Goal: Task Accomplishment & Management: Manage account settings

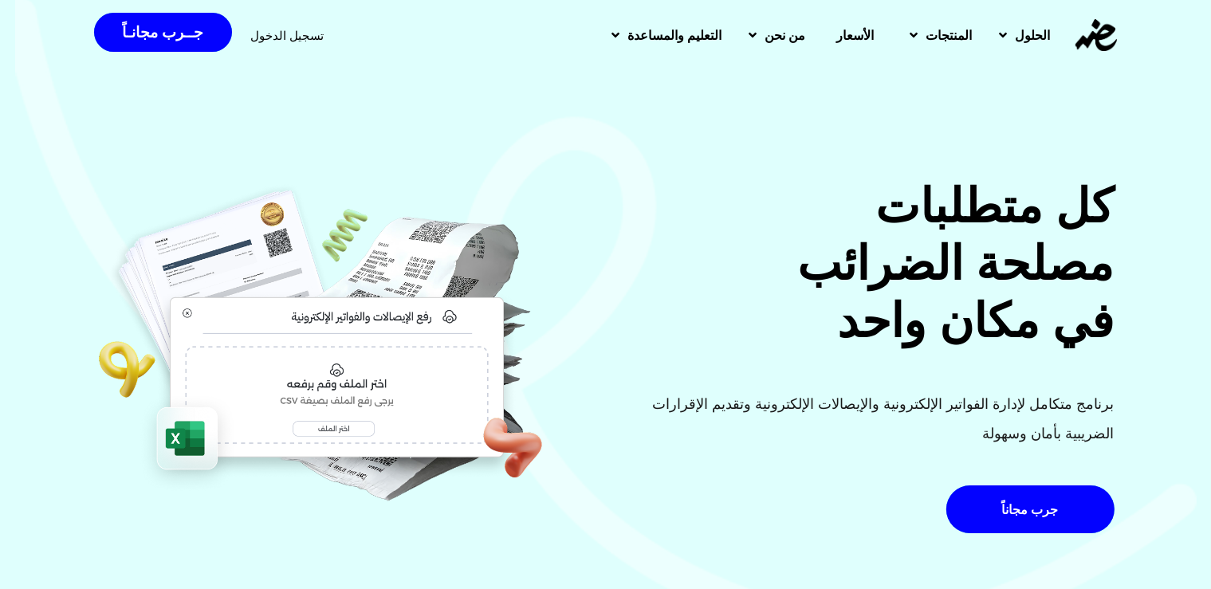
click at [283, 33] on span "تسجيل الدخول" at bounding box center [287, 35] width 73 height 12
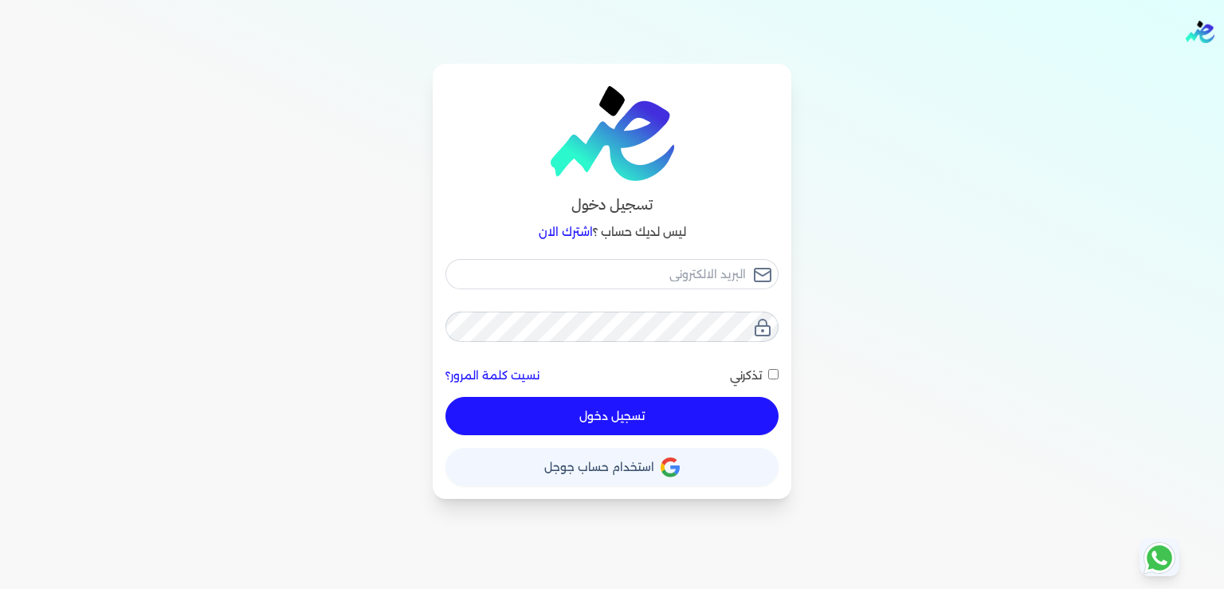
type input "[EMAIL_ADDRESS][DOMAIN_NAME]"
click at [614, 422] on button "تسجيل دخول" at bounding box center [612, 416] width 333 height 38
checkbox input "false"
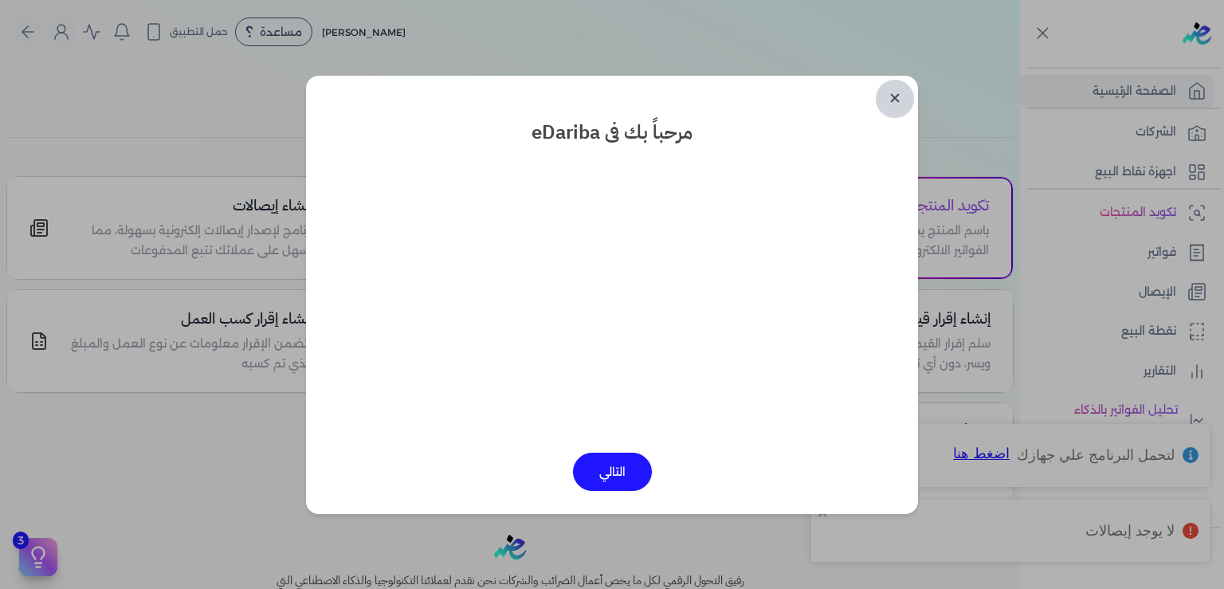
click at [894, 99] on link "✕" at bounding box center [895, 99] width 38 height 38
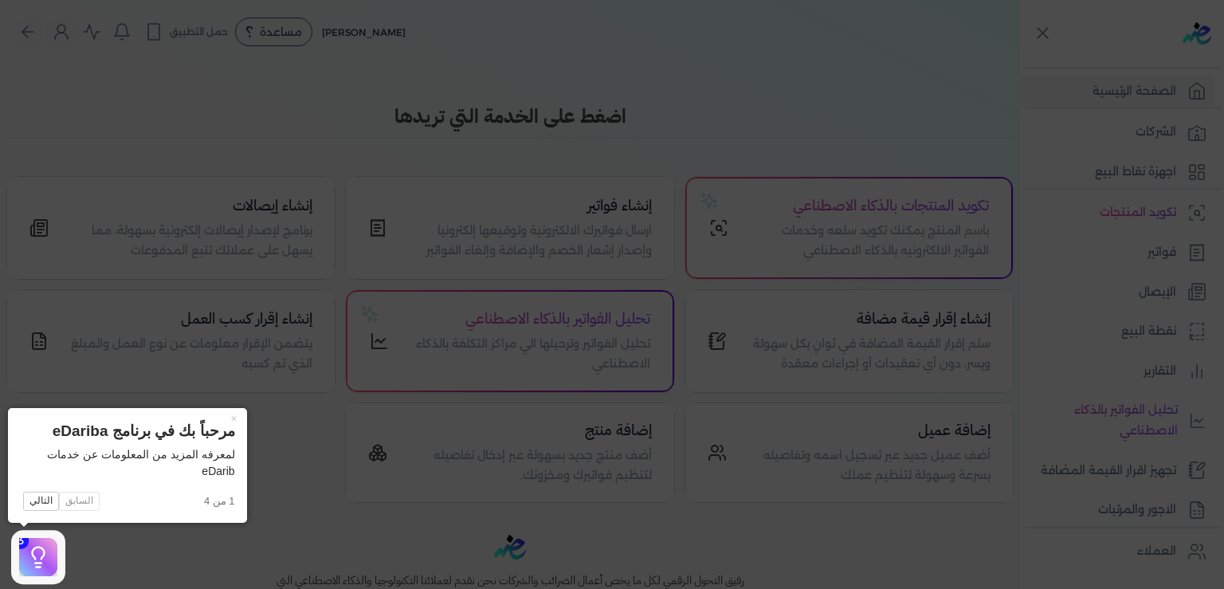
click at [305, 556] on icon at bounding box center [612, 294] width 1224 height 589
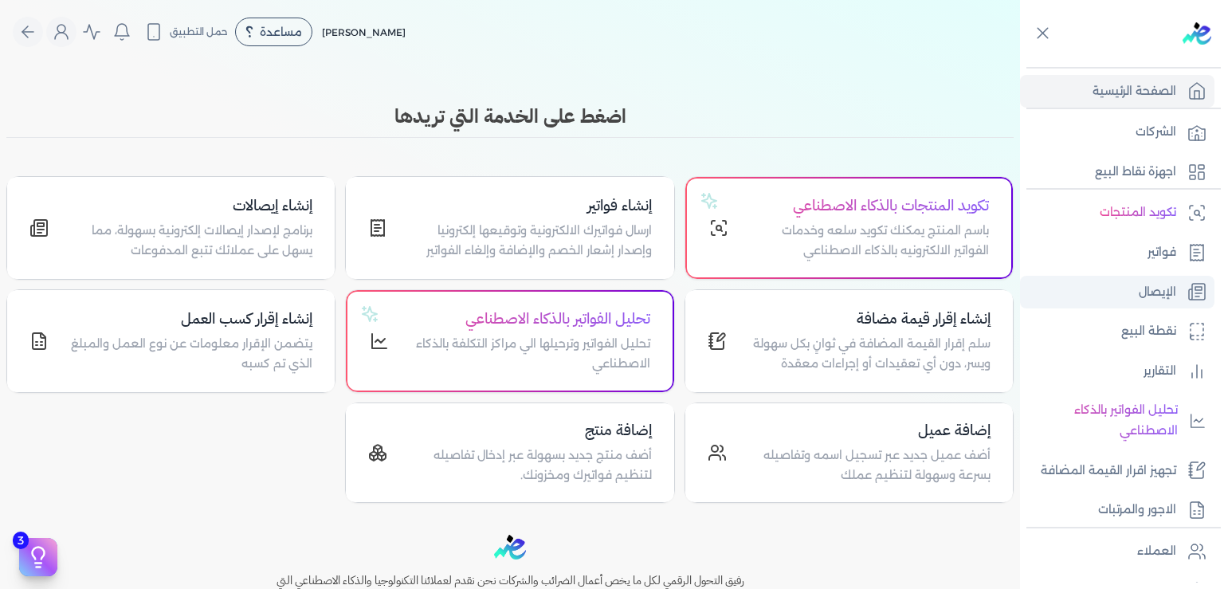
click at [1157, 289] on p "الإيصال" at bounding box center [1157, 292] width 37 height 21
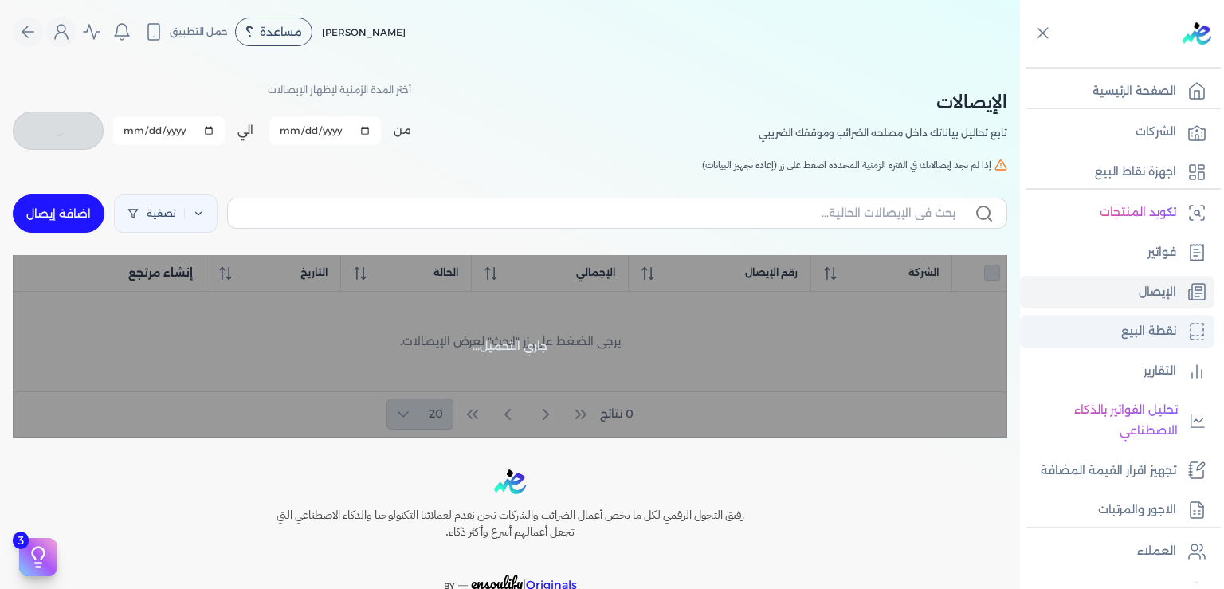
checkbox input "false"
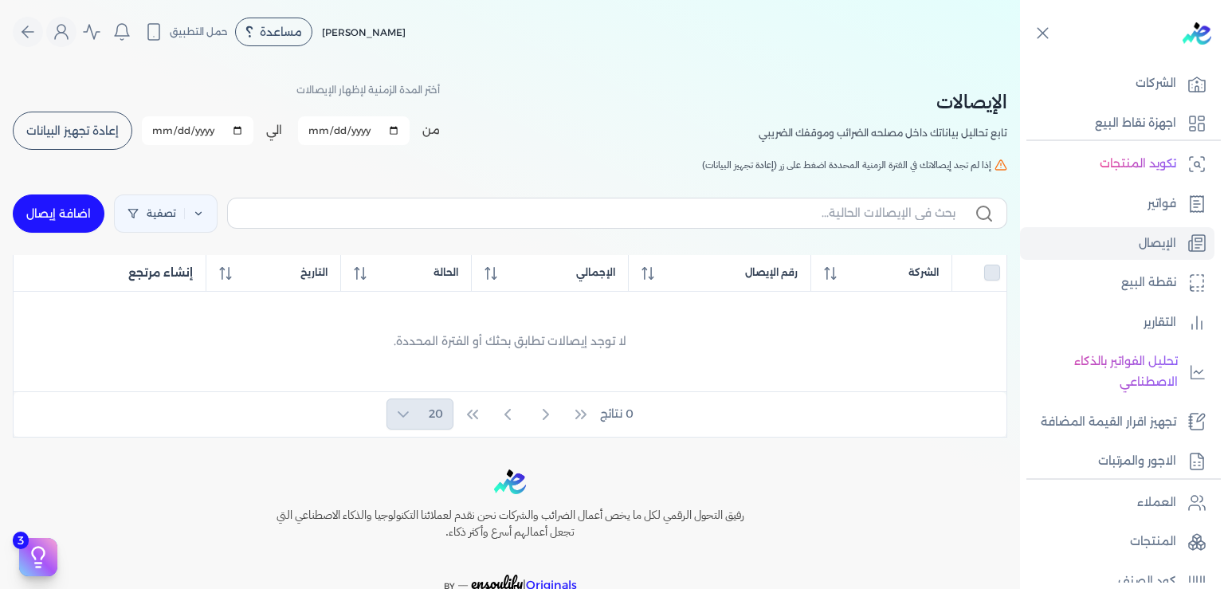
scroll to position [290, 0]
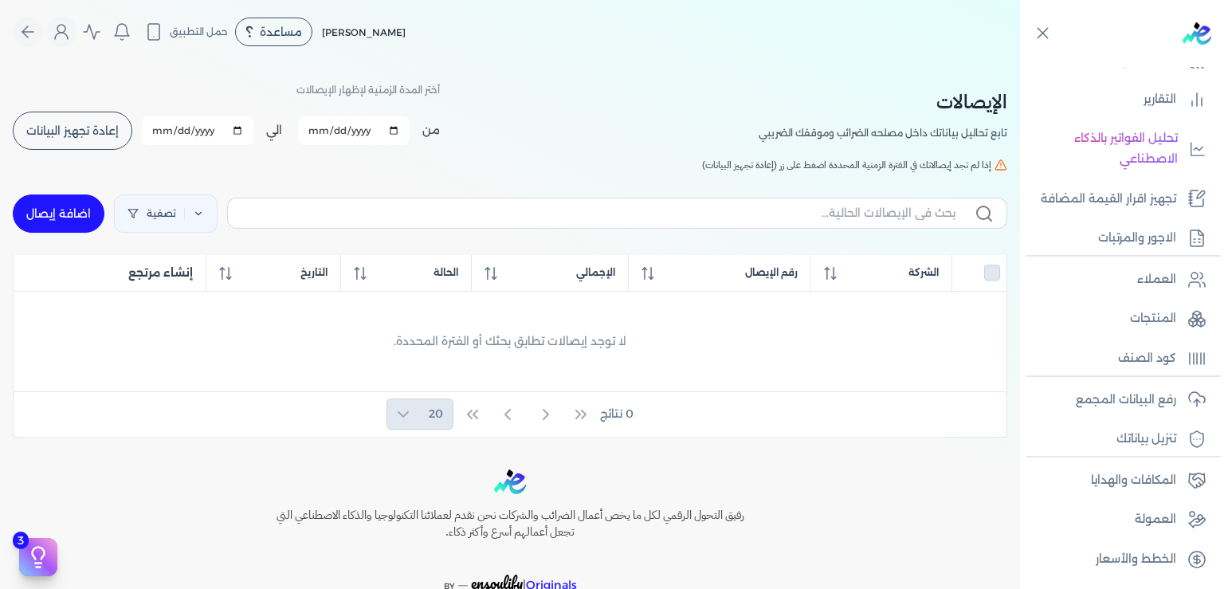
click at [84, 203] on link "اضافة إيصال" at bounding box center [59, 214] width 92 height 38
select select
select select "EGP"
select select "EGS"
select select "B"
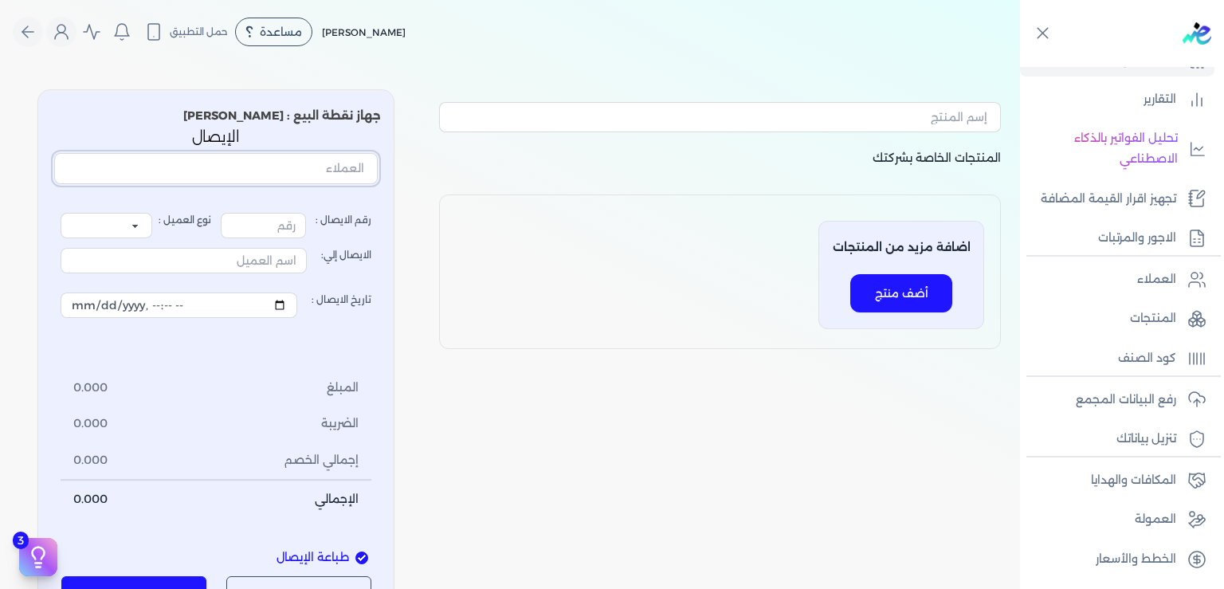
click at [336, 174] on input "text" at bounding box center [216, 168] width 324 height 30
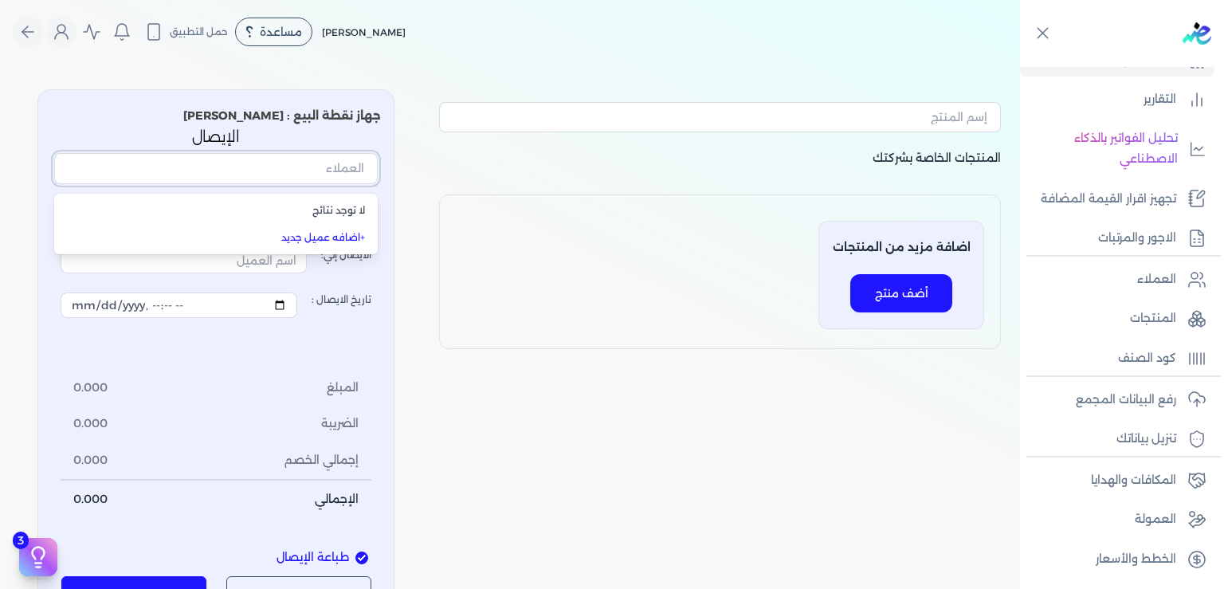
type input "1"
select select "P"
type input "عميل نقدي"
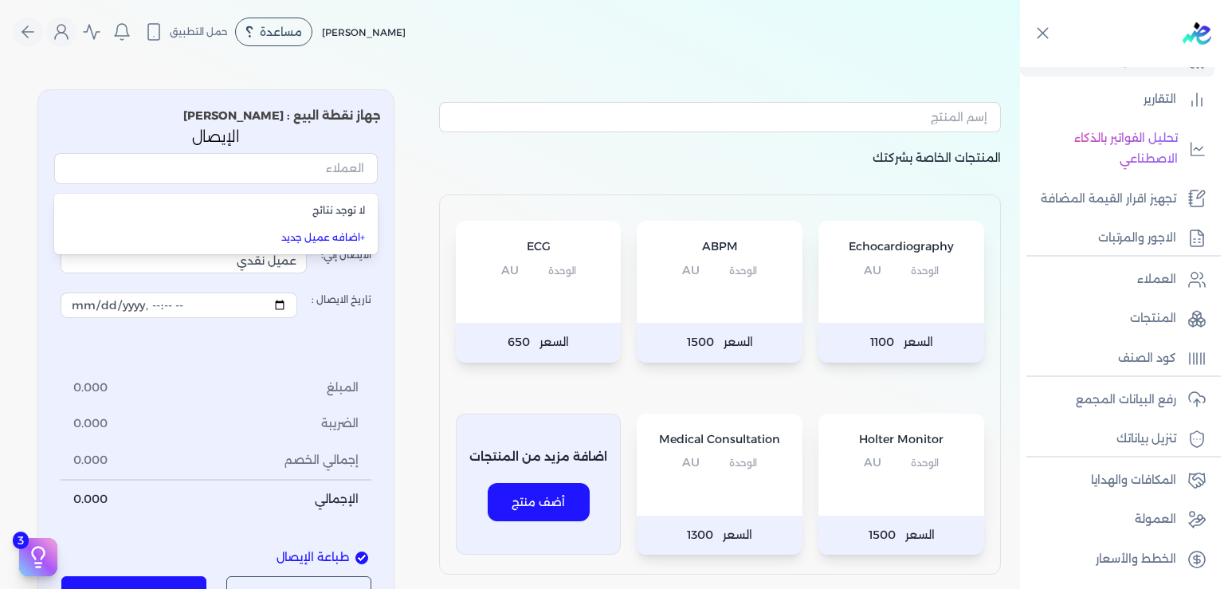
click at [552, 500] on button "أضف منتج" at bounding box center [539, 502] width 102 height 38
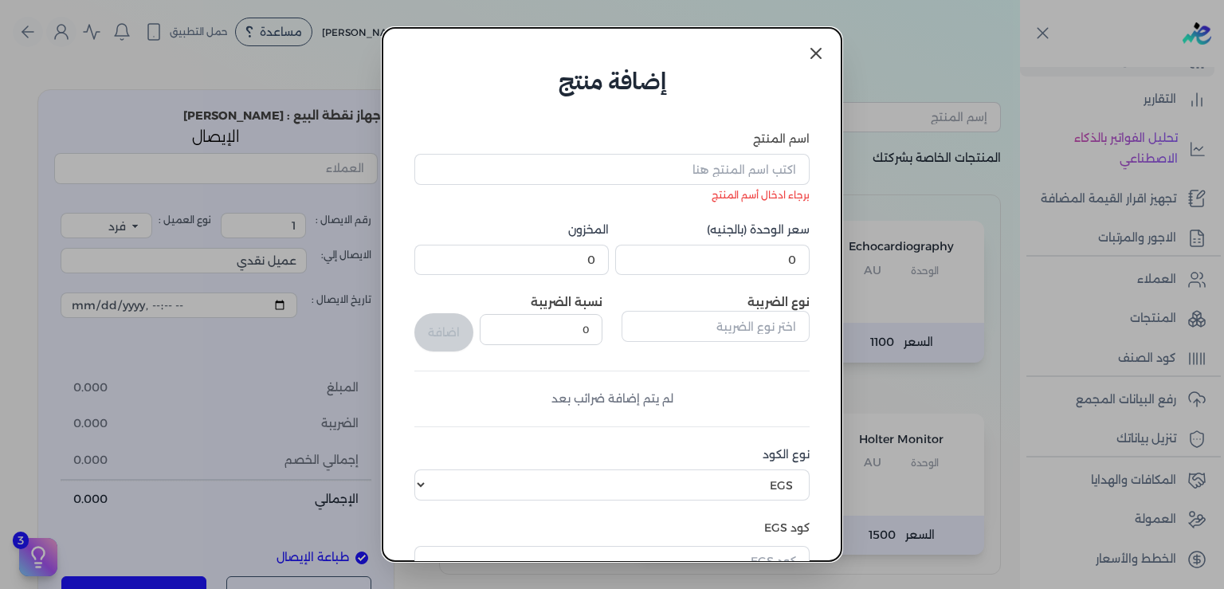
click at [815, 57] on icon at bounding box center [816, 53] width 19 height 19
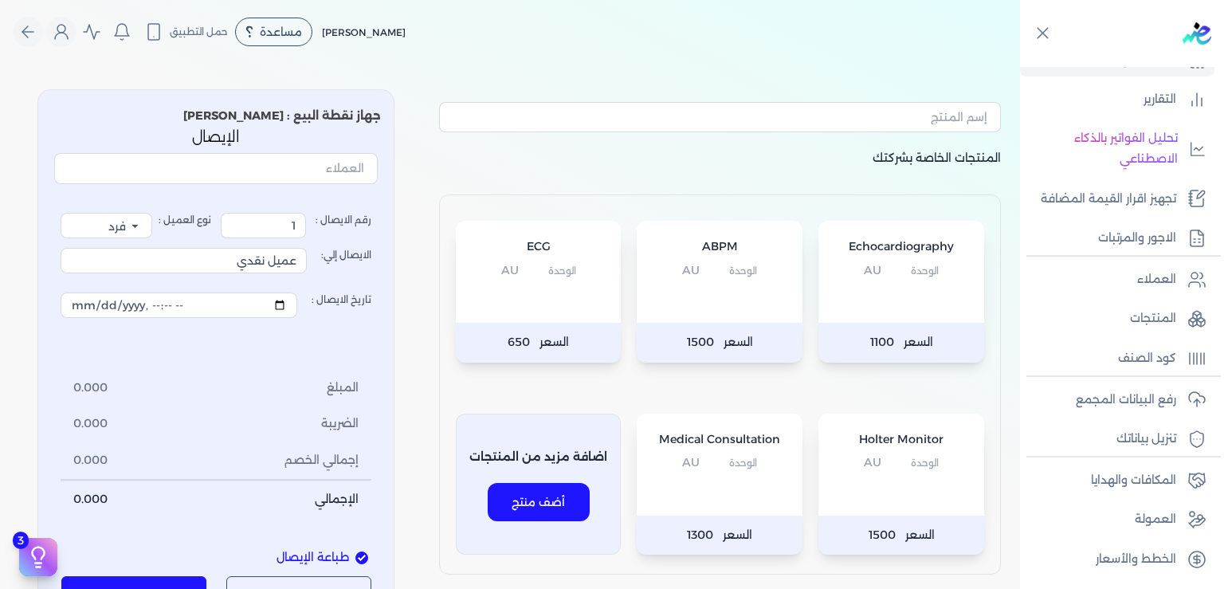
click at [736, 309] on div "ABPM الوحدة AU" at bounding box center [720, 272] width 166 height 102
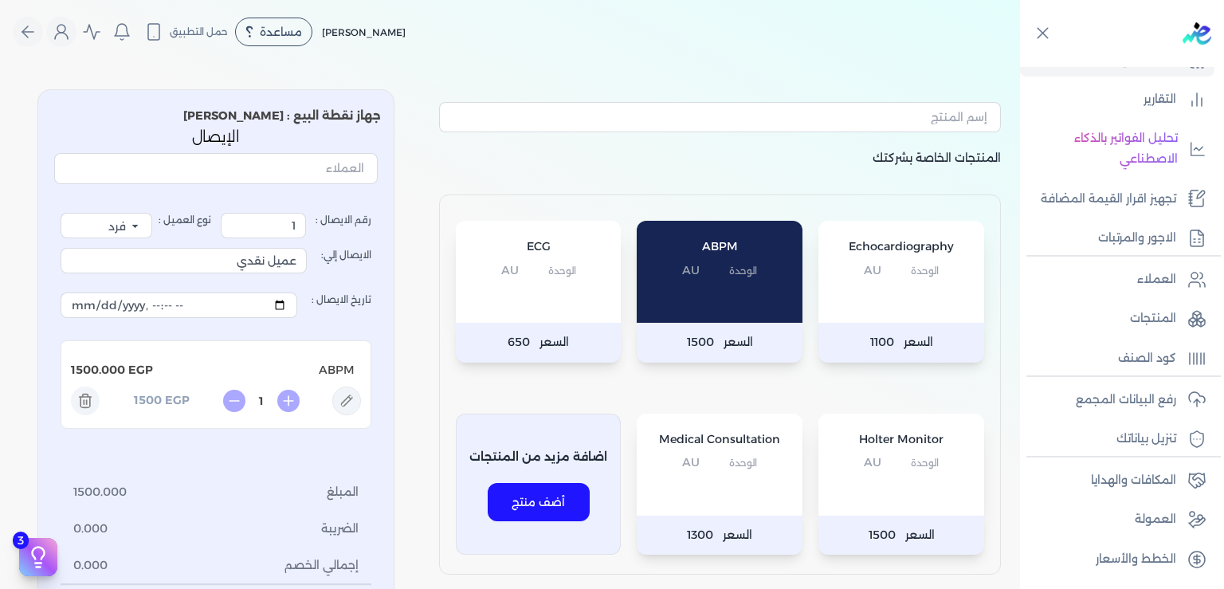
click at [358, 397] on icon at bounding box center [346, 401] width 29 height 29
type input "ABPM"
type input "1500"
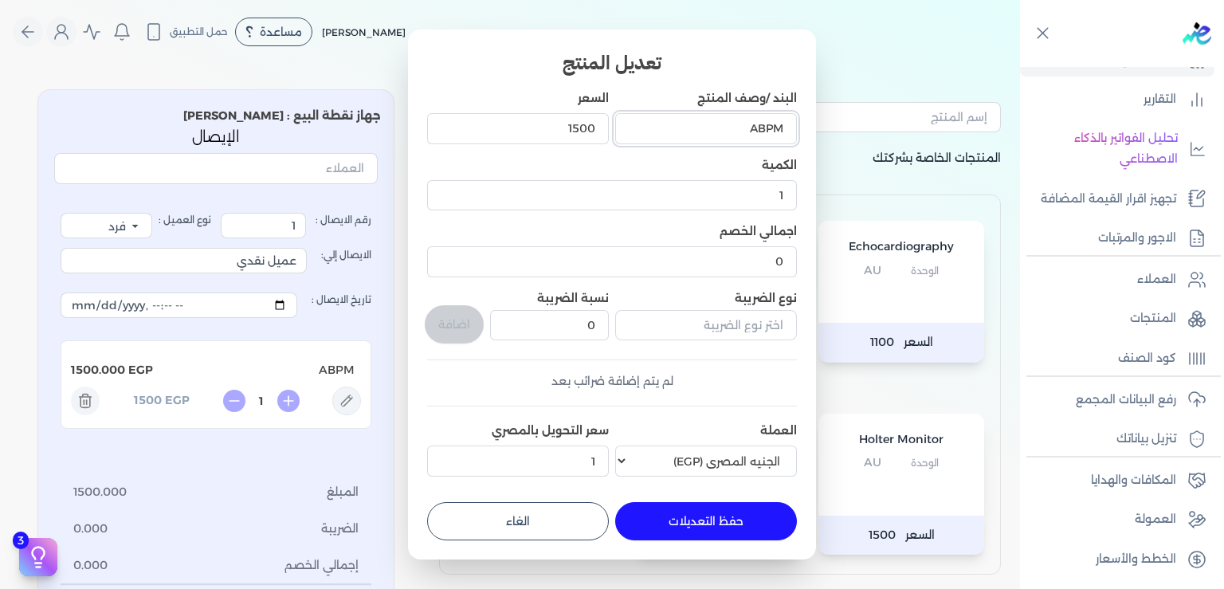
drag, startPoint x: 716, startPoint y: 129, endPoint x: 776, endPoint y: 129, distance: 60.6
click at [766, 129] on input "ABPM" at bounding box center [706, 128] width 182 height 30
drag, startPoint x: 777, startPoint y: 129, endPoint x: 805, endPoint y: 147, distance: 33.0
click at [779, 131] on input "ABPM" at bounding box center [706, 128] width 182 height 30
drag, startPoint x: 730, startPoint y: 128, endPoint x: 885, endPoint y: 159, distance: 157.7
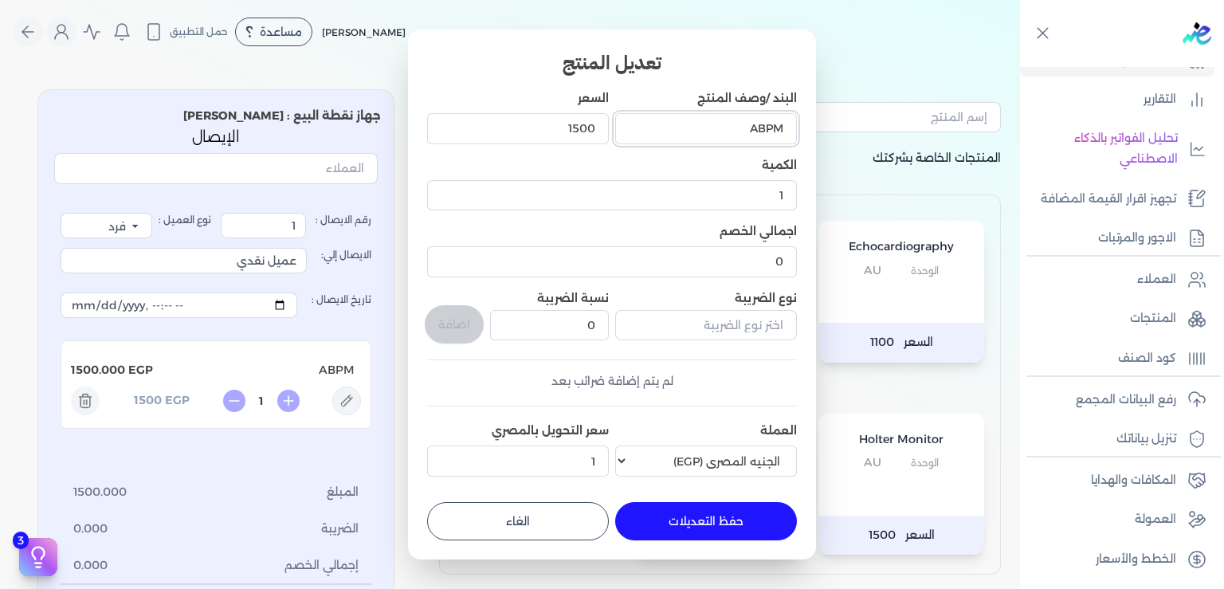
click at [797, 143] on input "ABPM" at bounding box center [706, 128] width 182 height 30
click at [885, 159] on dialog "تعديل المنتج البند /وصف المنتج ABPM السعر 1500 الكمية 1 اجمالي الخصم 0 نوع الضر…" at bounding box center [612, 294] width 1224 height 589
click at [729, 129] on input "ABPM" at bounding box center [706, 128] width 182 height 30
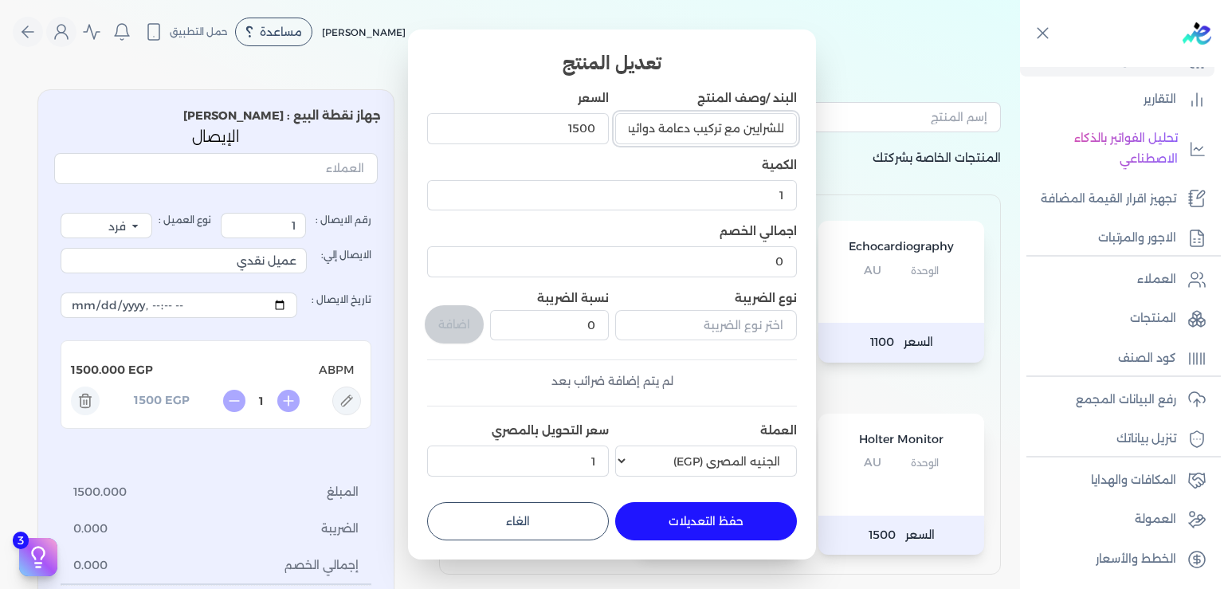
type input "قسطرة قلب تشخيصية متبوعة بقسطرة أخري علاجية وتوسيع للشرايين مع تركيب دعامة دوائ…"
click at [617, 190] on input "1" at bounding box center [612, 195] width 370 height 30
click at [576, 135] on input "1500" at bounding box center [518, 128] width 182 height 30
click at [577, 134] on input "1500" at bounding box center [518, 128] width 182 height 30
type input "80000"
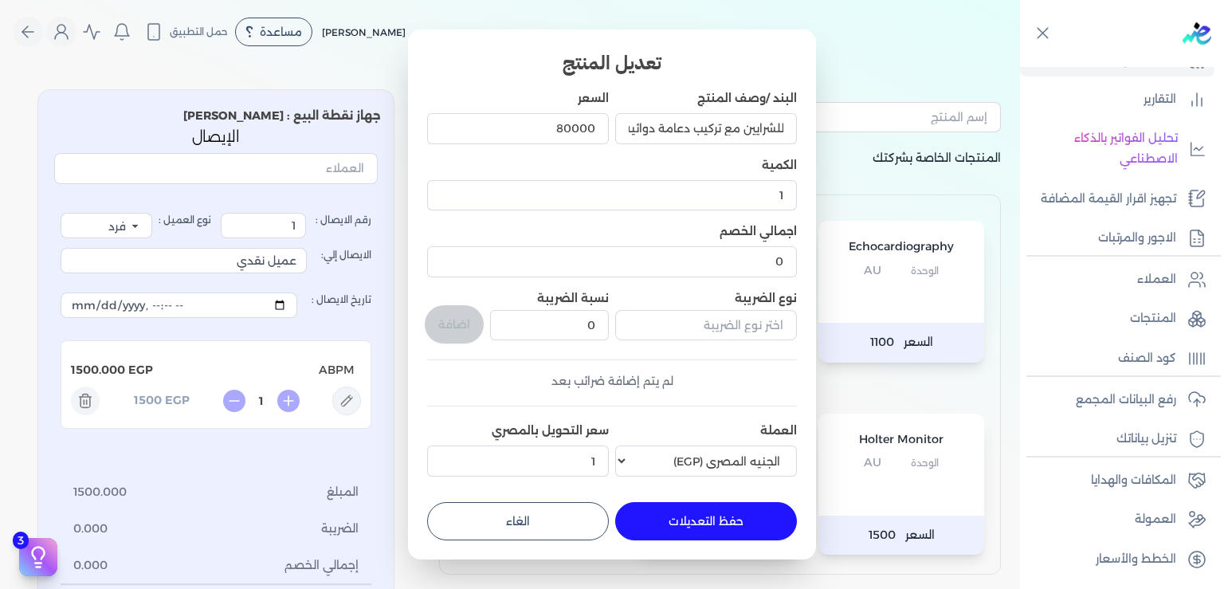
click at [706, 520] on button "حفظ التعديلات" at bounding box center [706, 521] width 182 height 38
type input "0"
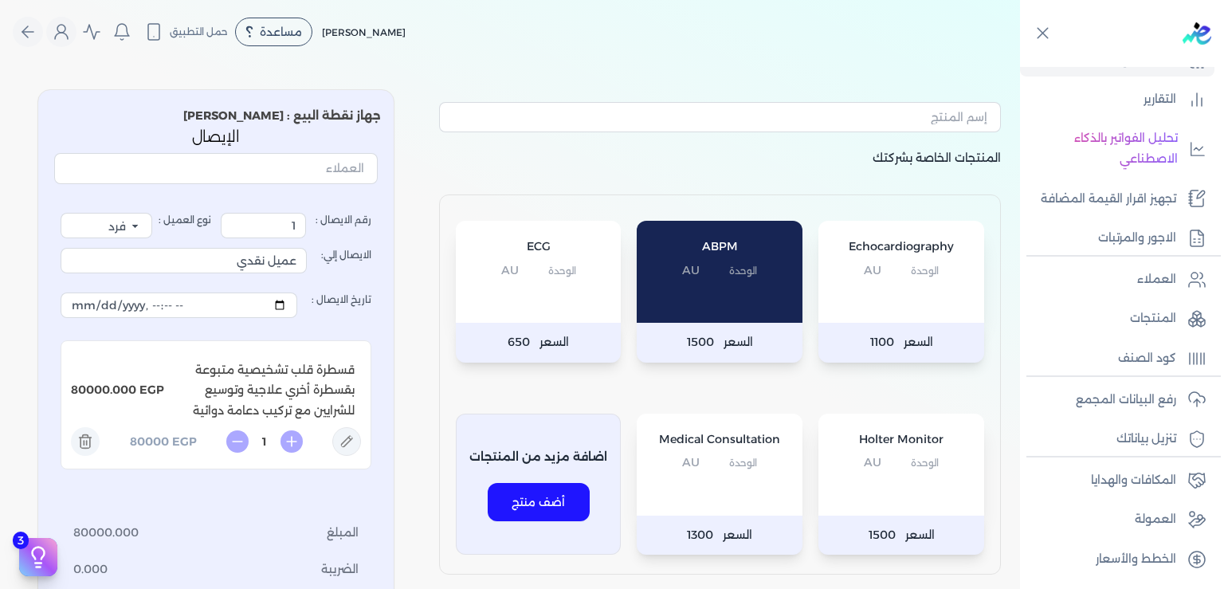
scroll to position [0, 0]
click at [330, 170] on input "text" at bounding box center [216, 168] width 324 height 30
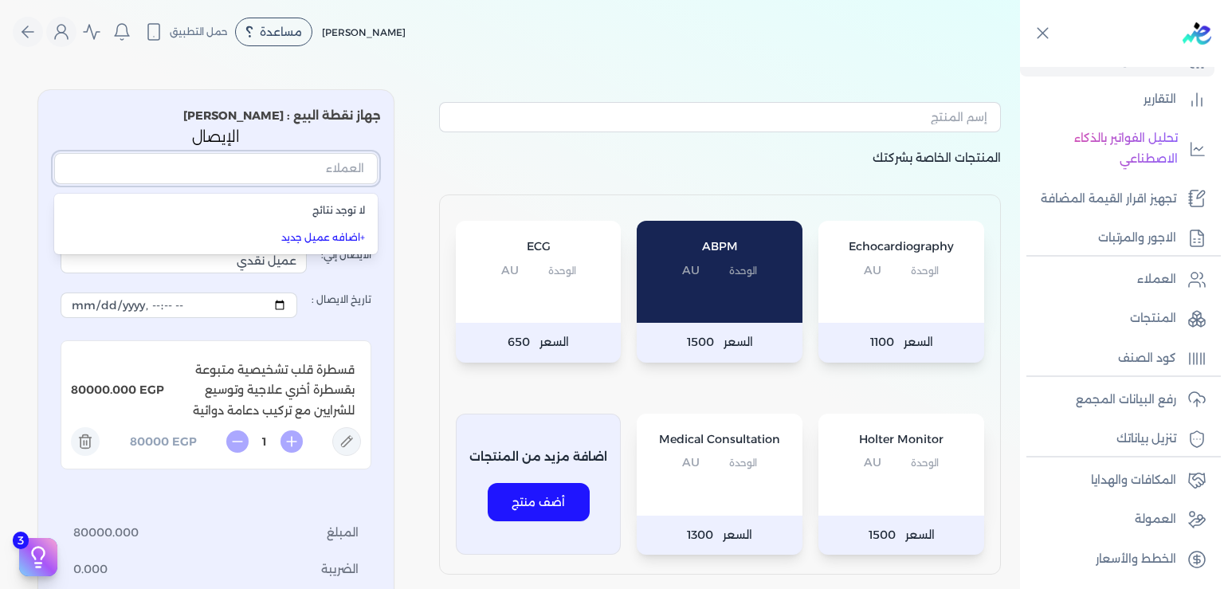
click at [330, 171] on input "text" at bounding box center [216, 168] width 324 height 30
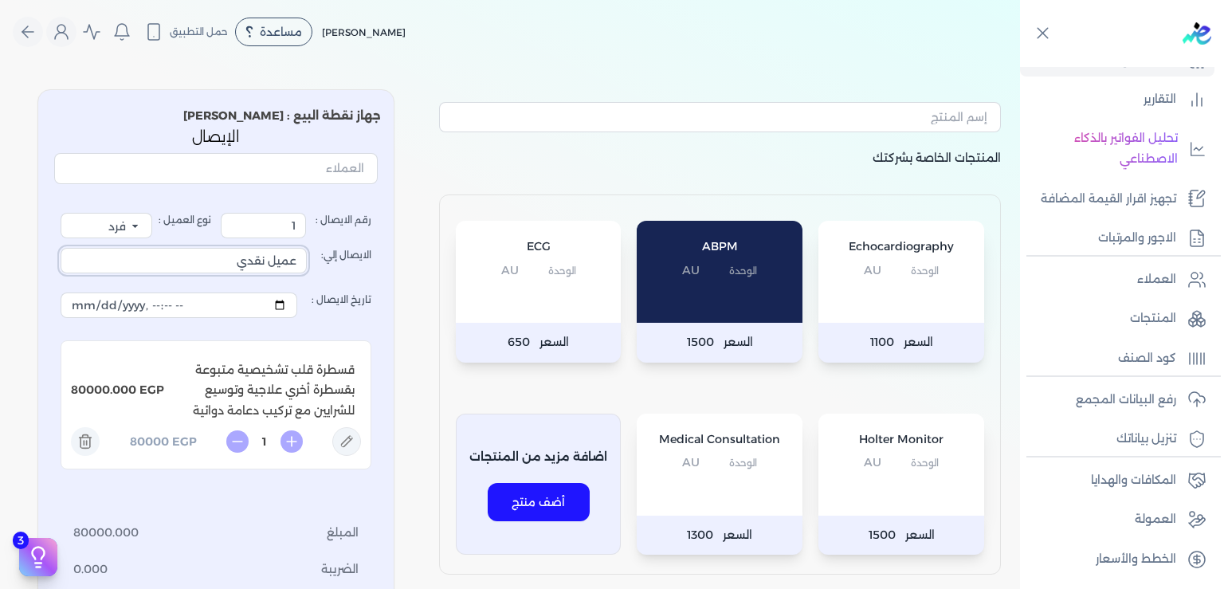
drag, startPoint x: 226, startPoint y: 260, endPoint x: 398, endPoint y: 259, distance: 171.4
click at [307, 259] on input "عميل نقدي" at bounding box center [184, 261] width 246 height 26
type input "السيدة/ [PERSON_NAME]"
drag, startPoint x: 356, startPoint y: 436, endPoint x: 360, endPoint y: 466, distance: 29.8
click at [356, 437] on icon at bounding box center [346, 441] width 29 height 29
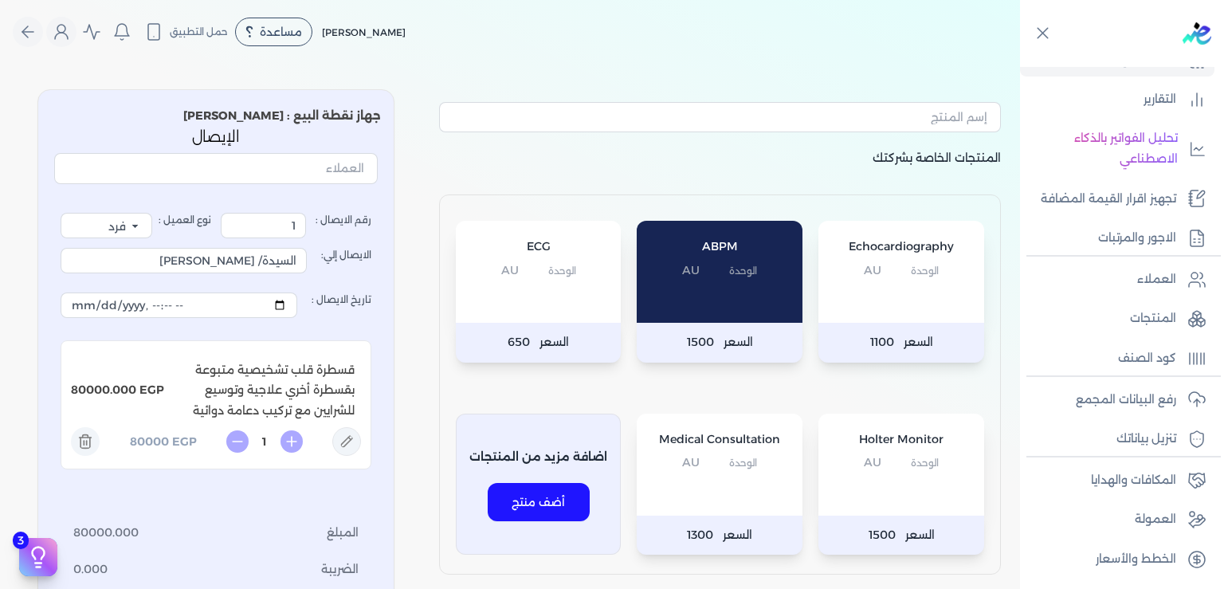
type input "قسطرة قلب تشخيصية متبوعة بقسطرة أخري علاجية وتوسيع للشرايين مع تركيب دعامة دوائ…"
type input "80000"
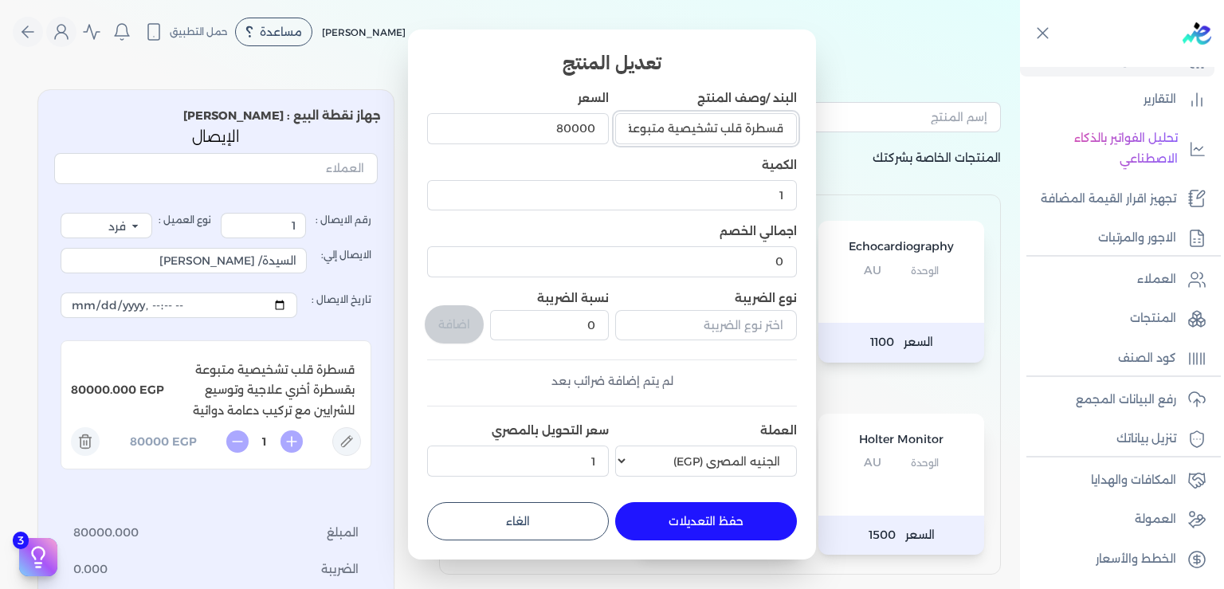
drag, startPoint x: 627, startPoint y: 128, endPoint x: 600, endPoint y: 128, distance: 27.1
click at [600, 128] on div "البند /وصف المنتج قسطرة قلب تشخيصية متبوعة بقسطرة أخري علاجية وتوسيع للشرايين م…" at bounding box center [612, 286] width 370 height 393
drag, startPoint x: 636, startPoint y: 139, endPoint x: 608, endPoint y: 183, distance: 52.0
click at [615, 143] on input "قسطرة قلب تشخيصية متبوعة بقسطرة أخري علاجية وتوسيع للشرايين مع تركيب دعامة دوائ…" at bounding box center [706, 128] width 182 height 30
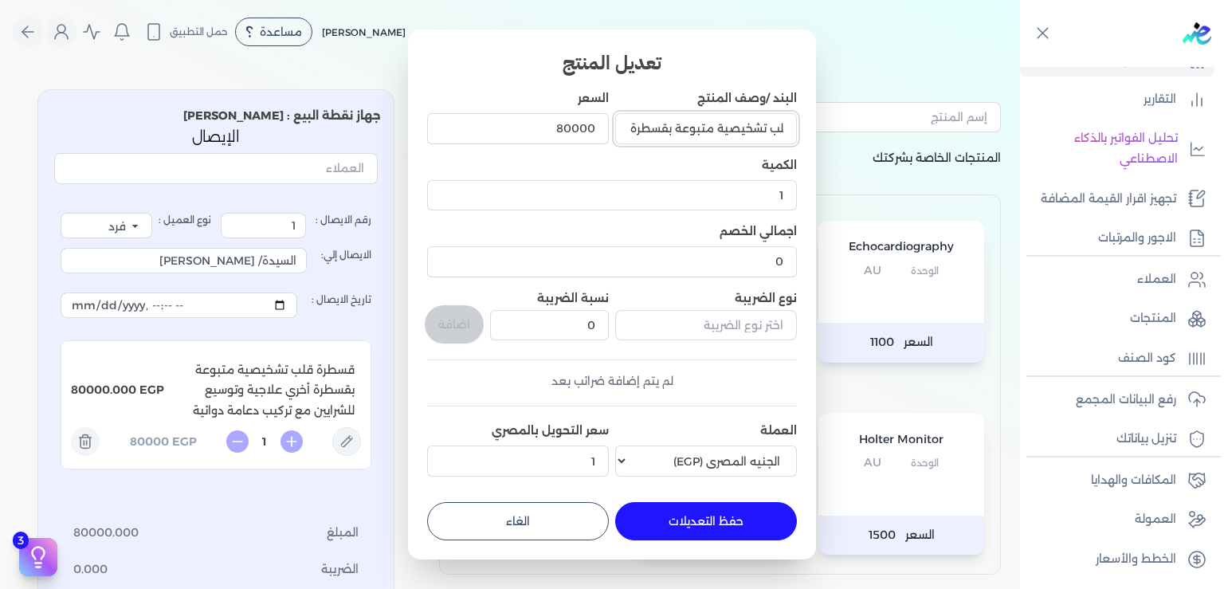
click at [633, 133] on input "قسطرة قلب تشخيصية متبوعة بقسطرة أخري علاجية وتوسيع للشرايين مع تركيب دعامة دوائ…" at bounding box center [706, 128] width 182 height 30
click at [633, 132] on input "قسطرة قلب تشخيصية متبوعة بقسطرة أخري علاجية وتوسيع للشرايين مع تركيب دعامة دوائ…" at bounding box center [706, 128] width 182 height 30
type input "قسطرة قلب تشخيصية متبوعة بقسطرة أخري علاجية وتوسيع للشرايين مع تركيب دعامة دوائ…"
click at [712, 515] on button "حفظ التعديلات" at bounding box center [706, 521] width 182 height 38
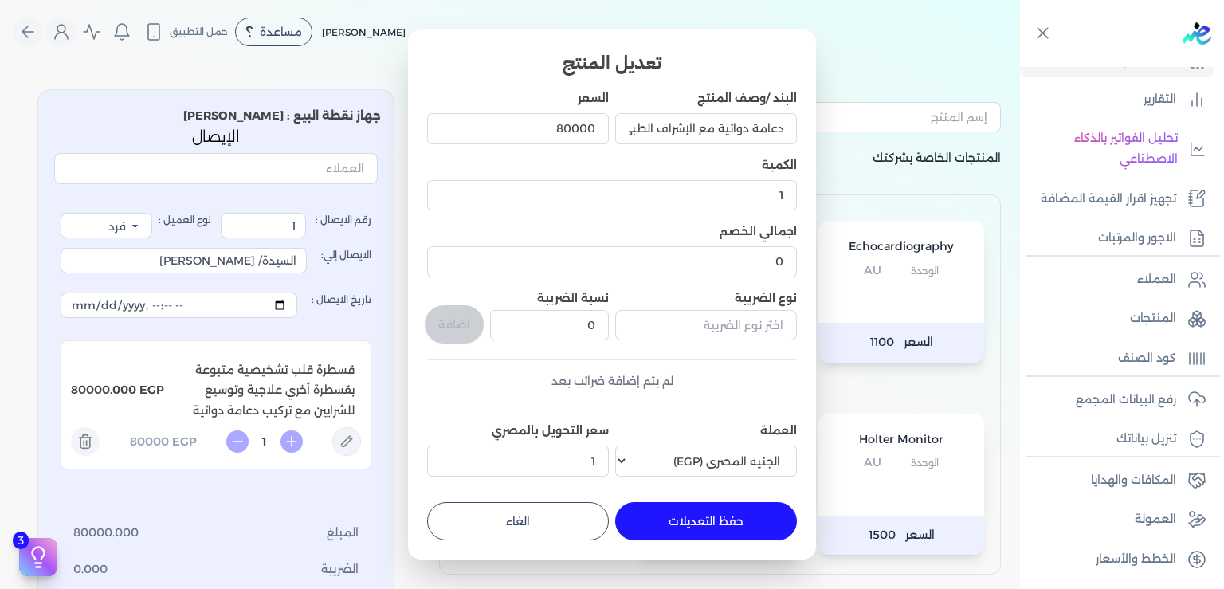
type input "0"
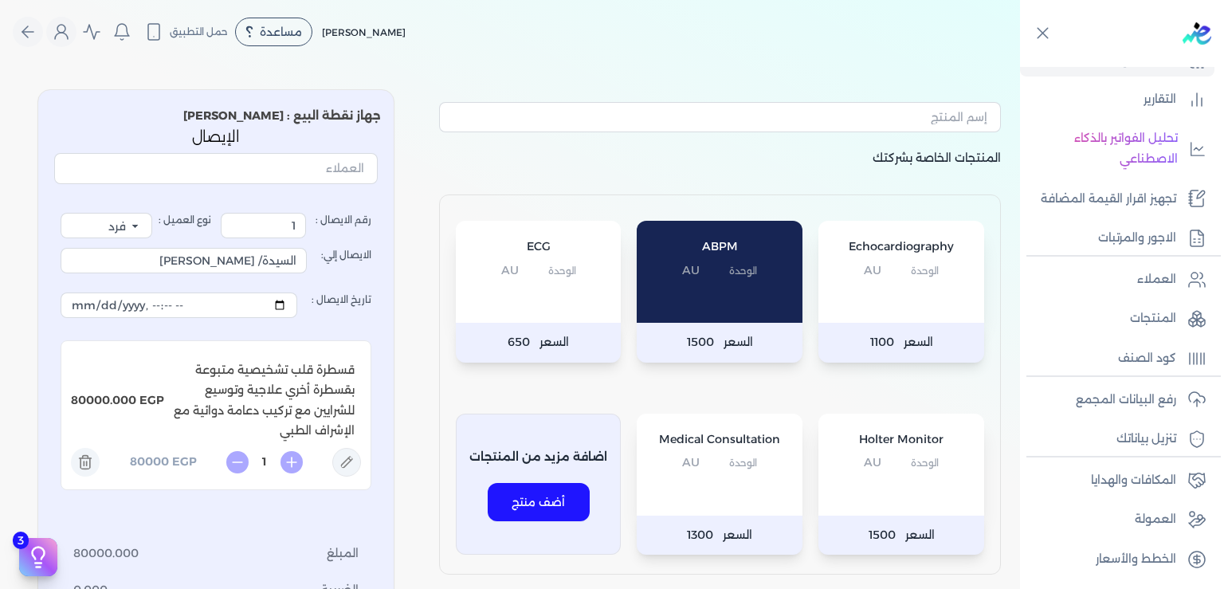
scroll to position [0, 0]
click at [88, 305] on input "تاريخ الايصال :" at bounding box center [179, 306] width 237 height 26
click at [250, 305] on input "تاريخ الايصال :" at bounding box center [179, 306] width 237 height 26
click at [179, 307] on input "تاريخ الايصال :" at bounding box center [179, 306] width 237 height 26
click at [148, 308] on input "تاريخ الايصال :" at bounding box center [179, 306] width 237 height 26
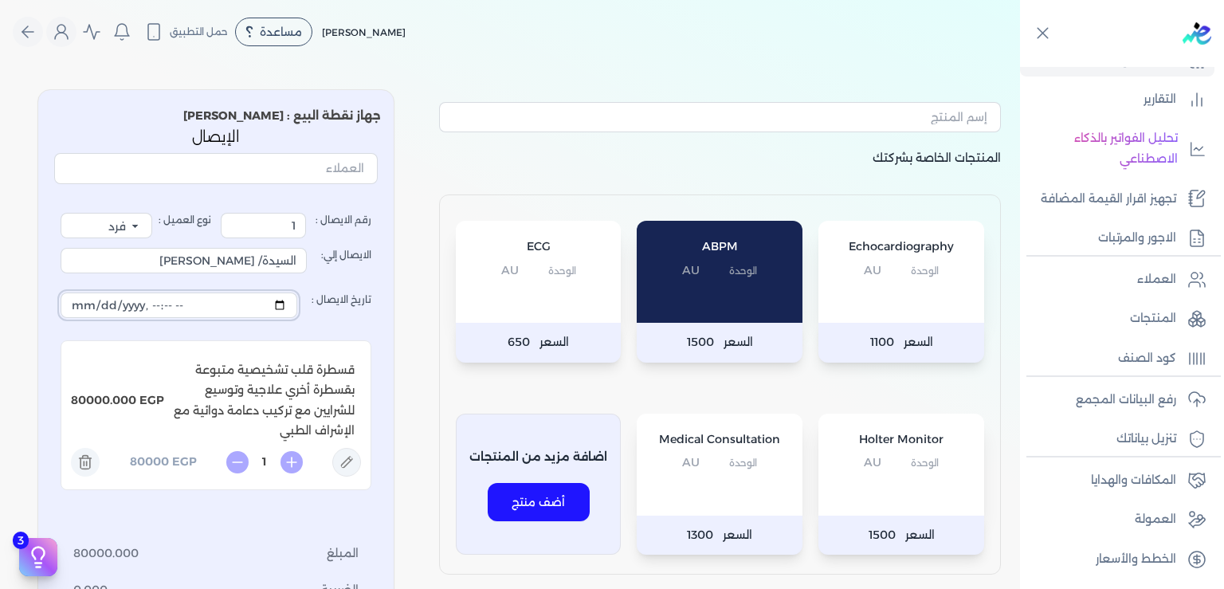
click at [150, 305] on input "تاريخ الايصال :" at bounding box center [179, 306] width 237 height 26
click at [151, 305] on input "تاريخ الايصال :" at bounding box center [179, 306] width 237 height 26
click at [199, 304] on input "تاريخ الايصال :" at bounding box center [179, 306] width 237 height 26
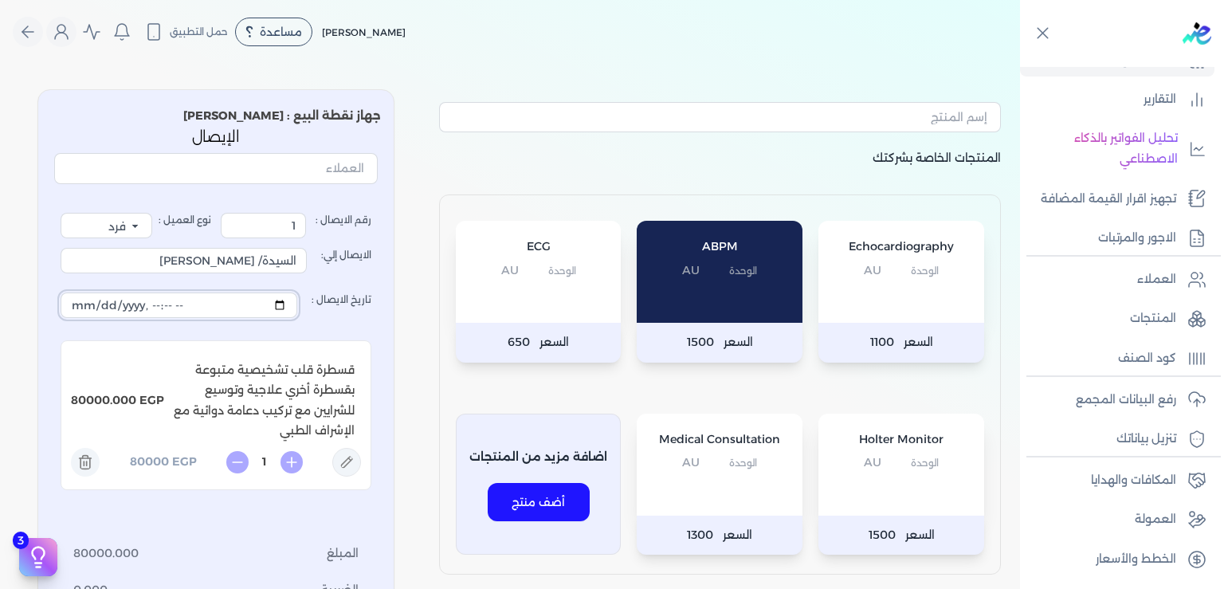
click at [199, 304] on input "تاريخ الايصال :" at bounding box center [179, 306] width 237 height 26
click at [200, 304] on input "تاريخ الايصال :" at bounding box center [179, 306] width 237 height 26
click at [177, 307] on input "تاريخ الايصال :" at bounding box center [179, 306] width 237 height 26
click at [177, 306] on input "تاريخ الايصال :" at bounding box center [179, 306] width 237 height 26
click at [146, 301] on input "تاريخ الايصال :" at bounding box center [179, 306] width 237 height 26
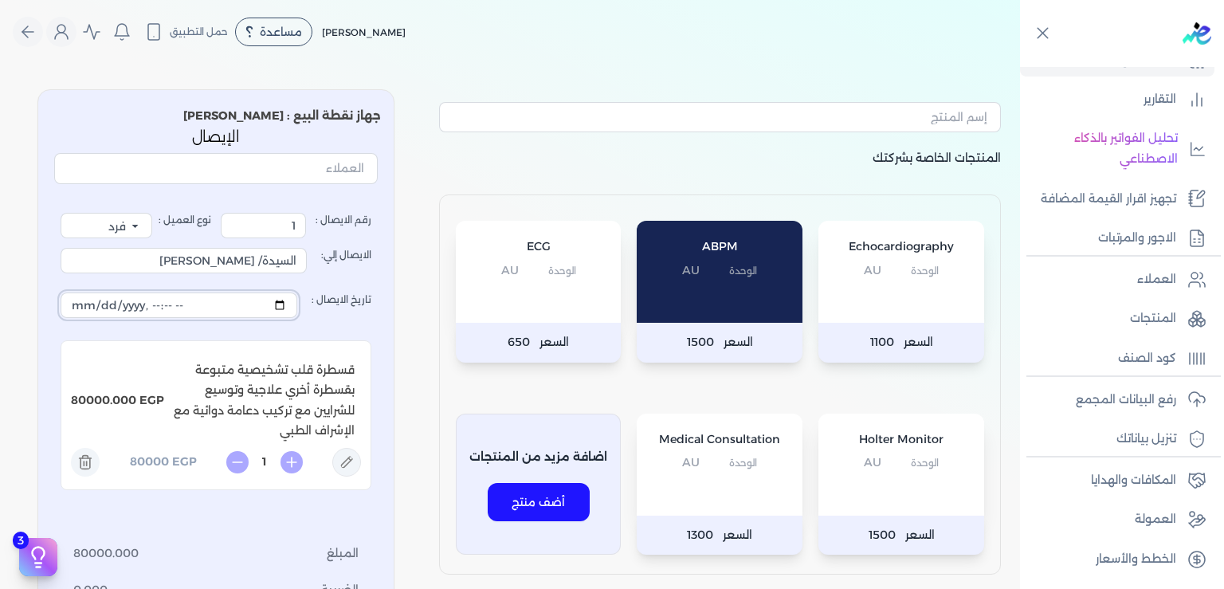
click at [172, 306] on input "تاريخ الايصال :" at bounding box center [179, 306] width 237 height 26
type input "2025-09-02T13:37:11"
click at [419, 368] on div "المنتجات الخاصة بشركتك Echocardiography الوحدة AU السعر 1100 ABPM الوحدة AU الس…" at bounding box center [510, 437] width 1020 height 721
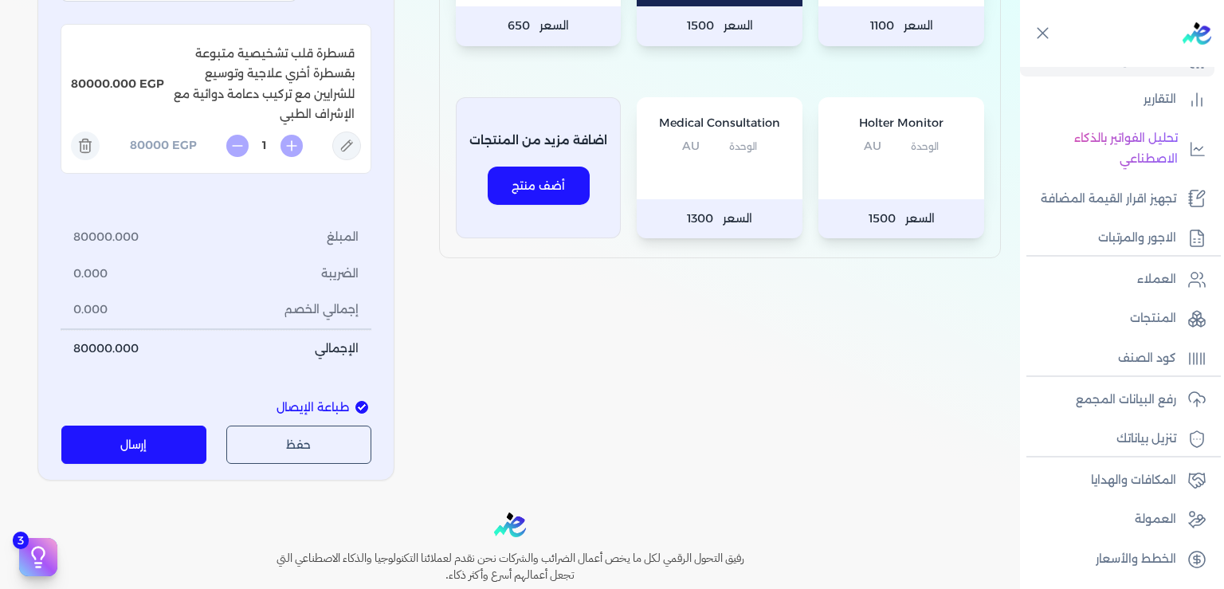
scroll to position [449, 0]
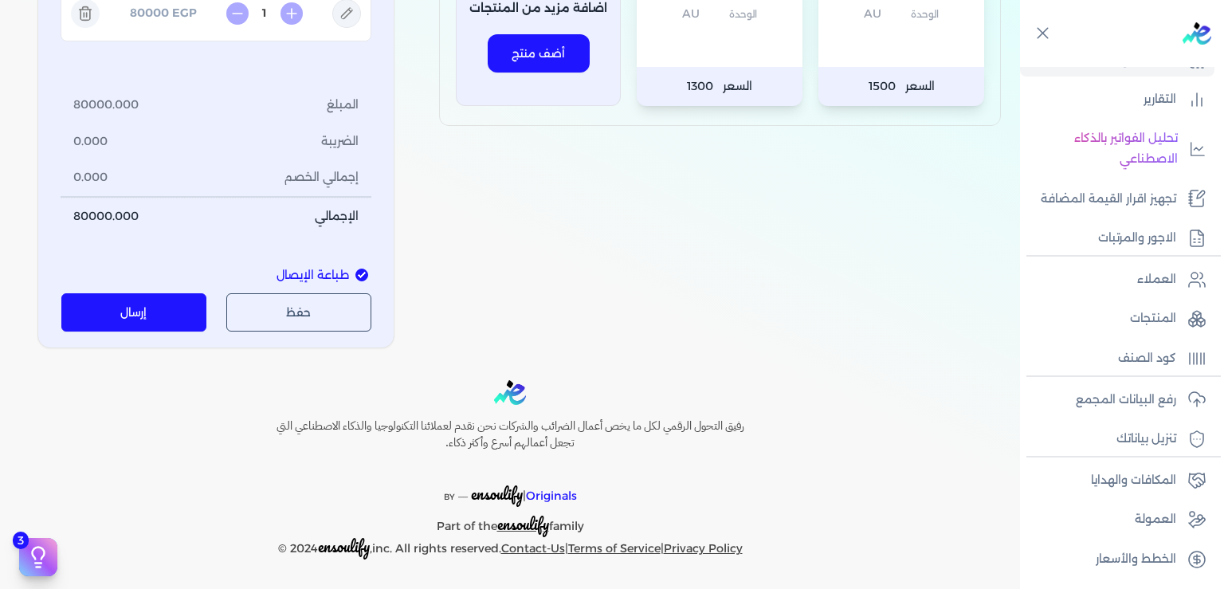
click at [336, 273] on span "طباعة الإيصال" at bounding box center [313, 276] width 73 height 18
click at [356, 273] on input "طباعة الإيصال" at bounding box center [362, 275] width 13 height 13
click at [336, 273] on span "طباعة الإيصال" at bounding box center [313, 276] width 73 height 18
click at [356, 273] on input "طباعة الإيصال" at bounding box center [362, 275] width 13 height 13
checkbox input "true"
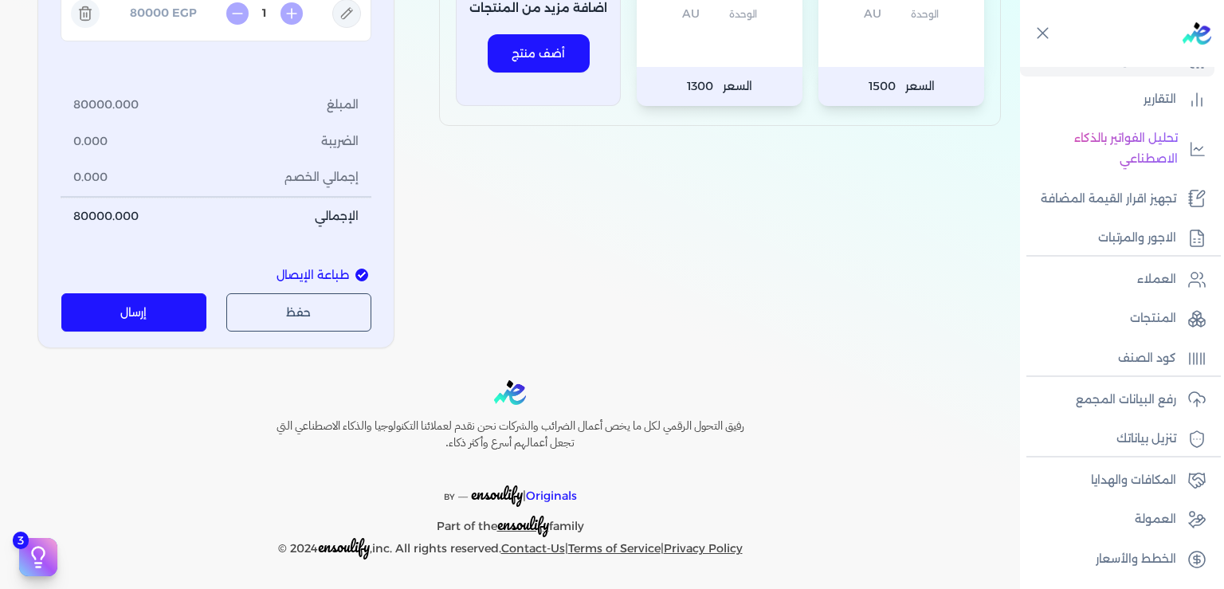
click at [300, 311] on button "حفظ" at bounding box center [299, 312] width 146 height 38
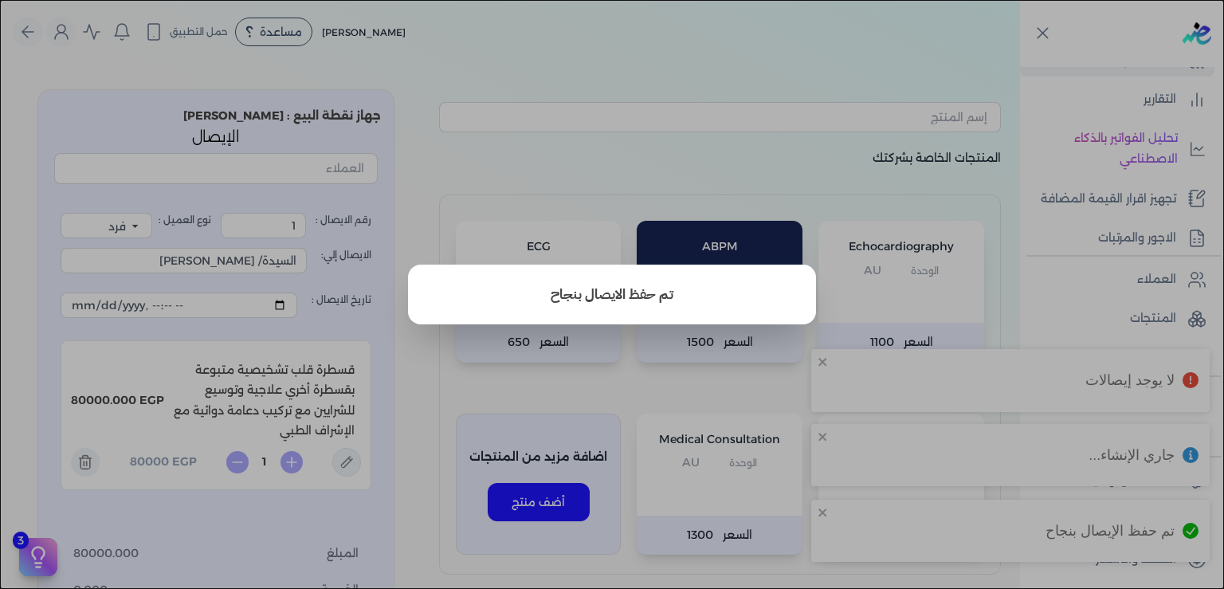
type input "2"
select select "P"
type input "عميل نقدي"
type input "2025-09-02T22:42:27"
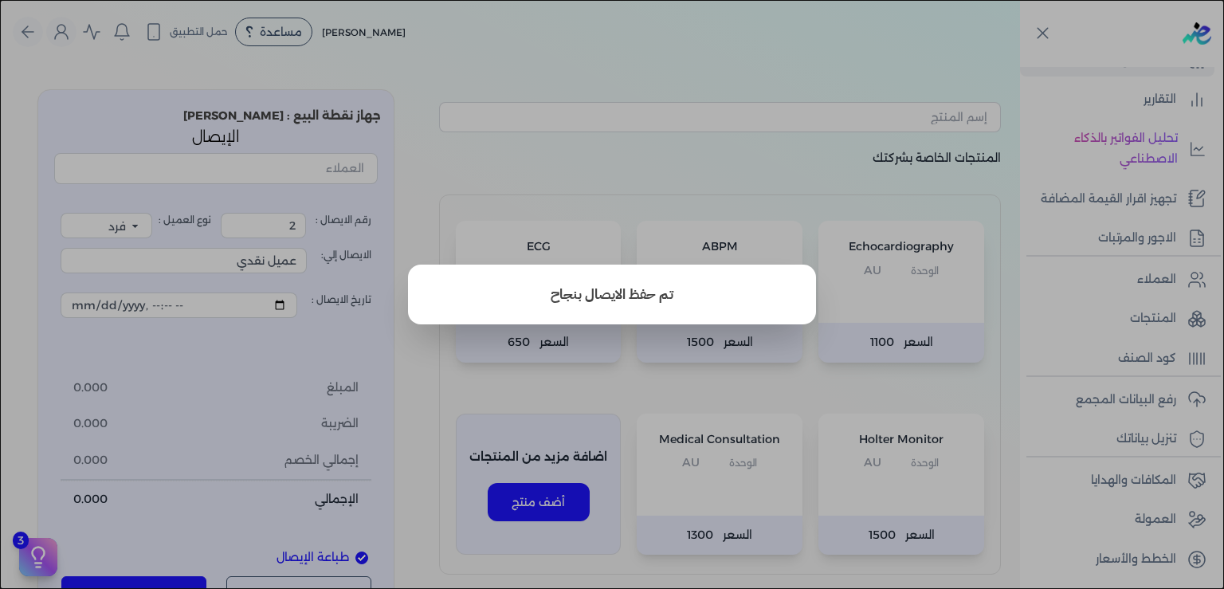
click at [563, 385] on button "close" at bounding box center [612, 294] width 1224 height 589
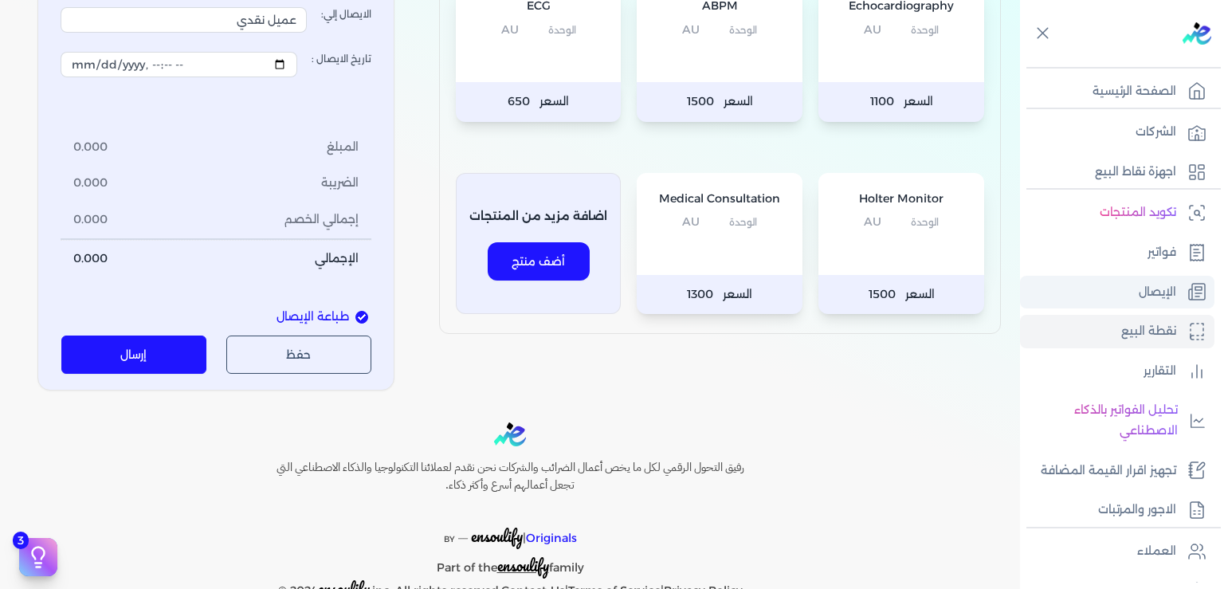
click at [1161, 291] on p "الإيصال" at bounding box center [1157, 292] width 37 height 21
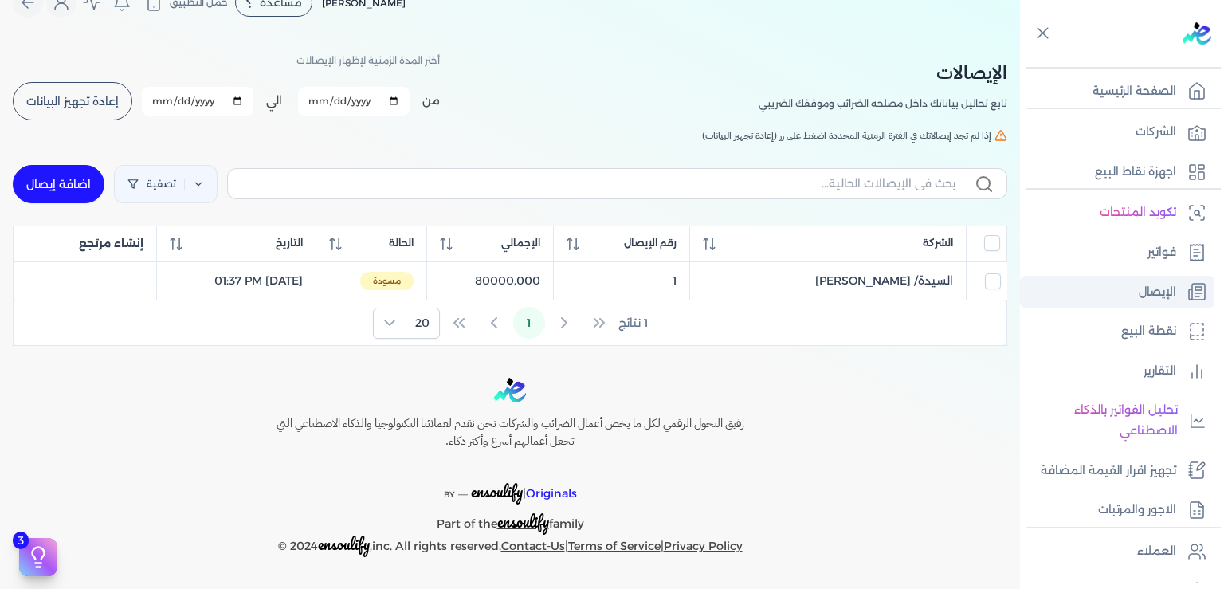
scroll to position [26, 0]
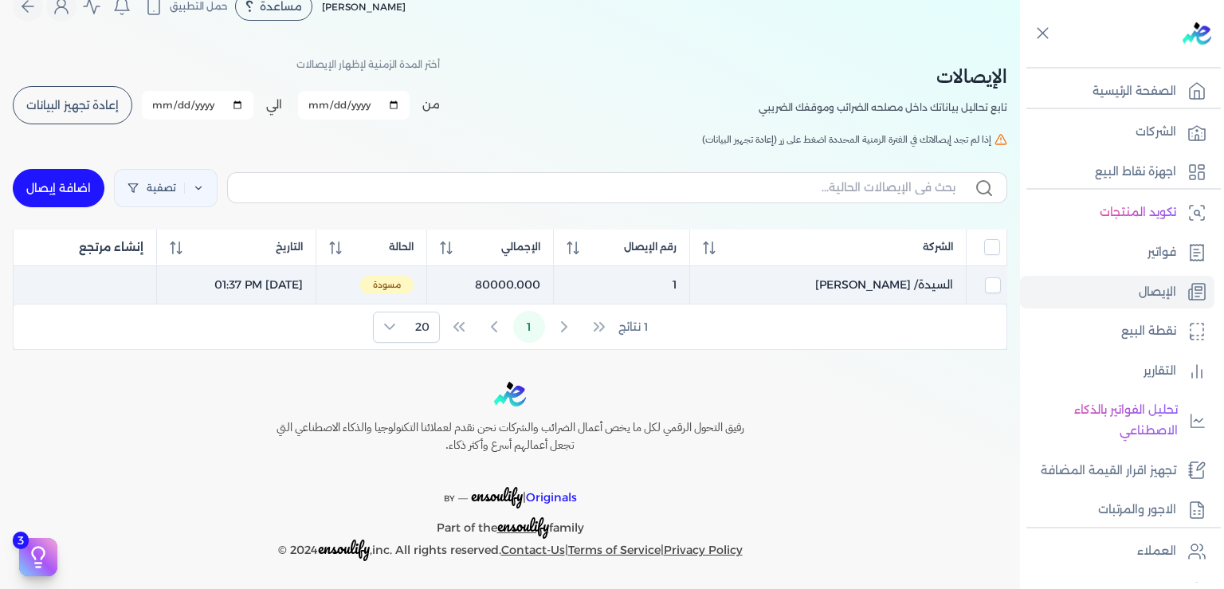
click at [414, 280] on span "مسودة" at bounding box center [386, 285] width 53 height 19
checkbox input "true"
click at [903, 285] on span "السيدة/ [PERSON_NAME]" at bounding box center [885, 285] width 138 height 17
select select "EGP"
select select "EGS"
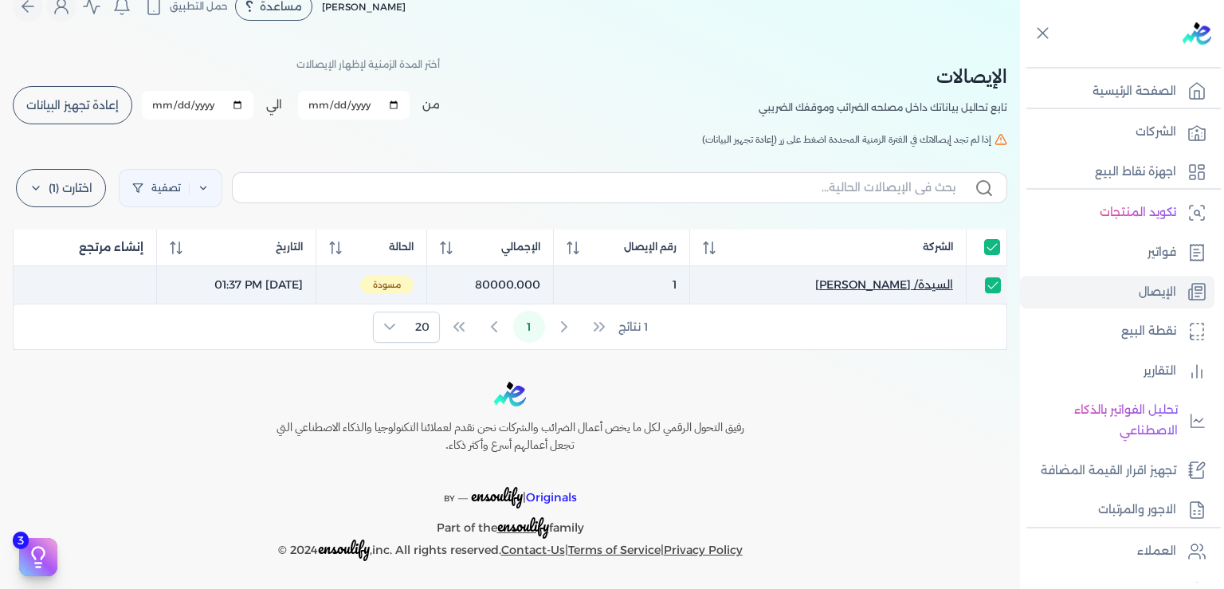
select select "B"
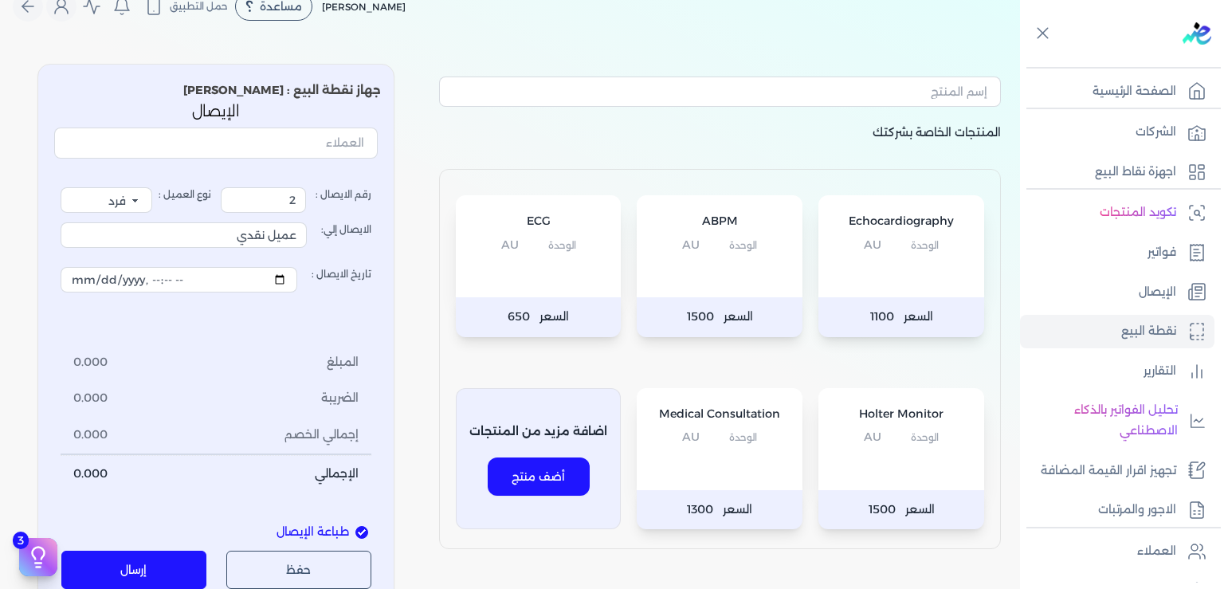
type input "1"
type input "السيدة/ [PERSON_NAME]"
type input "2025-09-02T13:37:11"
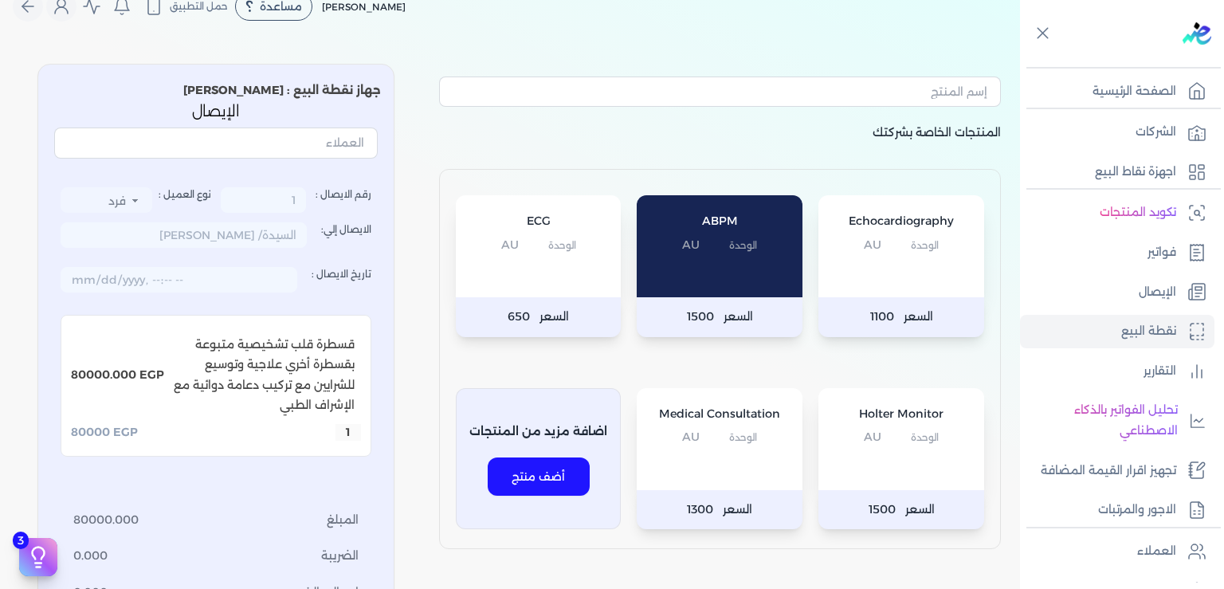
click at [557, 476] on button "أضف منتج" at bounding box center [539, 477] width 102 height 38
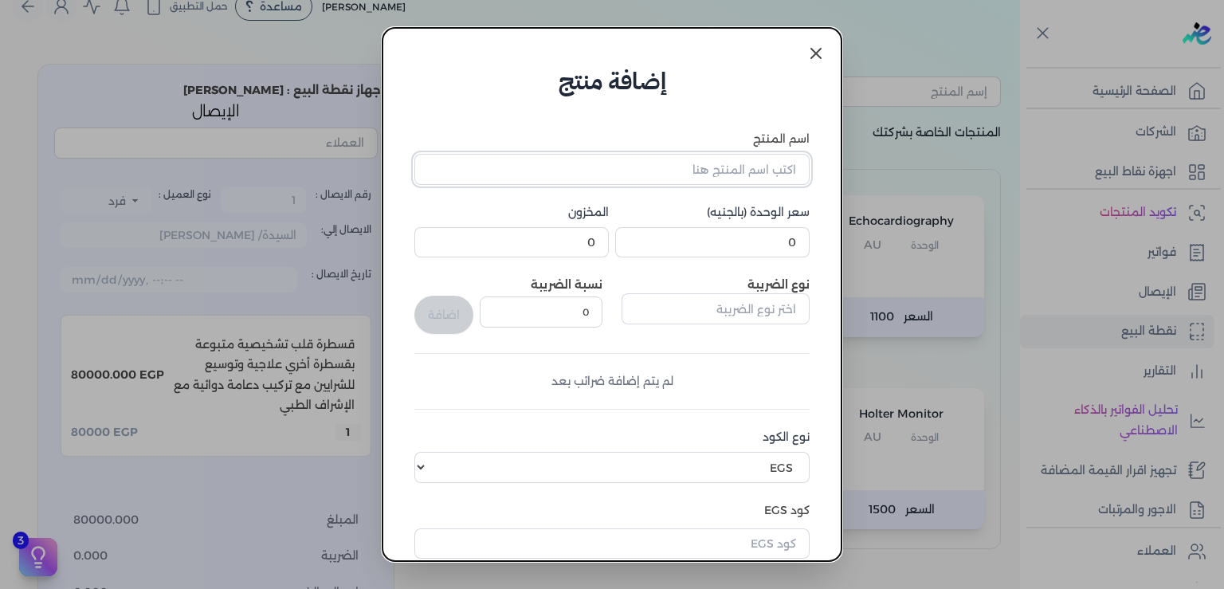
click at [732, 174] on input "اسم المنتج" at bounding box center [612, 169] width 395 height 30
type input "قسطرة قلب تشخيصية"
drag, startPoint x: 773, startPoint y: 239, endPoint x: 840, endPoint y: 244, distance: 67.1
click at [810, 244] on input "0" at bounding box center [712, 242] width 195 height 30
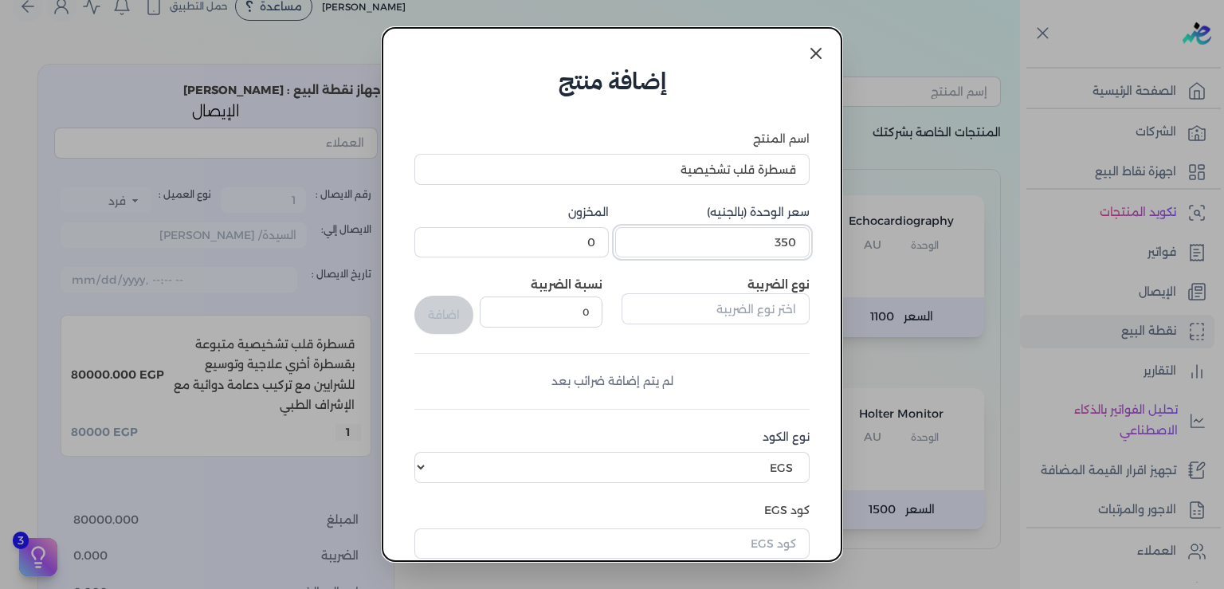
type input "350"
click at [817, 57] on icon at bounding box center [816, 53] width 19 height 19
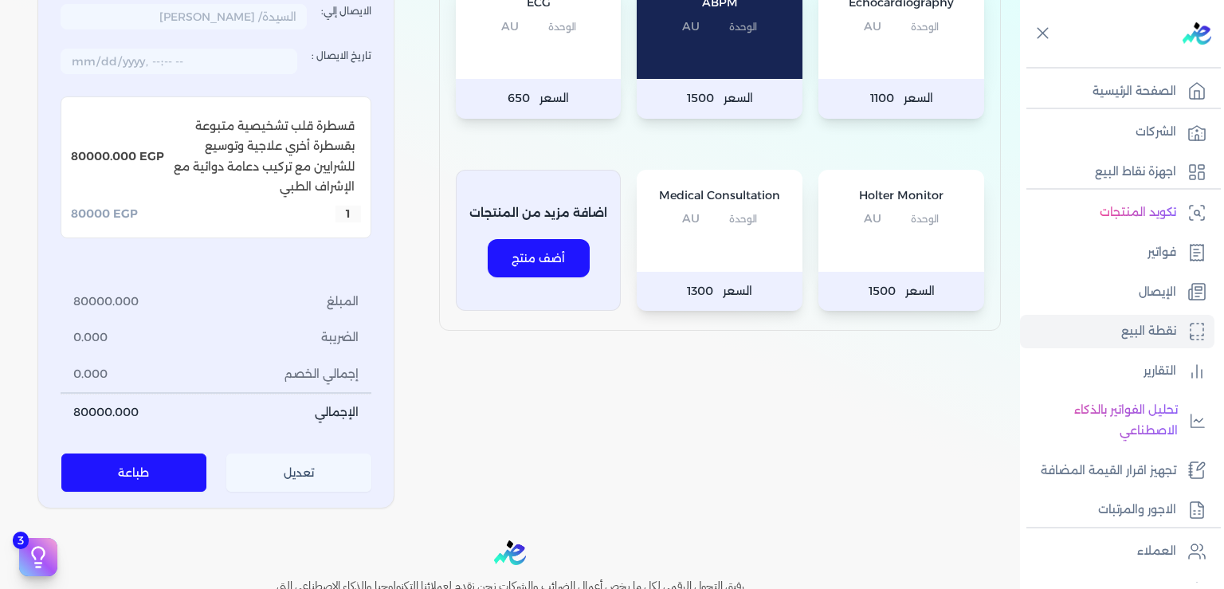
scroll to position [404, 0]
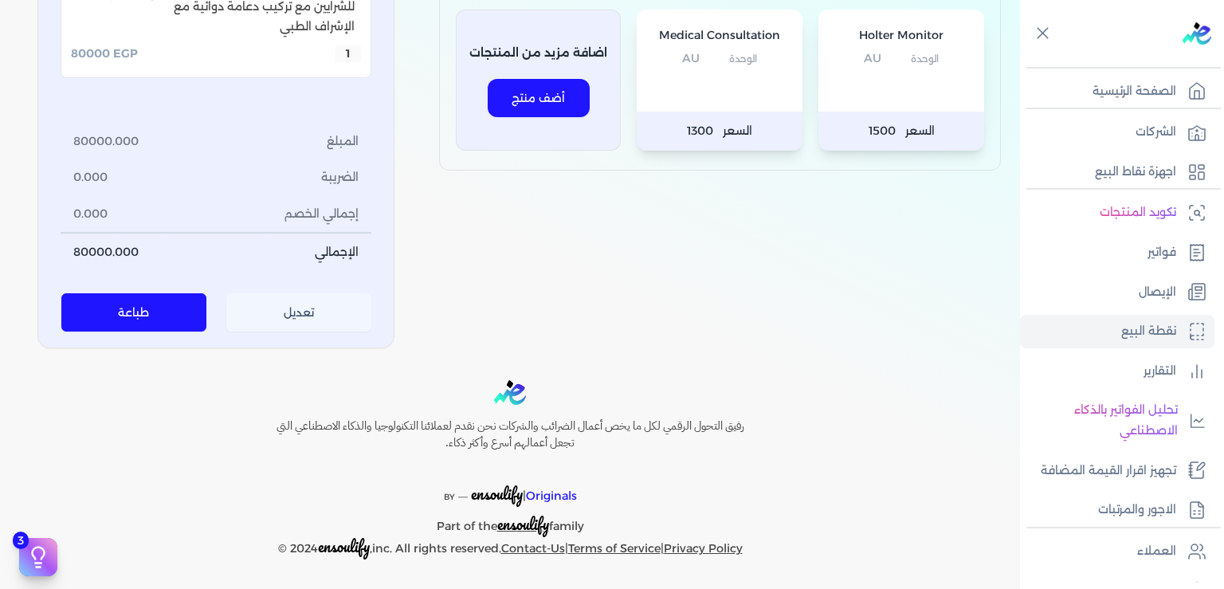
click at [149, 314] on button "طباعة" at bounding box center [134, 312] width 146 height 38
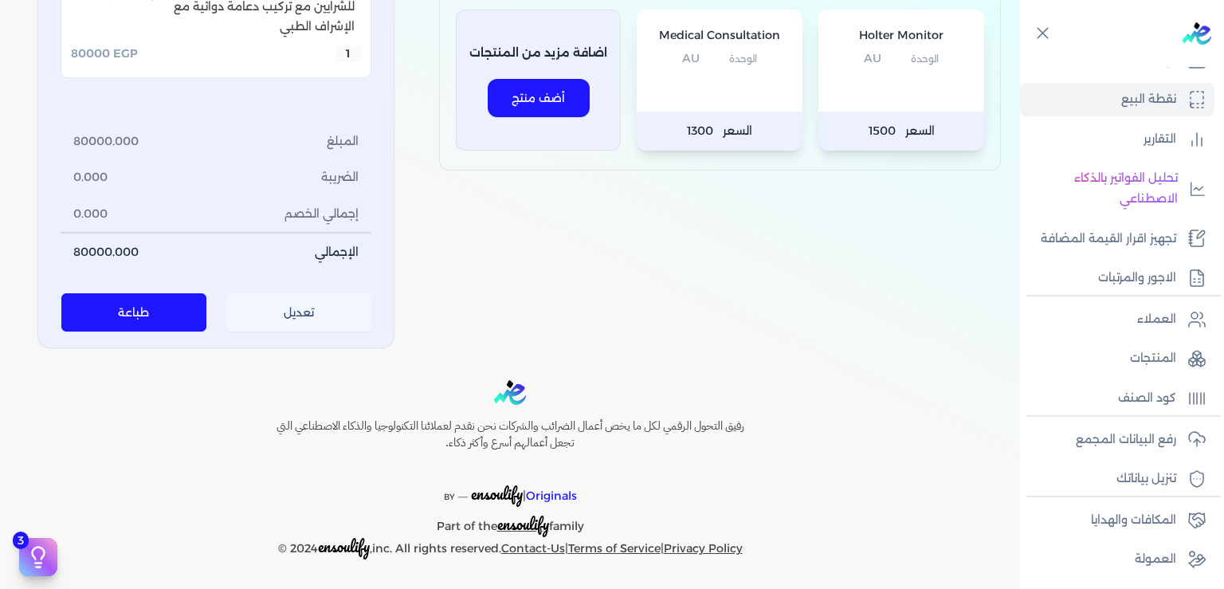
scroll to position [290, 0]
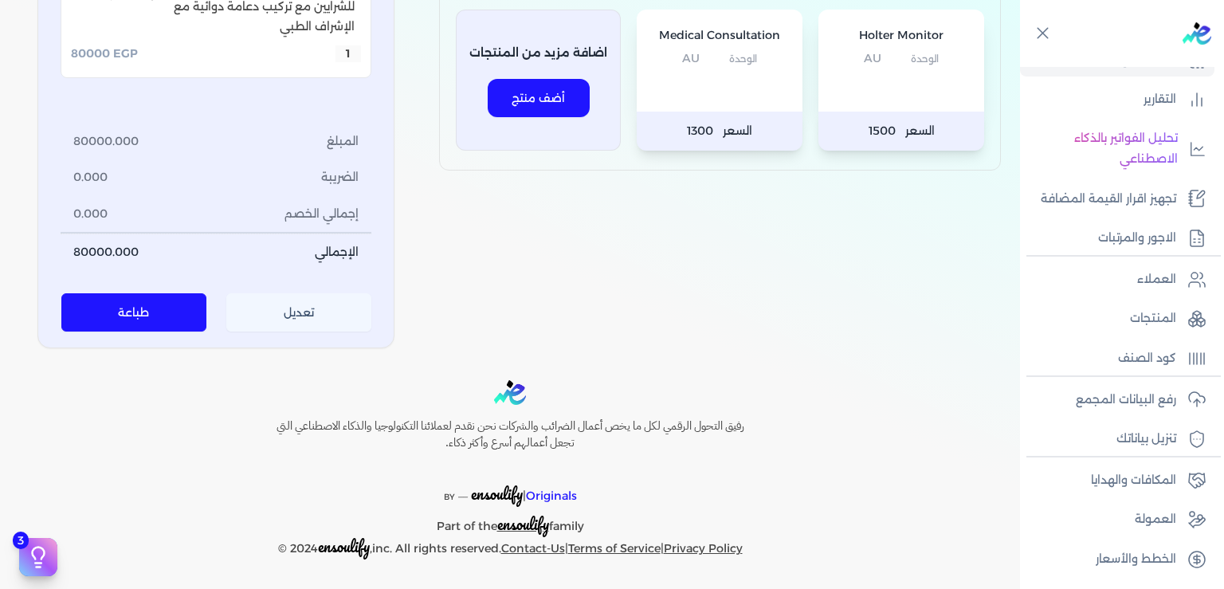
click at [297, 311] on button "تعديل" at bounding box center [299, 312] width 146 height 38
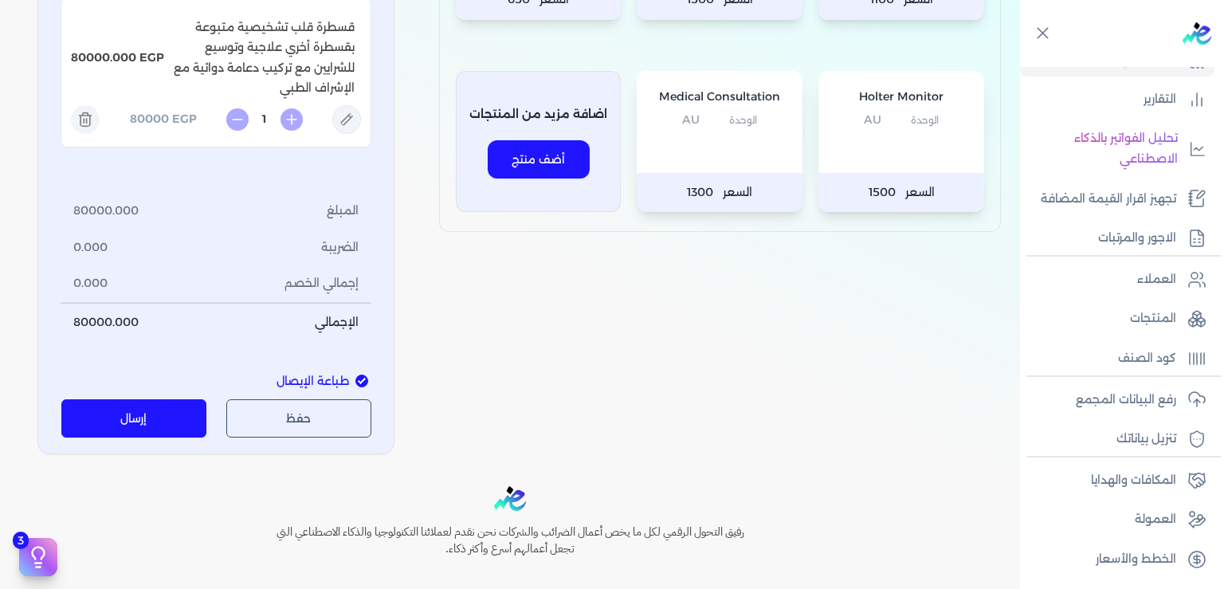
scroll to position [449, 0]
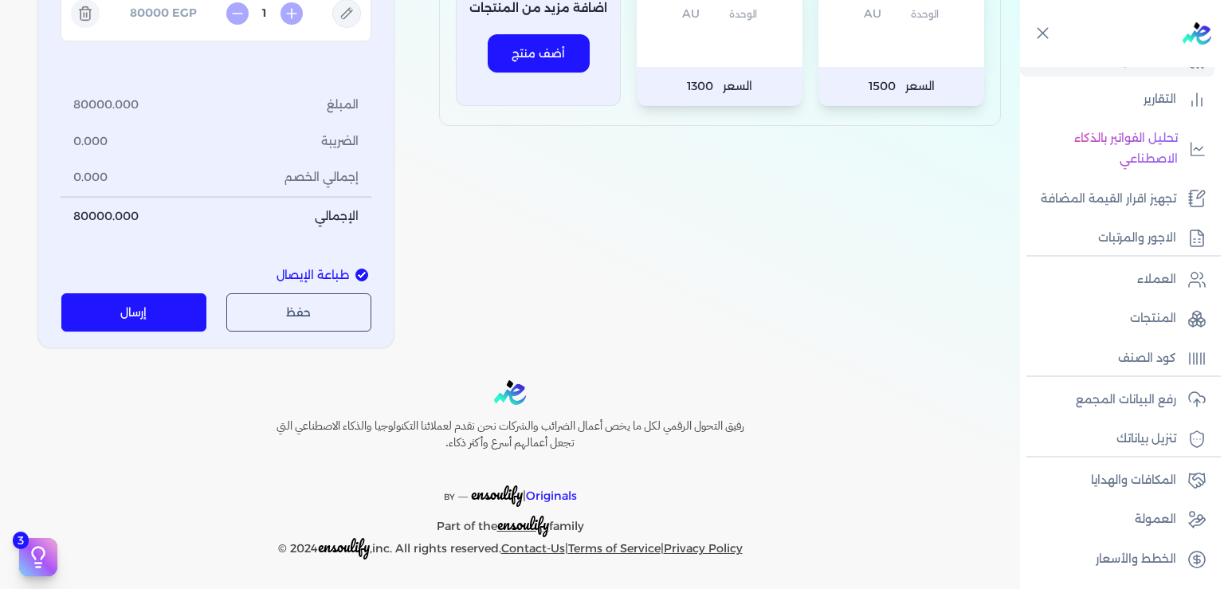
click at [157, 314] on button "إرسال" at bounding box center [134, 312] width 146 height 38
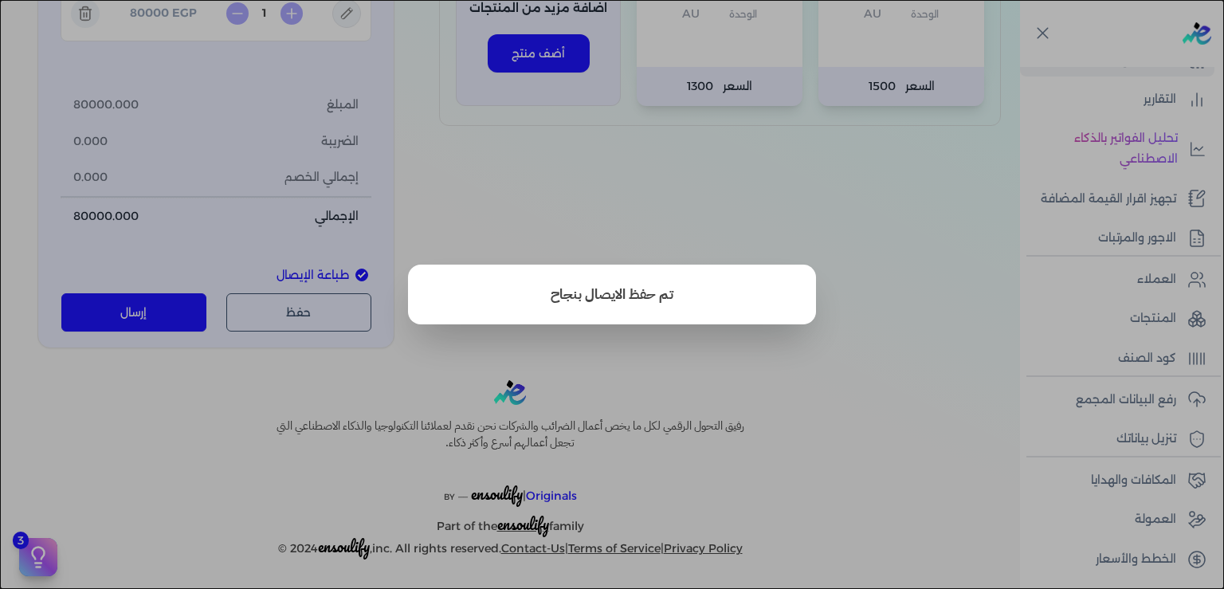
click at [831, 321] on button "close" at bounding box center [612, 294] width 1224 height 589
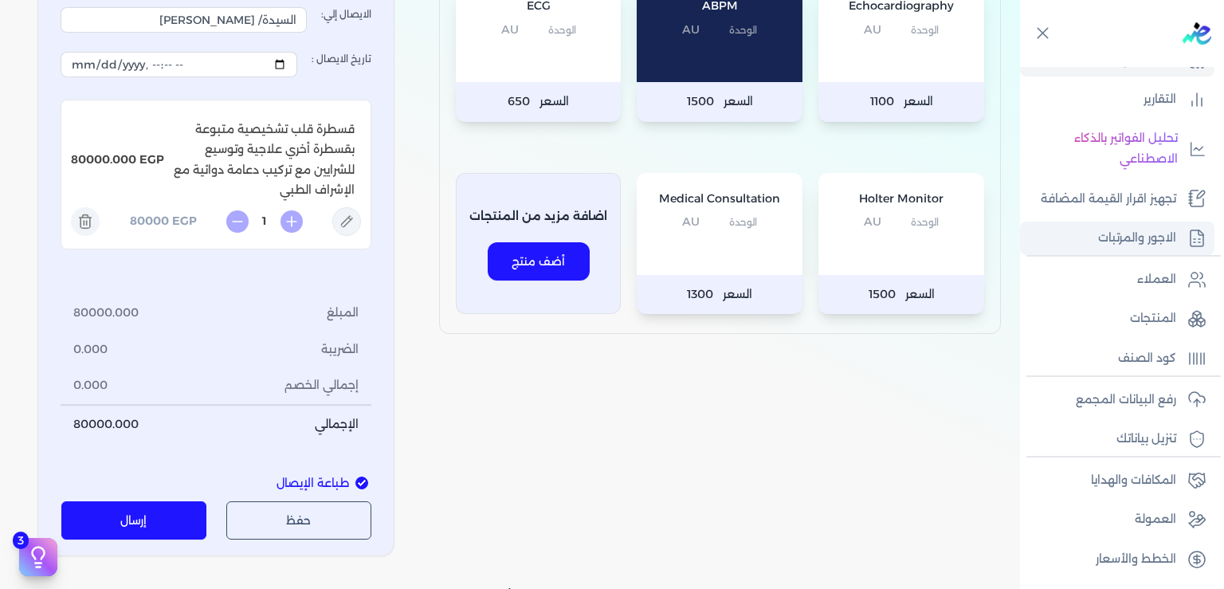
scroll to position [0, 0]
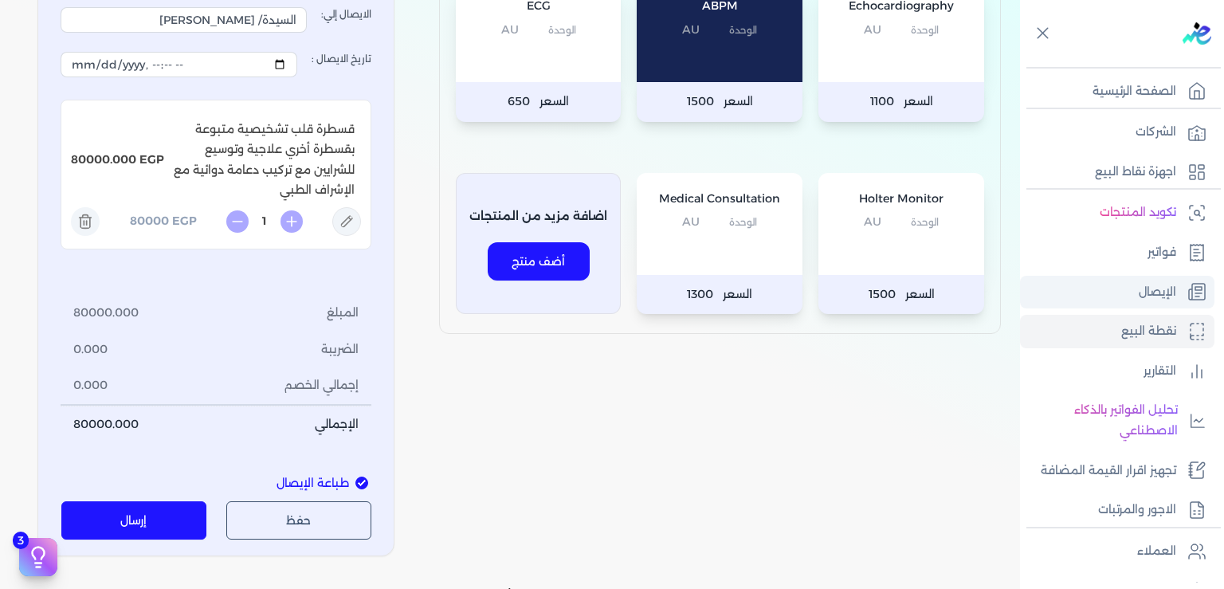
click at [1156, 298] on p "الإيصال" at bounding box center [1157, 292] width 37 height 21
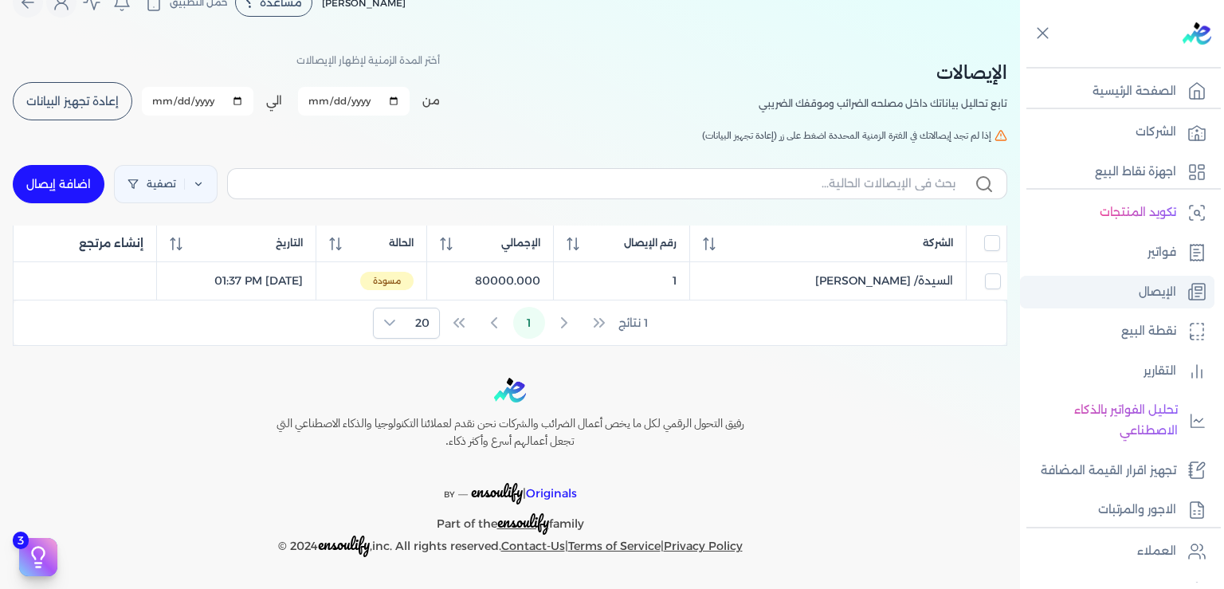
scroll to position [26, 0]
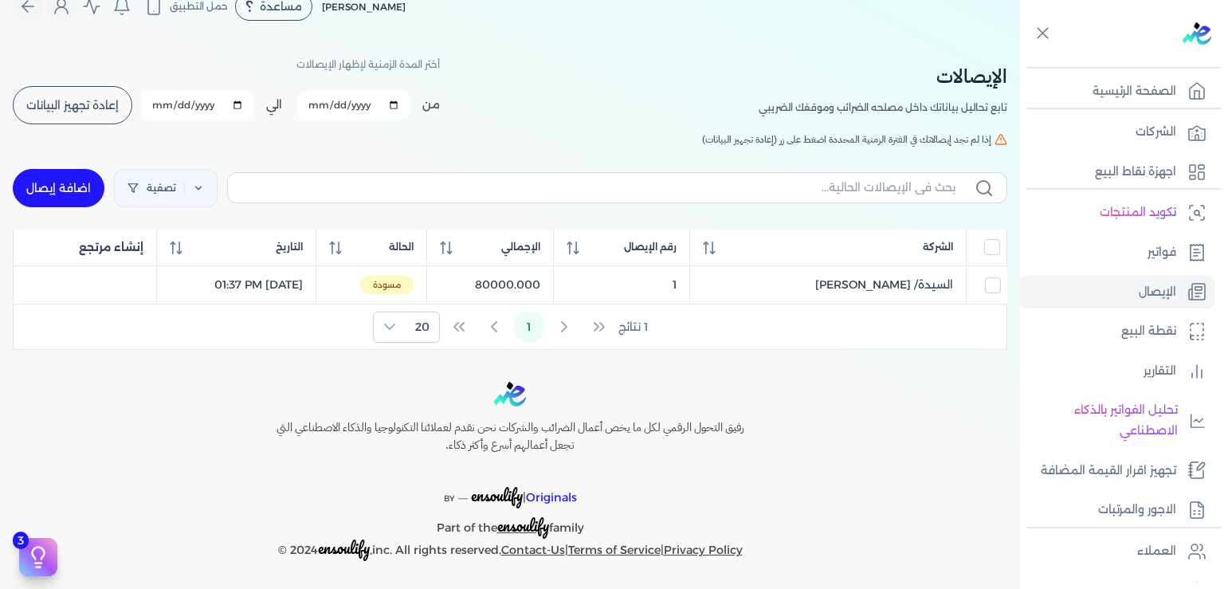
click at [104, 100] on span "إعادة تجهيز البيانات" at bounding box center [72, 105] width 92 height 11
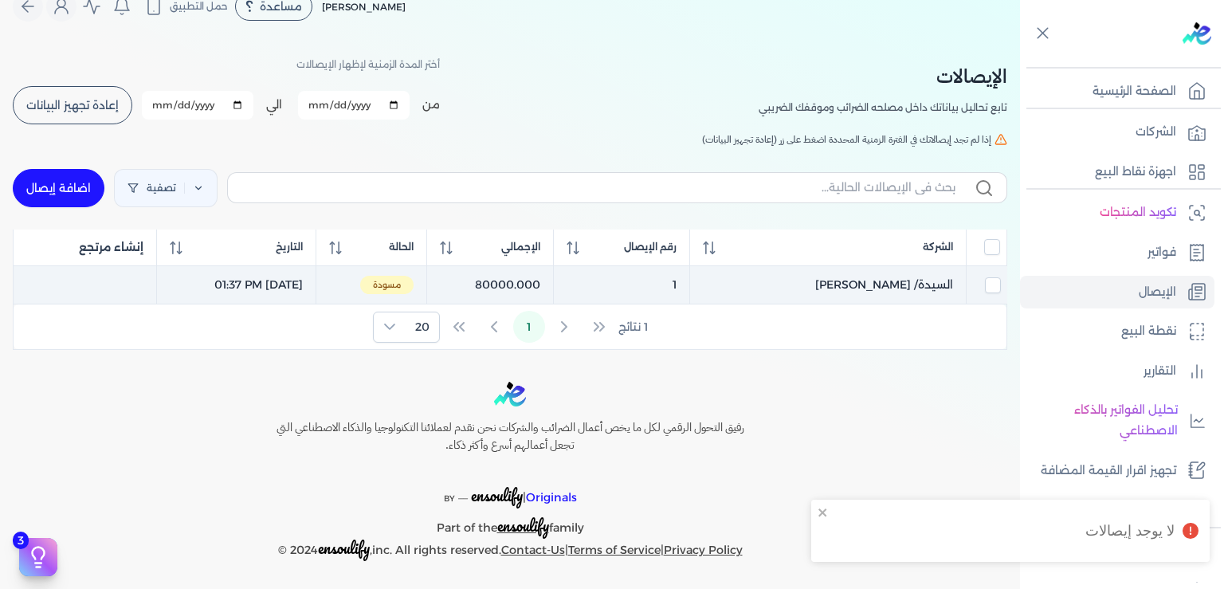
click at [414, 282] on span "مسودة" at bounding box center [386, 285] width 53 height 19
checkbox input "true"
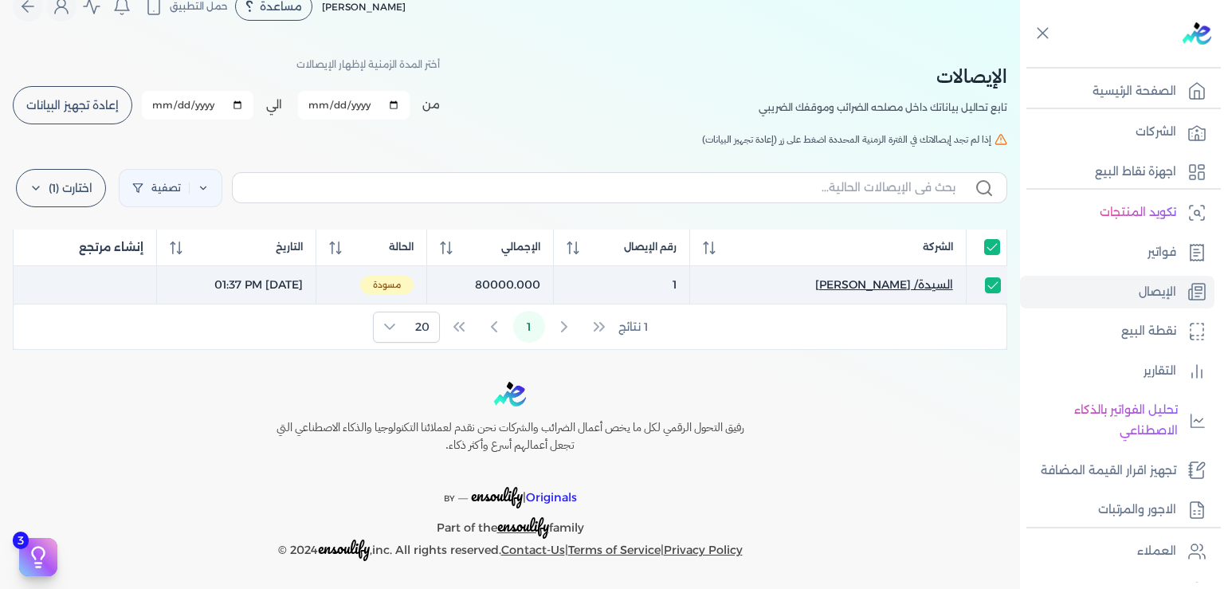
click at [875, 282] on span "السيدة/ [PERSON_NAME]" at bounding box center [885, 285] width 138 height 17
select select "EGP"
select select "EGS"
select select "B"
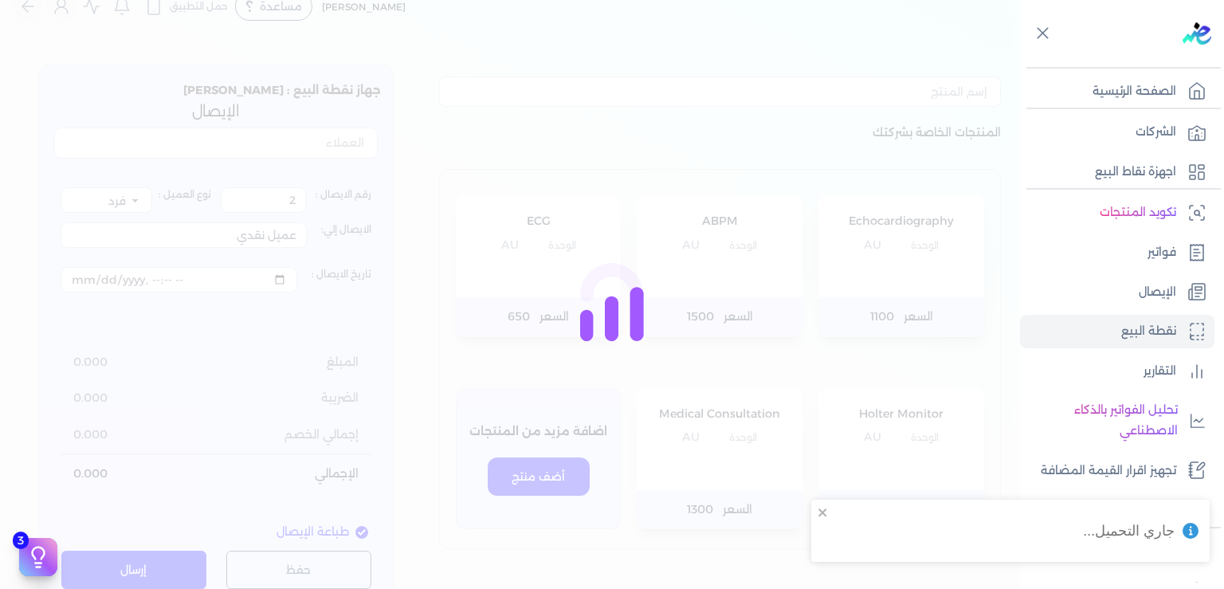
type input "1"
type input "السيدة/ [PERSON_NAME]"
type input "2025-09-02T13:37:11"
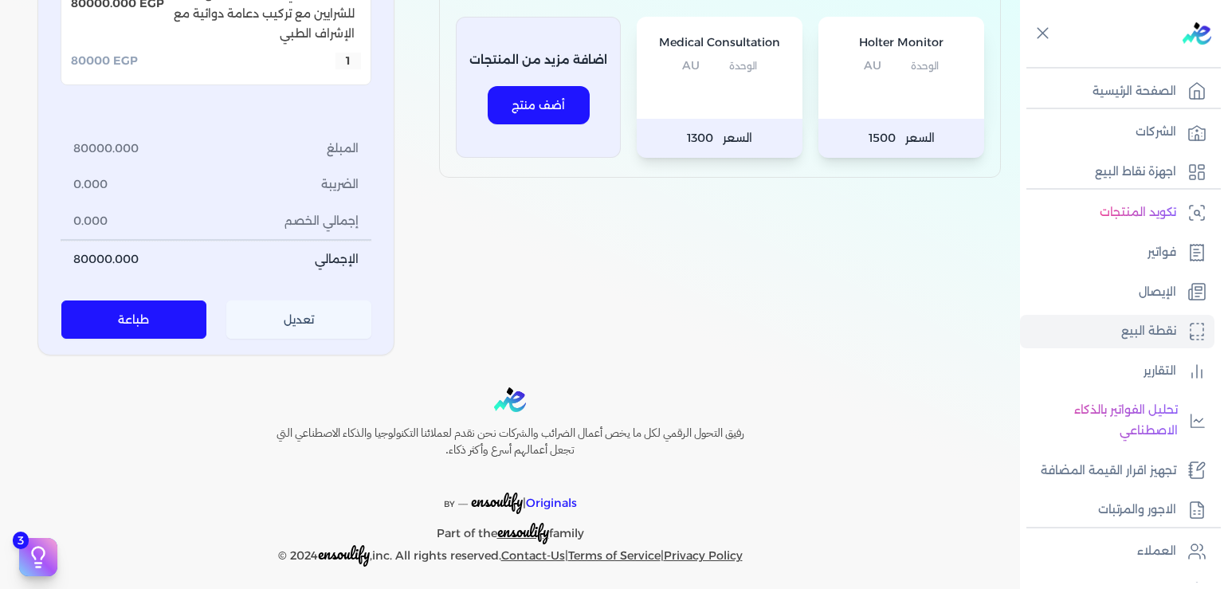
scroll to position [404, 0]
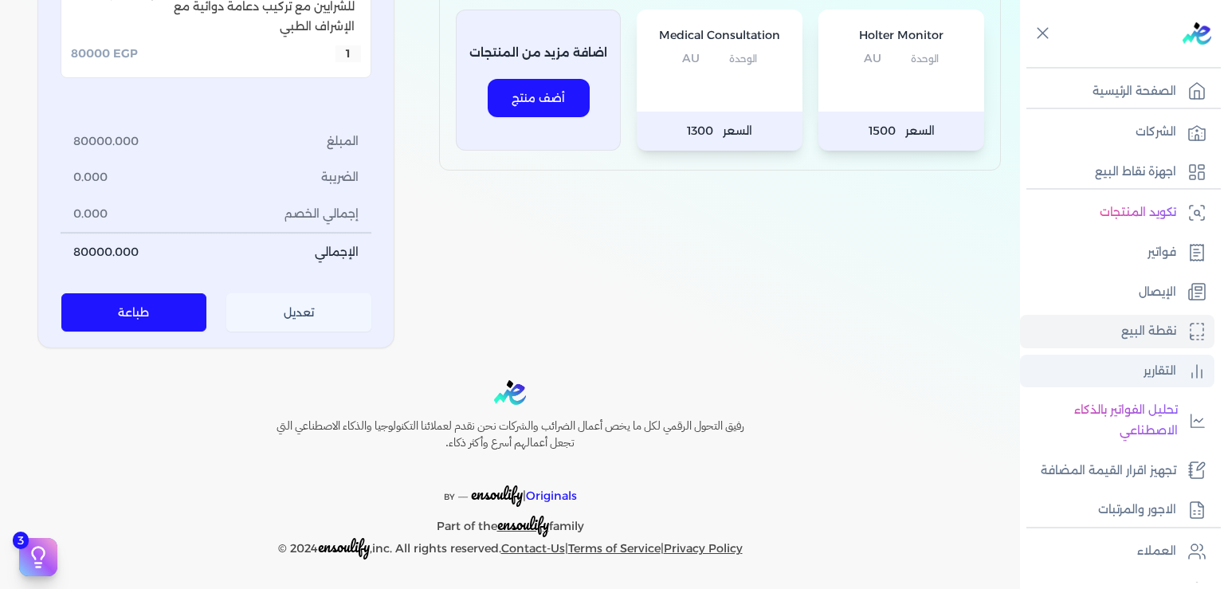
click at [1154, 368] on p "التقارير" at bounding box center [1160, 371] width 33 height 21
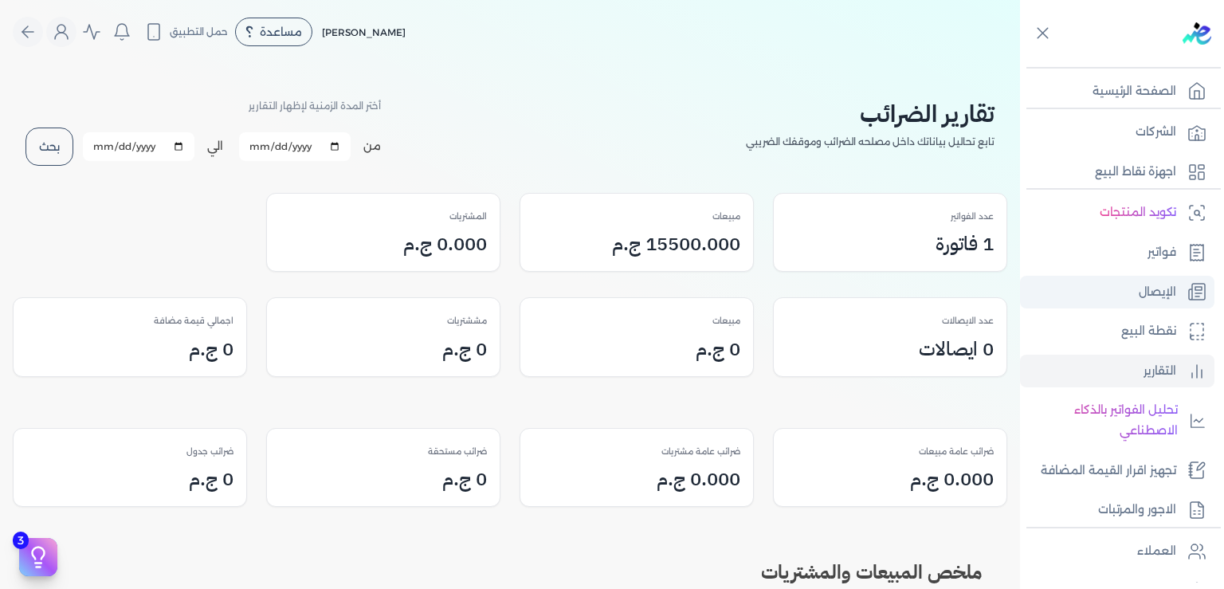
click at [1134, 283] on link "الإيصال" at bounding box center [1117, 292] width 195 height 33
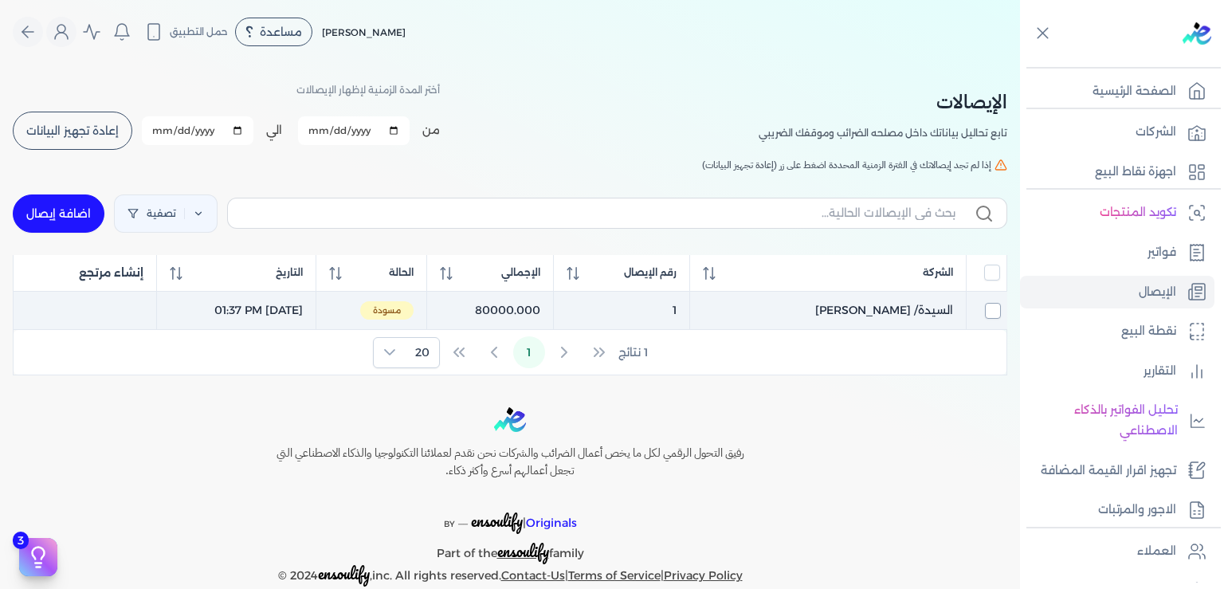
click at [988, 310] on input "checkbox" at bounding box center [993, 311] width 16 height 16
click at [298, 310] on td "September 2, 2025 01:37 PM" at bounding box center [236, 310] width 159 height 39
checkbox input "false"
click at [298, 310] on td "September 2, 2025 01:37 PM" at bounding box center [236, 310] width 159 height 39
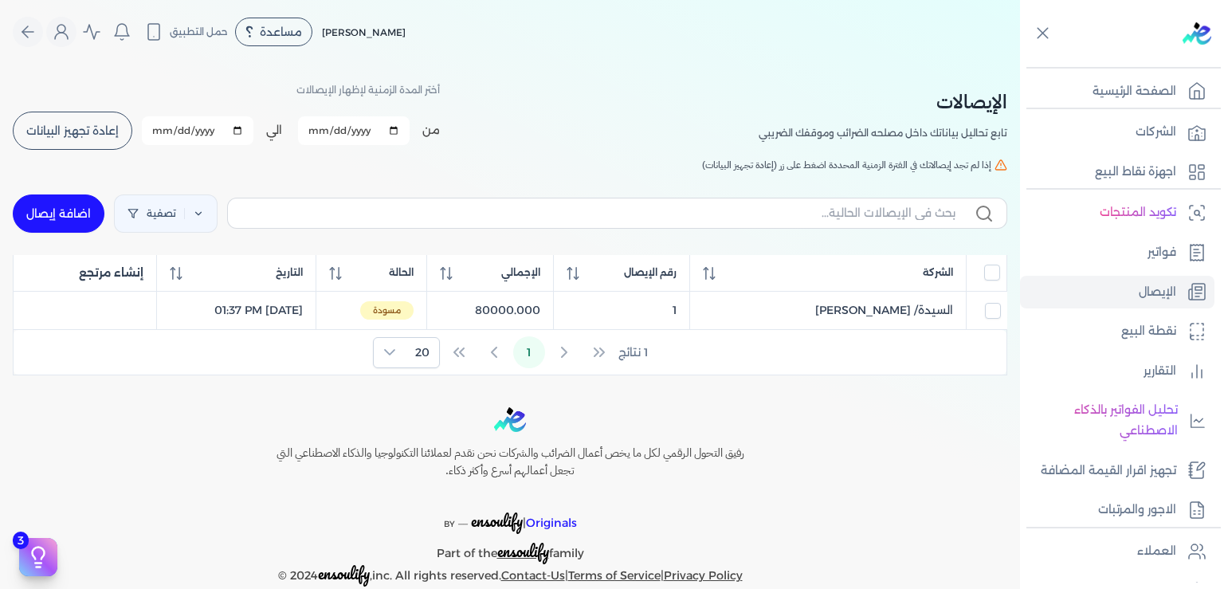
click at [57, 134] on span "إعادة تجهيز البيانات" at bounding box center [72, 130] width 92 height 11
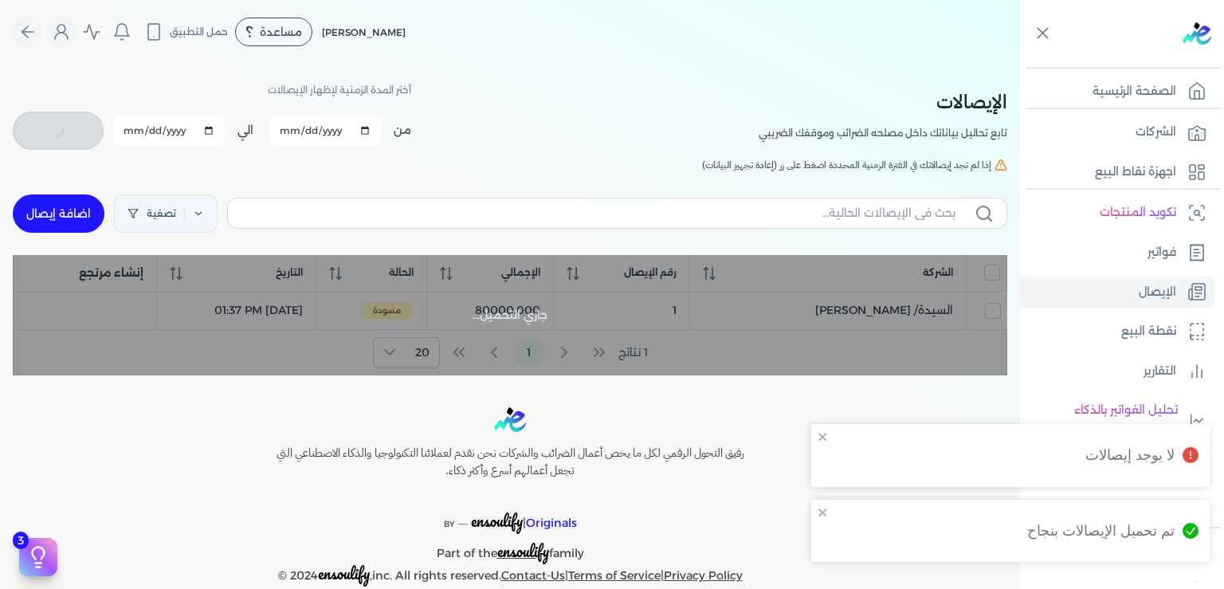
checkbox input "false"
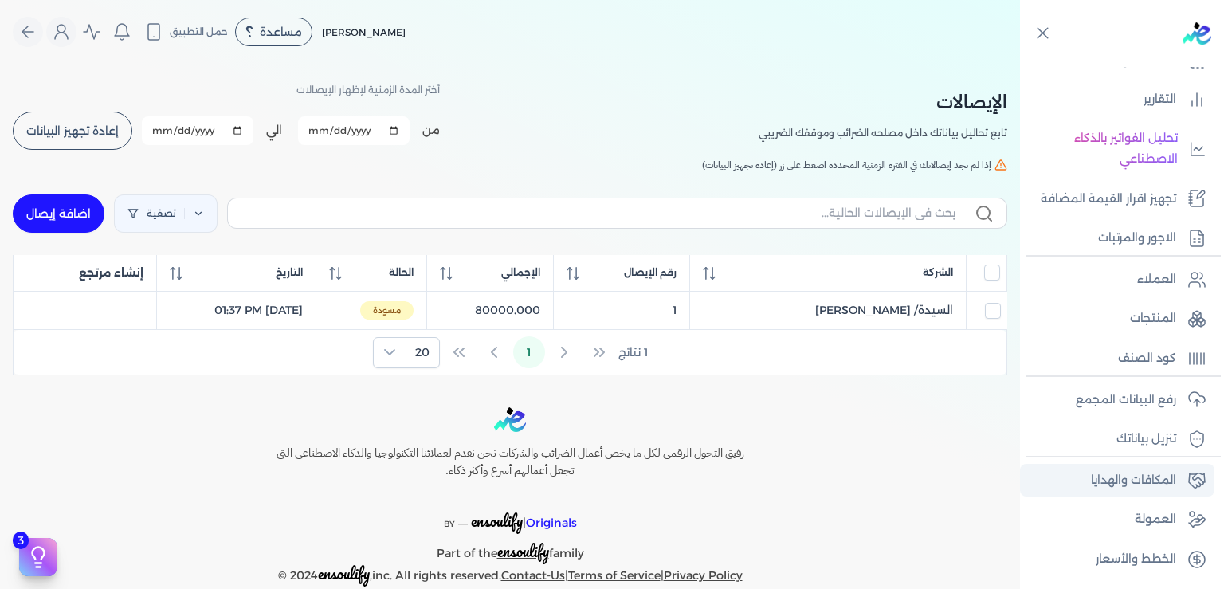
scroll to position [290, 0]
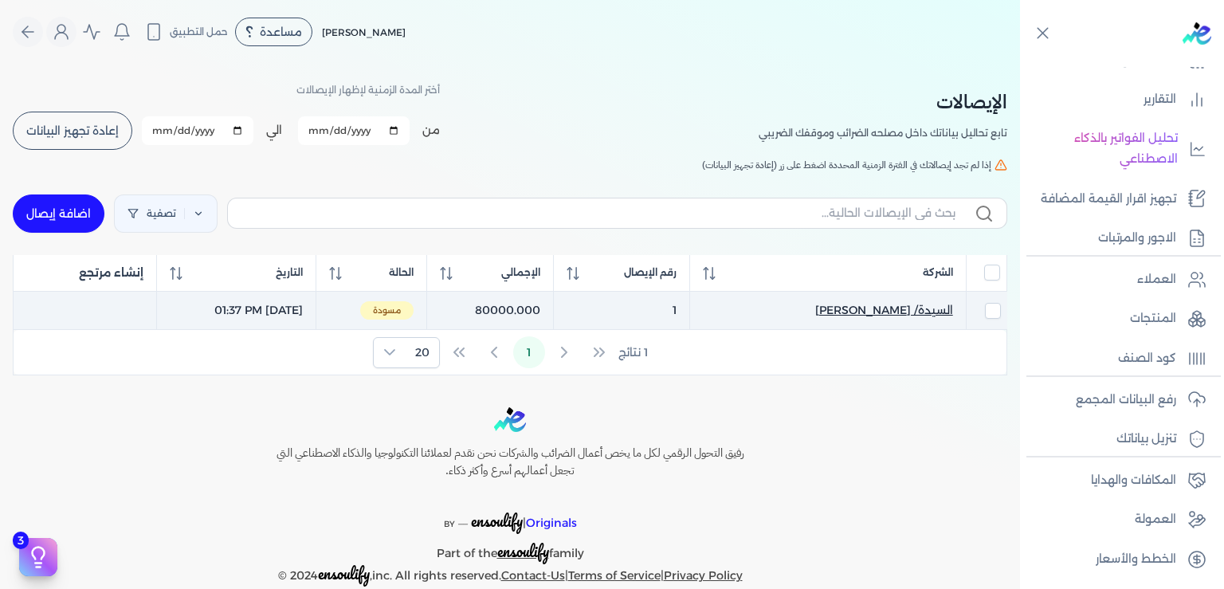
click at [930, 316] on span "السيدة/ [PERSON_NAME]" at bounding box center [885, 310] width 138 height 17
select select "EGP"
select select "EGS"
select select "B"
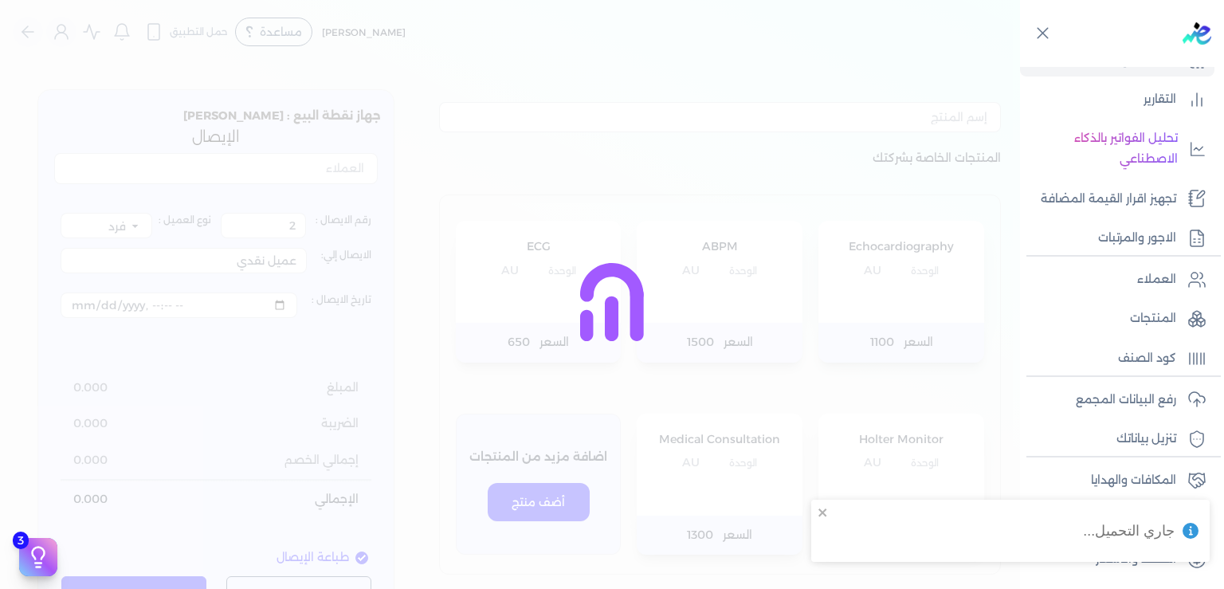
type input "1"
type input "السيدة/ [PERSON_NAME]"
type input "2025-09-02T13:37:11"
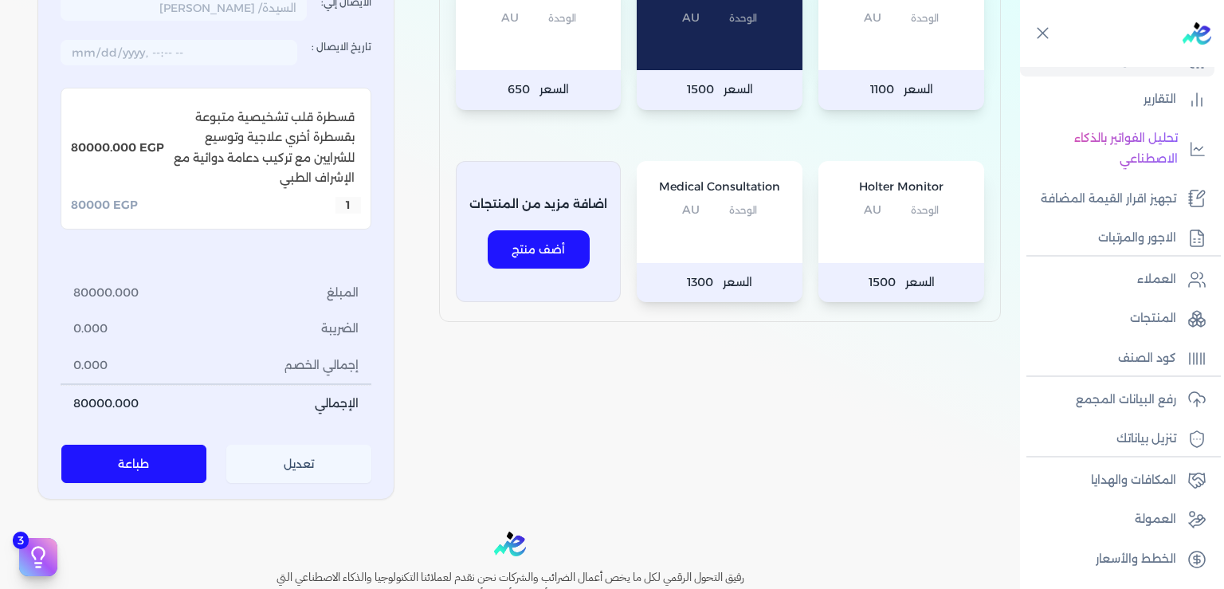
scroll to position [404, 0]
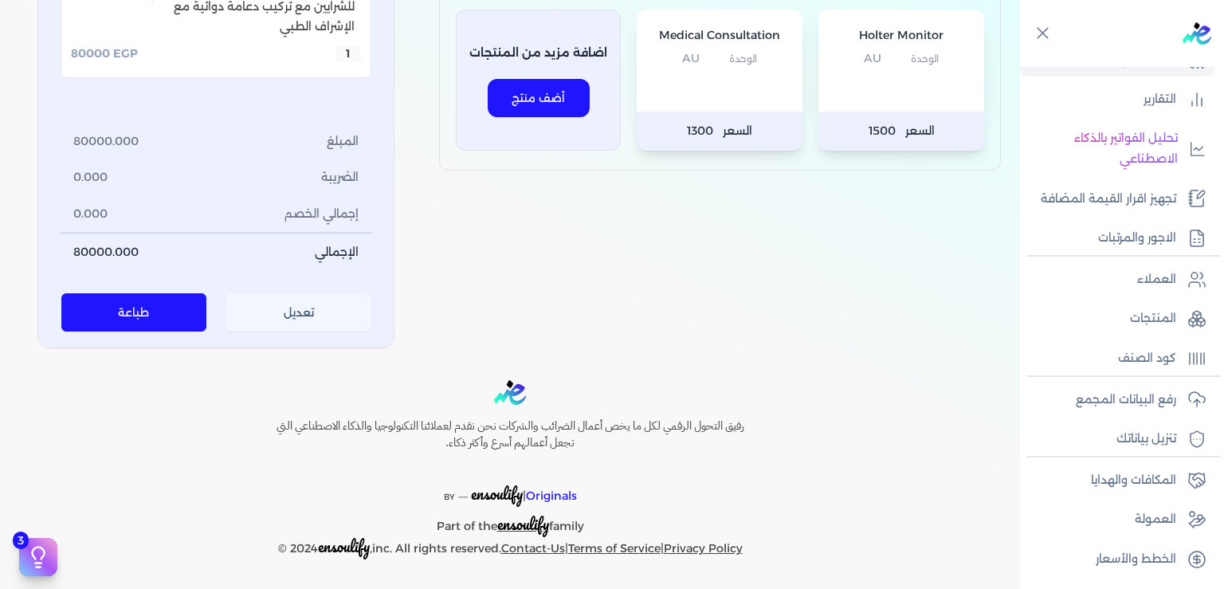
click at [293, 318] on button "تعديل" at bounding box center [299, 312] width 146 height 38
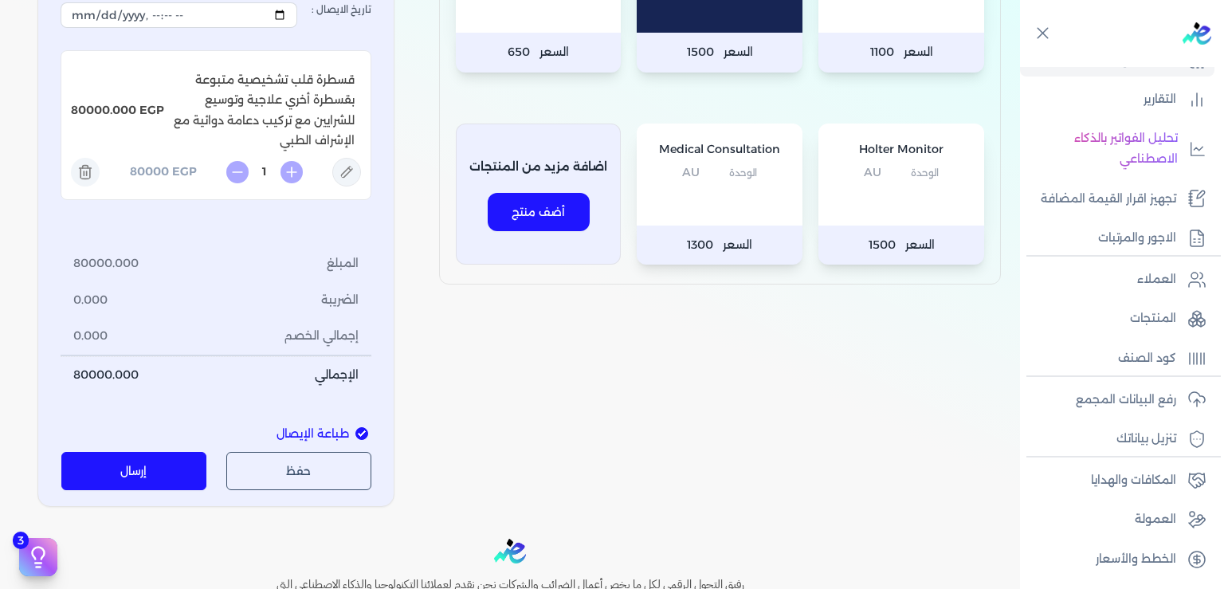
scroll to position [449, 0]
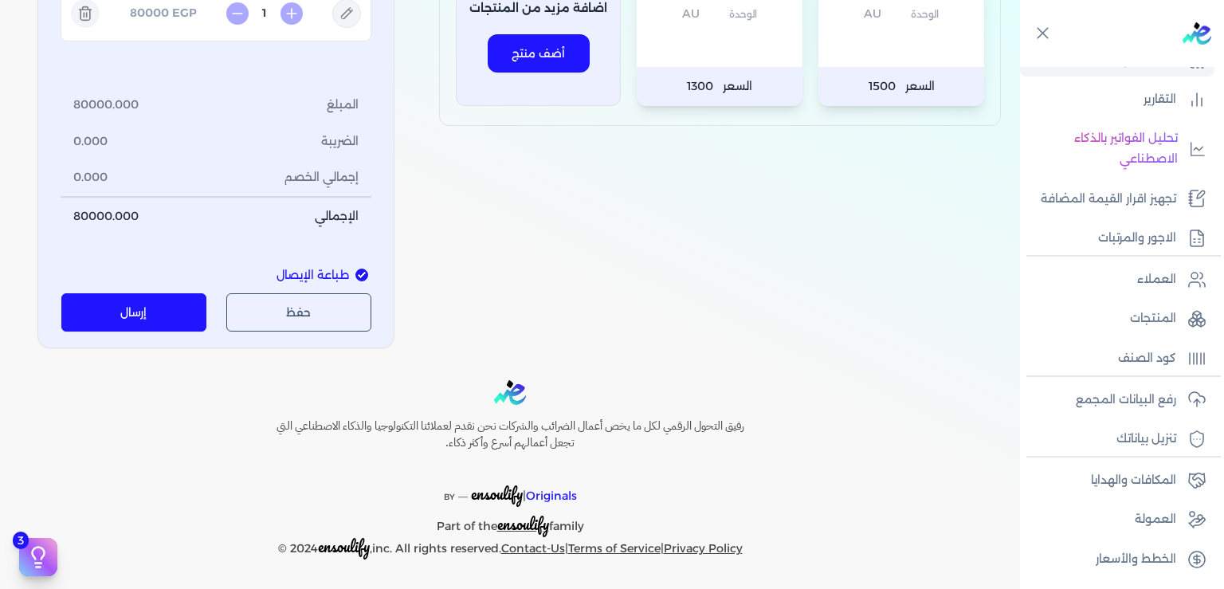
click at [171, 314] on button "إرسال" at bounding box center [134, 312] width 146 height 38
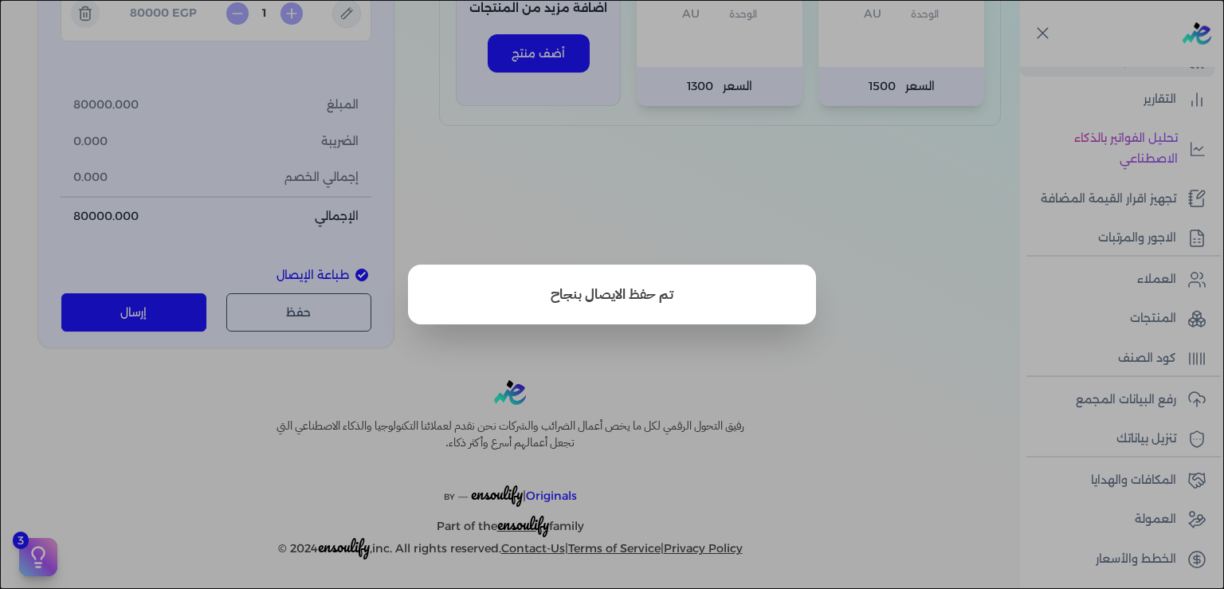
click at [886, 338] on button "close" at bounding box center [612, 294] width 1224 height 589
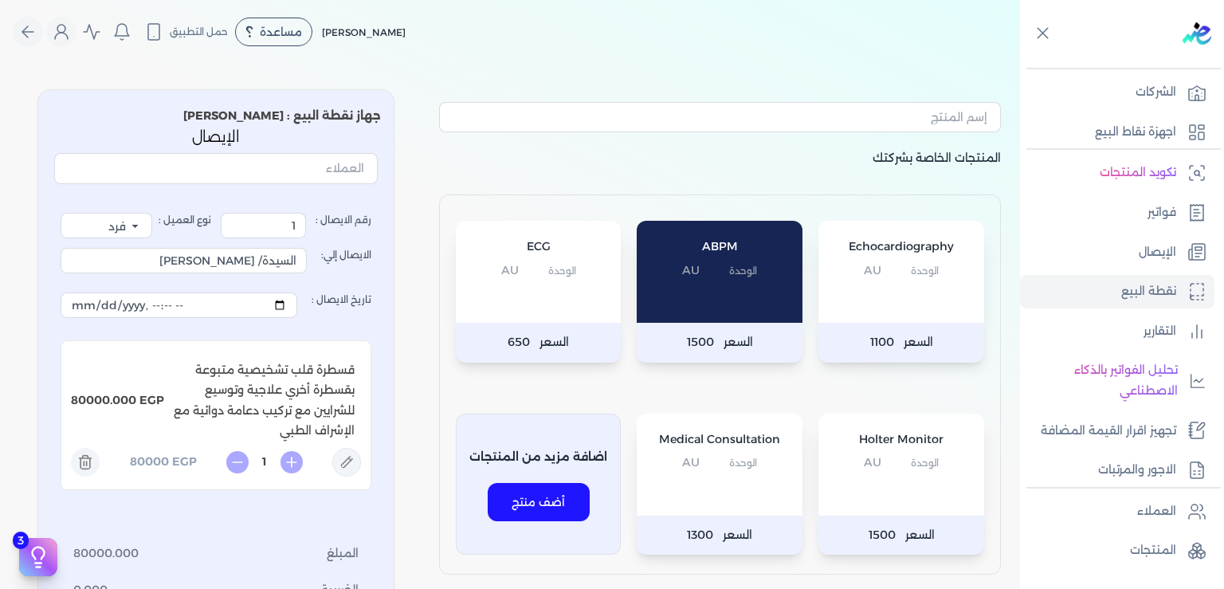
scroll to position [0, 0]
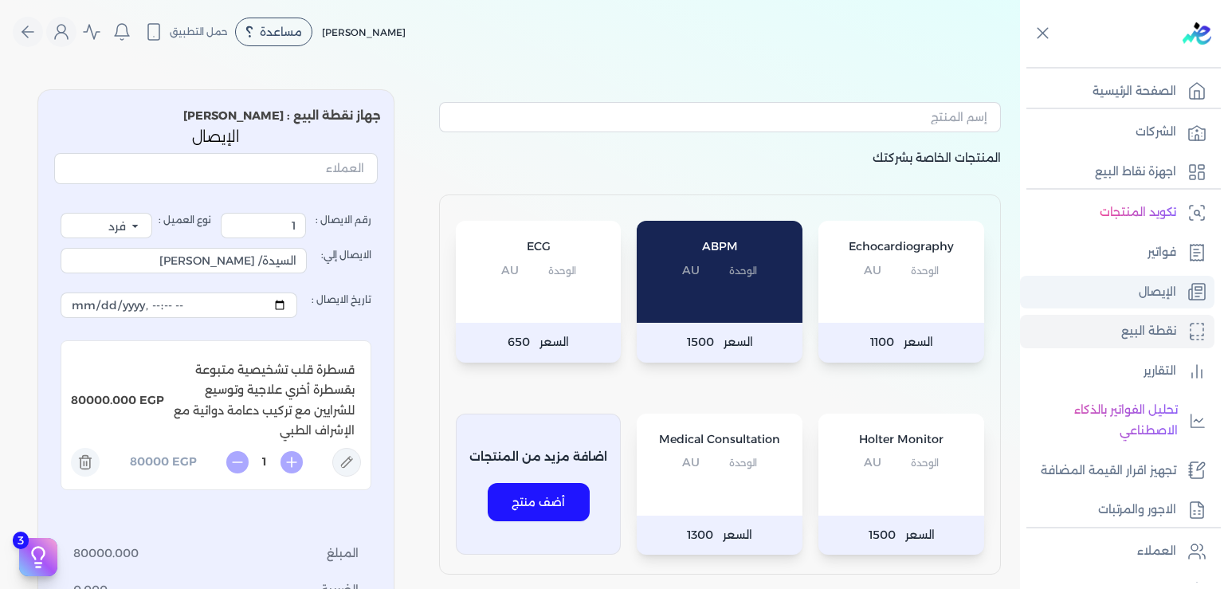
click at [1173, 291] on p "الإيصال" at bounding box center [1157, 292] width 37 height 21
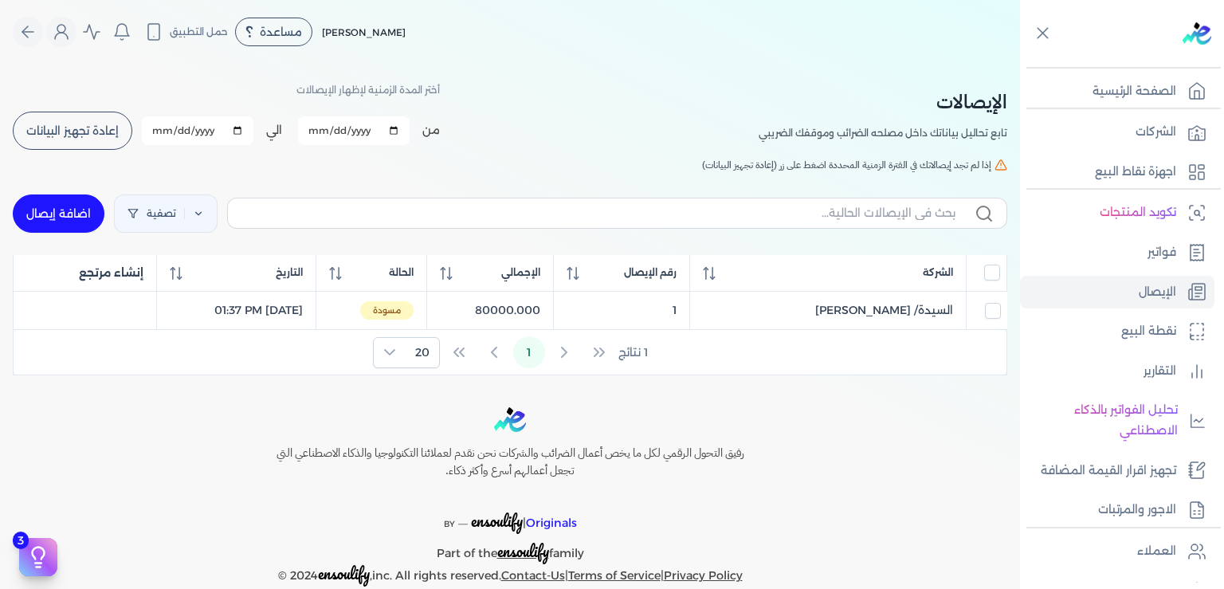
scroll to position [26, 0]
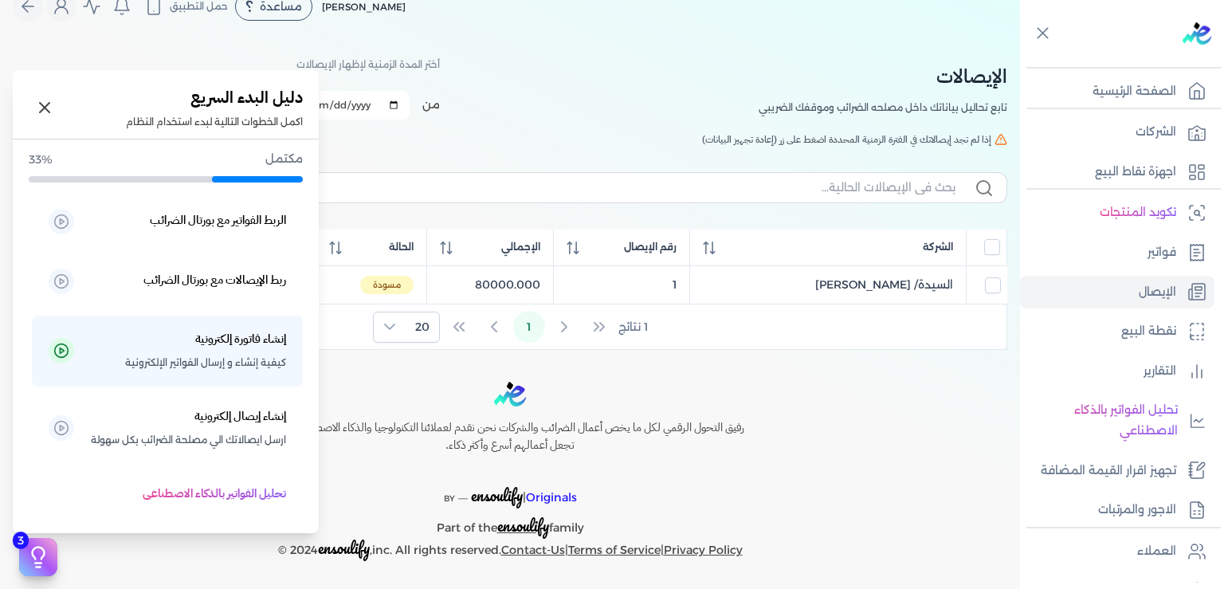
click at [40, 560] on icon at bounding box center [38, 557] width 24 height 24
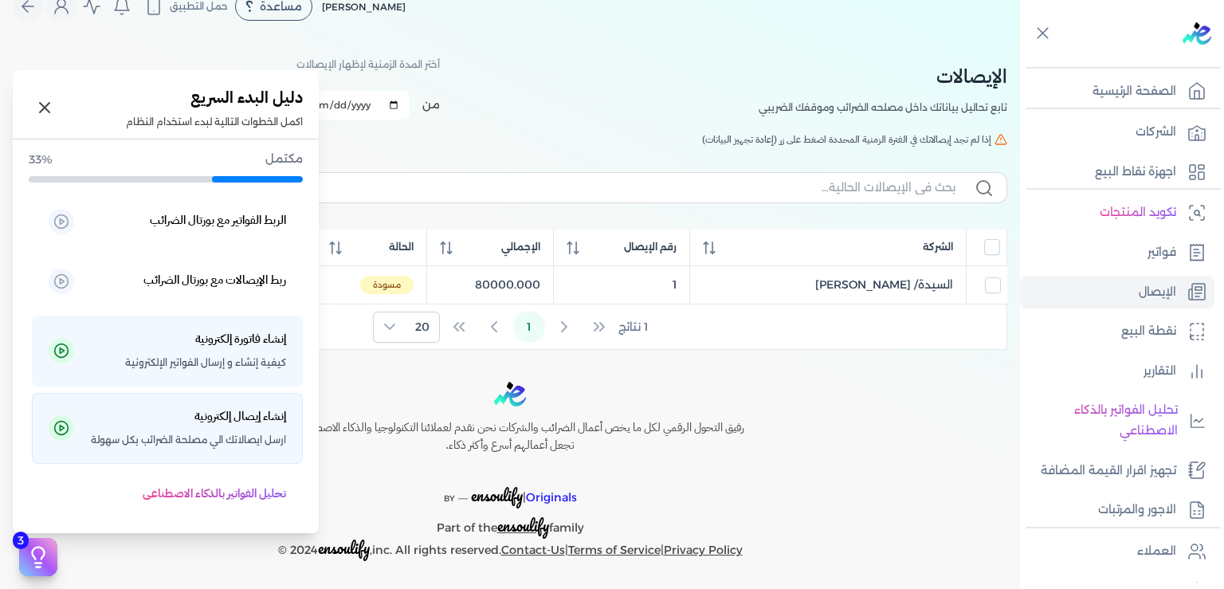
click at [213, 425] on h5 "إنشاء إيصال إلكترونية" at bounding box center [241, 417] width 92 height 21
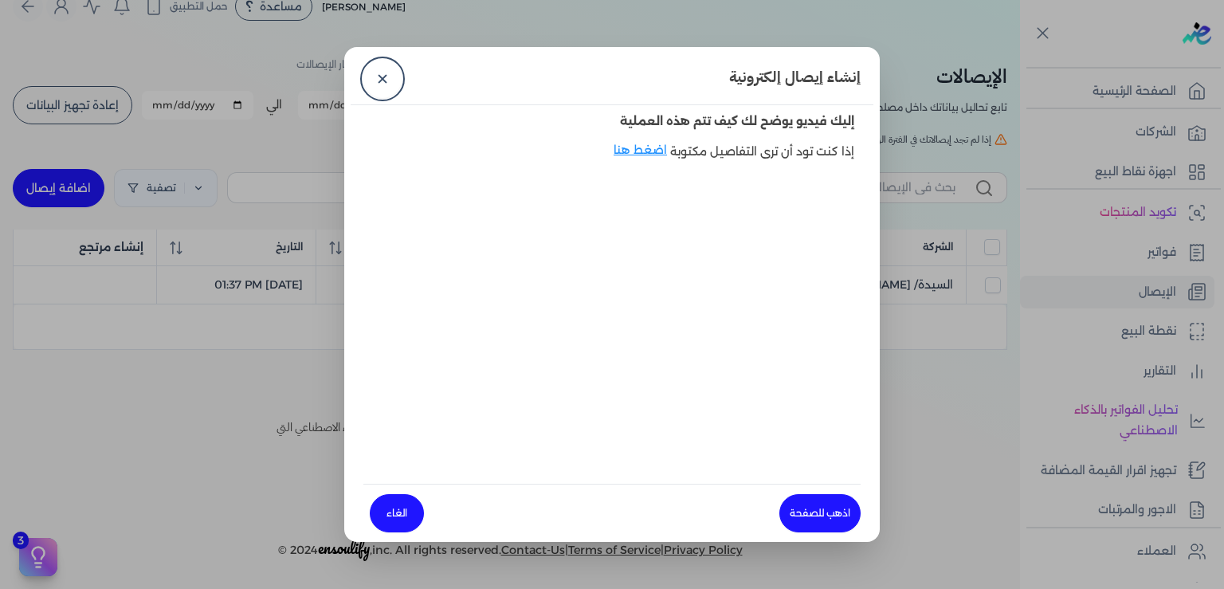
drag, startPoint x: 473, startPoint y: 470, endPoint x: 330, endPoint y: 568, distance: 173.1
click at [379, 85] on link "✕" at bounding box center [383, 79] width 38 height 38
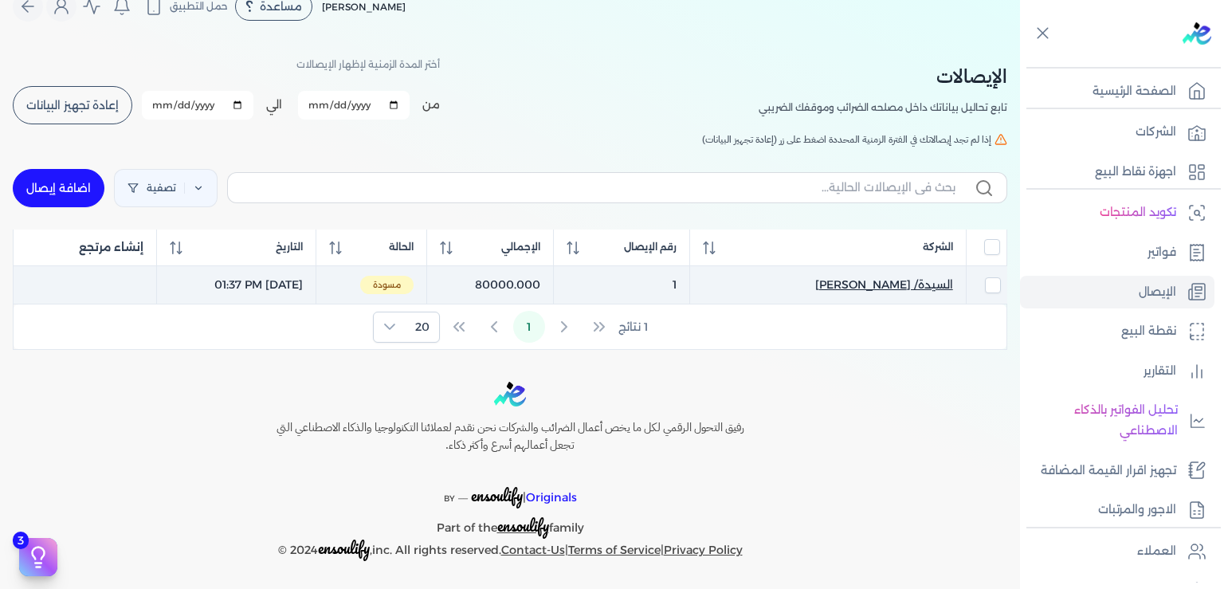
click at [857, 289] on span "السيدة/ [PERSON_NAME]" at bounding box center [885, 285] width 138 height 17
select select "EGP"
select select "EGS"
select select "B"
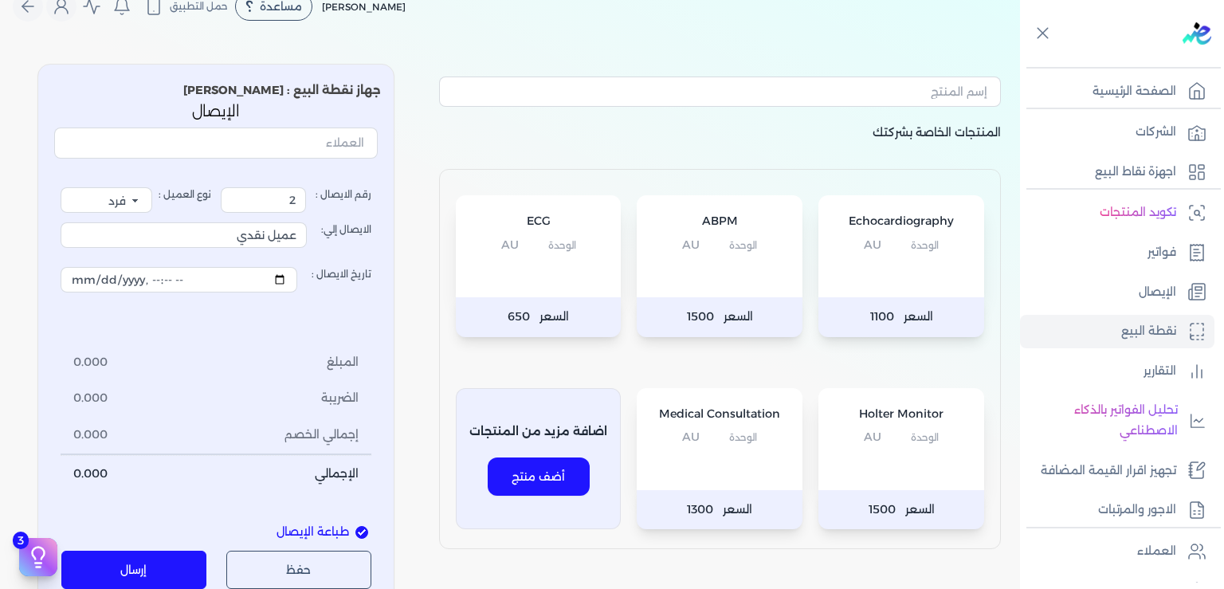
type input "1"
type input "السيدة/ [PERSON_NAME]"
type input "2025-09-02T13:37:11"
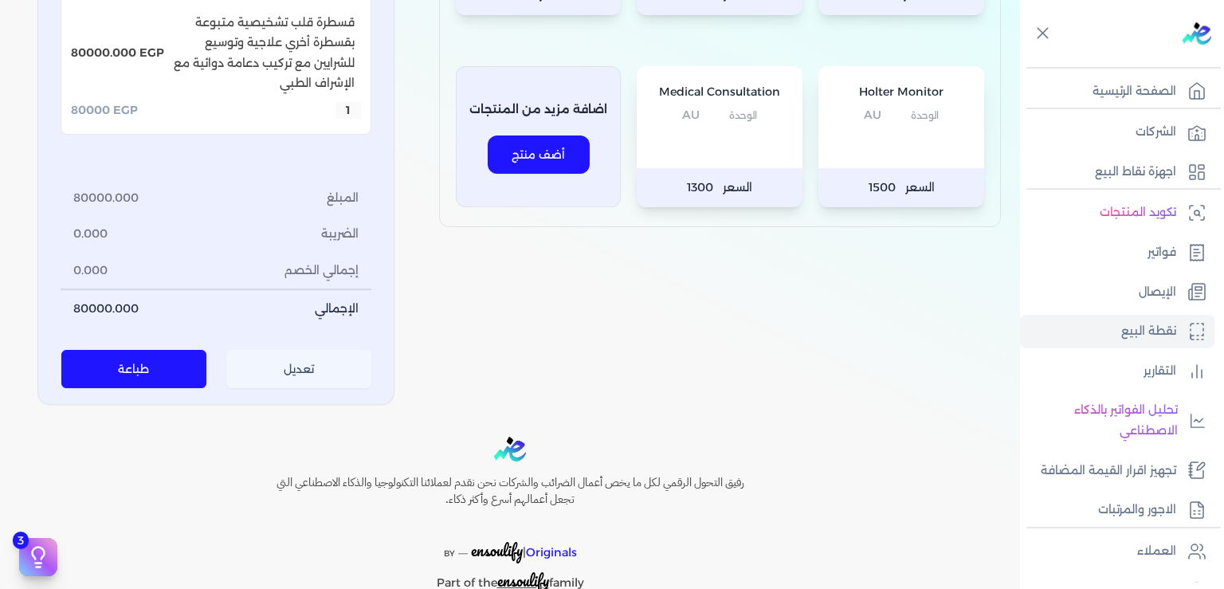
scroll to position [404, 0]
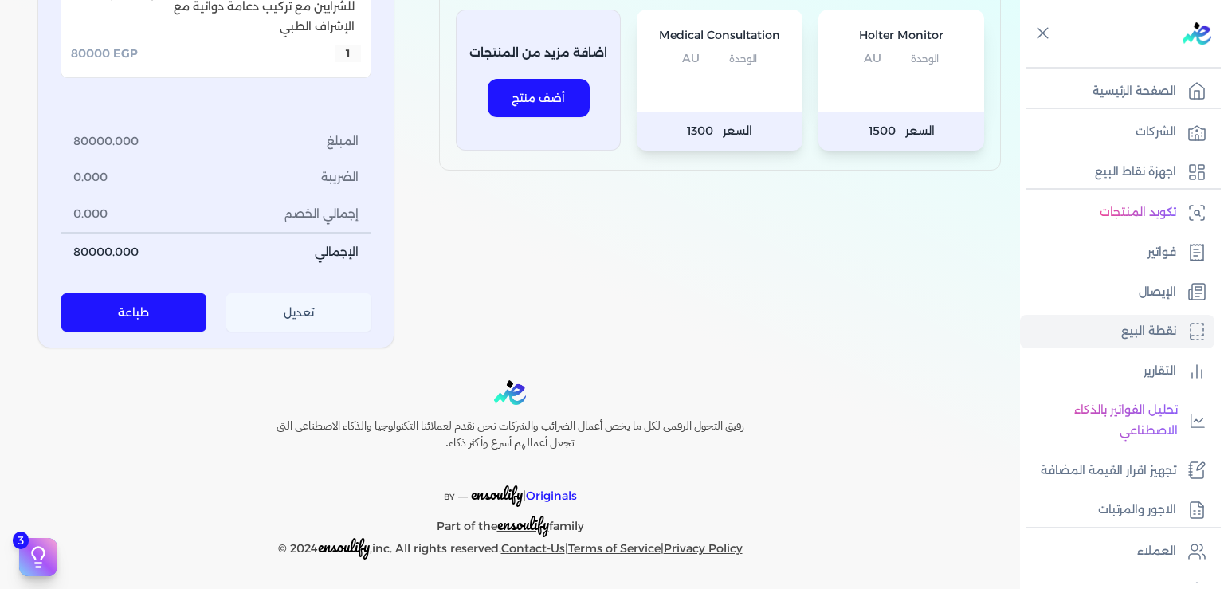
click at [298, 320] on button "تعديل" at bounding box center [299, 312] width 146 height 38
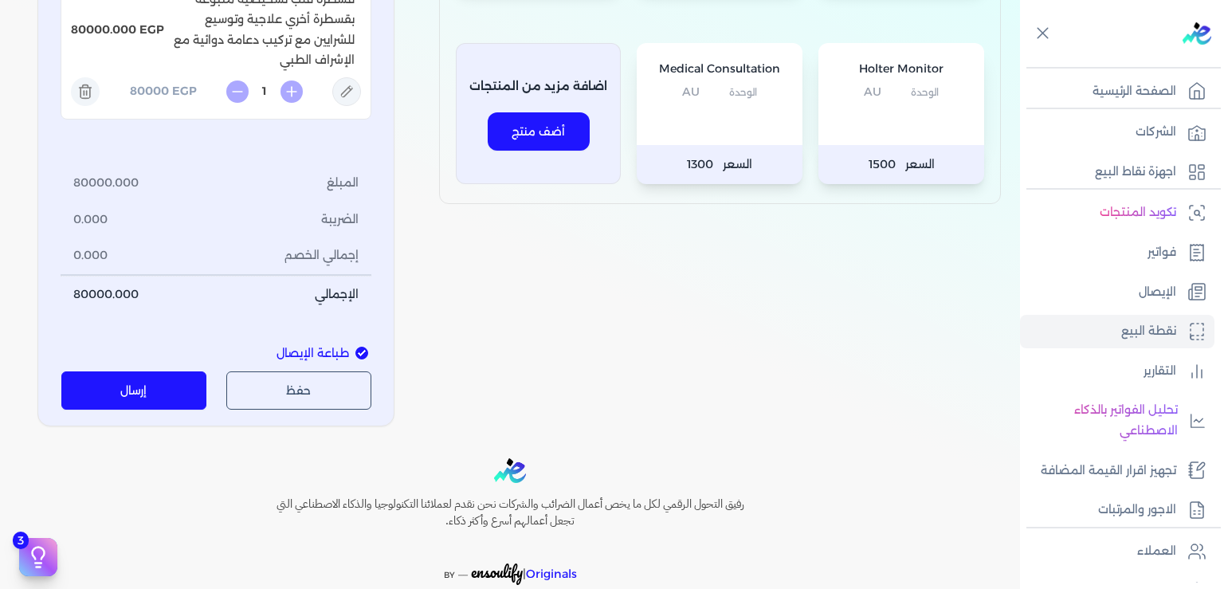
scroll to position [449, 0]
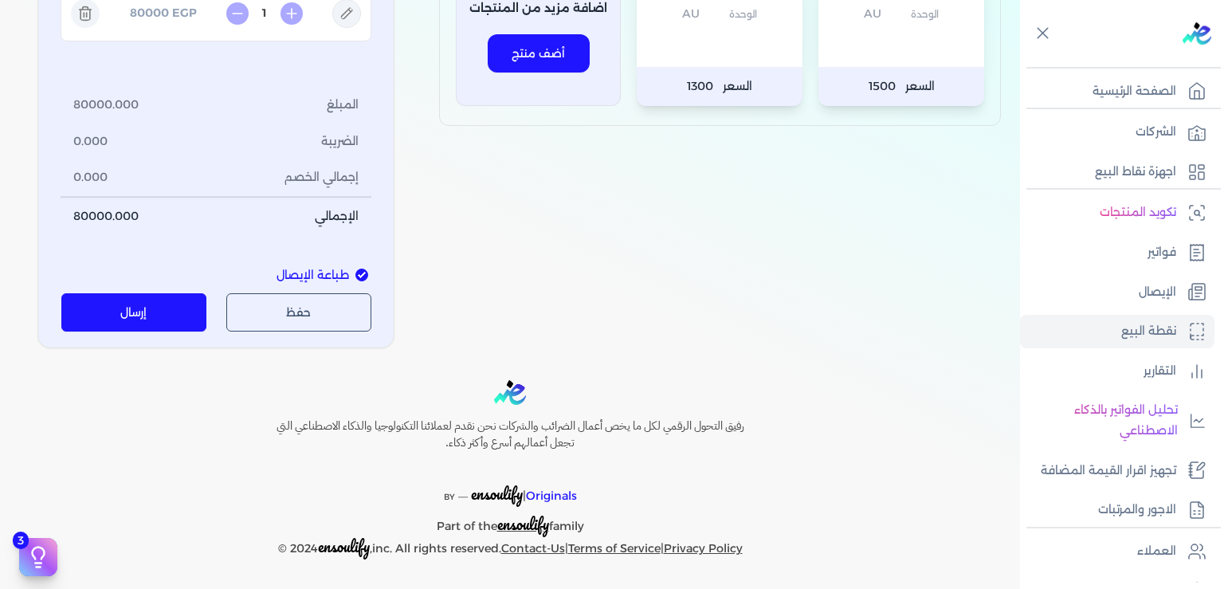
click at [161, 317] on button "إرسال" at bounding box center [134, 312] width 146 height 38
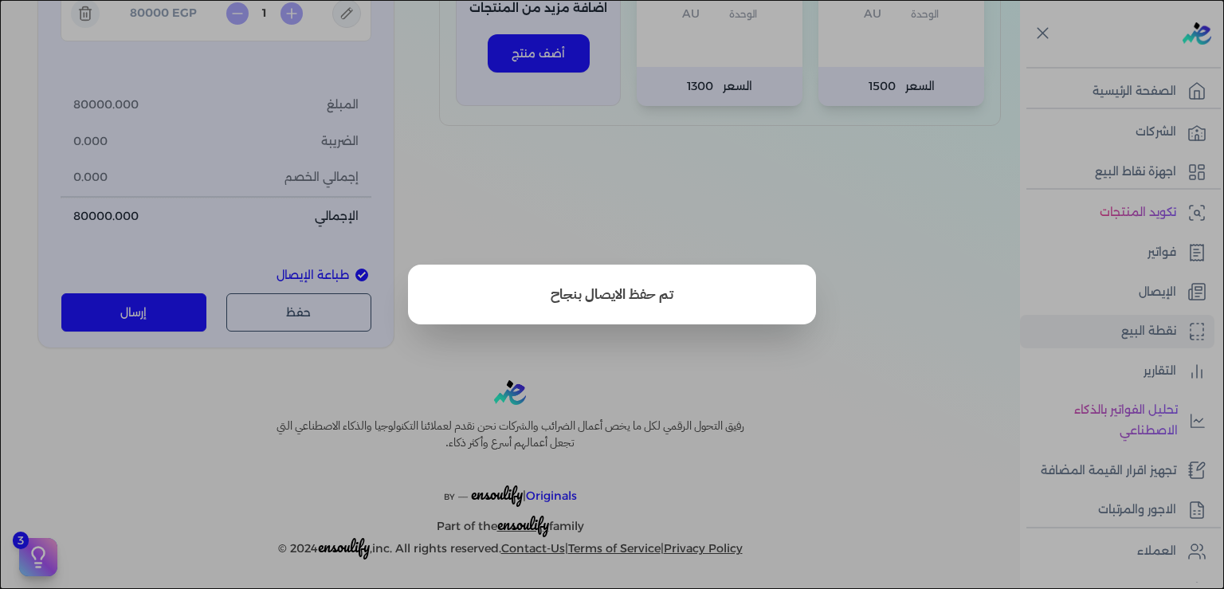
click at [761, 352] on button "close" at bounding box center [612, 294] width 1224 height 589
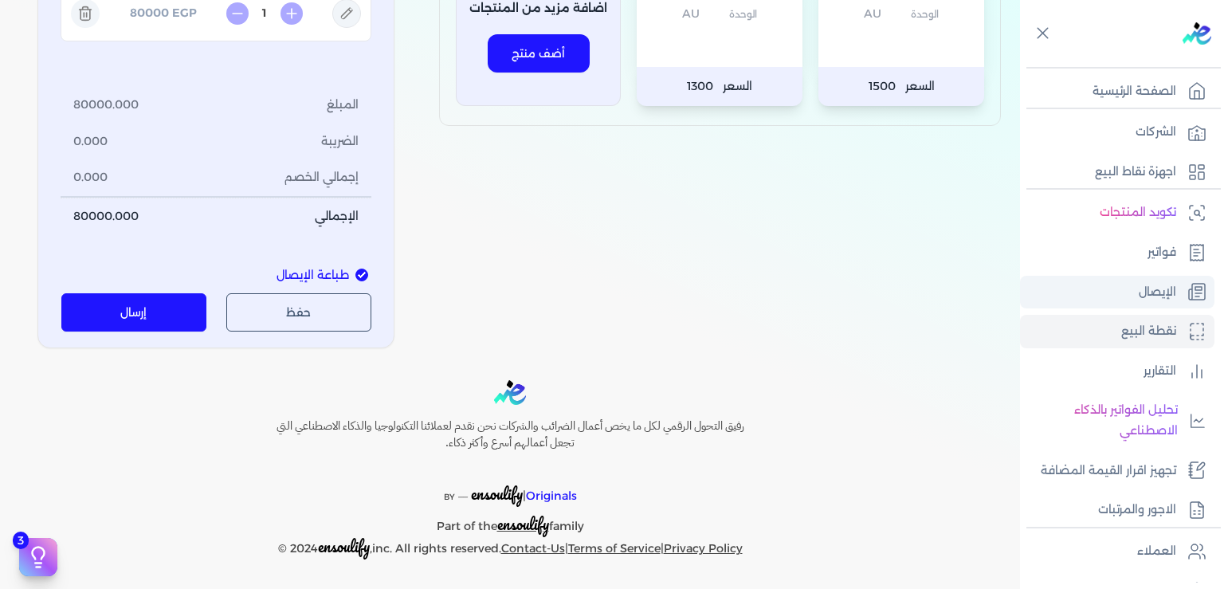
click at [1165, 297] on p "الإيصال" at bounding box center [1157, 292] width 37 height 21
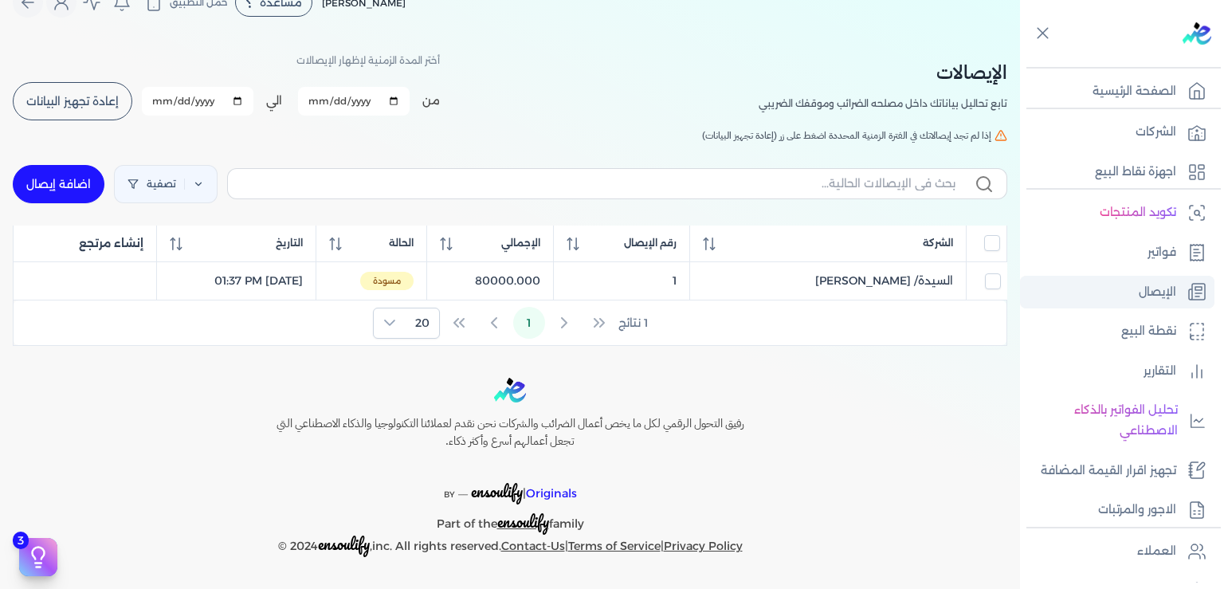
scroll to position [26, 0]
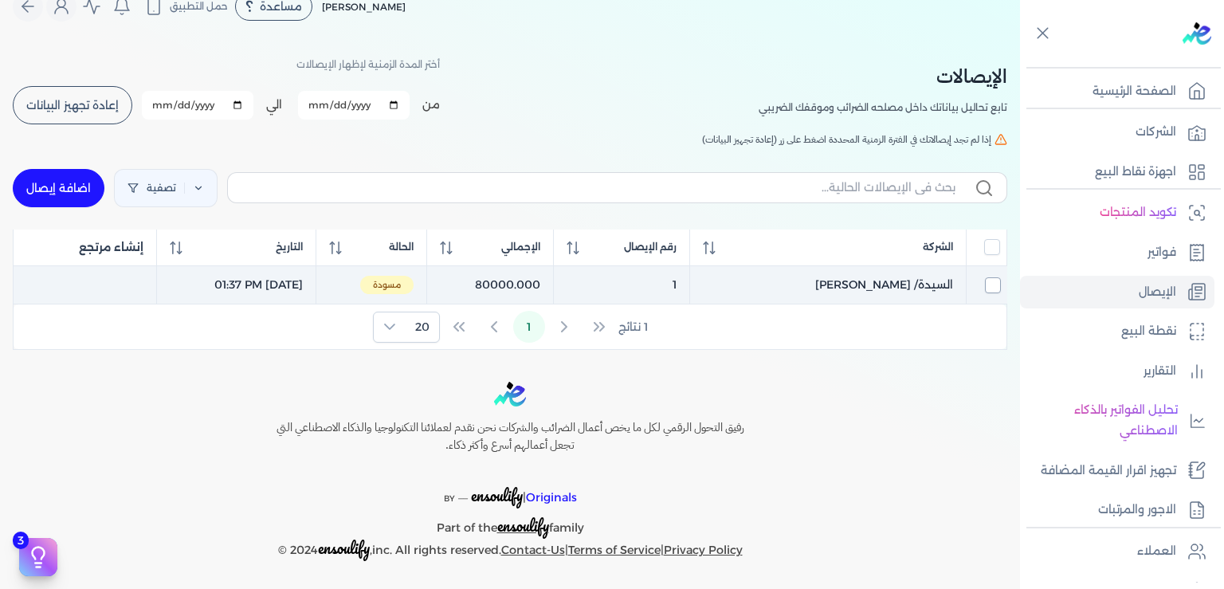
click at [993, 282] on input "checkbox" at bounding box center [993, 285] width 16 height 16
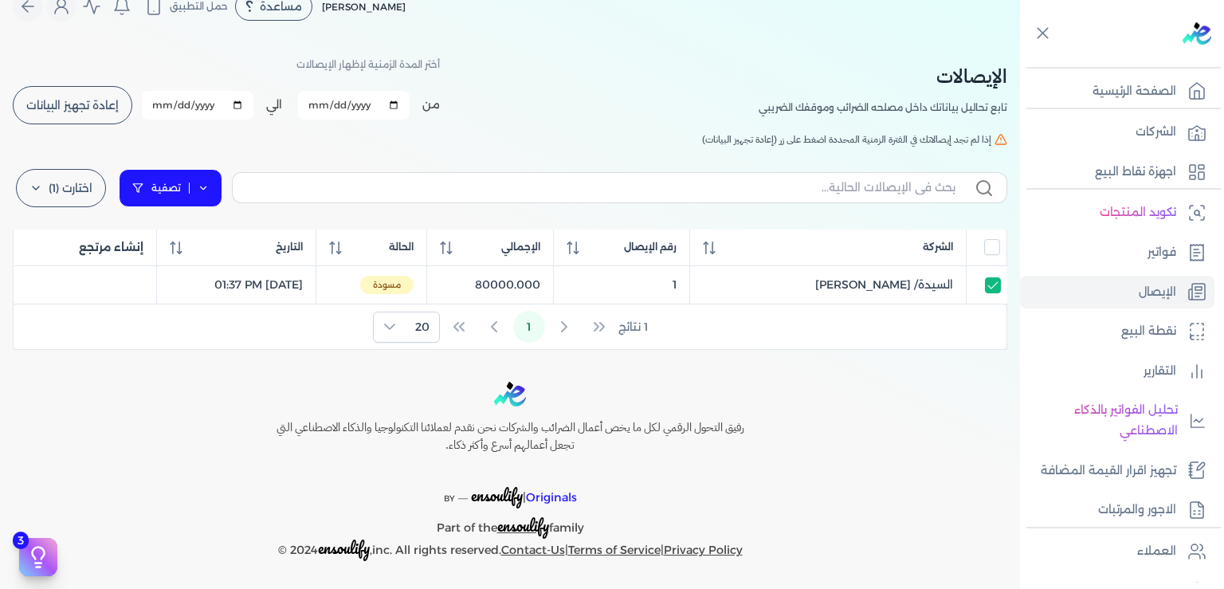
click at [209, 186] on icon at bounding box center [203, 188] width 11 height 11
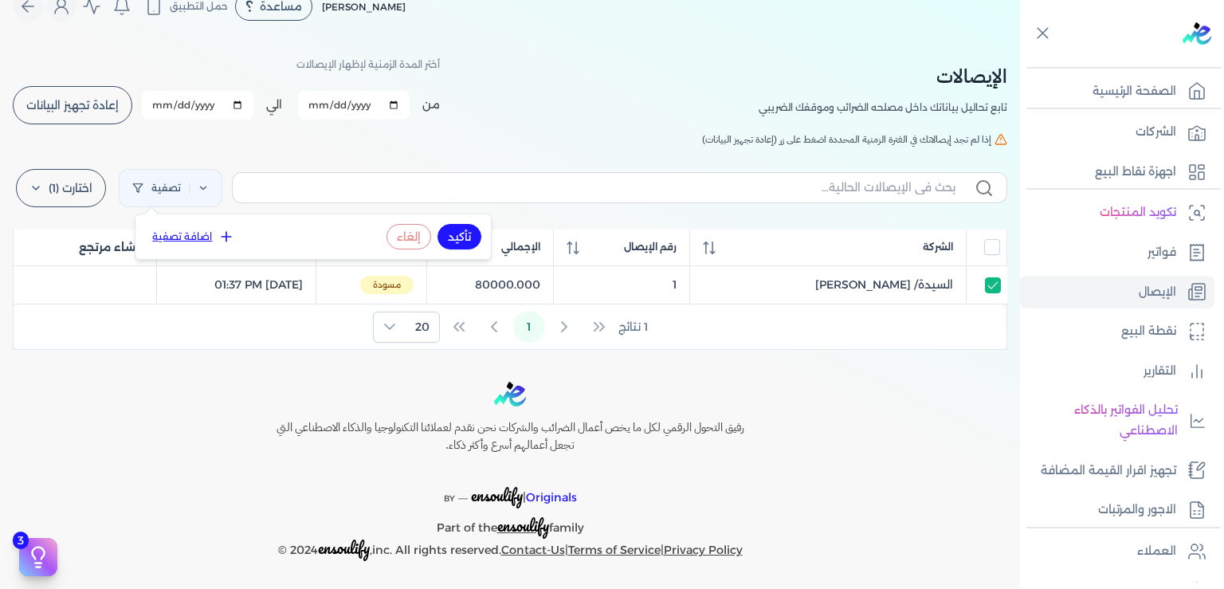
click at [461, 238] on button "تأكيد" at bounding box center [460, 237] width 44 height 26
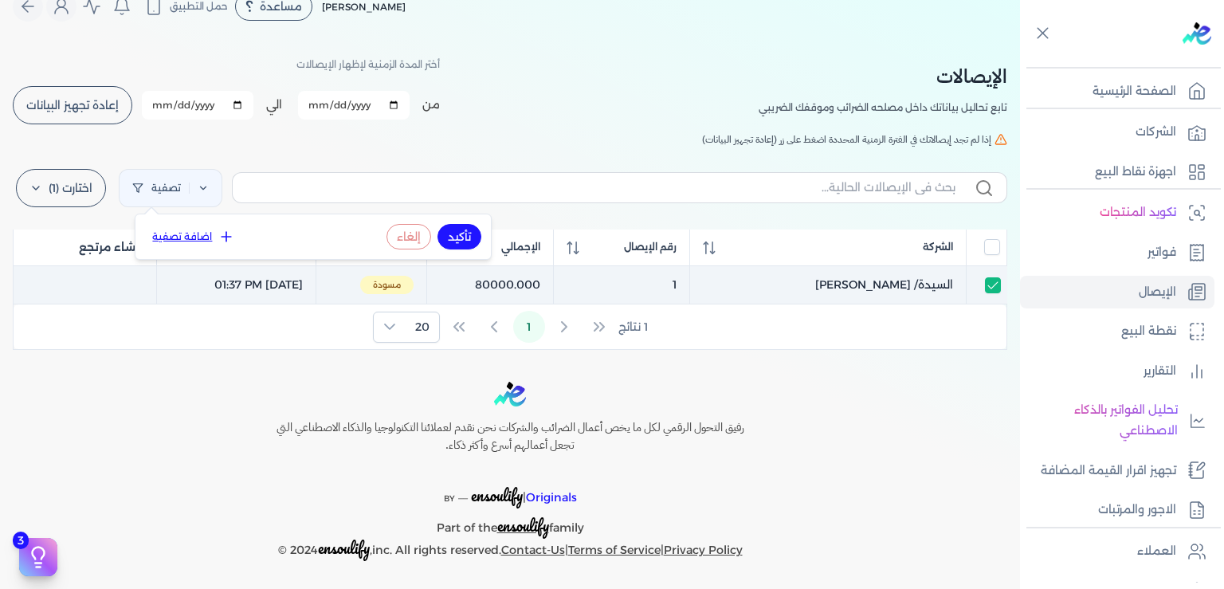
click at [690, 282] on td "1" at bounding box center [622, 284] width 136 height 39
checkbox input "false"
click at [690, 282] on td "1" at bounding box center [622, 284] width 136 height 39
click at [414, 285] on span "مسودة" at bounding box center [386, 285] width 53 height 19
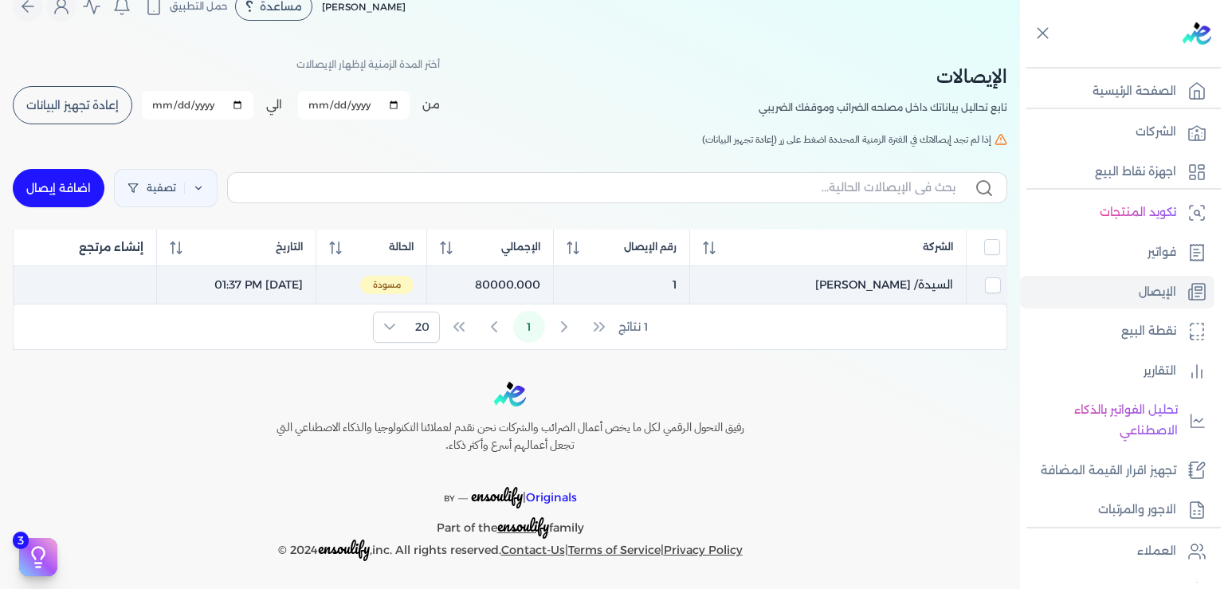
click at [414, 285] on span "مسودة" at bounding box center [386, 285] width 53 height 19
checkbox input "true"
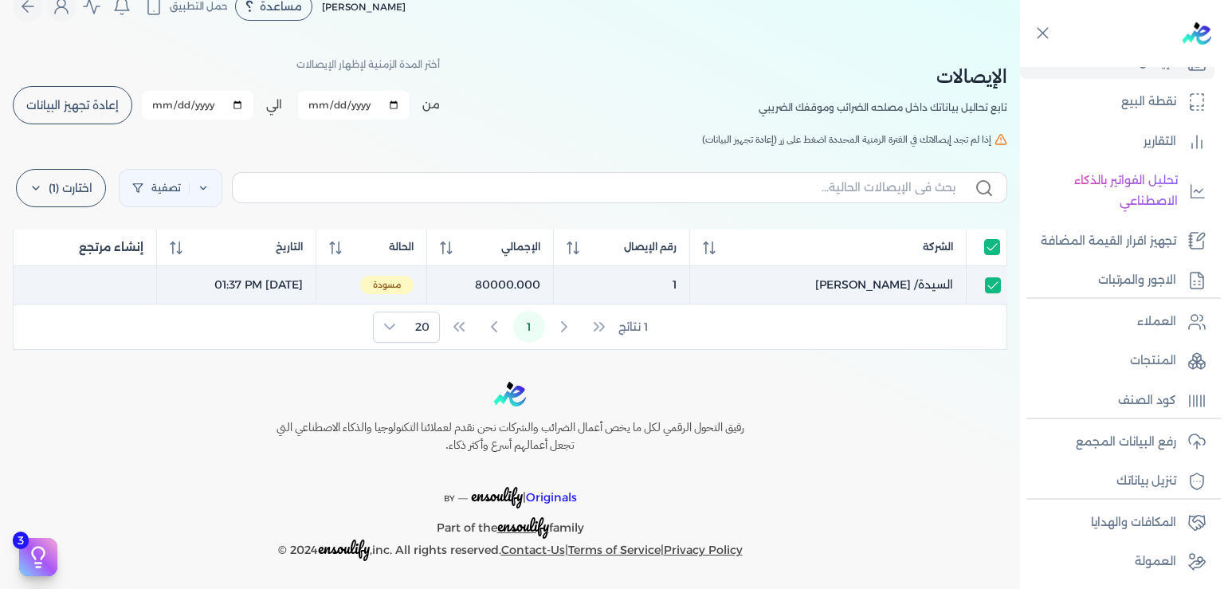
scroll to position [290, 0]
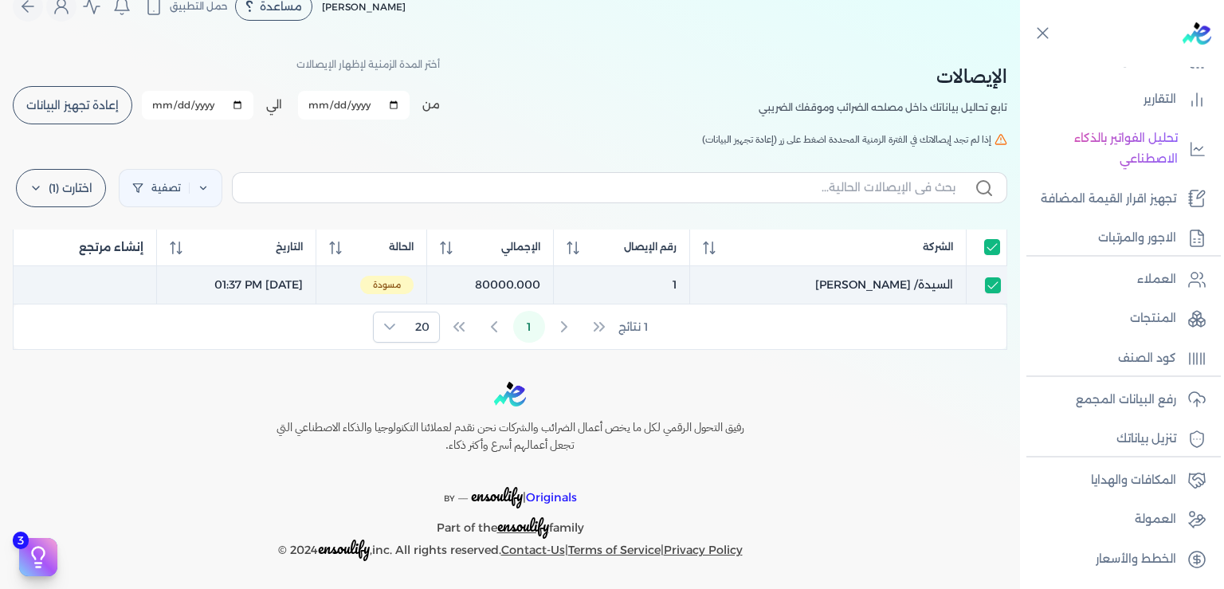
drag, startPoint x: 970, startPoint y: 109, endPoint x: 751, endPoint y: 113, distance: 219.3
click at [751, 113] on div "الإيصالات تابع تحاليل بياناتك داخل مصلحه الضرائب وموقفك الضريبي أختر المدة الزم…" at bounding box center [510, 90] width 995 height 72
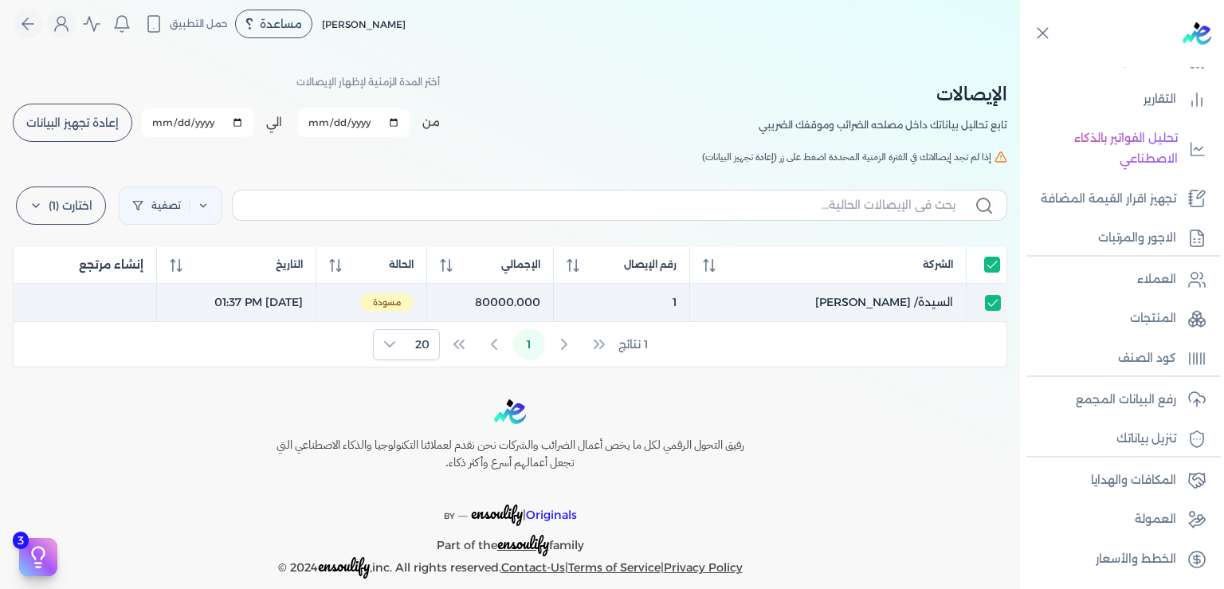
scroll to position [0, 0]
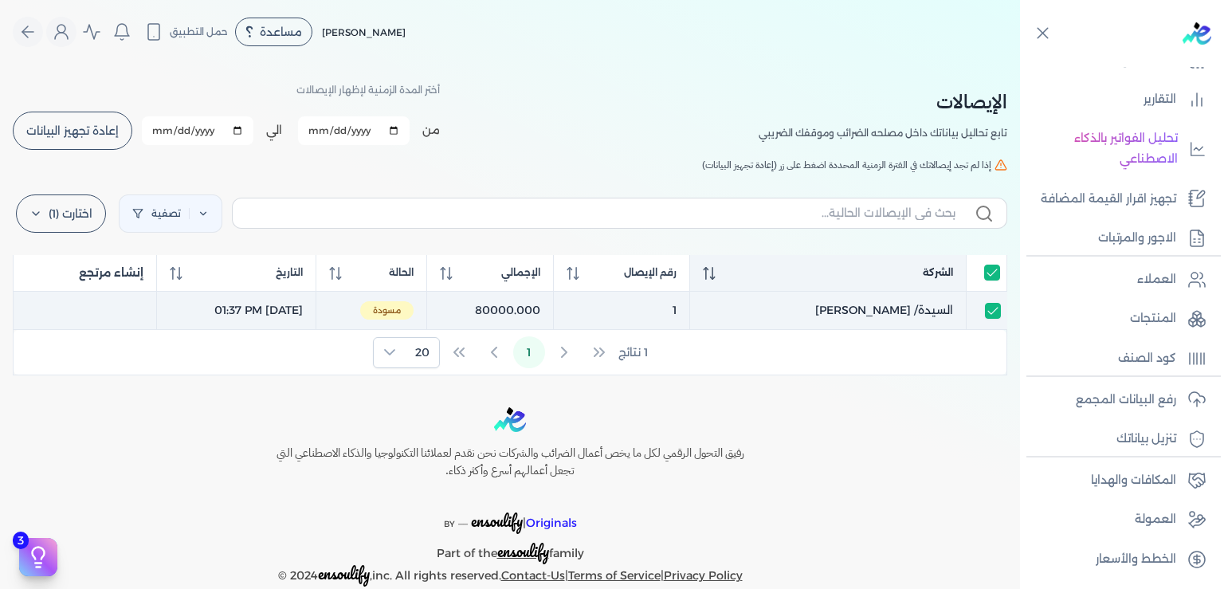
click at [953, 269] on span "الشركة" at bounding box center [938, 272] width 30 height 14
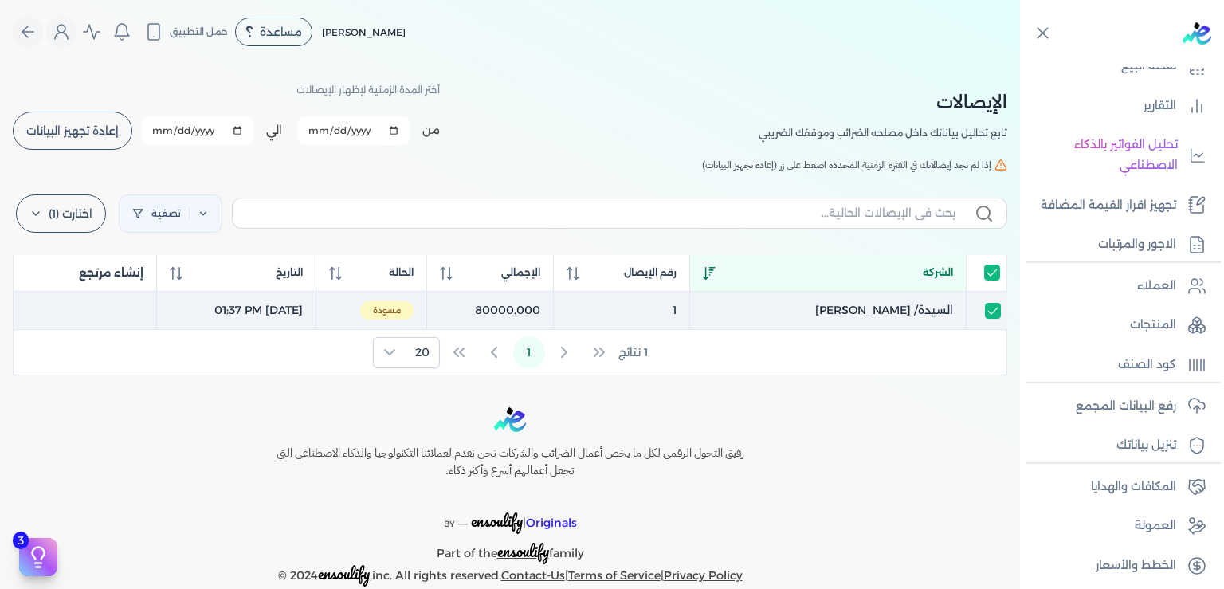
scroll to position [266, 0]
click at [1138, 335] on p "المنتجات" at bounding box center [1153, 324] width 46 height 21
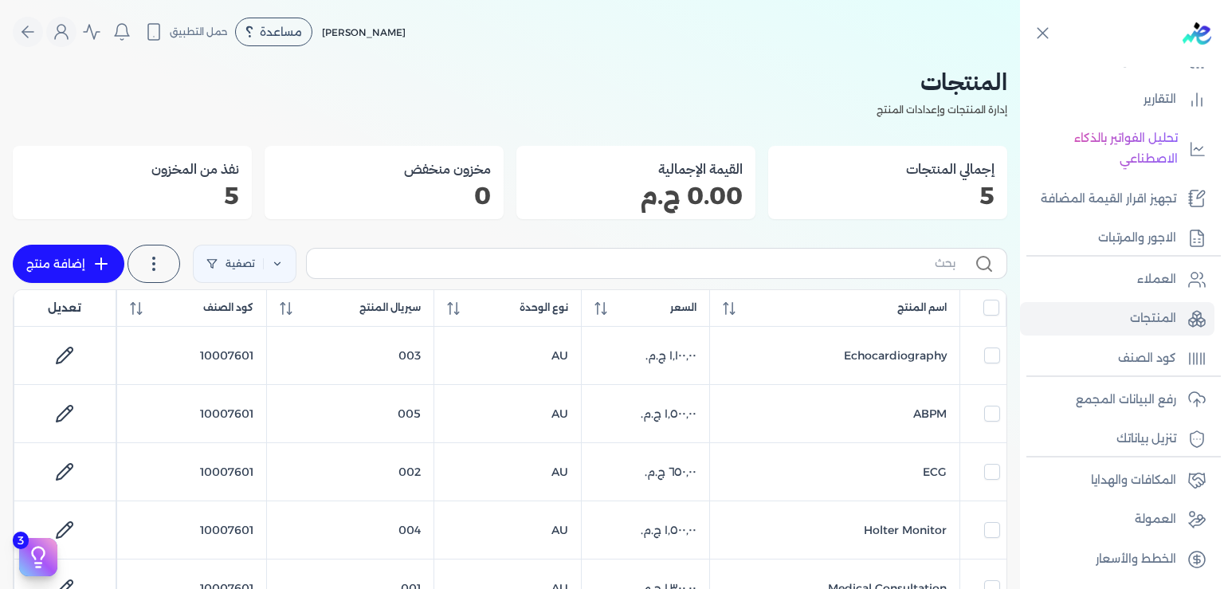
scroll to position [316, 0]
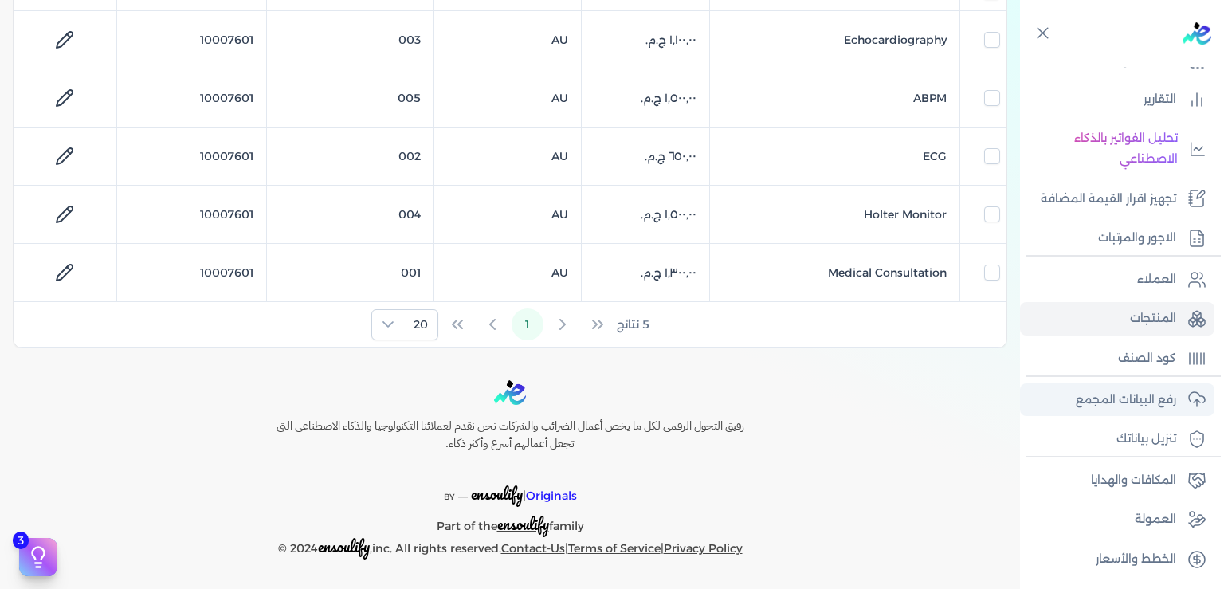
click at [1118, 404] on p "رفع البيانات المجمع" at bounding box center [1126, 400] width 100 height 21
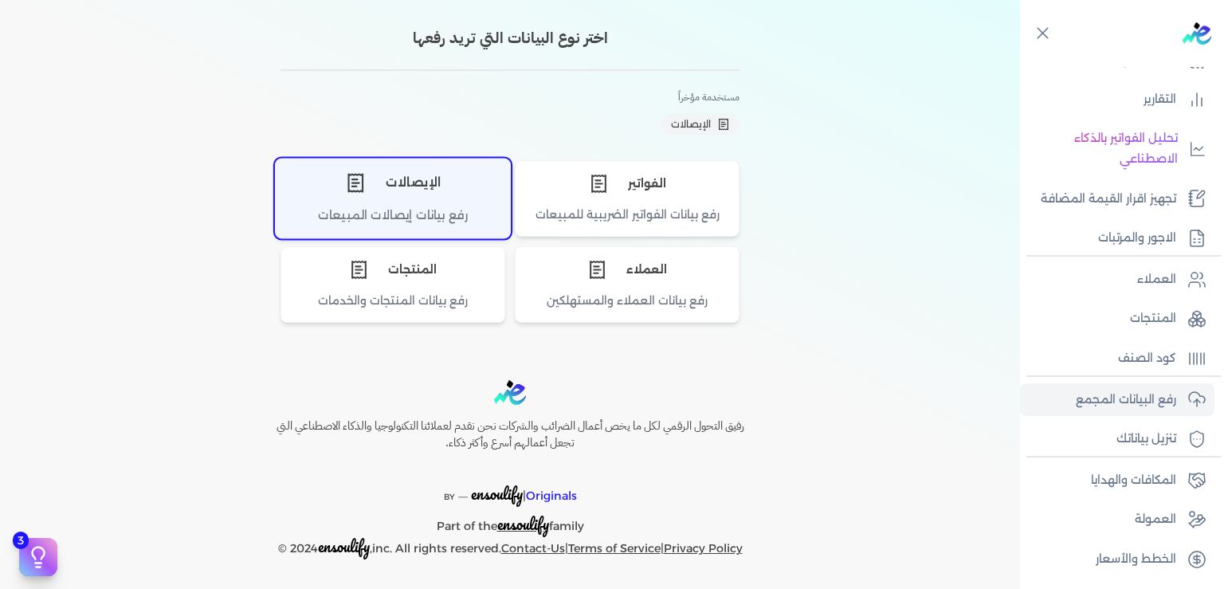
click at [403, 203] on div "الإيصالات" at bounding box center [393, 183] width 234 height 48
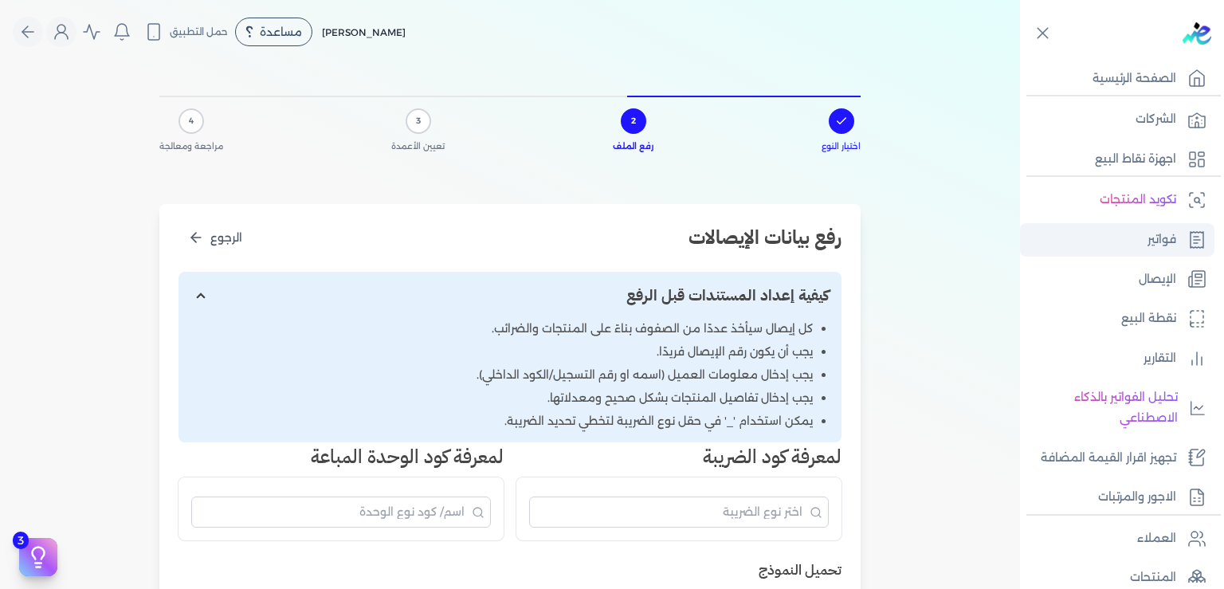
scroll to position [0, 0]
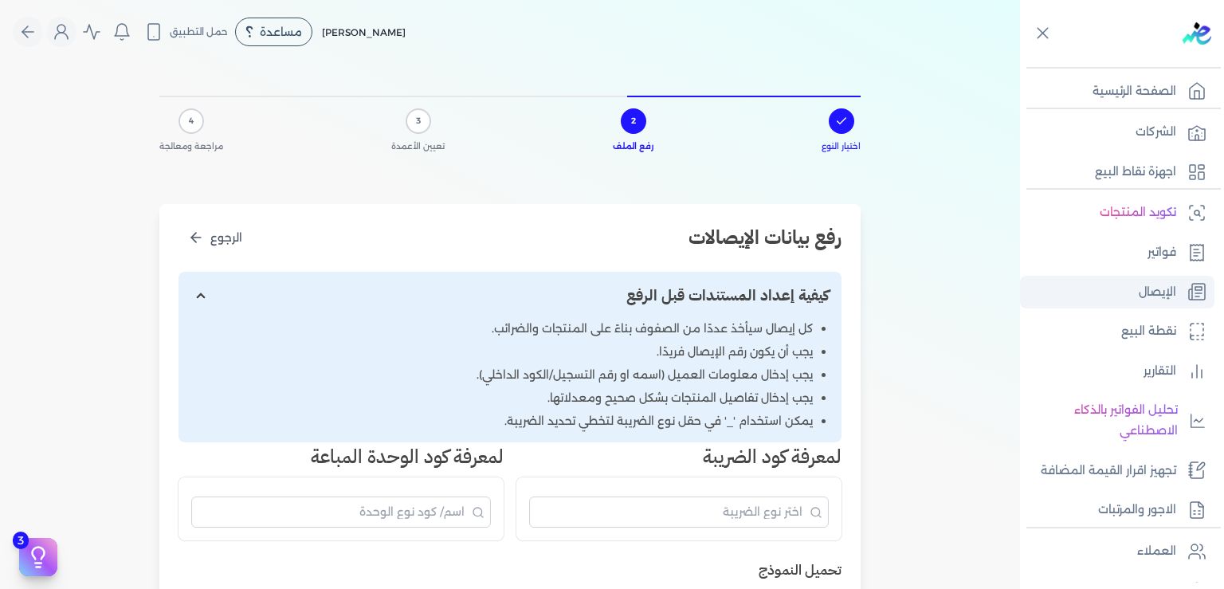
click at [1162, 297] on p "الإيصال" at bounding box center [1157, 292] width 37 height 21
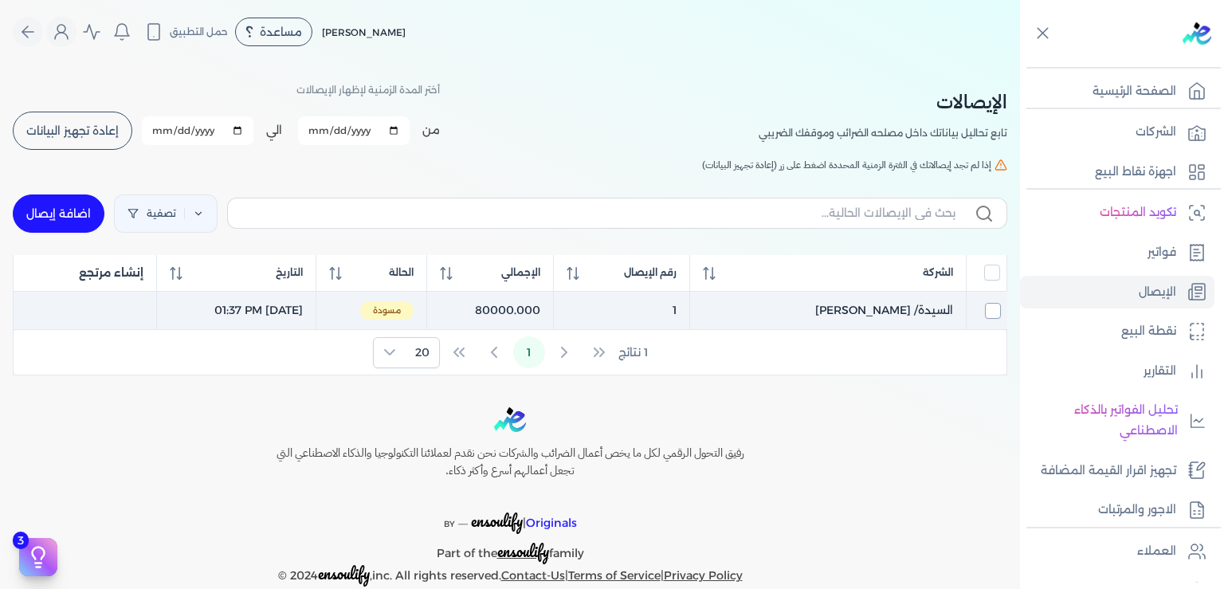
click at [992, 308] on input "checkbox" at bounding box center [993, 311] width 16 height 16
click at [316, 310] on td "September 2, 2025 01:37 PM" at bounding box center [236, 310] width 159 height 39
checkbox input "false"
click at [316, 310] on td "September 2, 2025 01:37 PM" at bounding box center [236, 310] width 159 height 39
checkbox input "true"
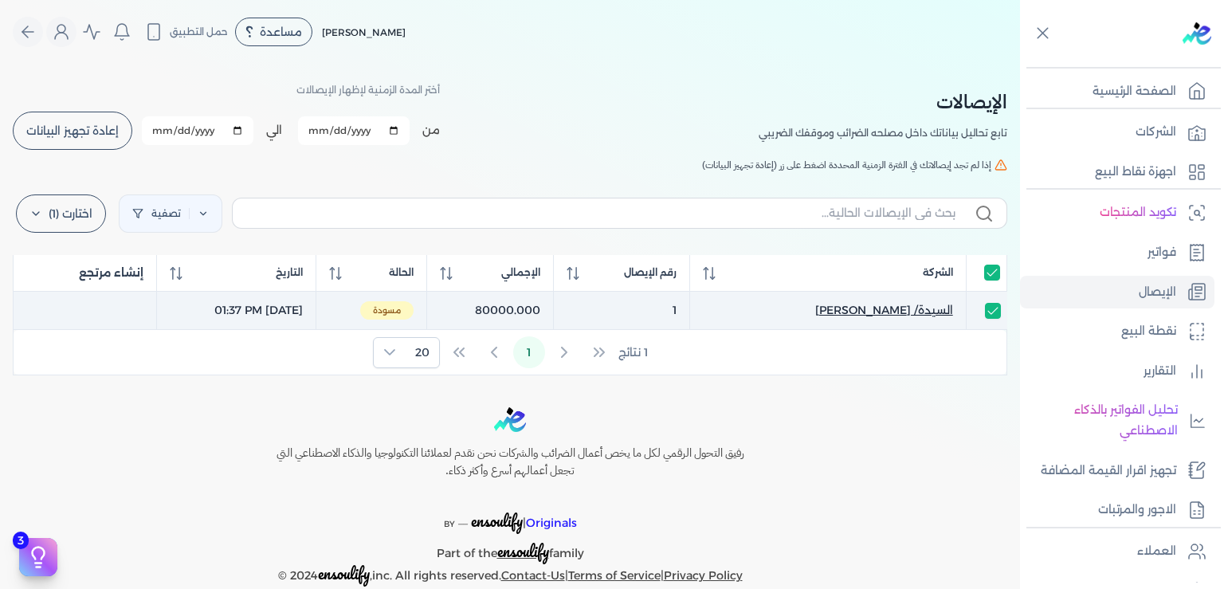
click at [894, 308] on span "السيدة/ [PERSON_NAME]" at bounding box center [885, 310] width 138 height 17
select select "EGP"
select select "EGS"
select select "B"
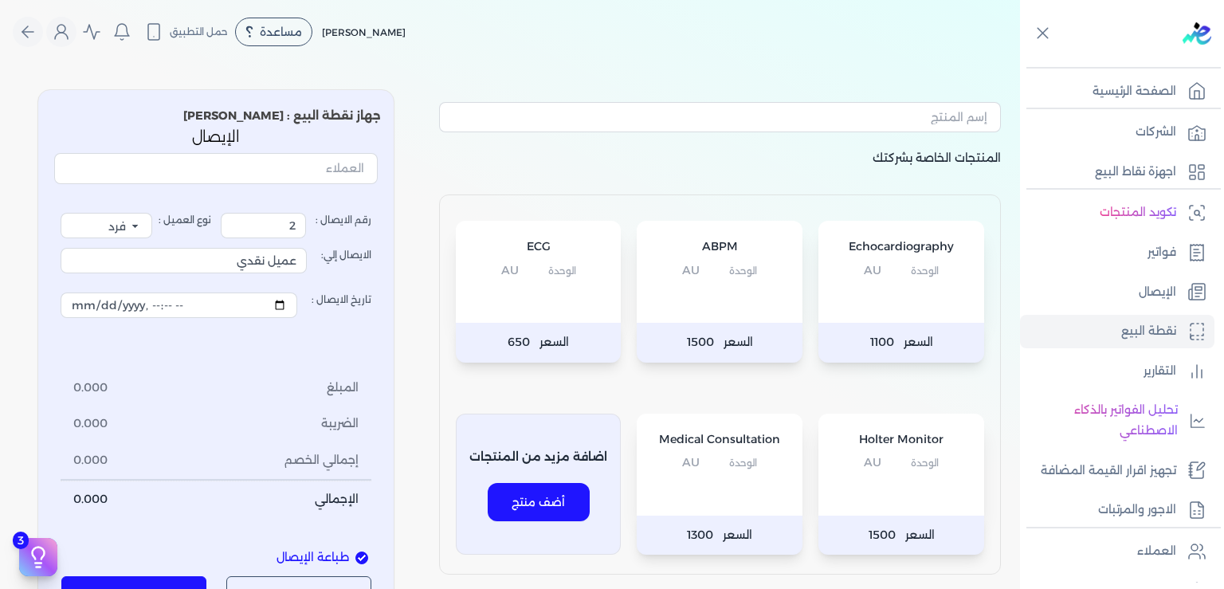
click at [894, 308] on div "Echocardiography الوحدة AU" at bounding box center [902, 272] width 166 height 102
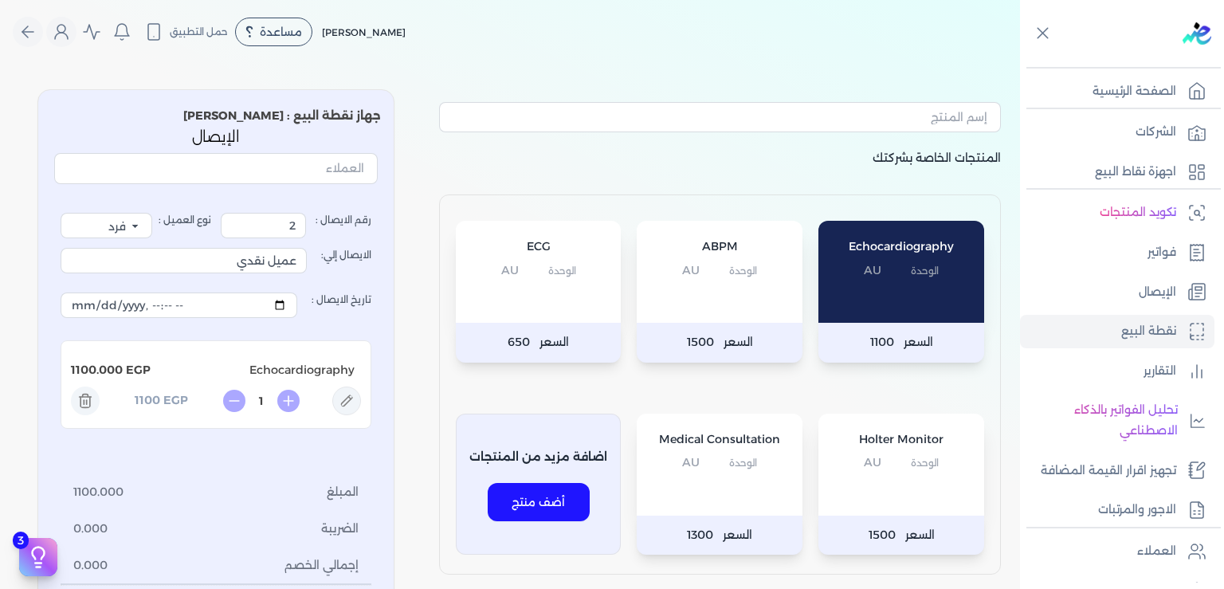
type input "1"
type input "السيدة/ [PERSON_NAME]"
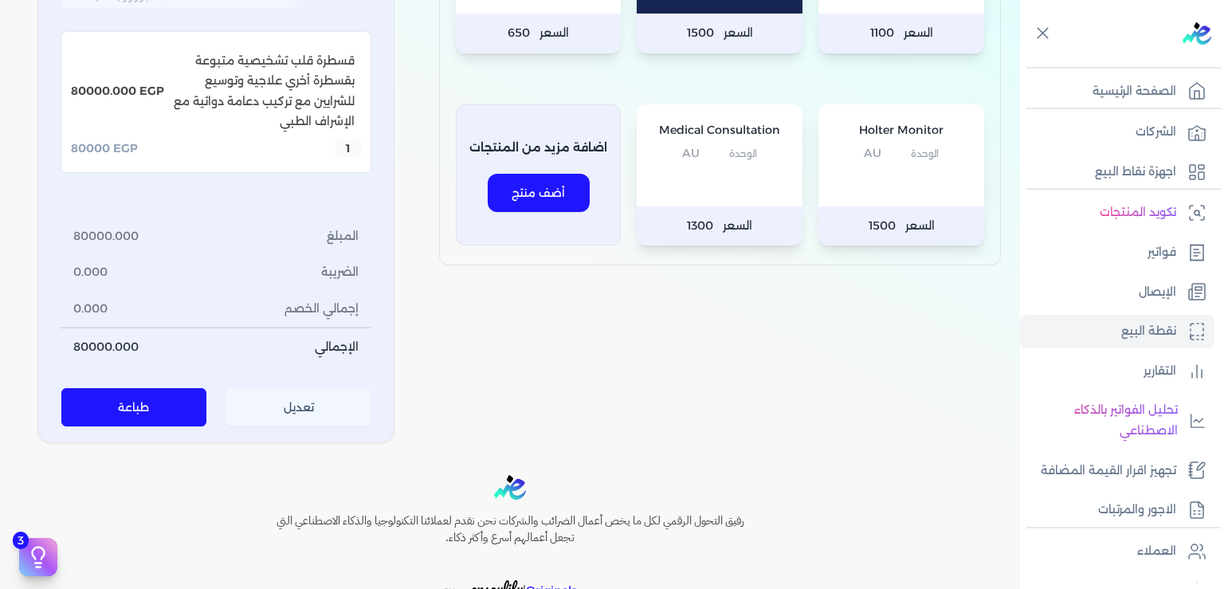
scroll to position [404, 0]
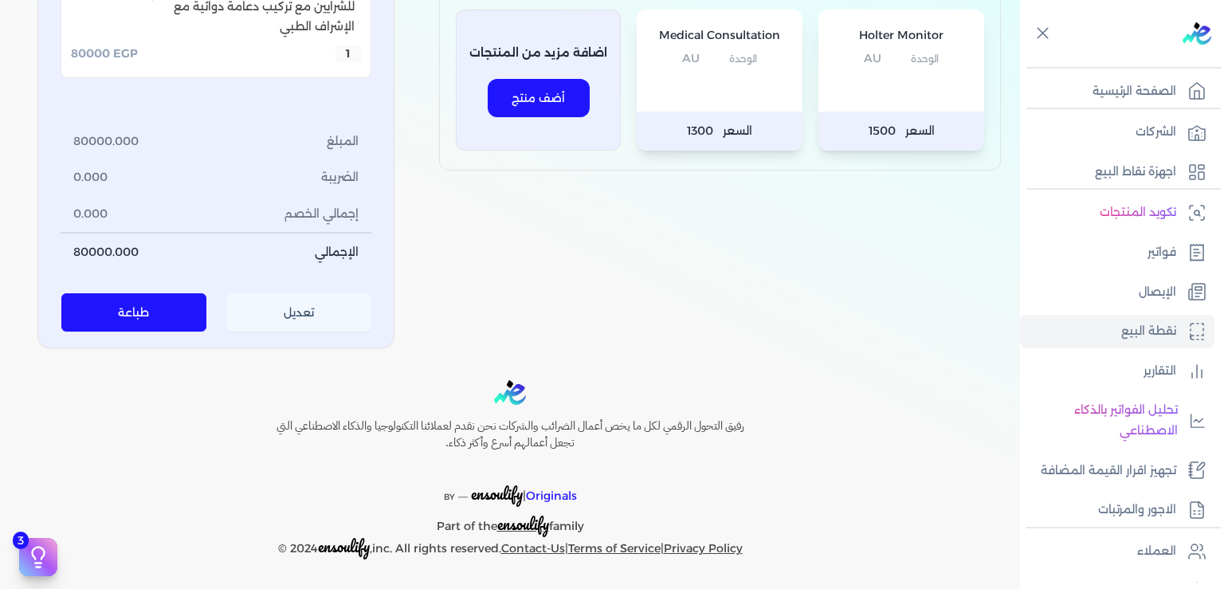
click at [309, 316] on button "تعديل" at bounding box center [299, 312] width 146 height 38
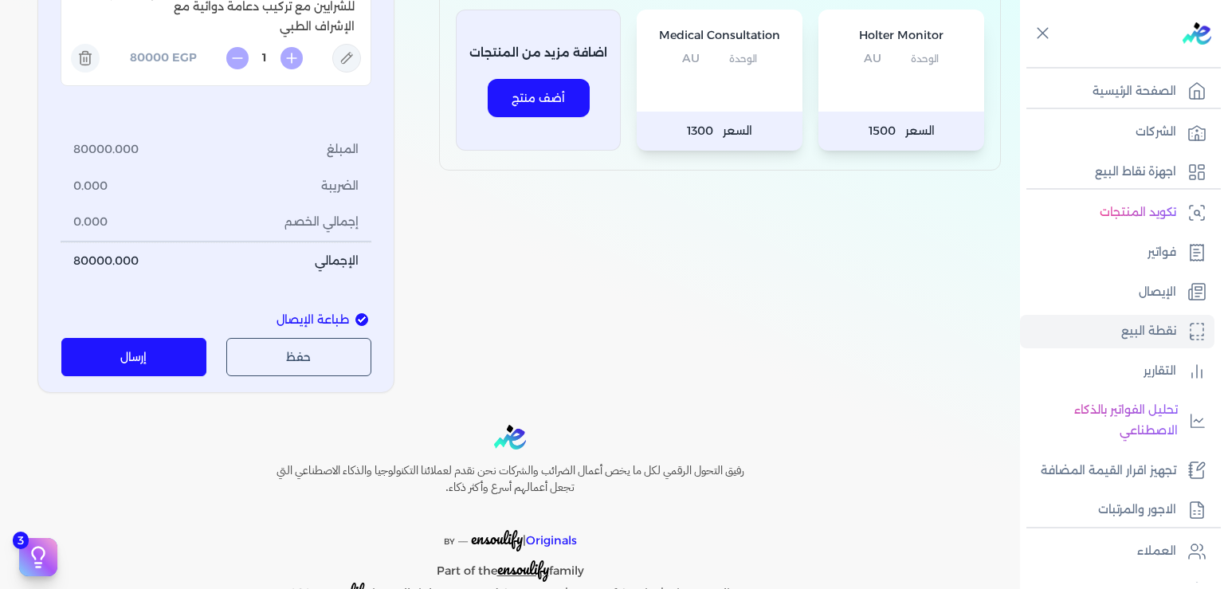
scroll to position [207, 0]
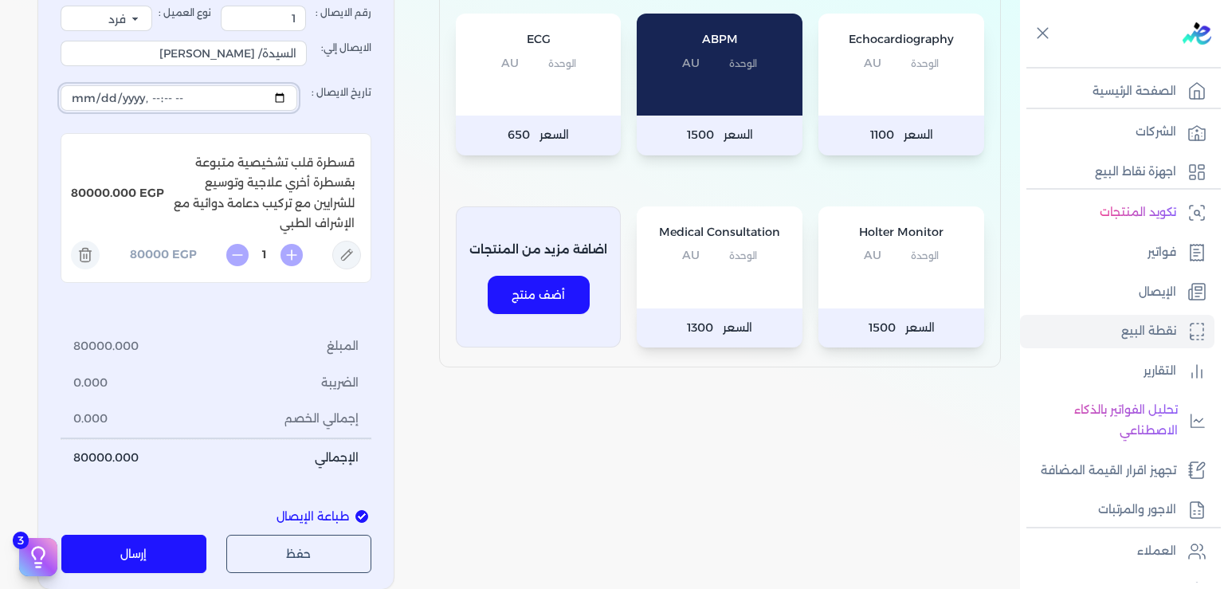
click at [173, 96] on input "تاريخ الايصال :" at bounding box center [179, 98] width 237 height 26
type input "2025-09-02T22:37:11"
click at [147, 551] on button "إرسال" at bounding box center [134, 554] width 146 height 38
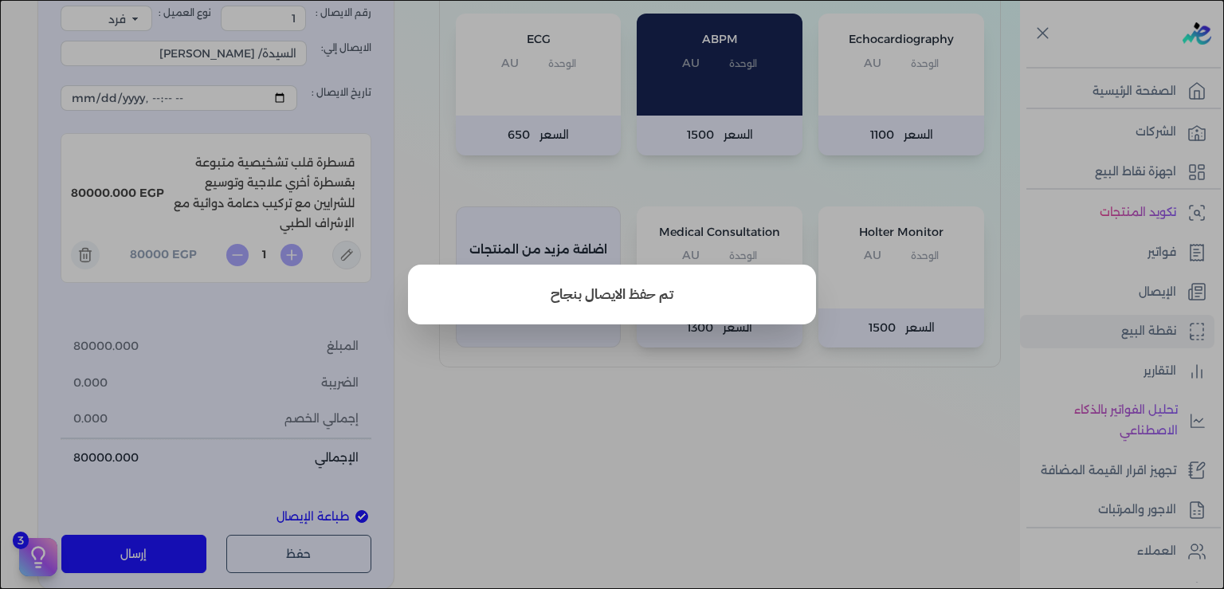
click at [807, 448] on button "close" at bounding box center [612, 294] width 1224 height 589
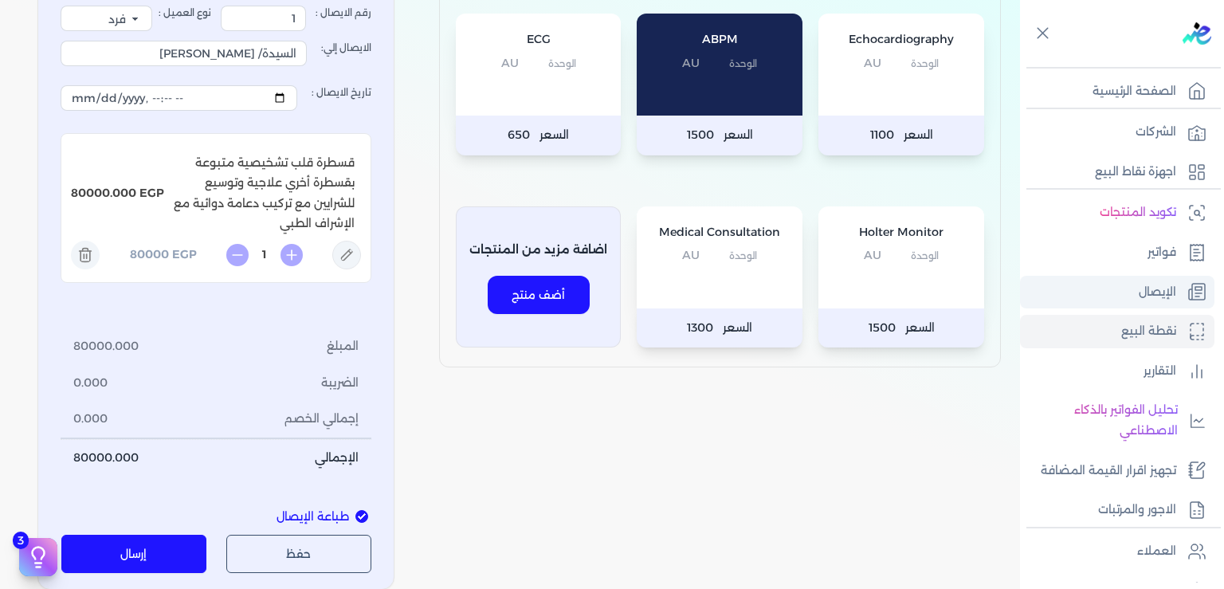
click at [1165, 291] on p "الإيصال" at bounding box center [1157, 292] width 37 height 21
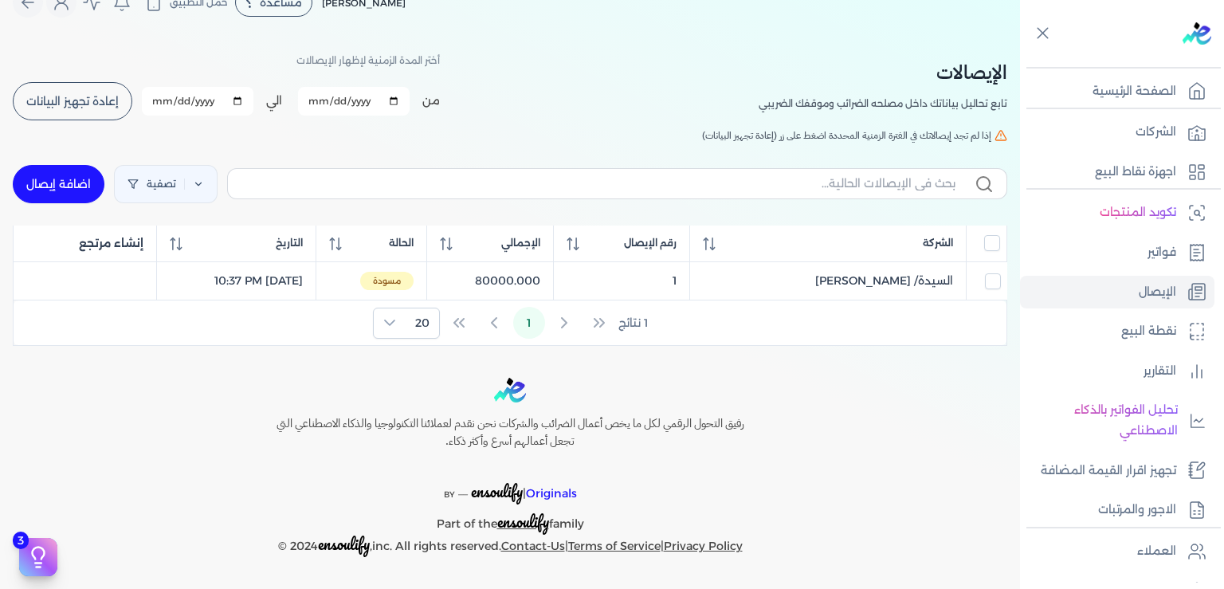
scroll to position [26, 0]
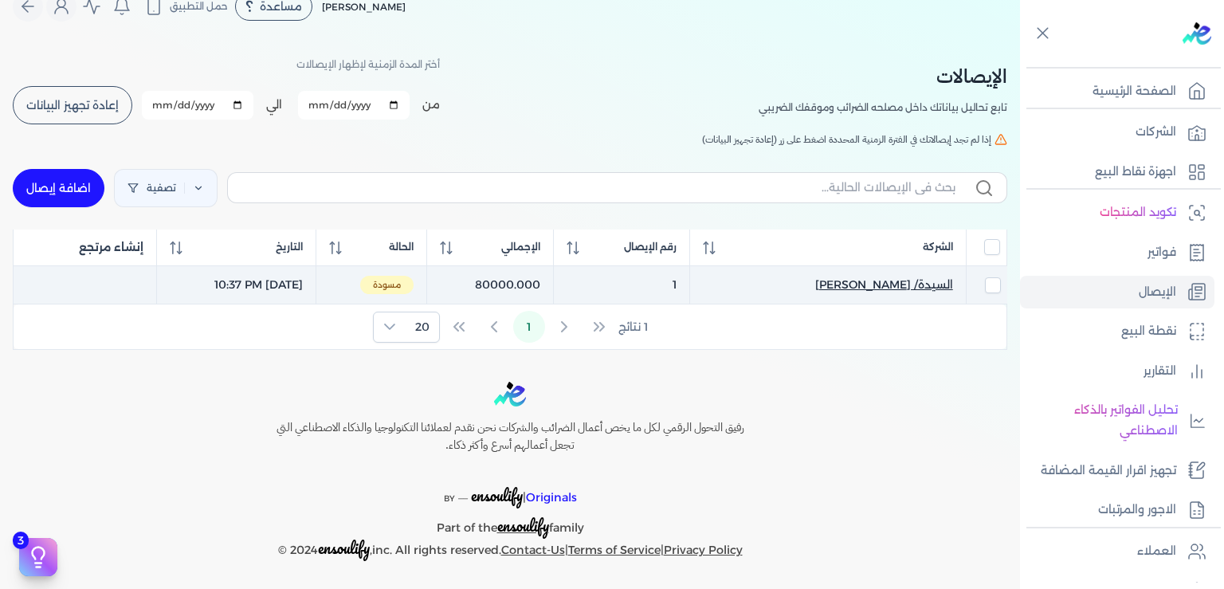
click at [901, 281] on span "السيدة/ [PERSON_NAME]" at bounding box center [885, 285] width 138 height 17
select select "EGP"
select select "EGS"
select select "B"
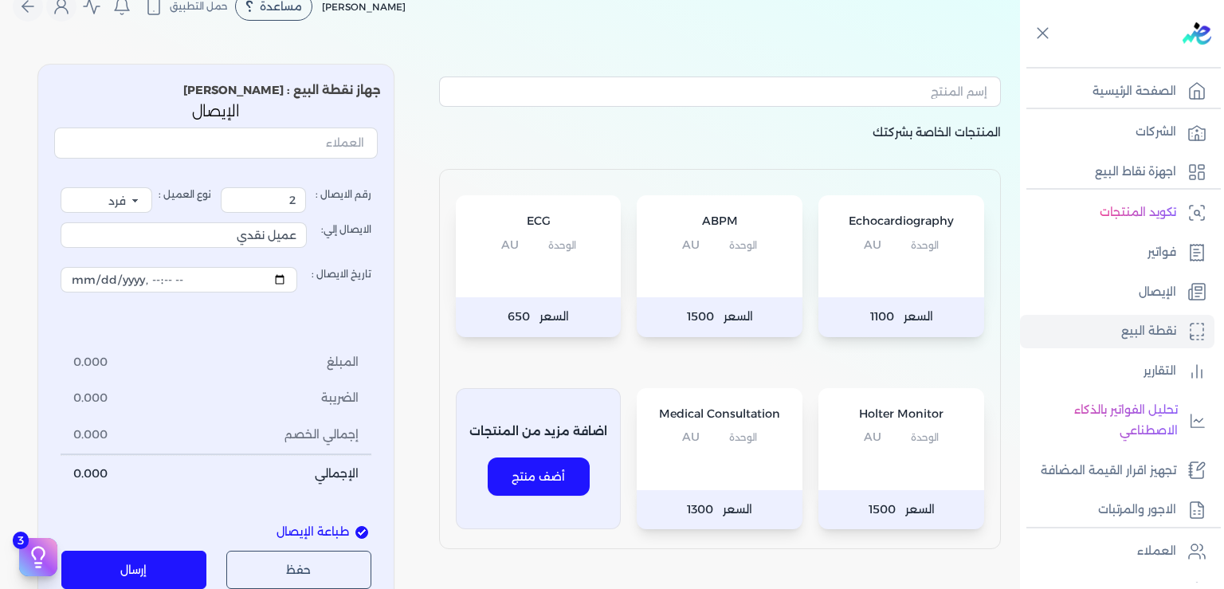
type input "1"
type input "السيدة/ [PERSON_NAME]"
type input "2025-09-02T22:37:11"
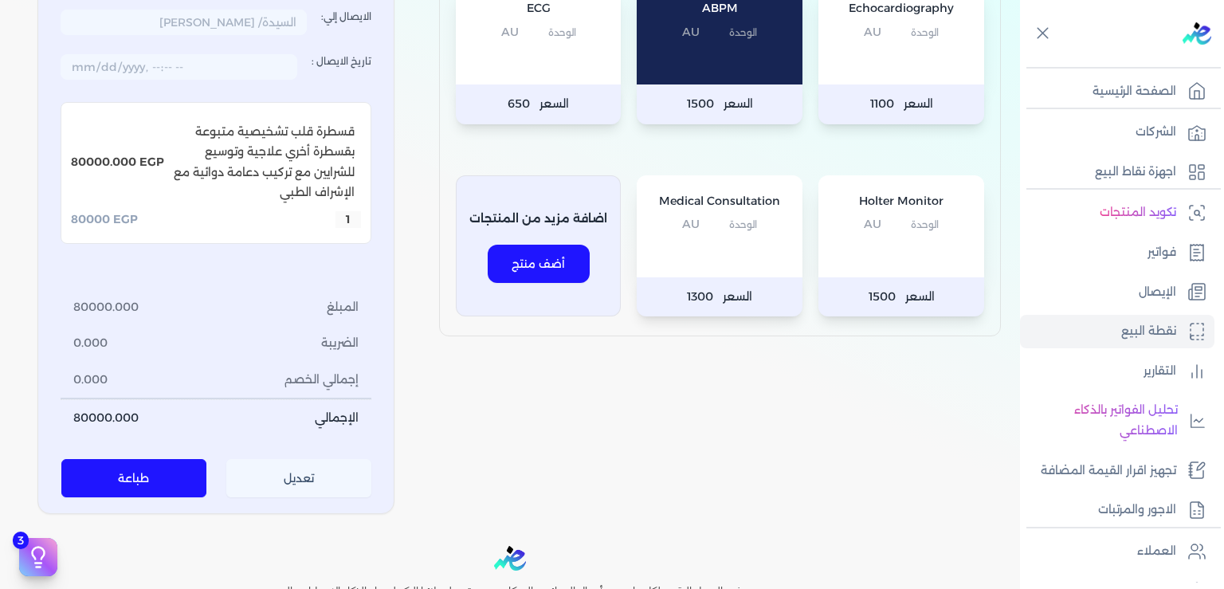
scroll to position [404, 0]
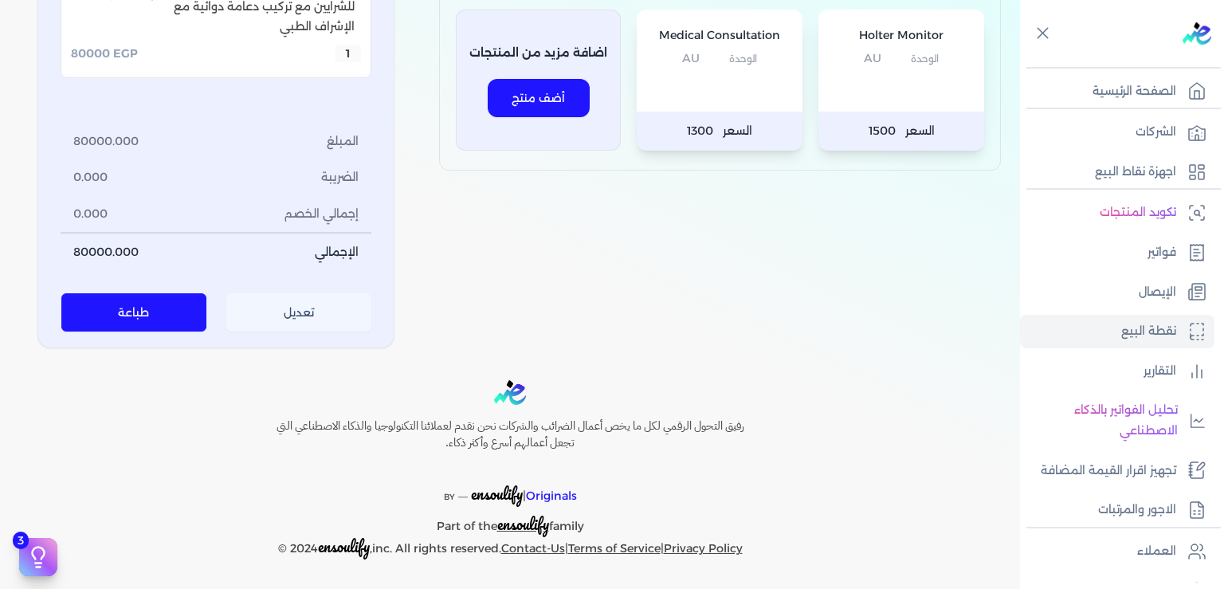
click at [306, 315] on button "تعديل" at bounding box center [299, 312] width 146 height 38
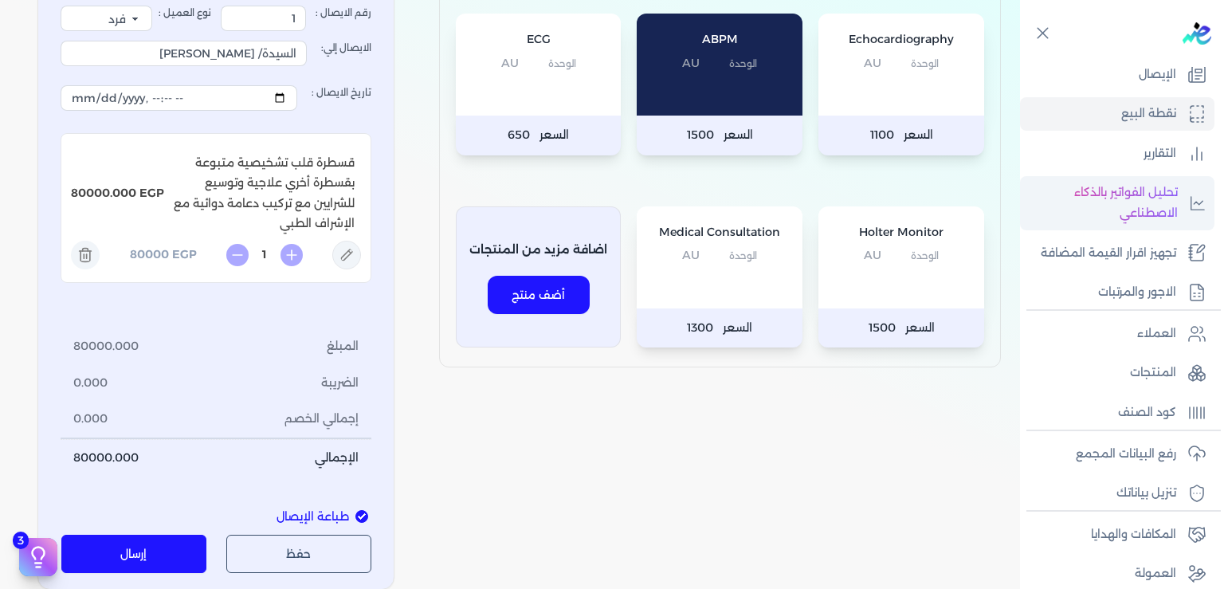
scroll to position [290, 0]
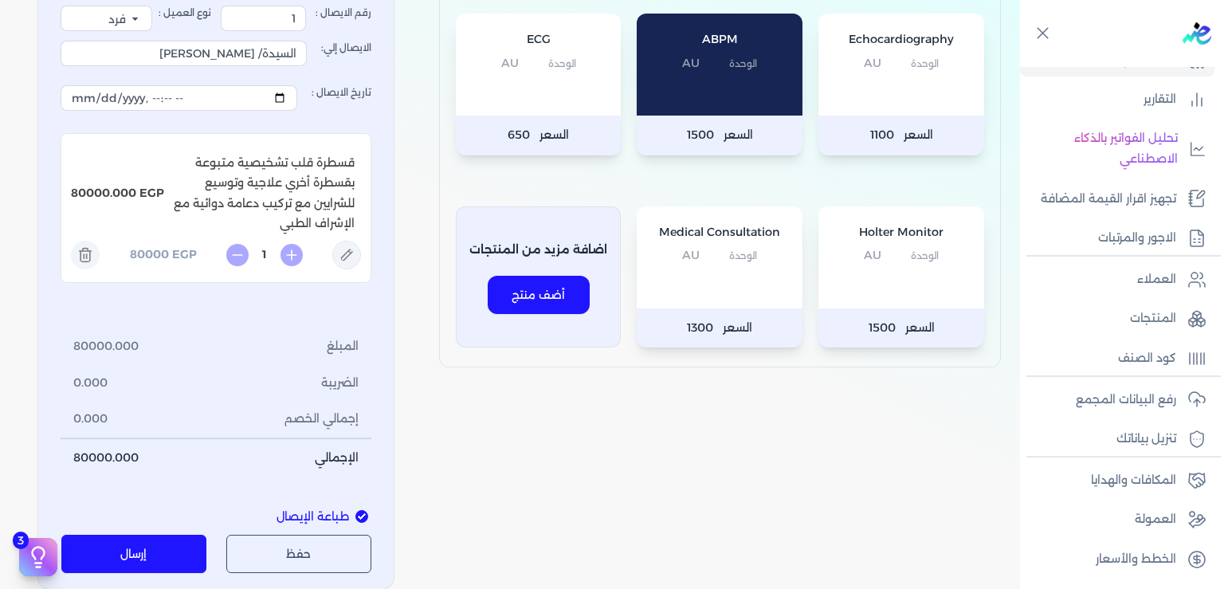
click at [151, 559] on button "إرسال" at bounding box center [134, 554] width 146 height 38
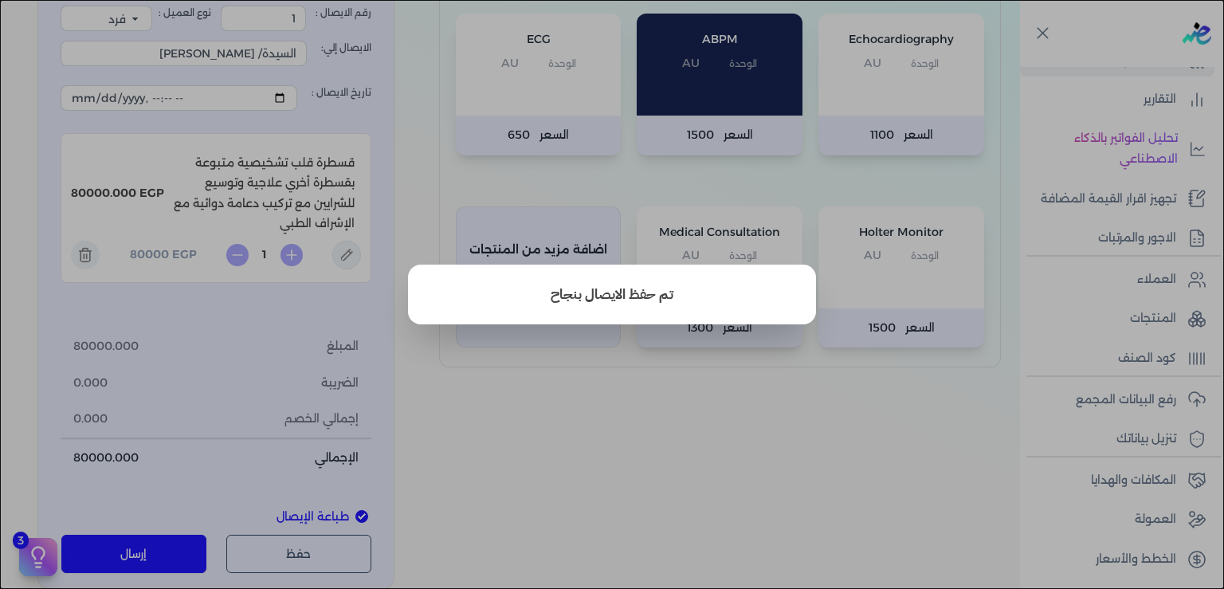
click at [717, 442] on button "close" at bounding box center [612, 294] width 1224 height 589
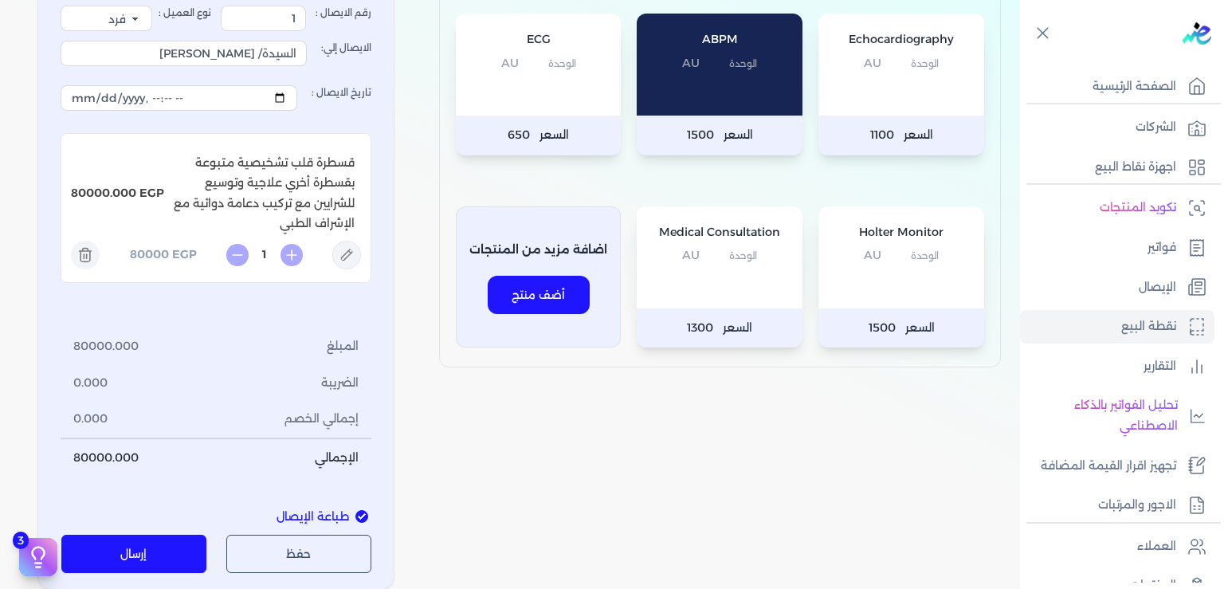
scroll to position [0, 0]
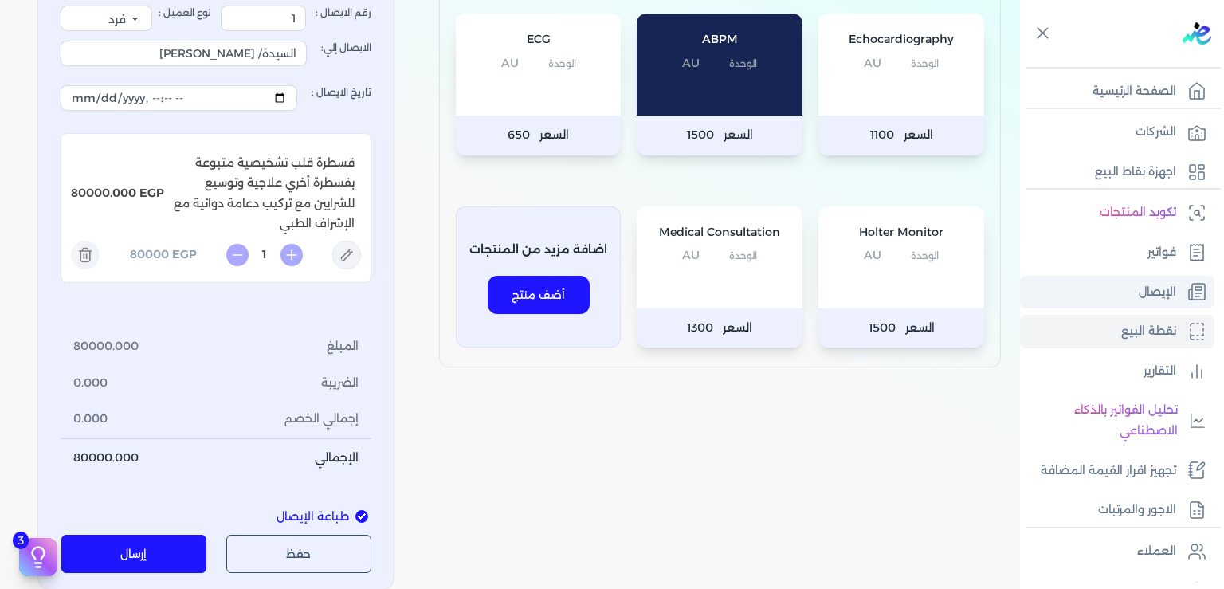
click at [1155, 285] on p "الإيصال" at bounding box center [1157, 292] width 37 height 21
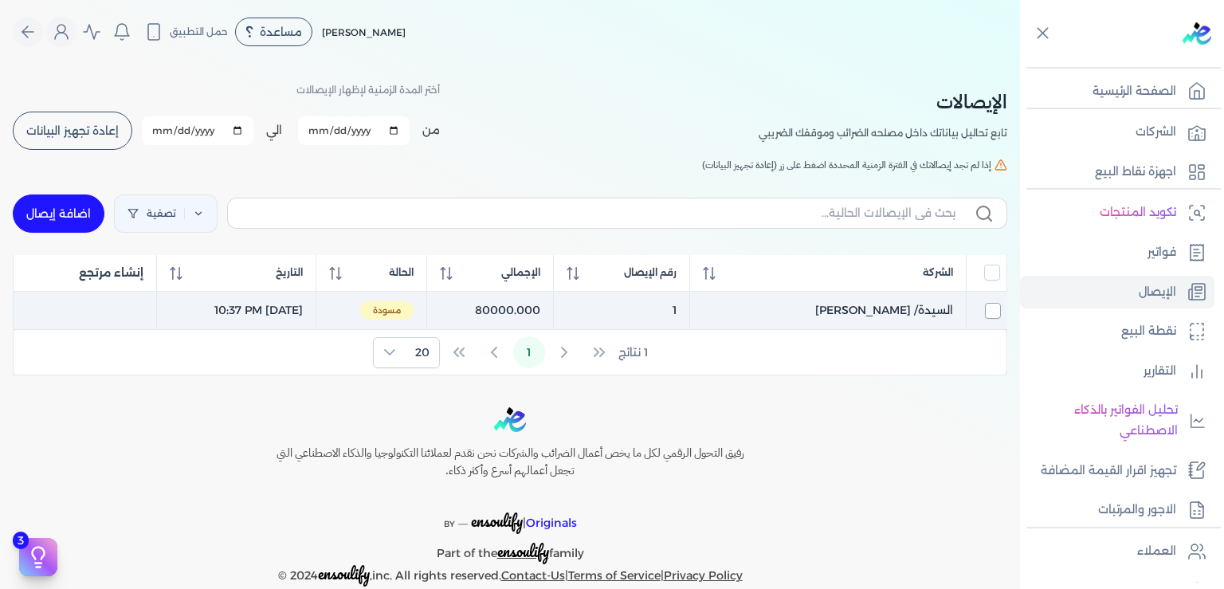
click at [990, 310] on input "checkbox" at bounding box center [993, 311] width 16 height 16
click at [282, 311] on td "[DATE] 10:37 PM" at bounding box center [236, 310] width 159 height 39
checkbox input "false"
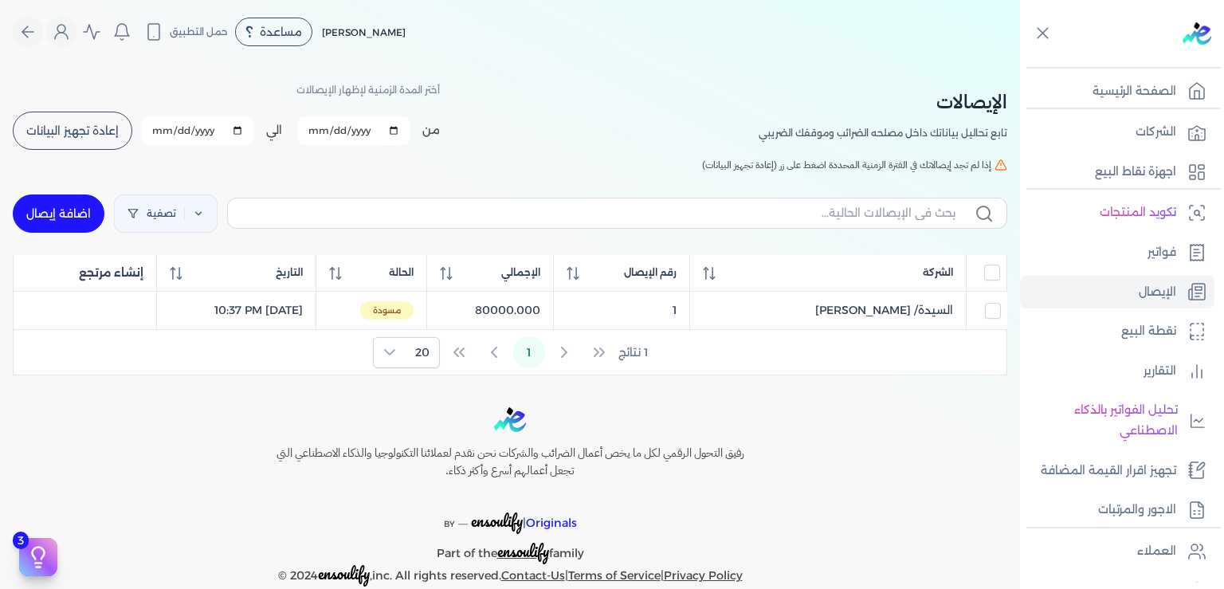
click at [79, 213] on link "اضافة إيصال" at bounding box center [59, 214] width 92 height 38
select select "EGP"
select select "EGS"
select select "B"
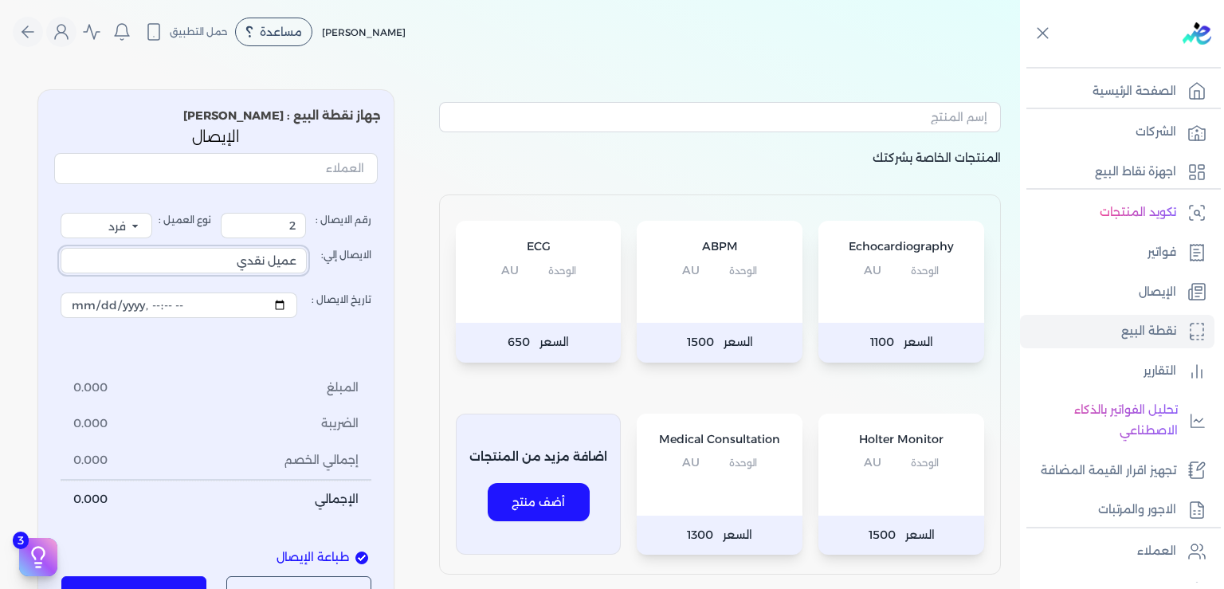
drag, startPoint x: 238, startPoint y: 269, endPoint x: 381, endPoint y: 267, distance: 143.5
click at [307, 267] on input "عميل نقدي" at bounding box center [184, 261] width 246 height 26
type input "[PERSON_NAME]"
click at [719, 462] on p "الوحدة AU" at bounding box center [720, 463] width 134 height 21
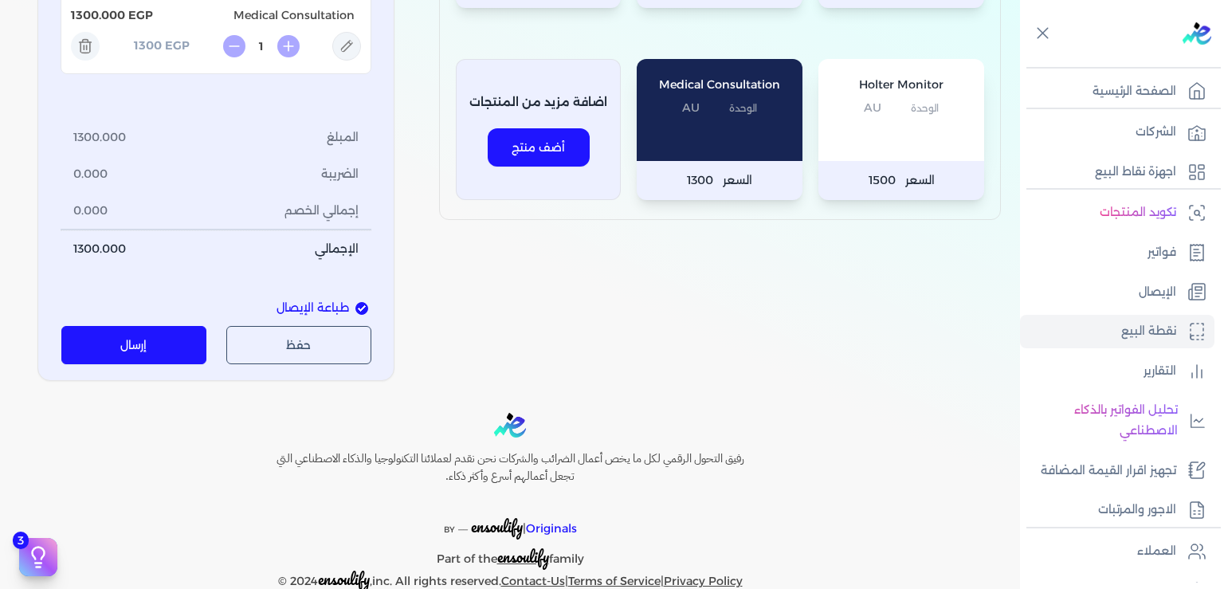
scroll to position [387, 0]
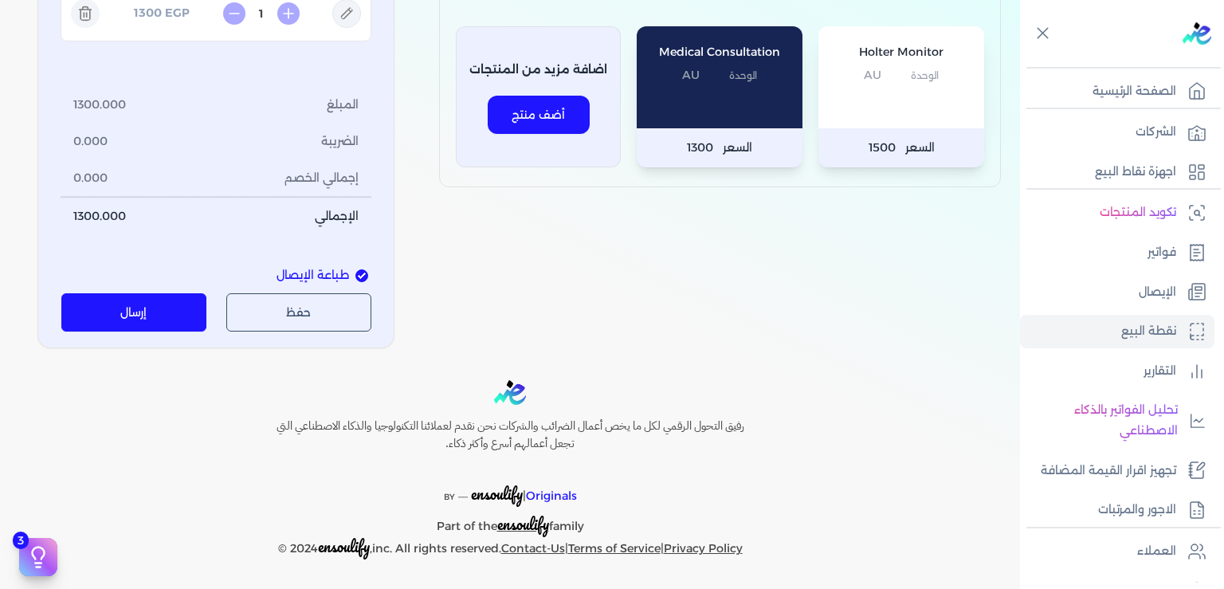
click at [311, 311] on button "حفظ" at bounding box center [299, 312] width 146 height 38
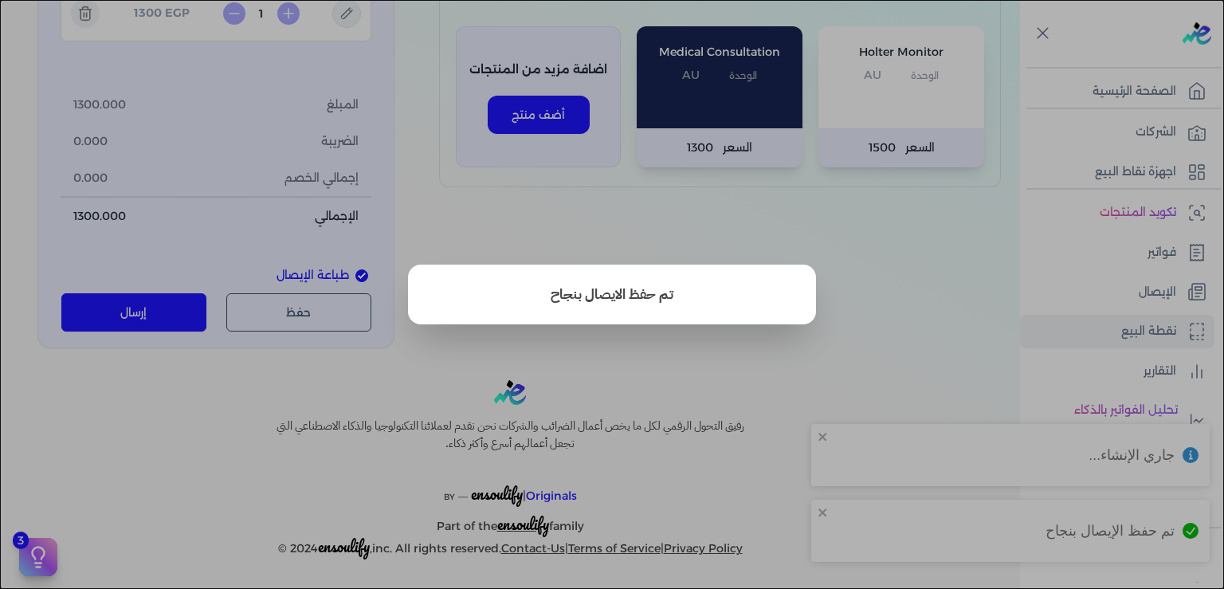
type input "3"
select select "P"
type input "عميل نقدي"
type input "2025-09-02T23:03:09"
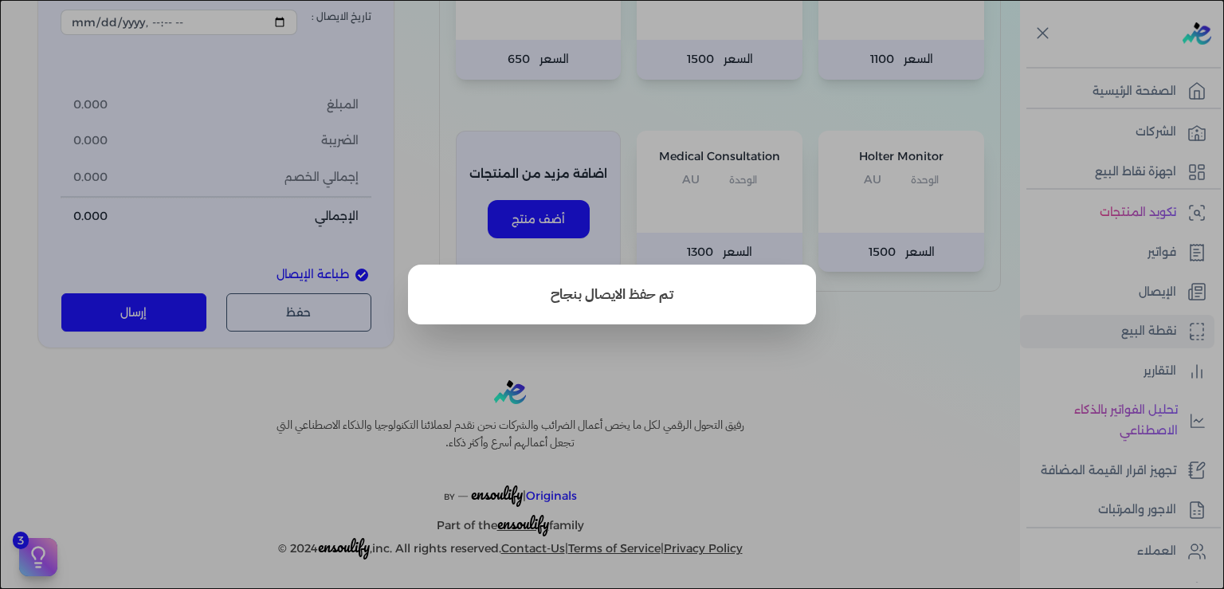
click at [296, 371] on button "close" at bounding box center [612, 294] width 1224 height 589
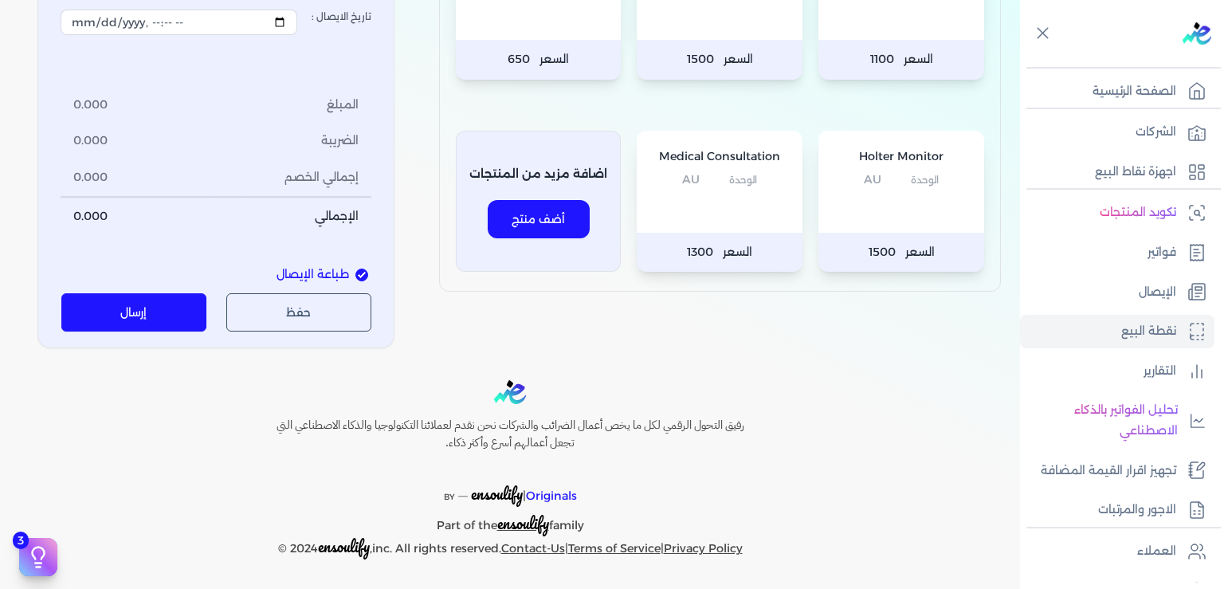
click at [165, 301] on button "إرسال" at bounding box center [134, 312] width 146 height 38
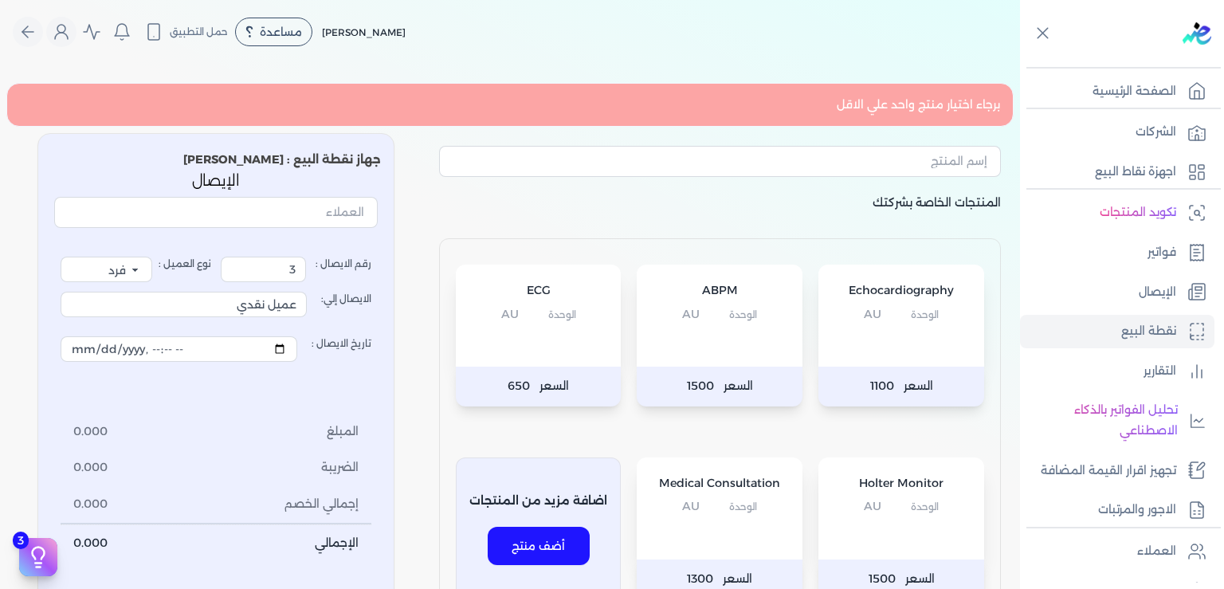
scroll to position [0, 0]
click at [1156, 294] on p "الإيصال" at bounding box center [1157, 292] width 37 height 21
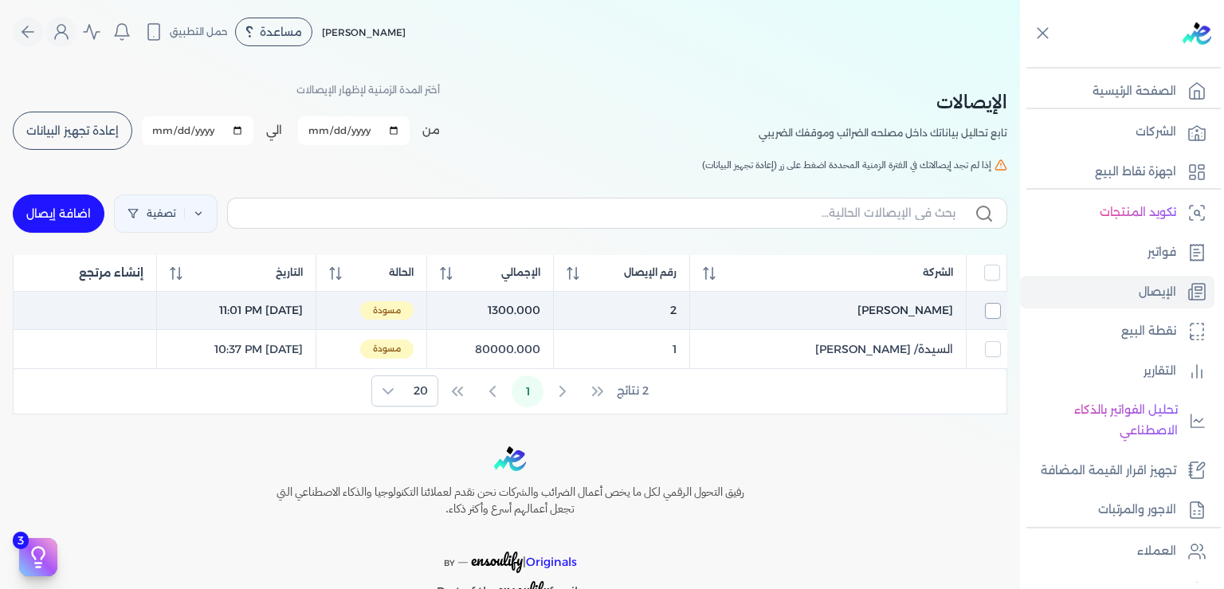
click at [990, 309] on input "checkbox" at bounding box center [993, 311] width 16 height 16
checkbox input "true"
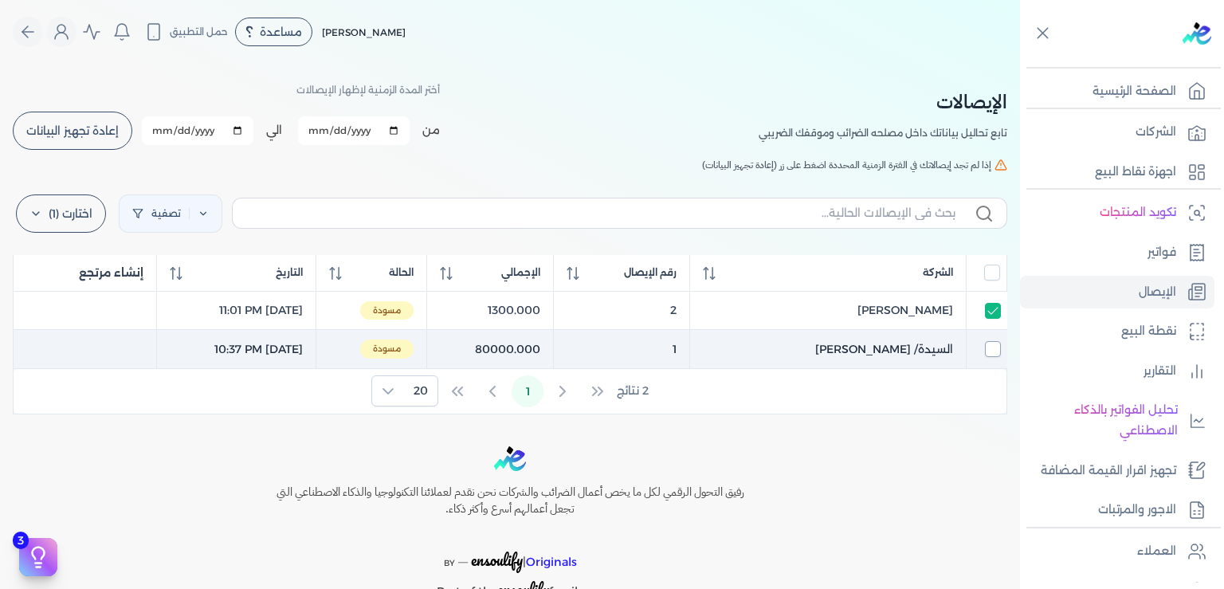
click at [1000, 350] on input "checkbox" at bounding box center [993, 349] width 16 height 16
checkbox input "true"
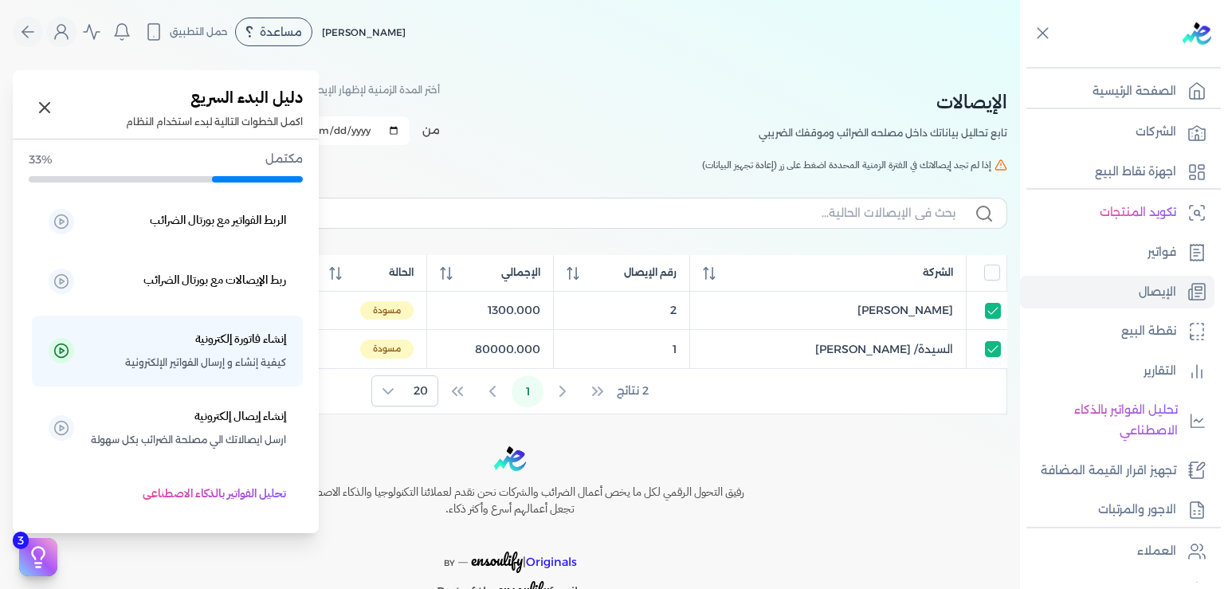
click at [37, 555] on icon at bounding box center [38, 557] width 24 height 24
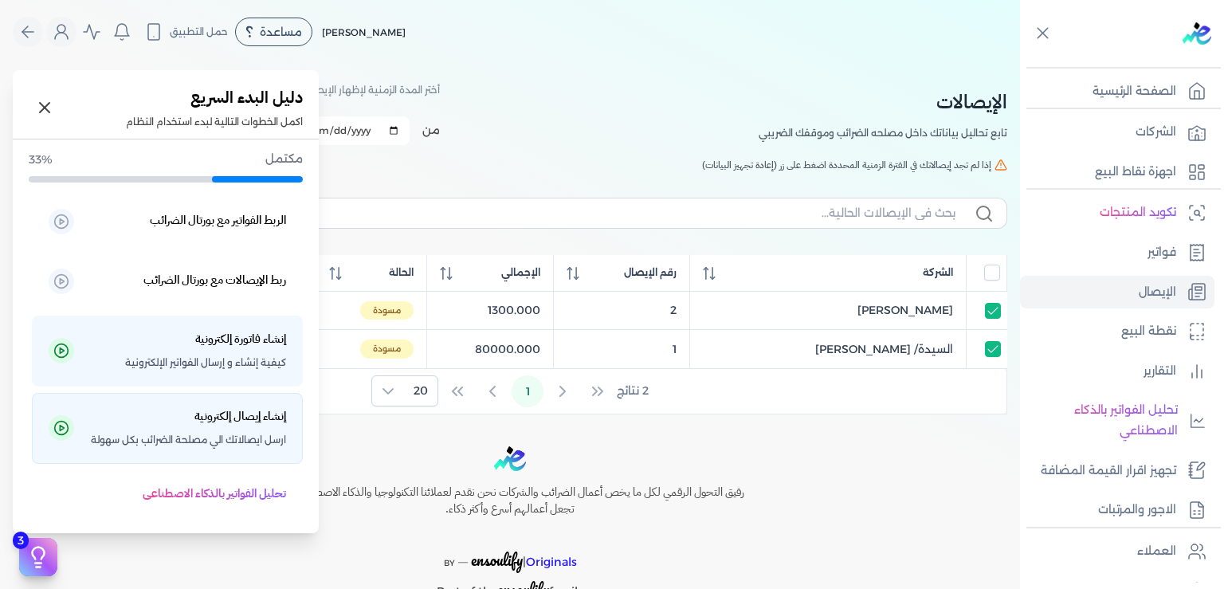
click at [234, 446] on span "ارسل ايصالاتك الي مصلحة الضرائب بكل سهولة" at bounding box center [188, 440] width 195 height 21
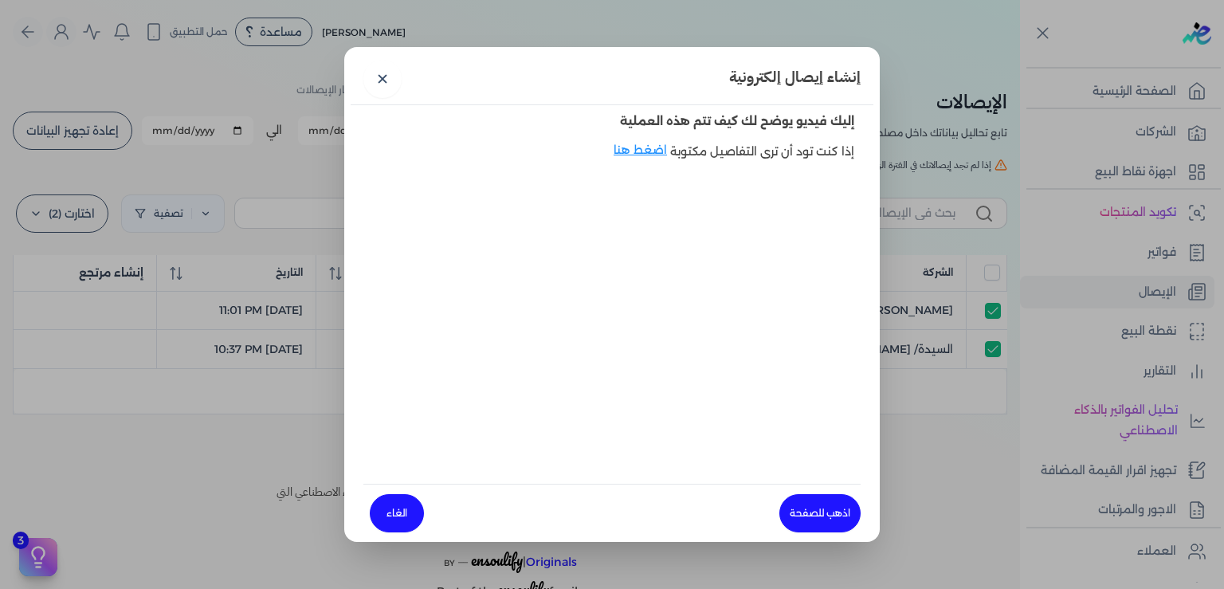
click at [381, 100] on div "إنشاء إيصال إلكترونية ✕" at bounding box center [612, 79] width 523 height 52
click at [379, 81] on link "✕" at bounding box center [383, 79] width 38 height 38
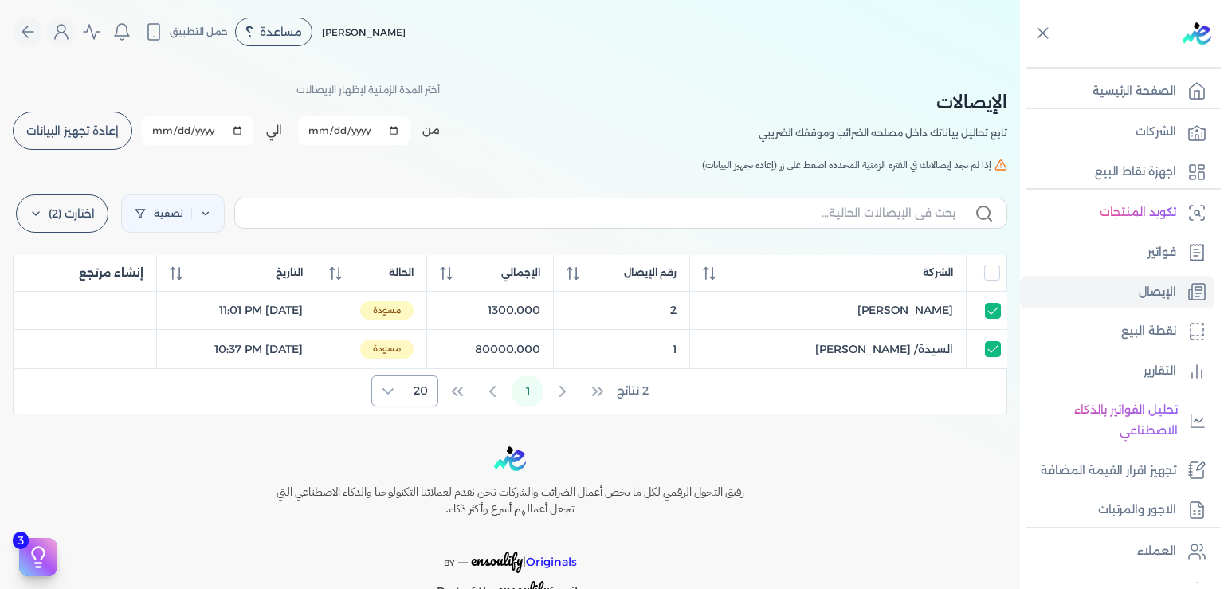
click at [401, 392] on div at bounding box center [388, 390] width 32 height 29
click at [965, 167] on span "إذا لم تجد إيصالاتك في الفترة الزمنية المحددة اضغط على زر (إعادة تجهيز البيانات)" at bounding box center [846, 165] width 289 height 14
click at [1005, 161] on icon at bounding box center [1001, 165] width 13 height 13
drag, startPoint x: 994, startPoint y: 137, endPoint x: 751, endPoint y: 120, distance: 243.8
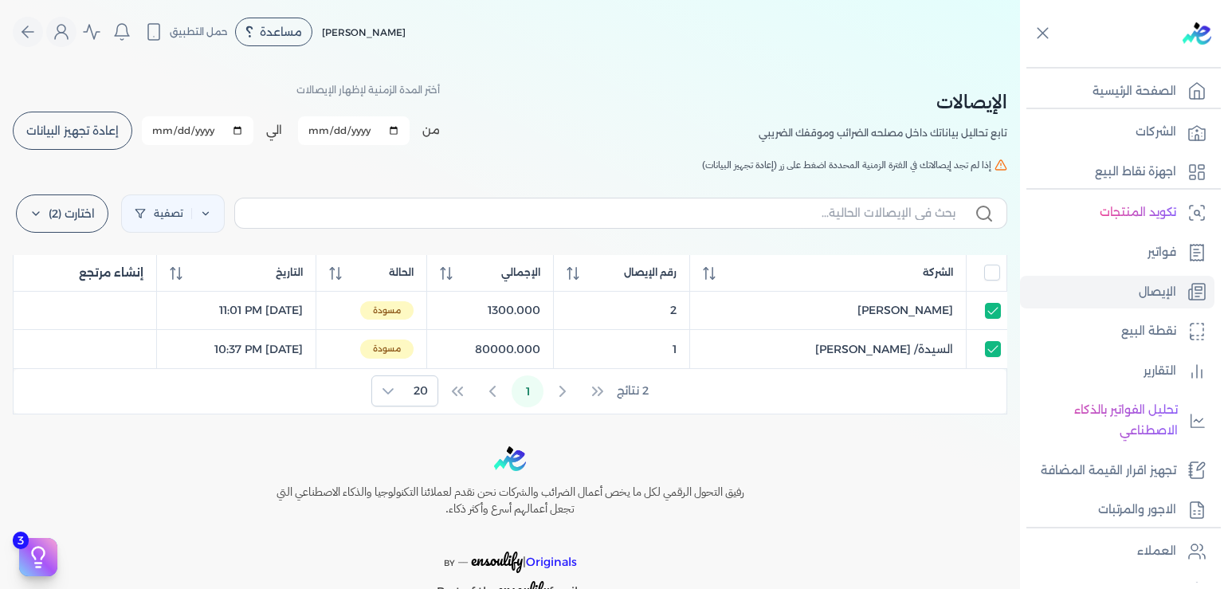
click at [751, 120] on div "الإيصالات تابع تحاليل بياناتك داخل مصلحه الضرائب وموقفك الضريبي أختر المدة الزم…" at bounding box center [510, 116] width 995 height 72
click at [572, 97] on div "الإيصالات تابع تحاليل بياناتك داخل مصلحه الضرائب وموقفك الضريبي أختر المدة الزم…" at bounding box center [510, 116] width 995 height 72
click at [92, 133] on span "إعادة تجهيز البيانات" at bounding box center [72, 130] width 92 height 11
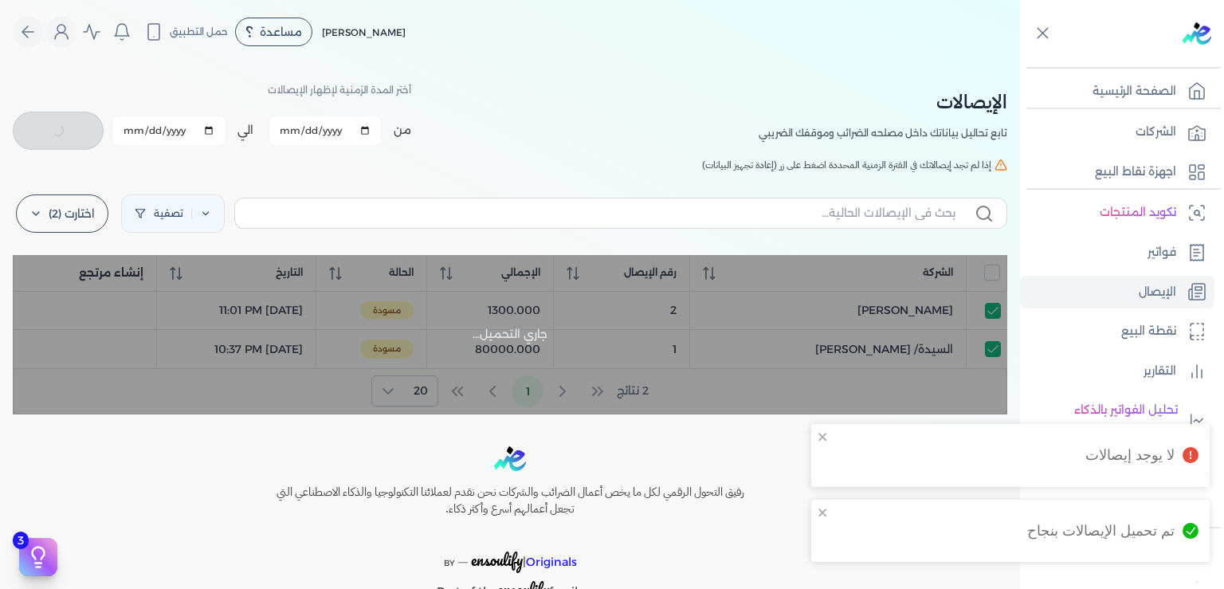
checkbox input "false"
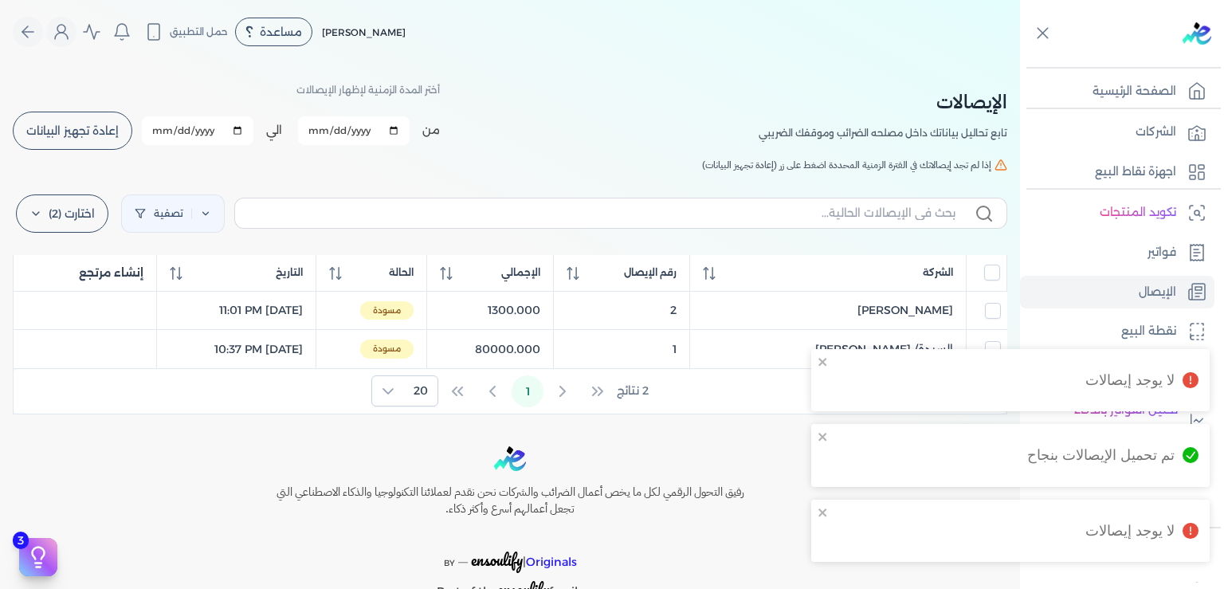
click at [721, 417] on div "Toggle Navigation الاسعار العمولات مساعدة خدمة العملاء دليل المستخدم تسجيل الدخ…" at bounding box center [510, 294] width 1020 height 589
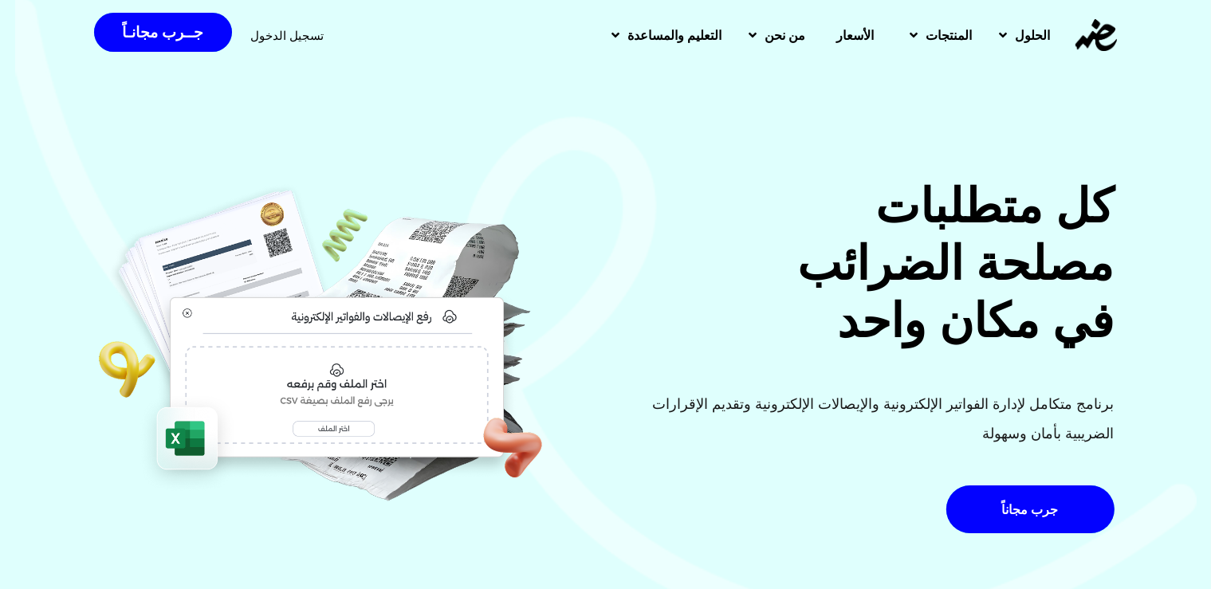
click at [274, 37] on span "تسجيل الدخول" at bounding box center [287, 35] width 73 height 12
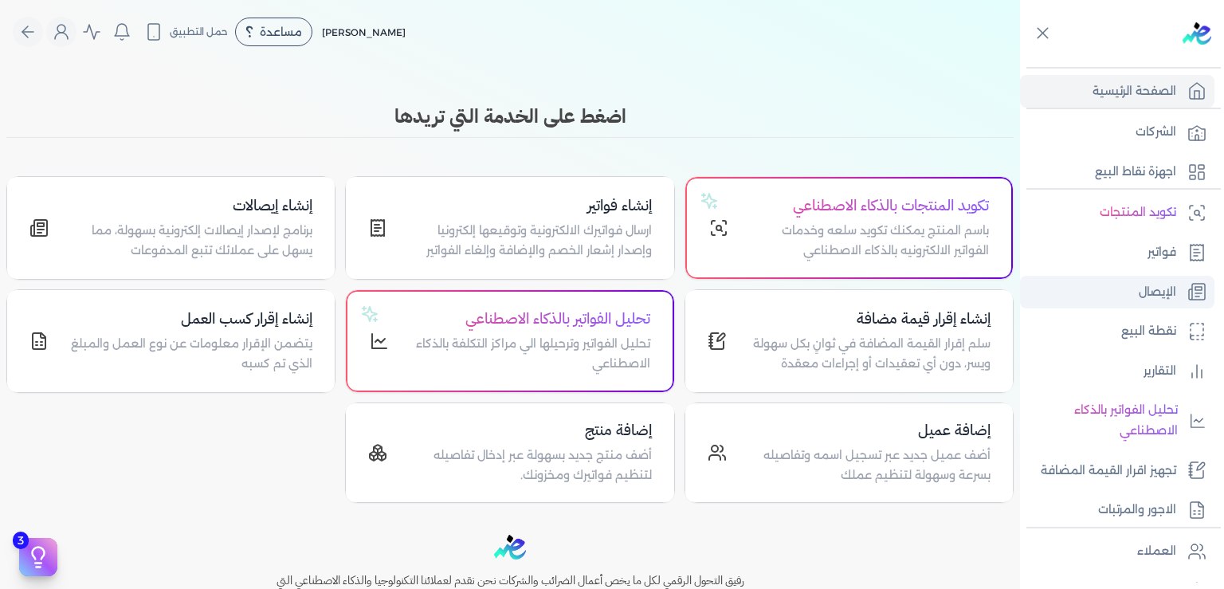
click at [1158, 296] on p "الإيصال" at bounding box center [1157, 292] width 37 height 21
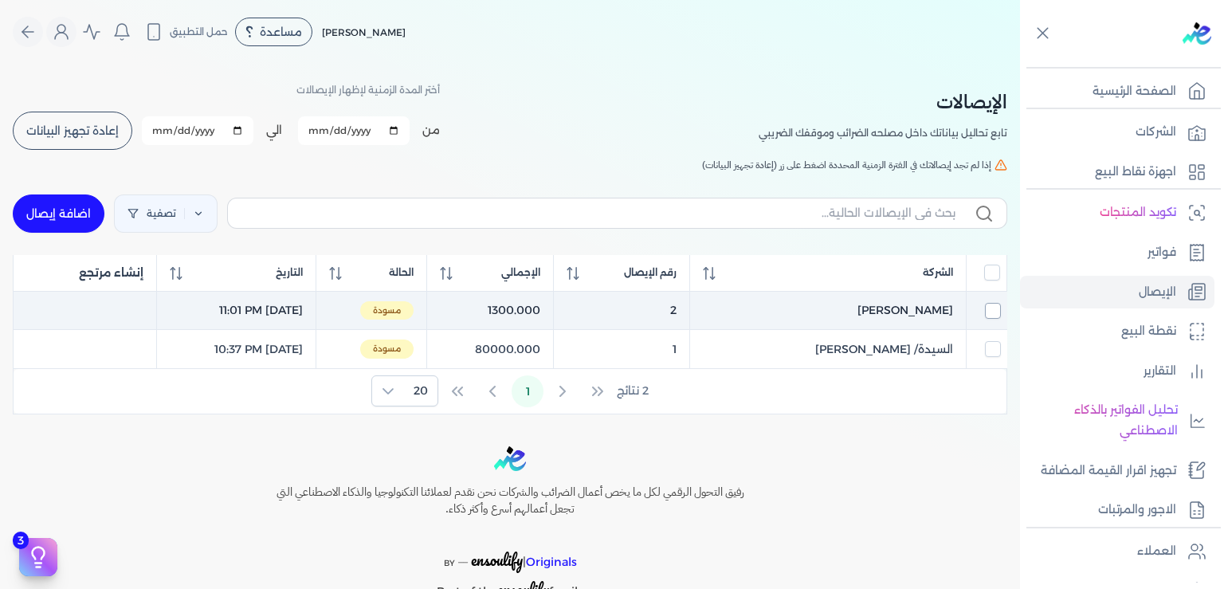
click at [994, 310] on input "checkbox" at bounding box center [993, 311] width 16 height 16
checkbox input "true"
checkbox input "false"
click at [994, 310] on input "checkbox" at bounding box center [993, 311] width 16 height 16
checkbox input "false"
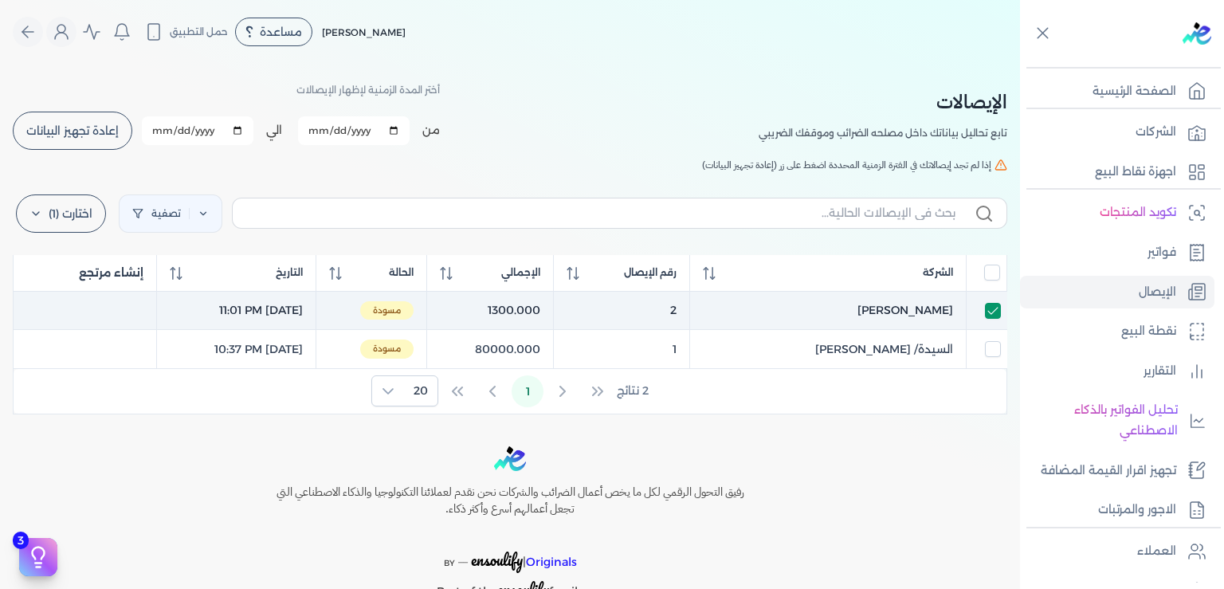
checkbox input "false"
click at [993, 311] on input "checkbox" at bounding box center [993, 311] width 16 height 16
checkbox input "true"
checkbox input "false"
click at [993, 311] on input "checkbox" at bounding box center [993, 311] width 16 height 16
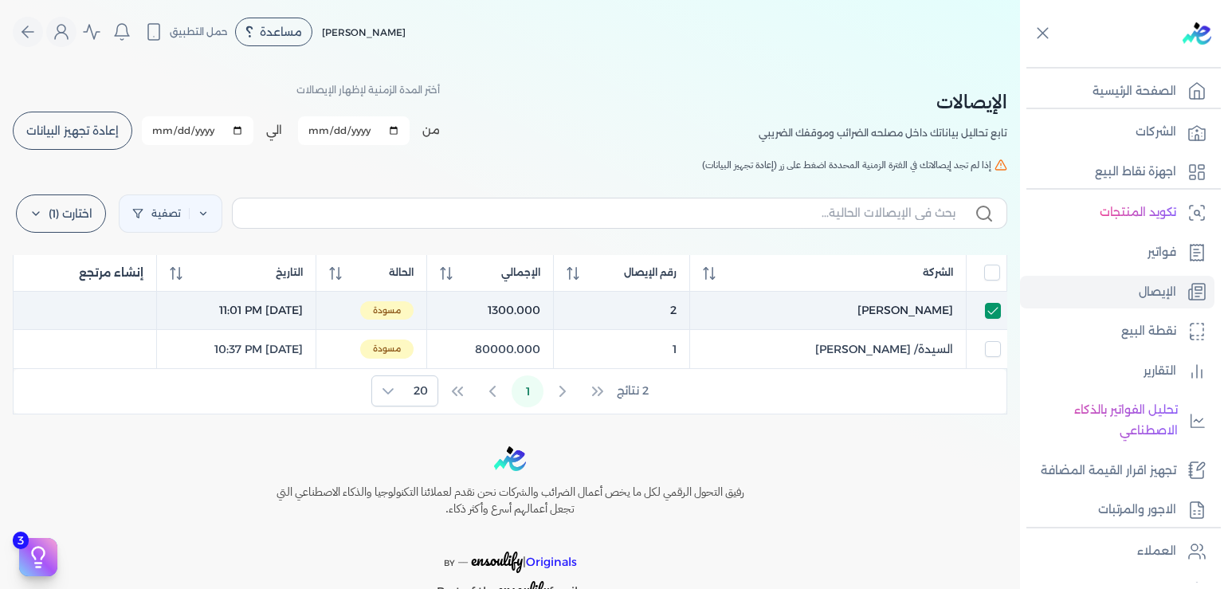
checkbox input "false"
click at [999, 311] on input "checkbox" at bounding box center [993, 311] width 16 height 16
checkbox input "true"
checkbox input "false"
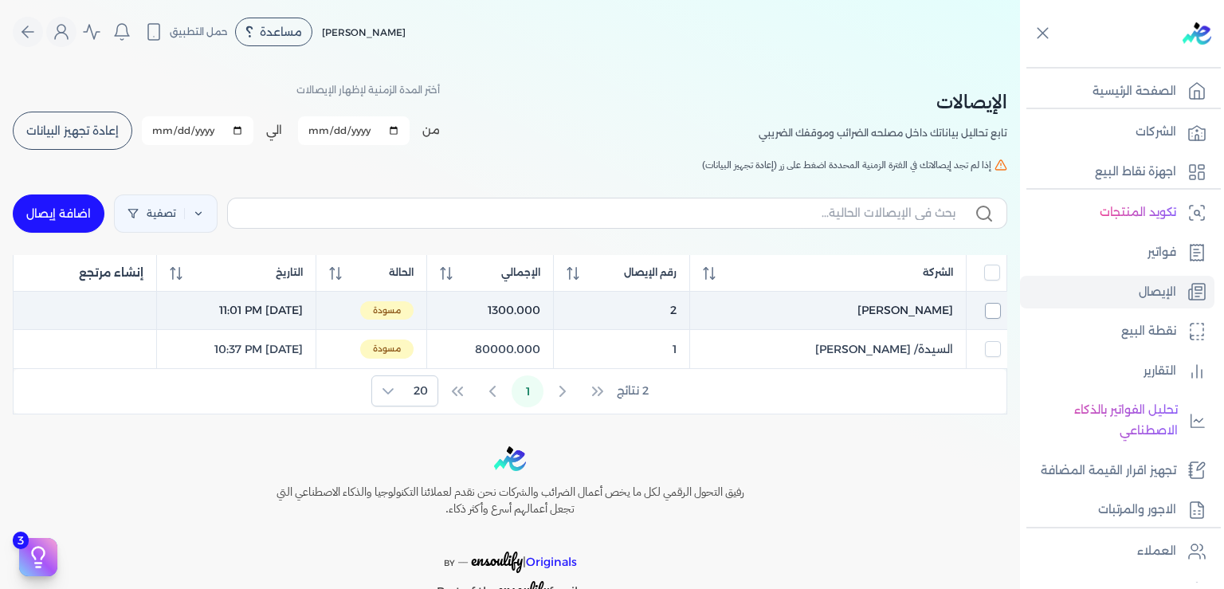
click at [999, 311] on input "checkbox" at bounding box center [993, 311] width 16 height 16
checkbox input "false"
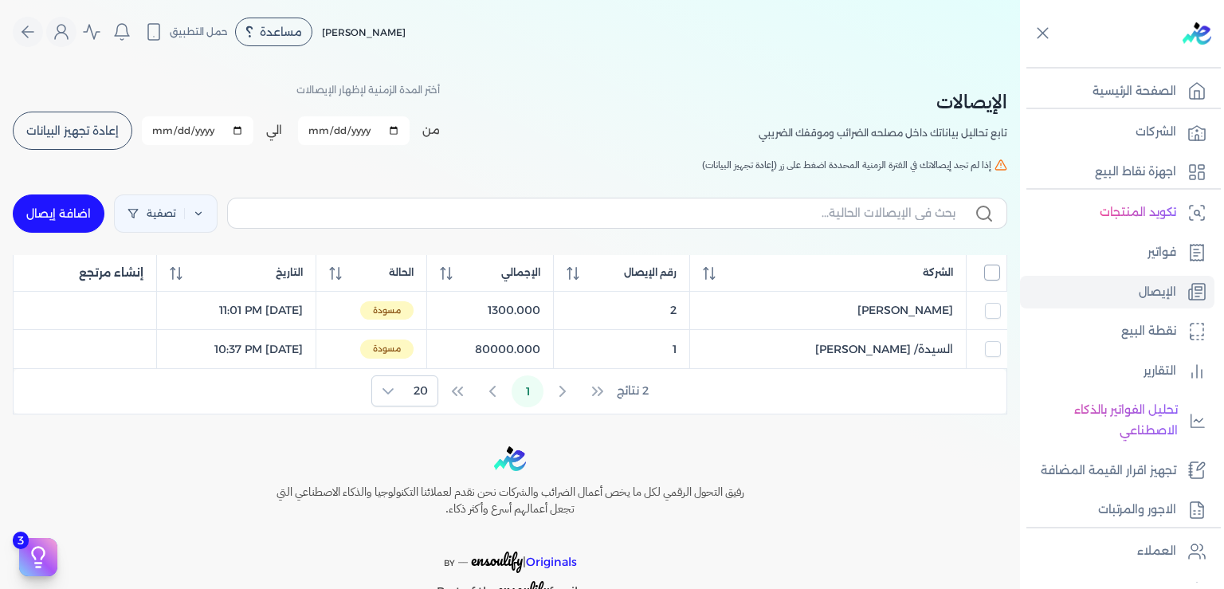
click at [993, 271] on input "All items unselected" at bounding box center [993, 273] width 16 height 16
click at [993, 271] on input "All items selected" at bounding box center [993, 273] width 16 height 16
click at [993, 271] on input "All items unselected" at bounding box center [993, 273] width 16 height 16
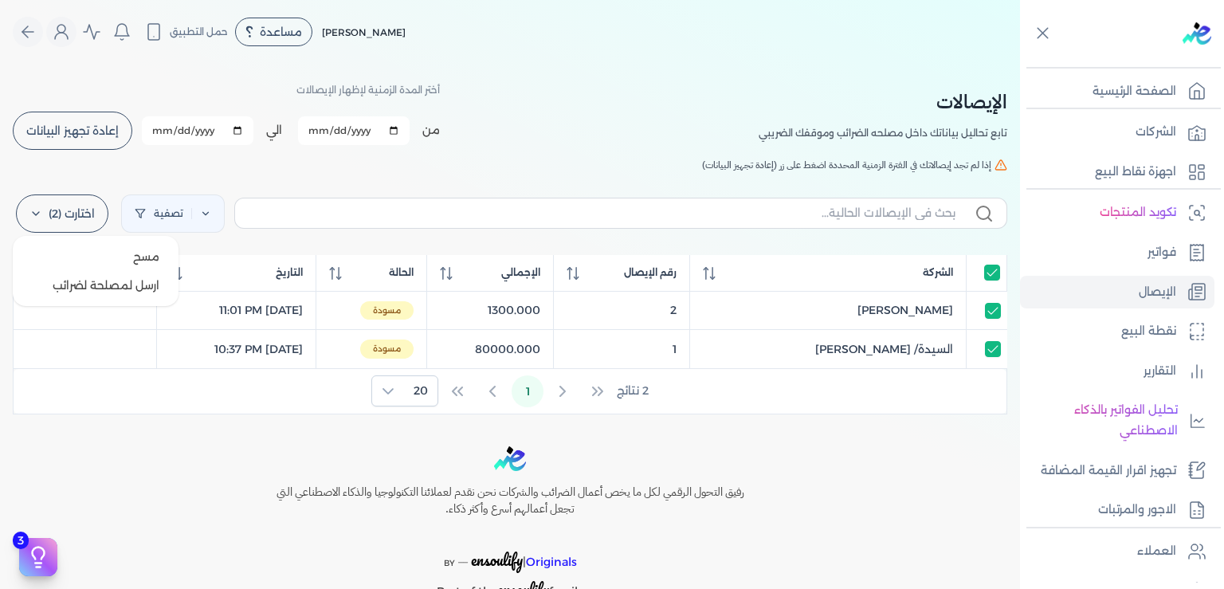
click at [41, 209] on label "اختارت (2)" at bounding box center [62, 214] width 92 height 38
click at [88, 287] on button "ارسل لمصلحة لضرائب" at bounding box center [95, 285] width 153 height 29
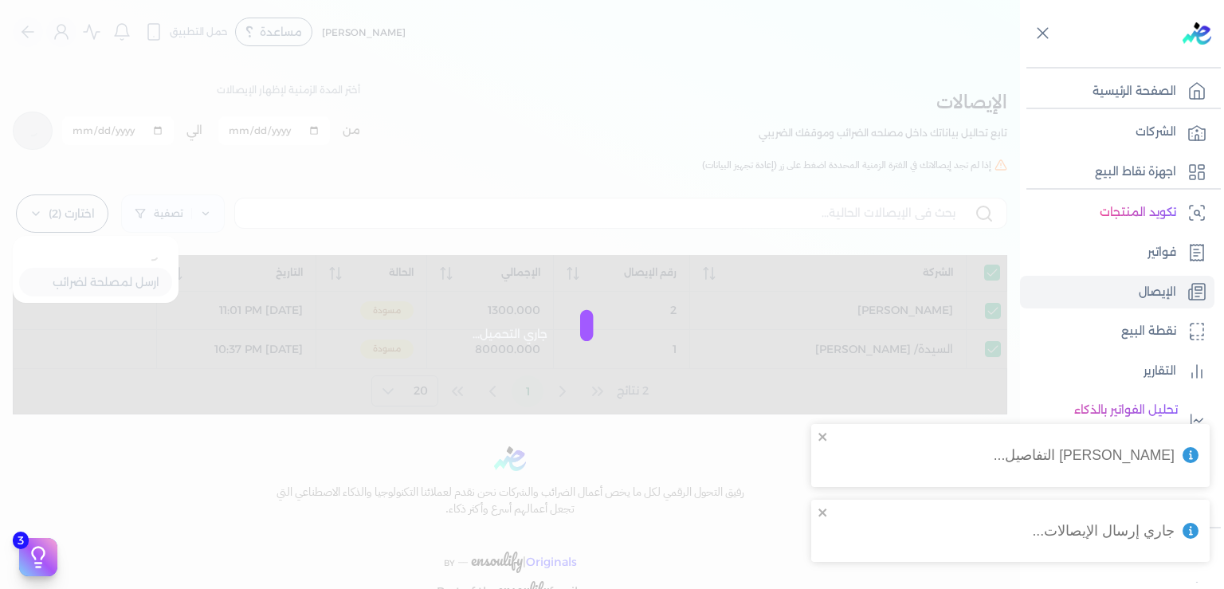
checkbox input "true"
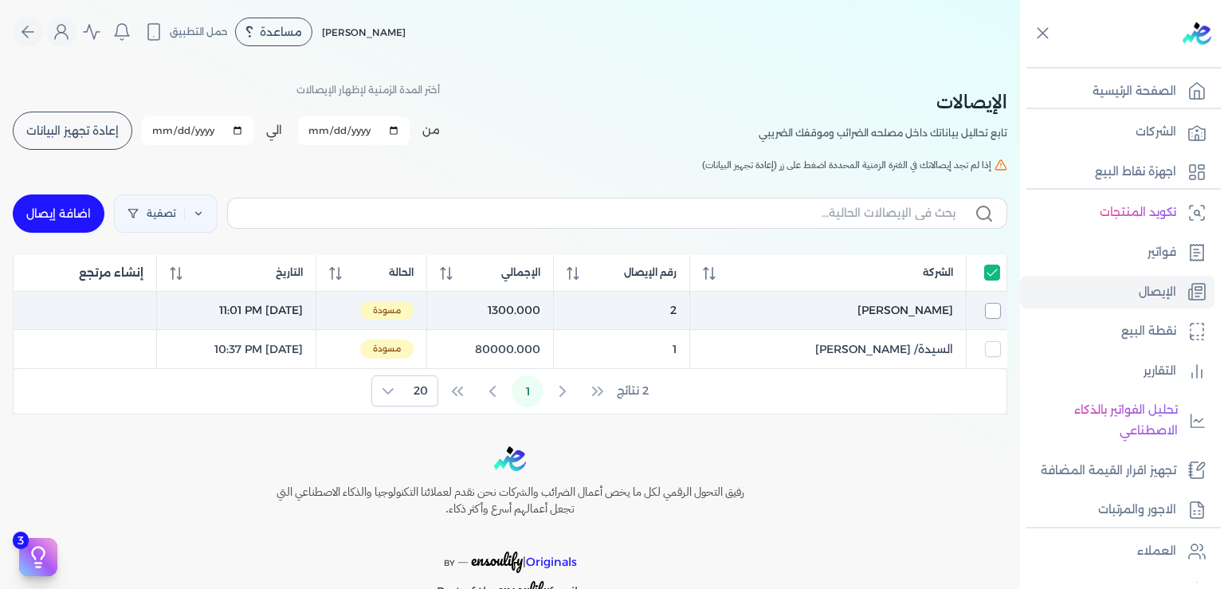
click at [990, 313] on input "checkbox" at bounding box center [993, 311] width 16 height 16
checkbox input "true"
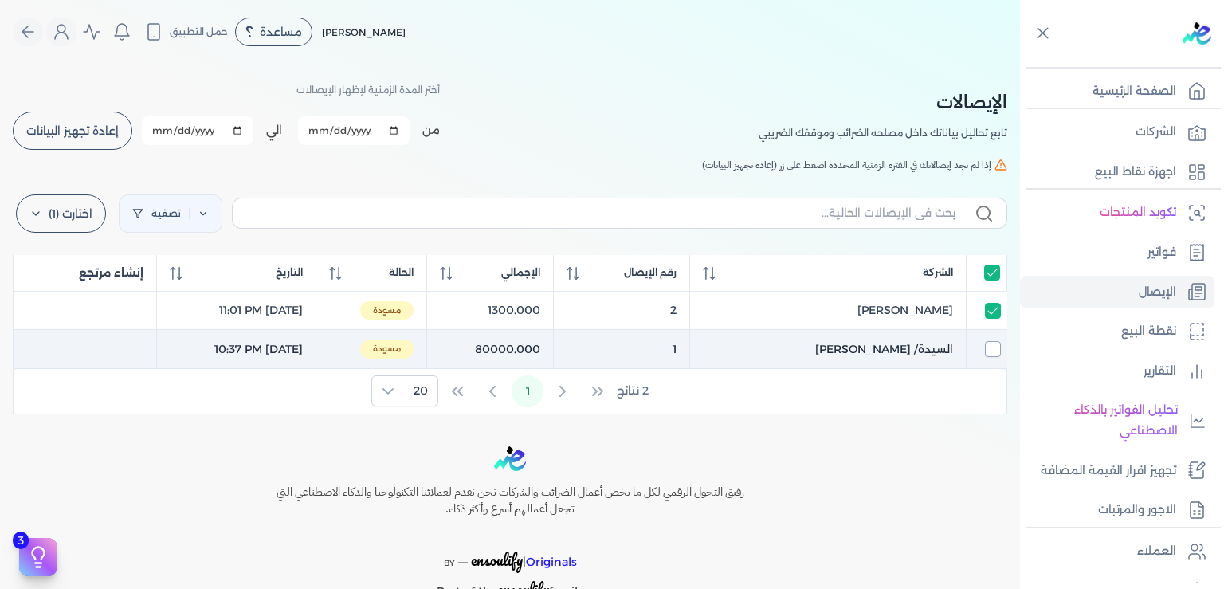
click at [988, 347] on input "checkbox" at bounding box center [993, 349] width 16 height 16
checkbox input "true"
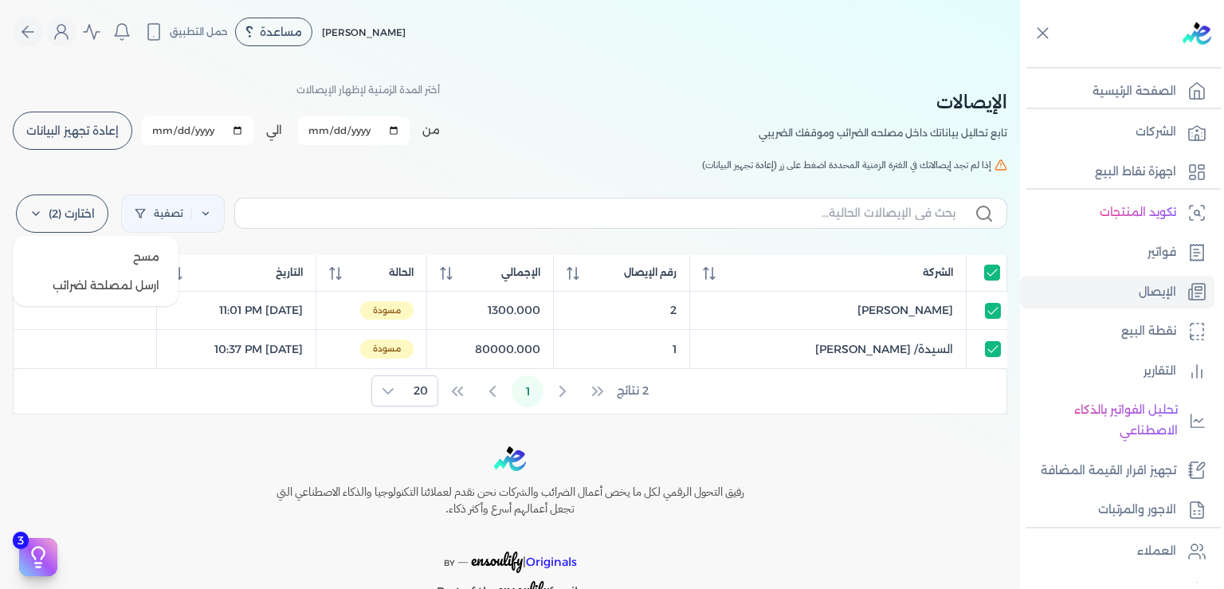
click at [42, 216] on icon at bounding box center [35, 213] width 13 height 13
click at [863, 446] on div "رفيق التحول الرقمي لكل ما يخص أعمال الضرائب والشركات نحن نقدم لعملائنا التكنولو…" at bounding box center [510, 535] width 1020 height 179
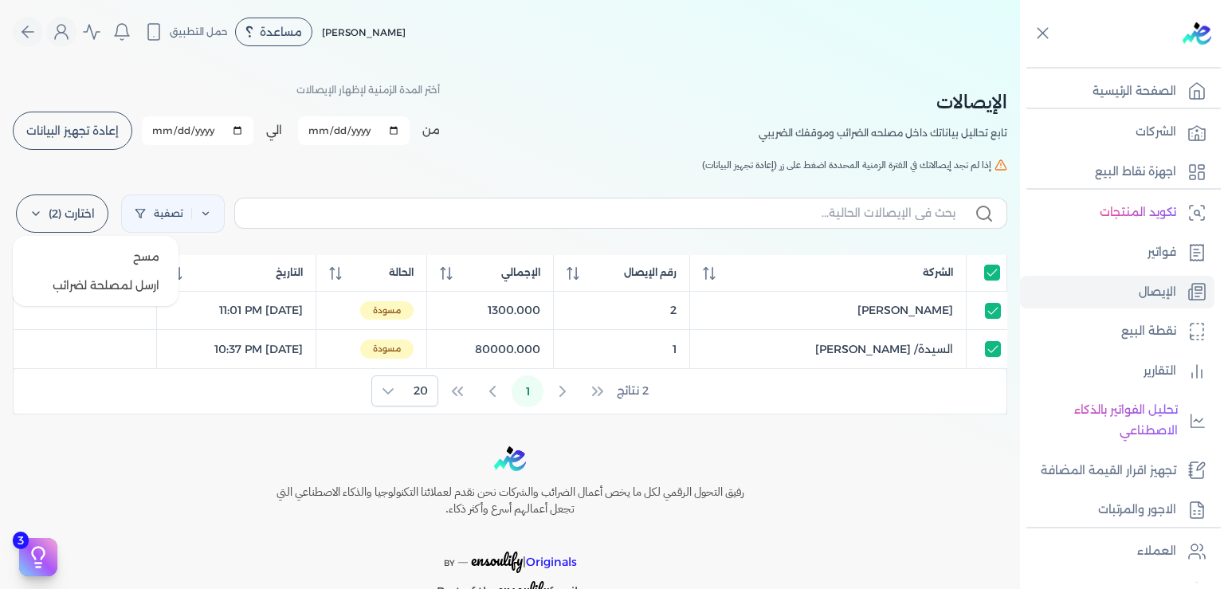
click at [42, 212] on icon at bounding box center [35, 213] width 13 height 13
click at [110, 288] on button "ارسل لمصلحة لضرائب" at bounding box center [95, 285] width 153 height 29
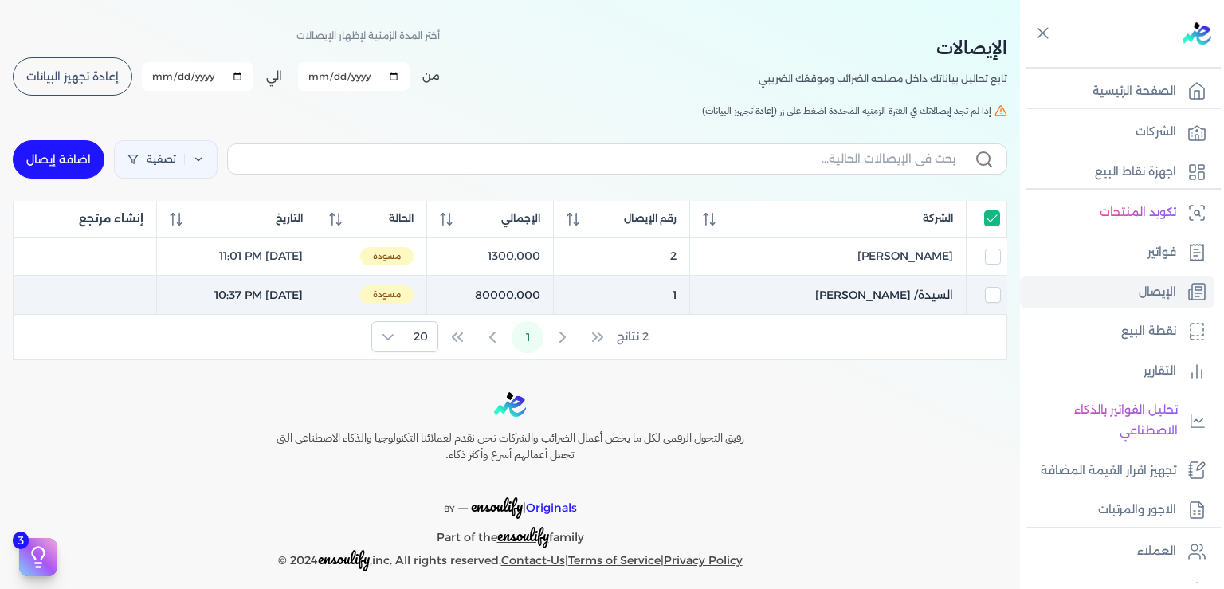
scroll to position [65, 0]
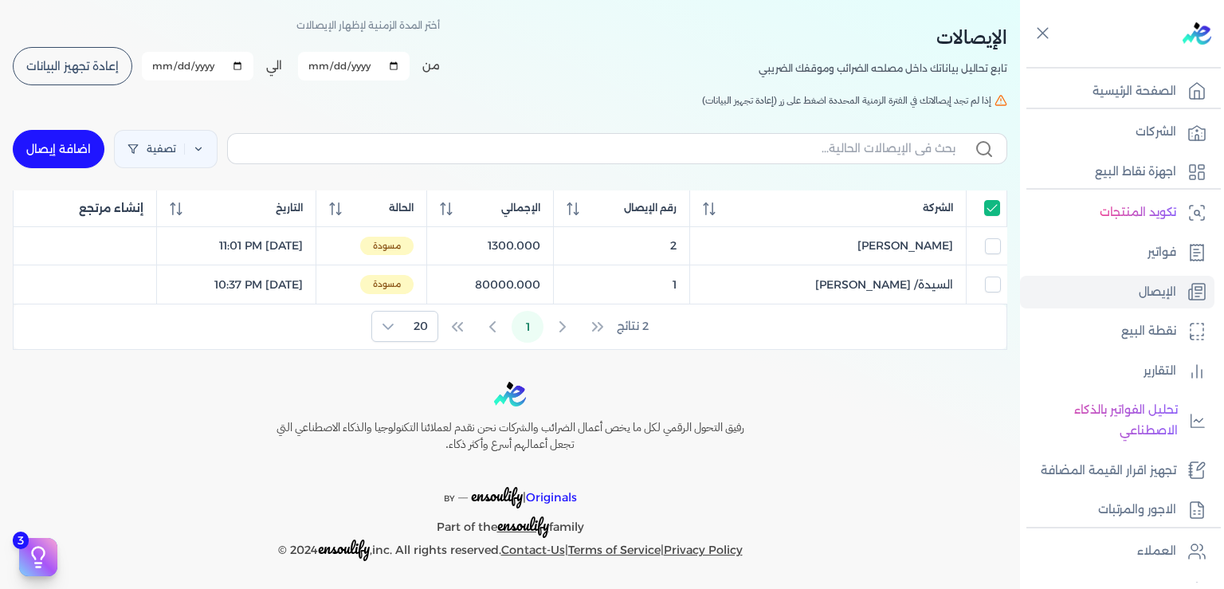
click at [78, 69] on span "إعادة تجهيز البيانات" at bounding box center [72, 66] width 92 height 11
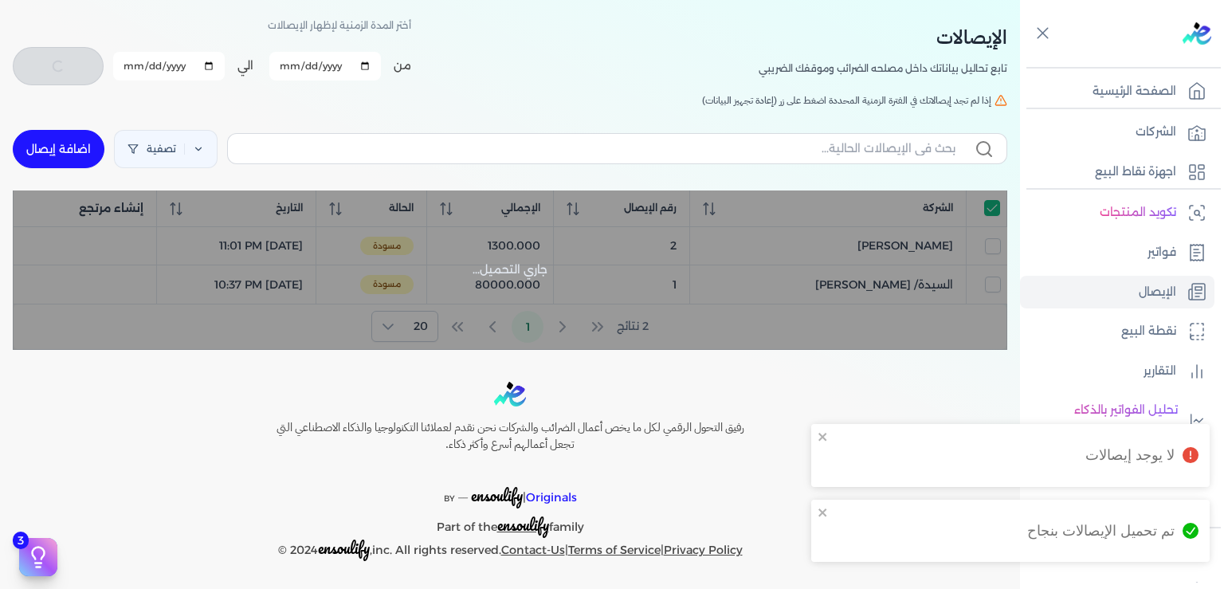
checkbox input "true"
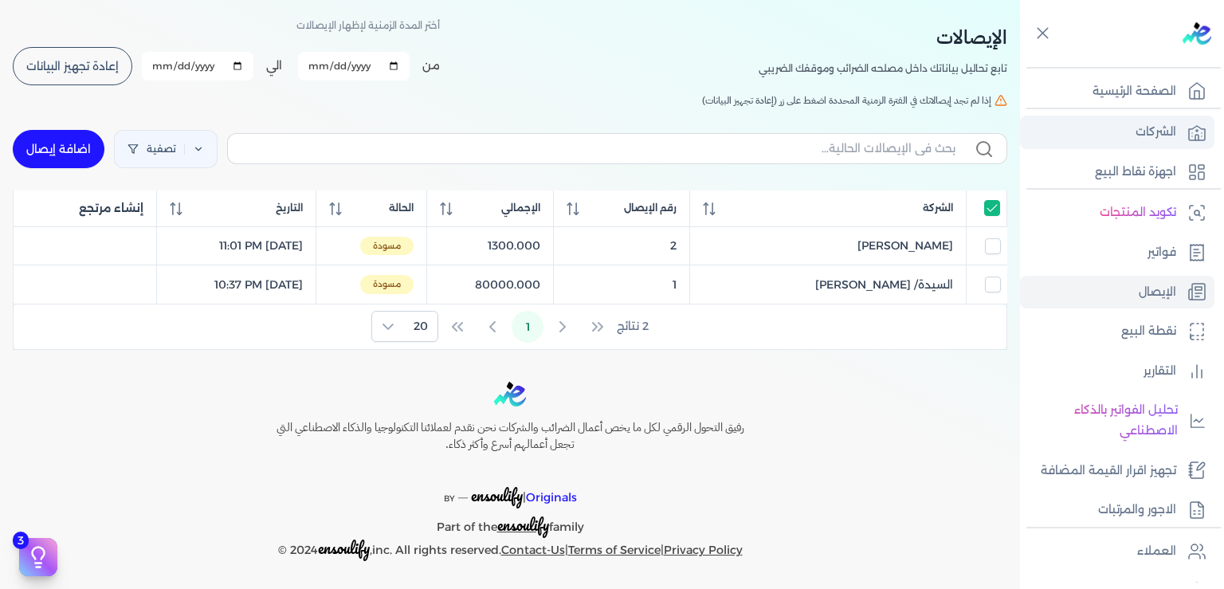
click at [1133, 136] on link "الشركات" at bounding box center [1117, 132] width 195 height 33
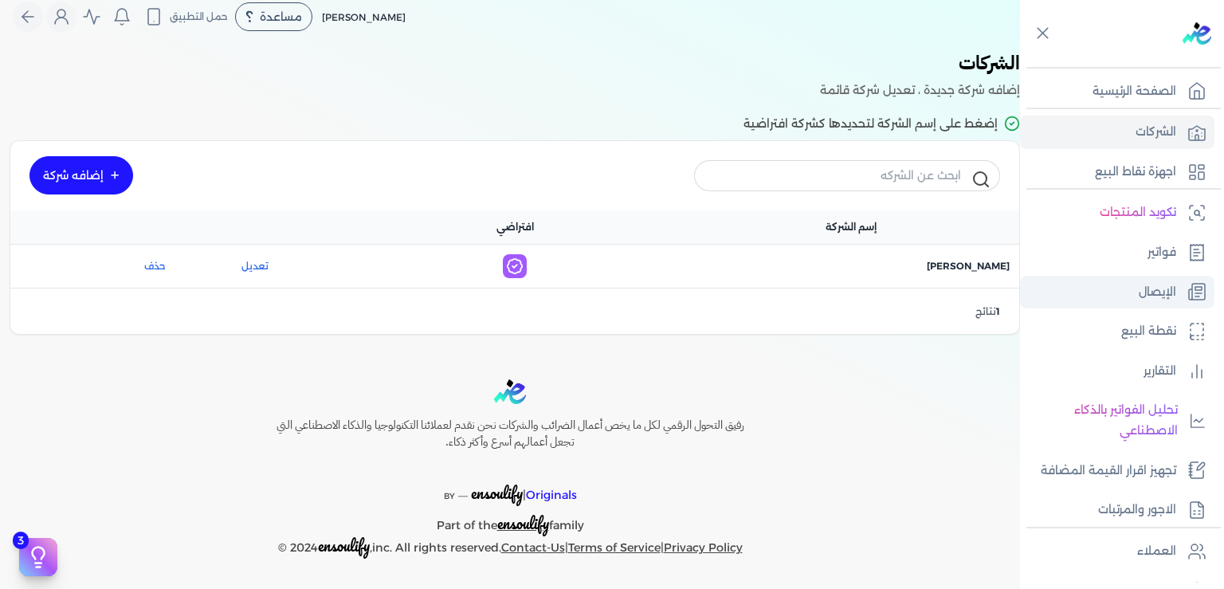
click at [1158, 296] on p "الإيصال" at bounding box center [1157, 292] width 37 height 21
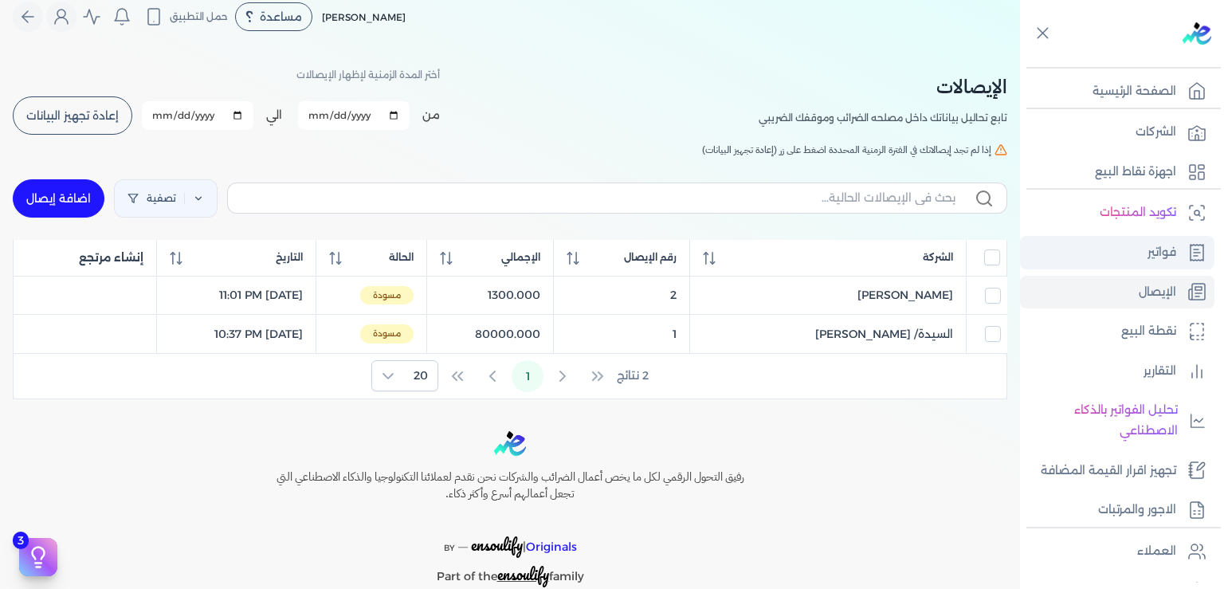
click at [1154, 250] on p "فواتير" at bounding box center [1162, 252] width 29 height 21
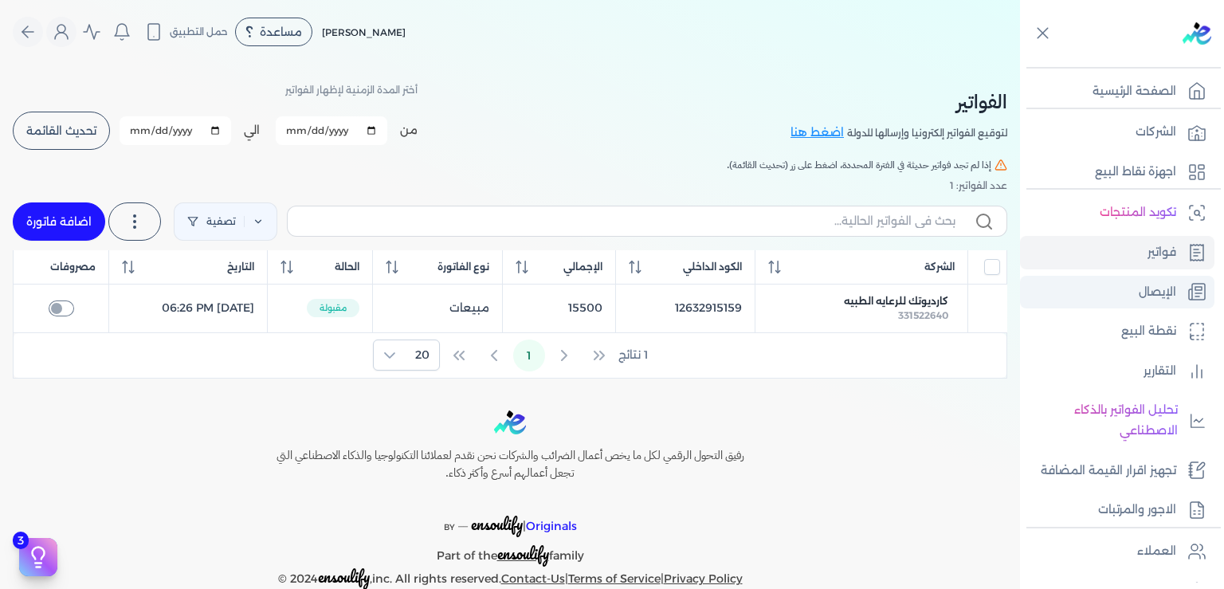
click at [1148, 293] on p "الإيصال" at bounding box center [1157, 292] width 37 height 21
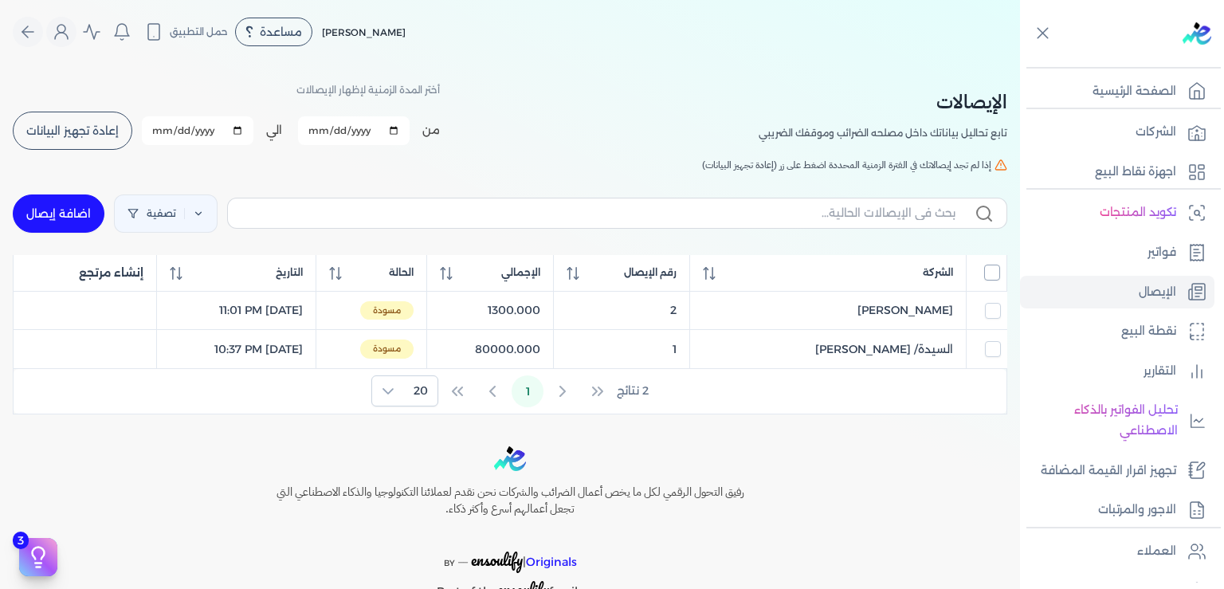
click at [988, 270] on input "All items unselected" at bounding box center [993, 273] width 16 height 16
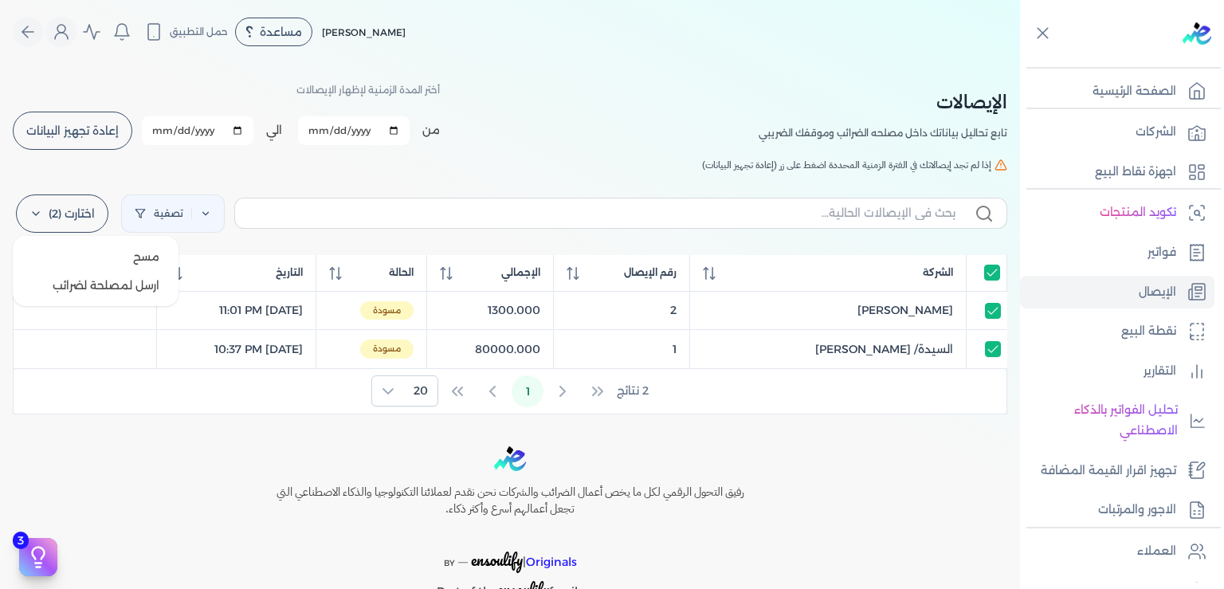
click at [57, 209] on label "اختارت (2)" at bounding box center [62, 214] width 92 height 38
click at [126, 285] on button "ارسل لمصلحة لضرائب" at bounding box center [95, 285] width 153 height 29
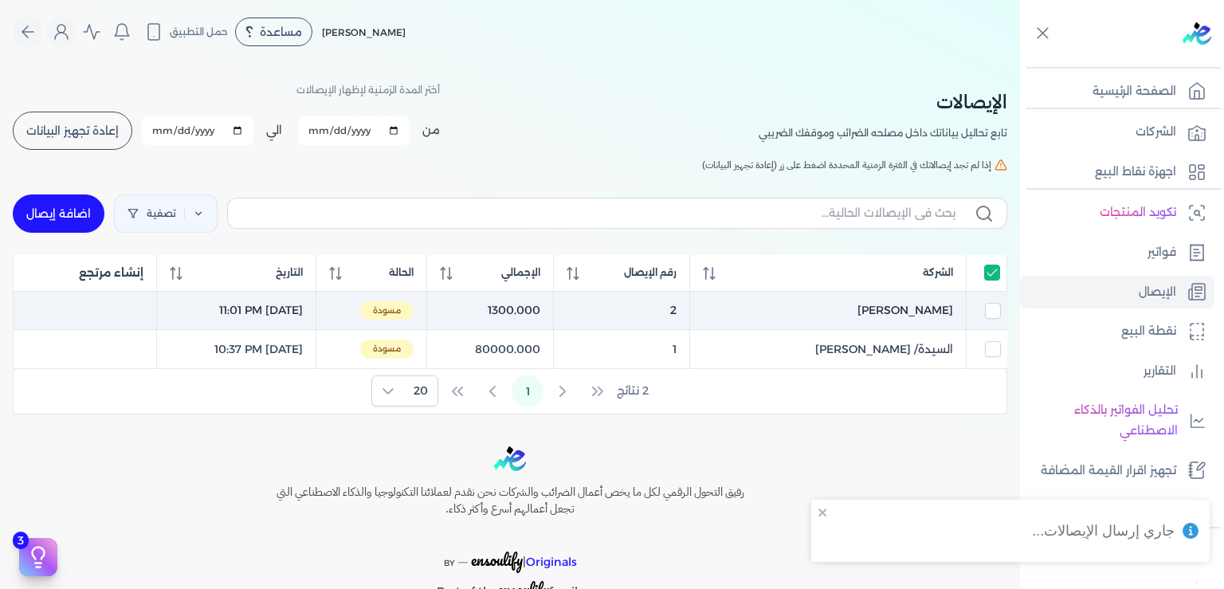
click at [414, 308] on span "مسودة" at bounding box center [386, 310] width 53 height 19
checkbox input "false"
click at [414, 309] on span "مسودة" at bounding box center [386, 310] width 53 height 19
checkbox input "false"
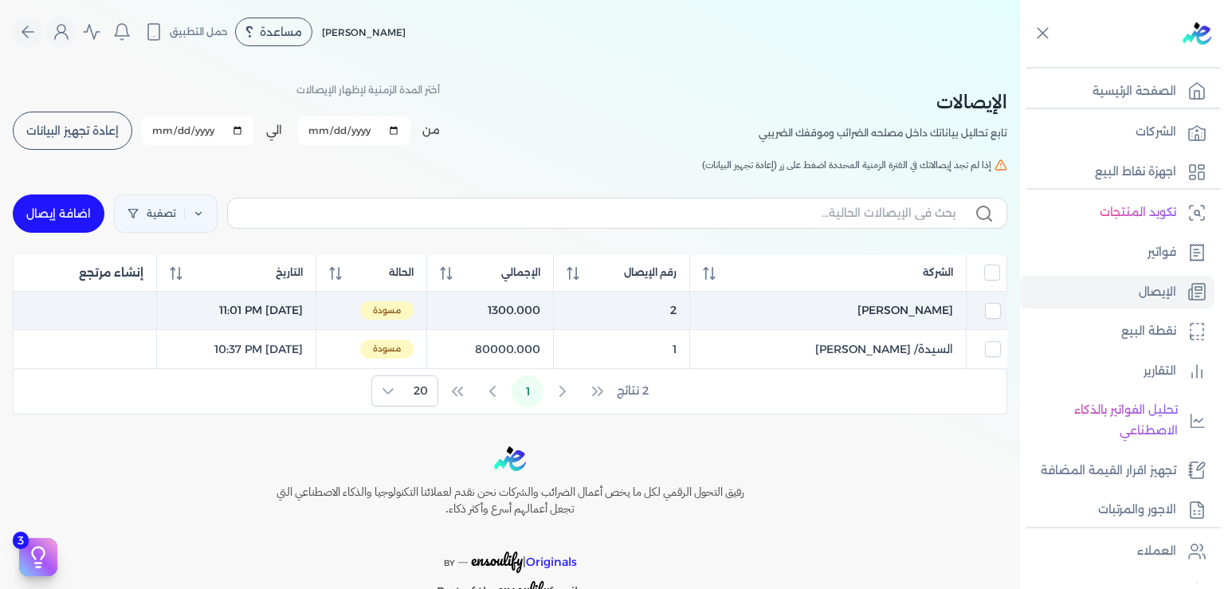
click at [414, 309] on span "مسودة" at bounding box center [386, 310] width 53 height 19
checkbox input "true"
checkbox input "false"
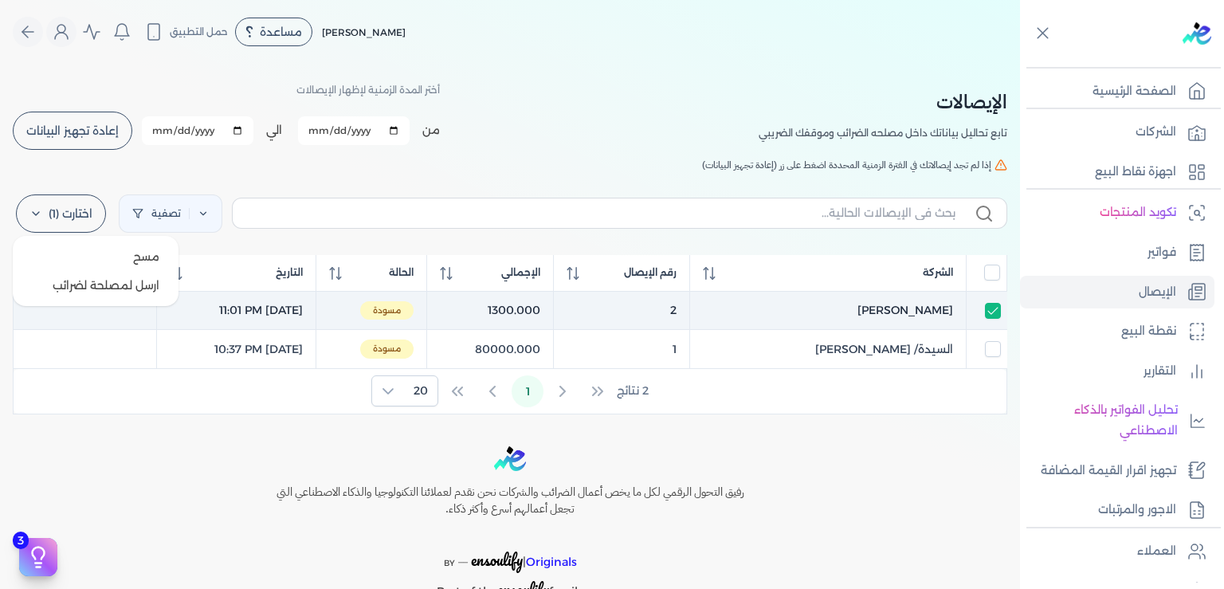
click at [42, 208] on icon at bounding box center [35, 213] width 13 height 13
click at [108, 282] on button "ارسل لمصلحة لضرائب" at bounding box center [95, 285] width 153 height 29
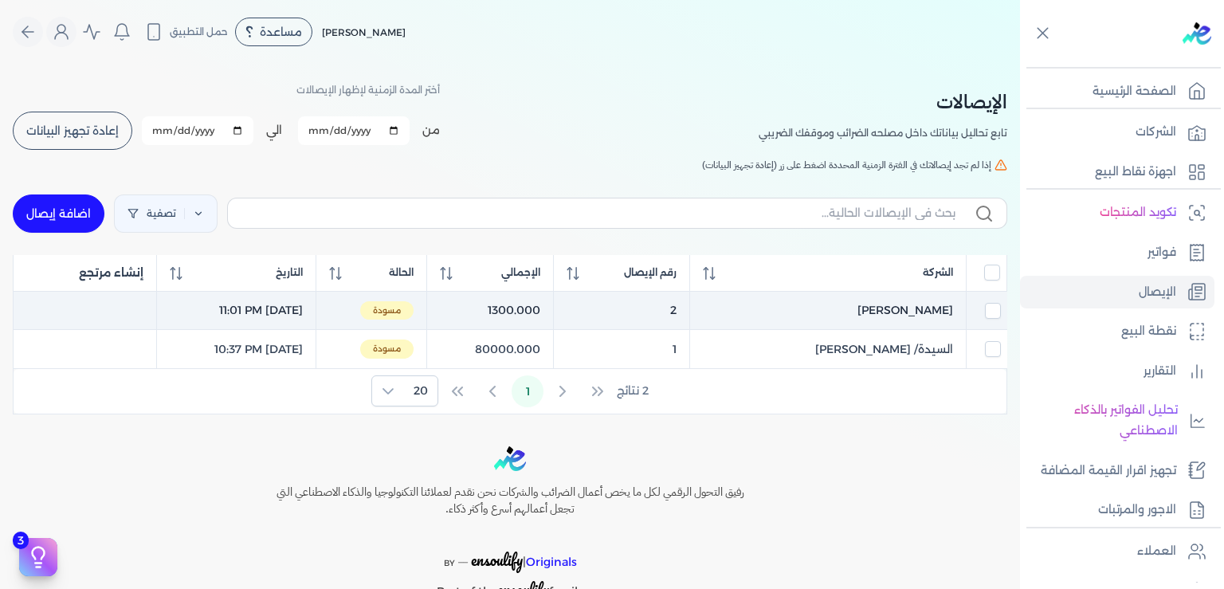
click at [121, 136] on button "إعادة تجهيز البيانات" at bounding box center [73, 131] width 120 height 38
click at [993, 268] on input "All items unselected" at bounding box center [993, 273] width 16 height 16
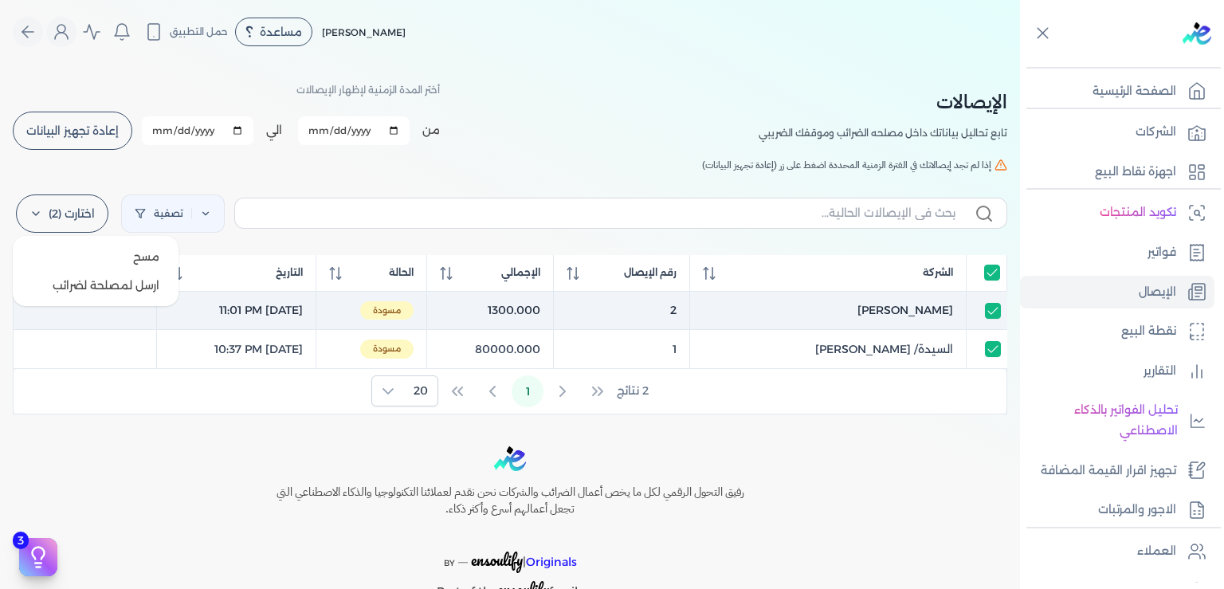
click at [42, 215] on icon at bounding box center [35, 213] width 13 height 13
click at [109, 286] on button "ارسل لمصلحة لضرائب" at bounding box center [95, 285] width 153 height 29
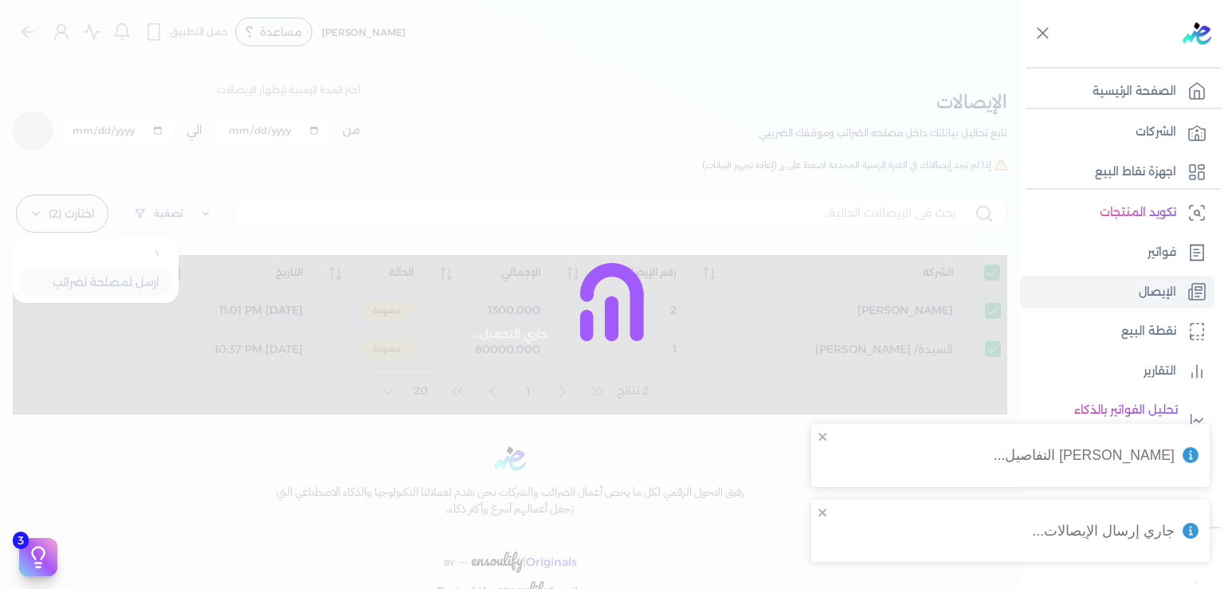
checkbox input "true"
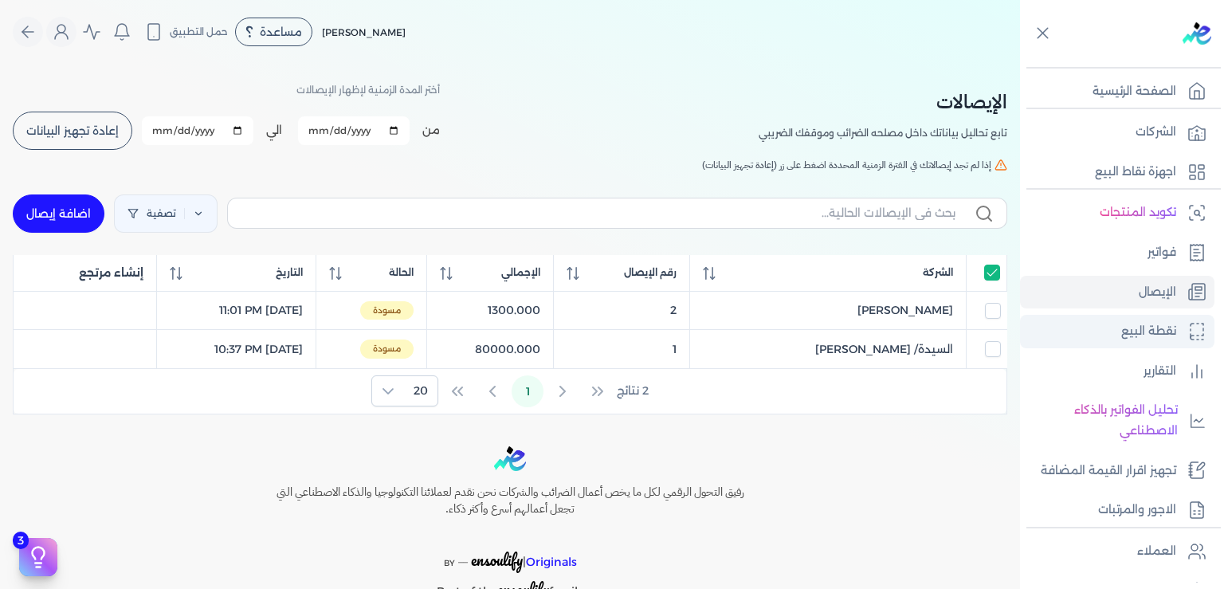
click at [1131, 326] on p "نقطة البيع" at bounding box center [1149, 331] width 55 height 21
select select
select select "EGP"
select select "EGS"
select select "B"
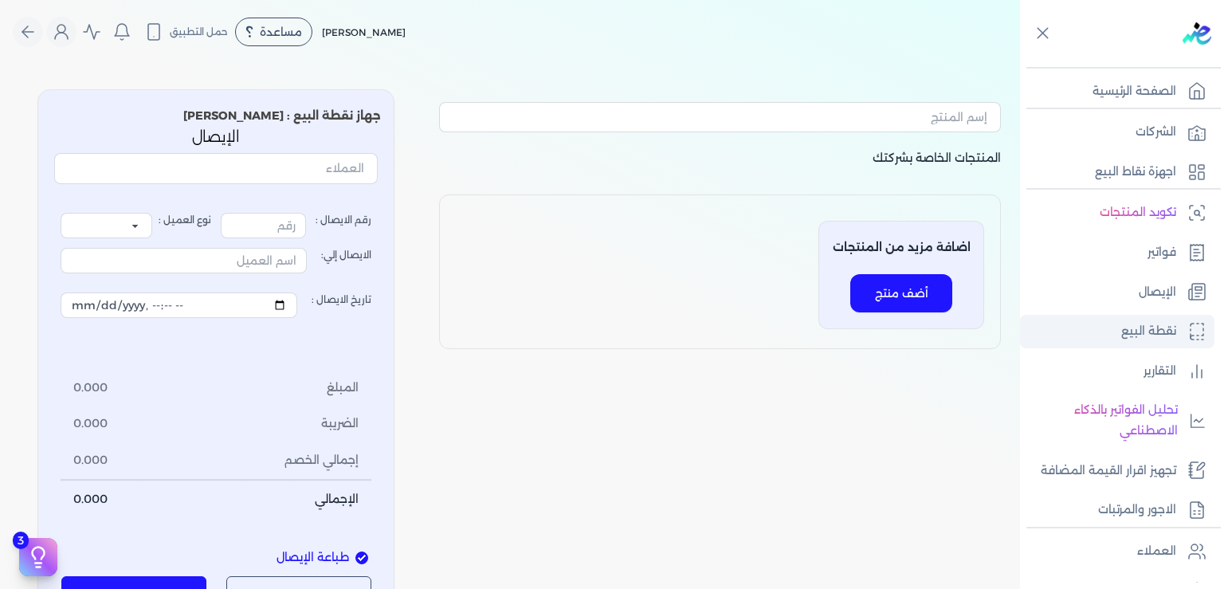
type input "3"
select select "P"
type input "عميل نقدي"
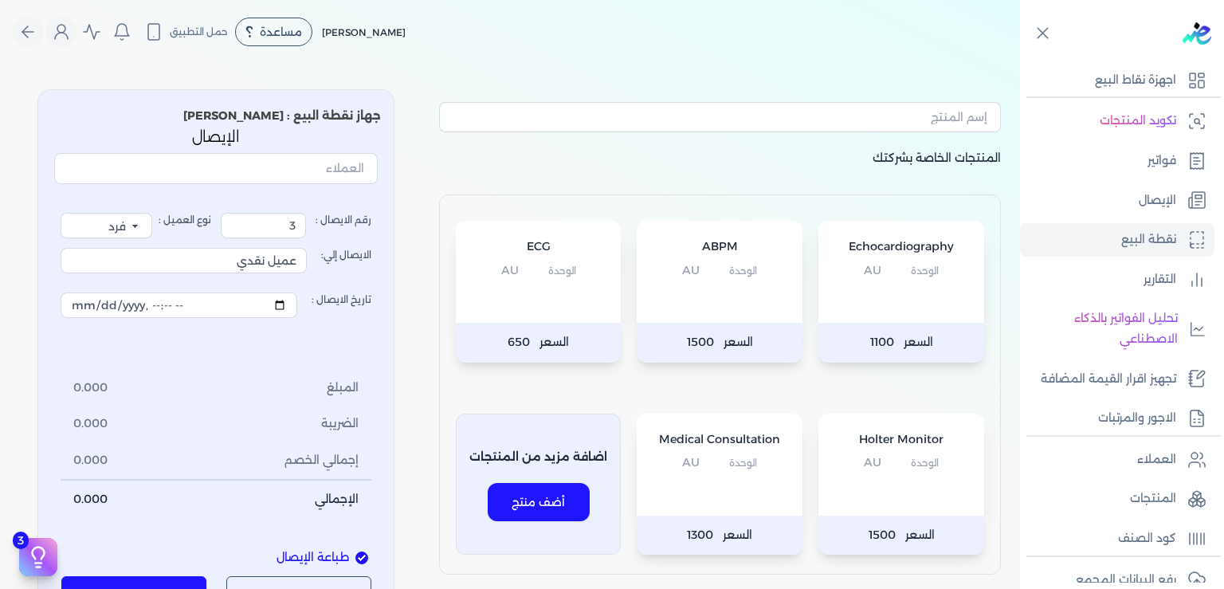
scroll to position [88, 0]
click at [1158, 245] on p "نقطة البيع" at bounding box center [1149, 243] width 55 height 21
click at [1160, 245] on p "نقطة البيع" at bounding box center [1149, 243] width 55 height 21
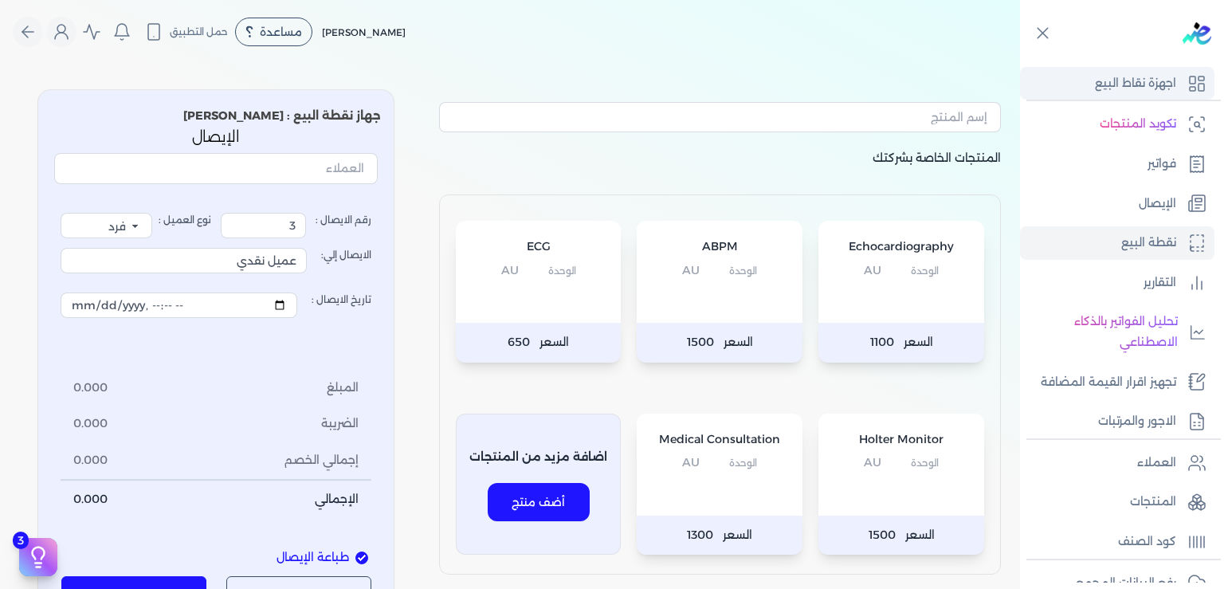
click at [1150, 91] on p "اجهزة نقاط البيع" at bounding box center [1135, 83] width 81 height 21
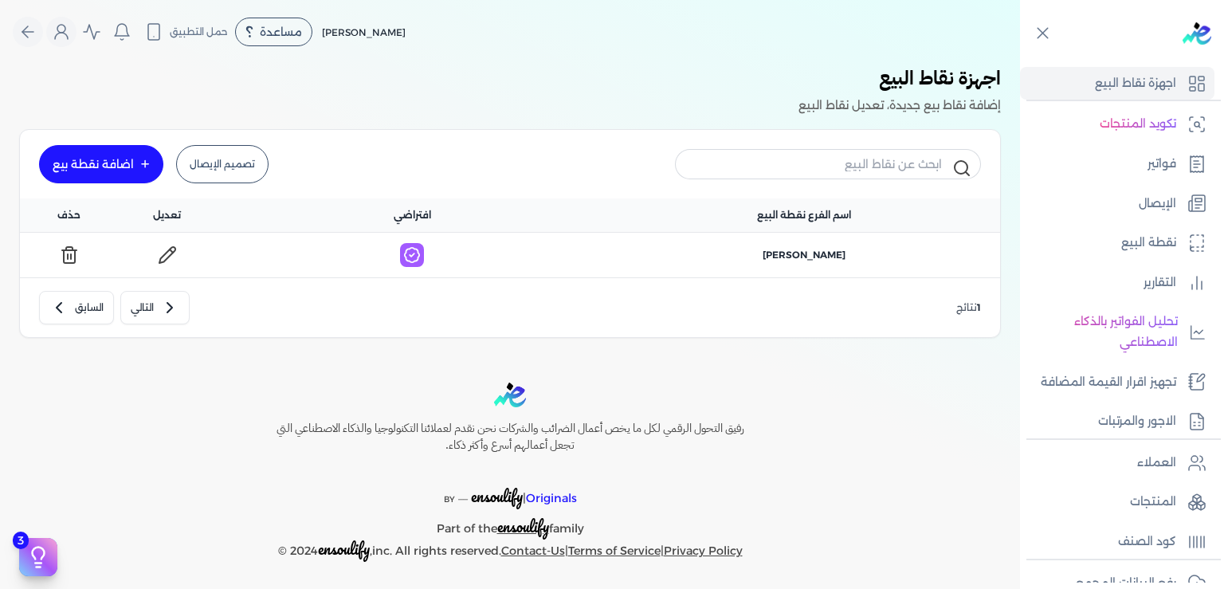
click at [175, 250] on icon at bounding box center [167, 255] width 16 height 16
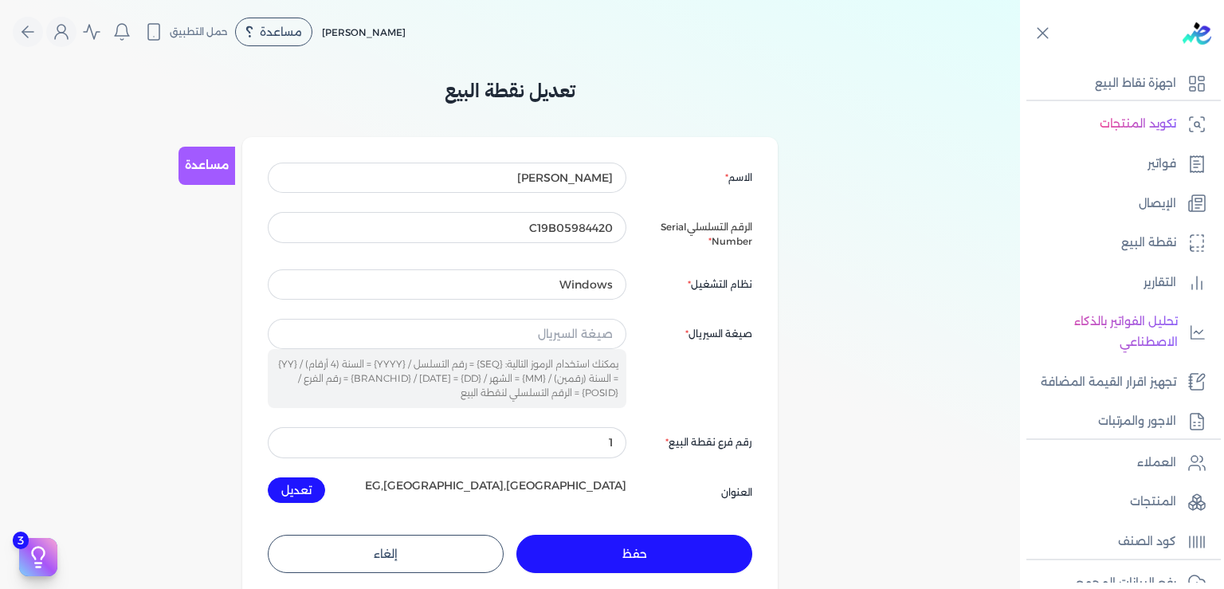
click at [306, 498] on button "تعديل" at bounding box center [296, 491] width 57 height 26
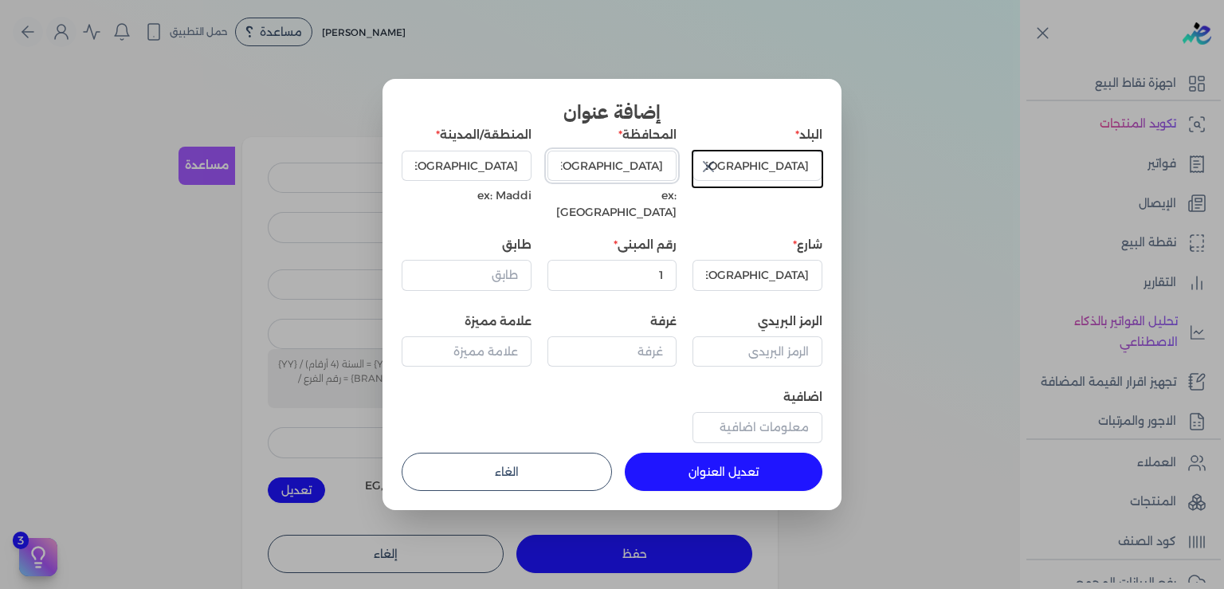
click at [664, 169] on input "[GEOGRAPHIC_DATA]" at bounding box center [613, 166] width 130 height 30
type input "Giza"
click at [516, 167] on input "[GEOGRAPHIC_DATA]" at bounding box center [467, 166] width 130 height 30
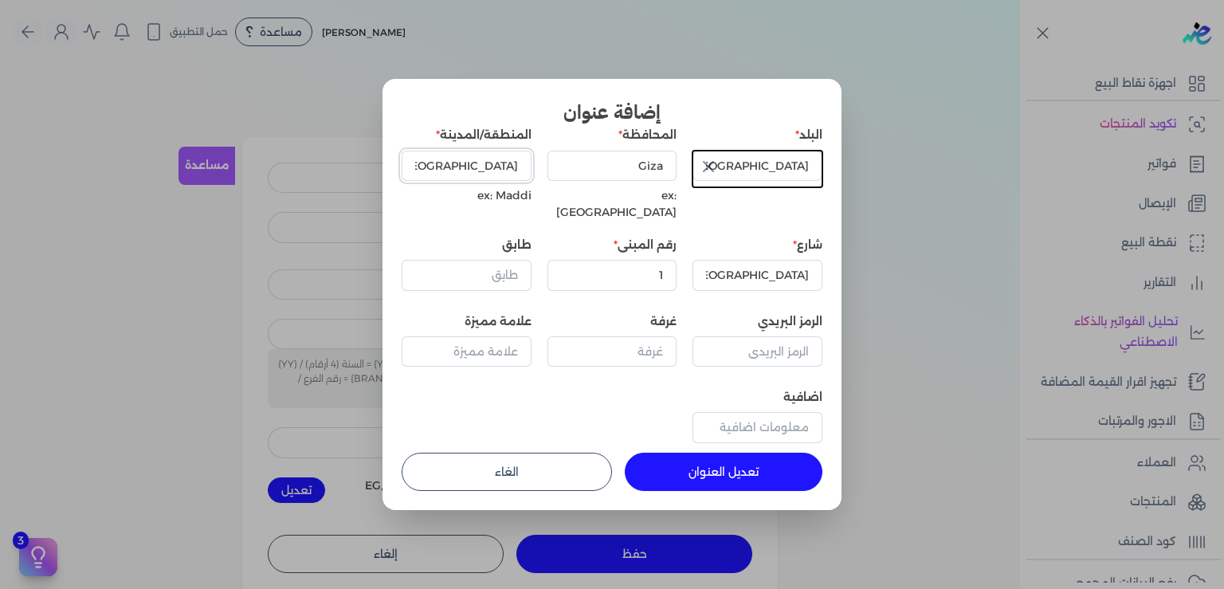
click at [516, 167] on input "[GEOGRAPHIC_DATA]" at bounding box center [467, 166] width 130 height 30
type input "Mohandseen"
click at [799, 262] on input "[GEOGRAPHIC_DATA]" at bounding box center [758, 275] width 130 height 30
type input "Abdel Monem Riad"
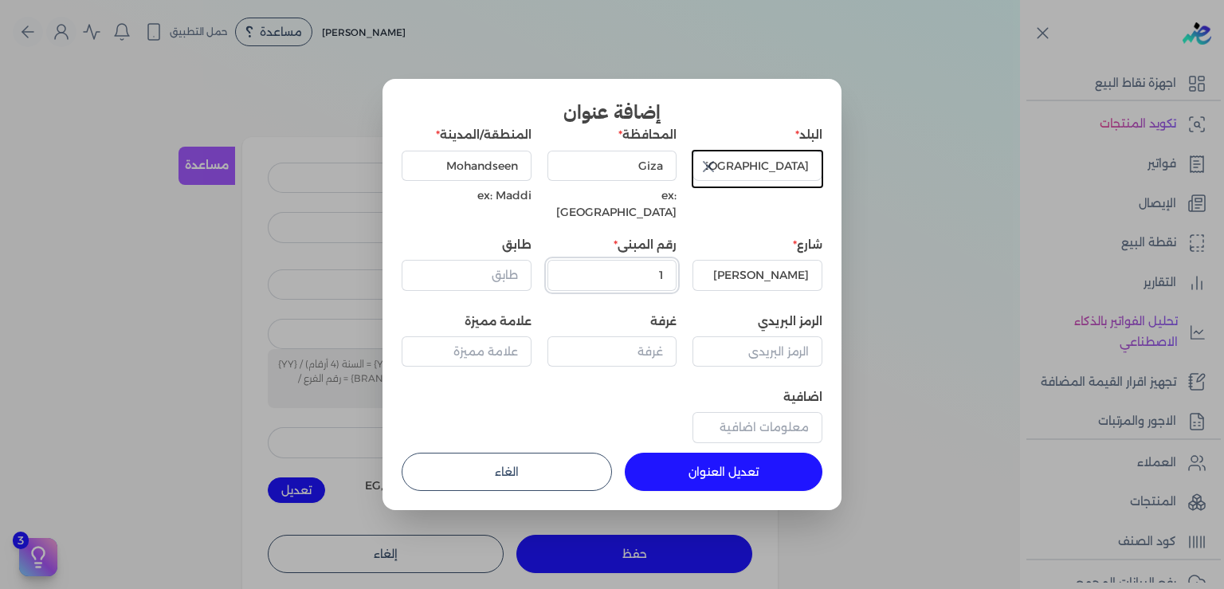
drag, startPoint x: 661, startPoint y: 263, endPoint x: 703, endPoint y: 266, distance: 42.4
click at [678, 266] on input "1" at bounding box center [613, 275] width 130 height 30
type input "55"
click at [486, 260] on input "طابق" at bounding box center [467, 275] width 130 height 30
type input "13"
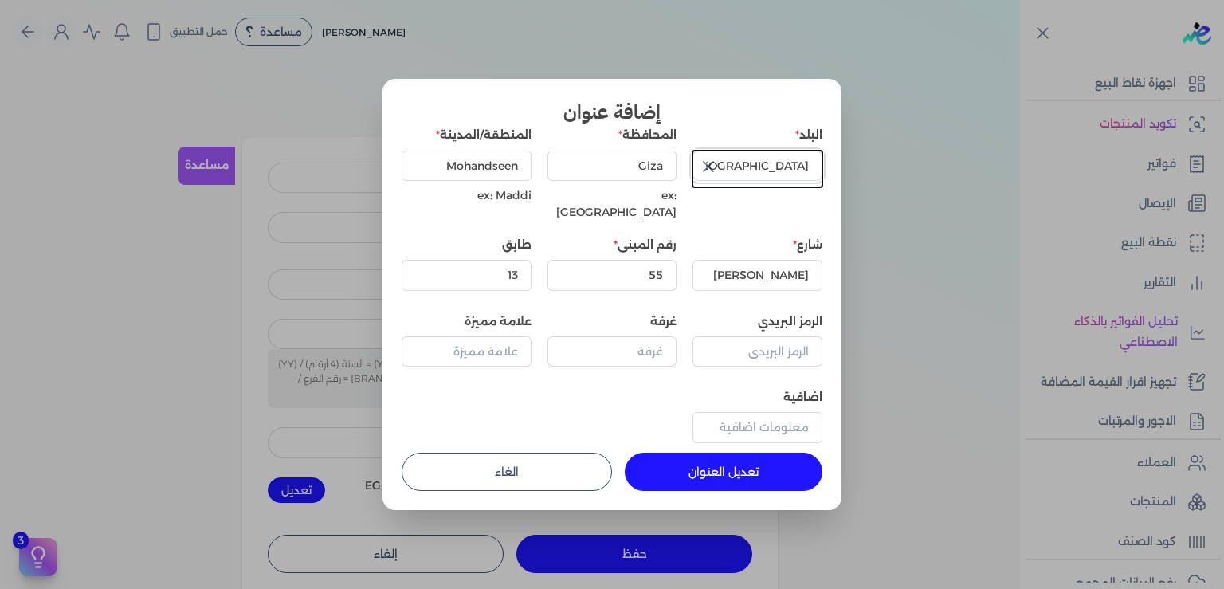
click at [802, 169] on input "مصر" at bounding box center [758, 166] width 130 height 30
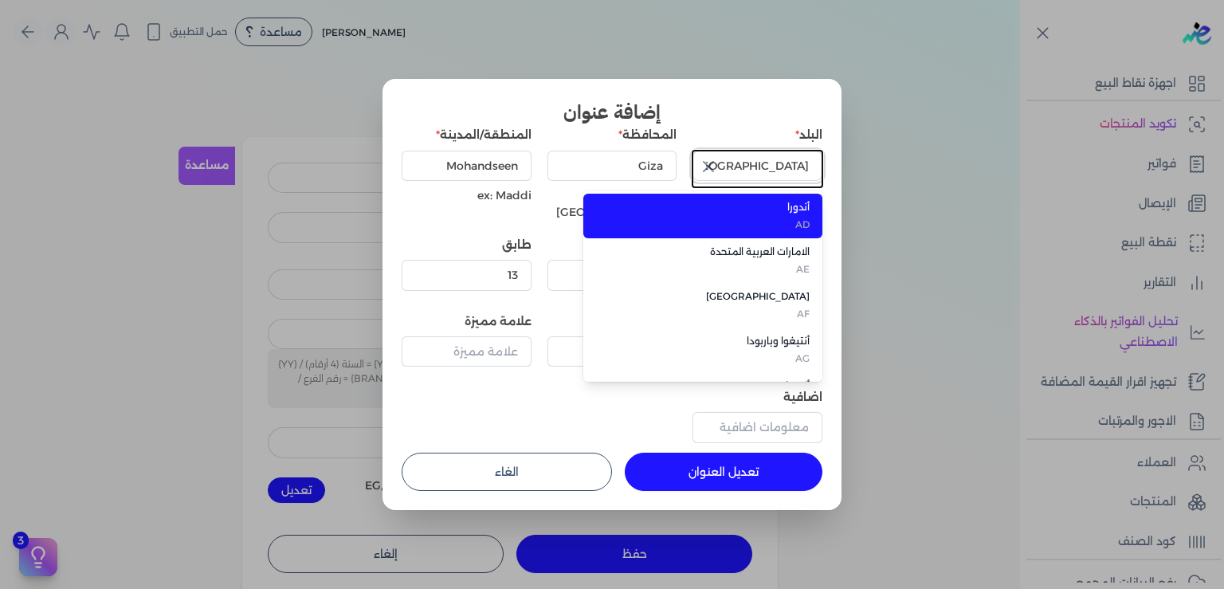
click at [802, 169] on input "مصر" at bounding box center [758, 166] width 130 height 30
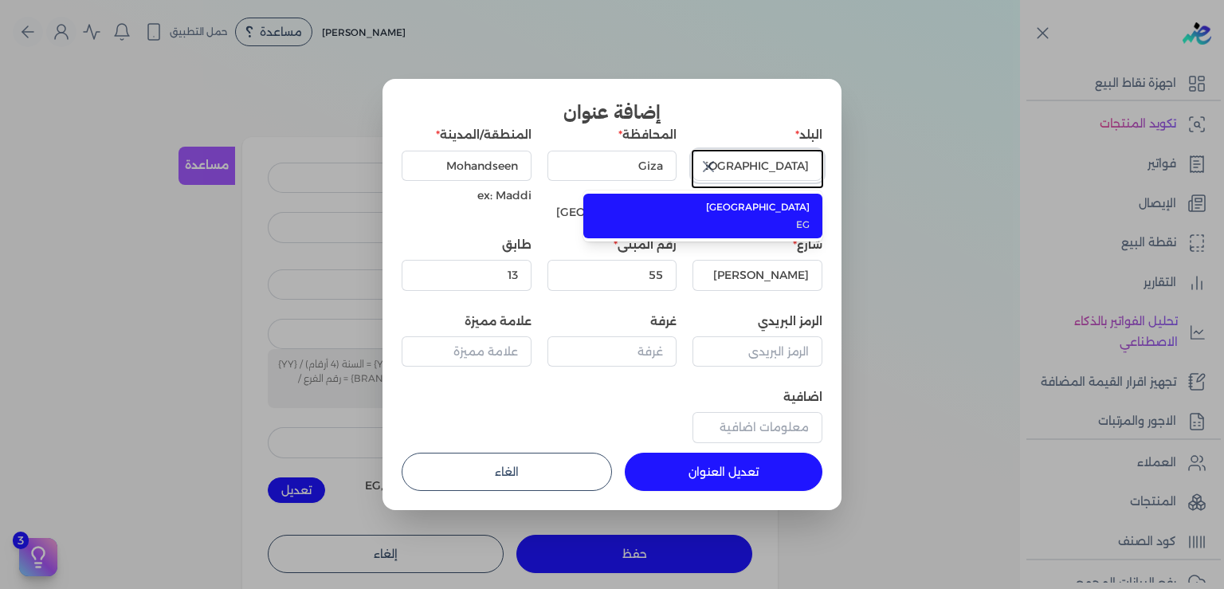
type input "مصر"
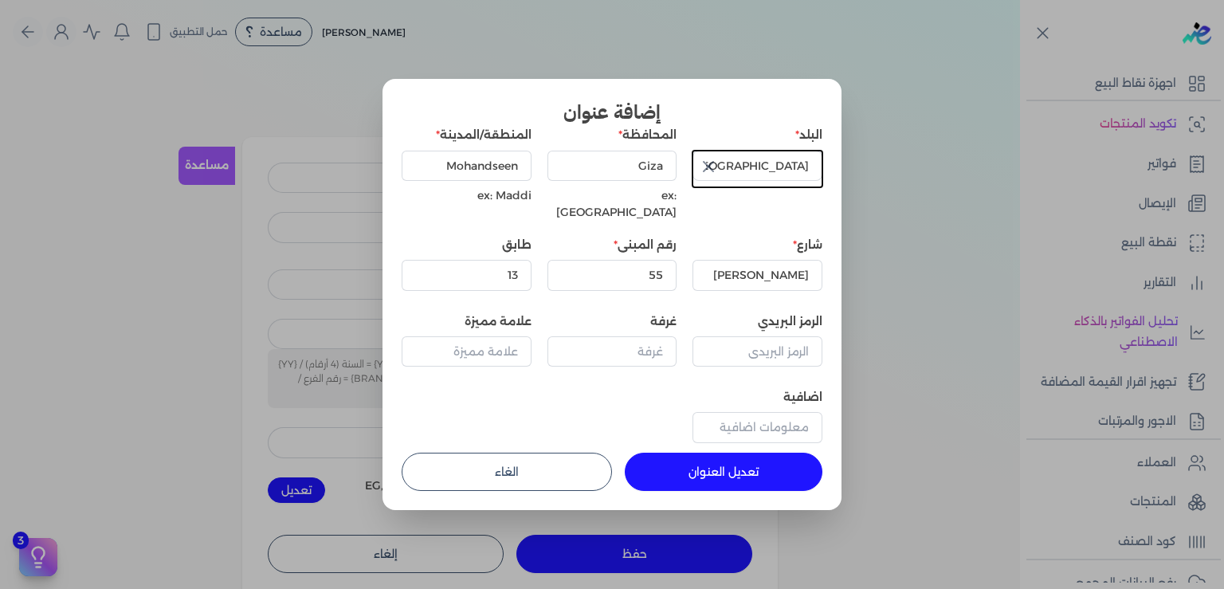
click at [727, 460] on button "تعديل العنوان" at bounding box center [724, 472] width 198 height 38
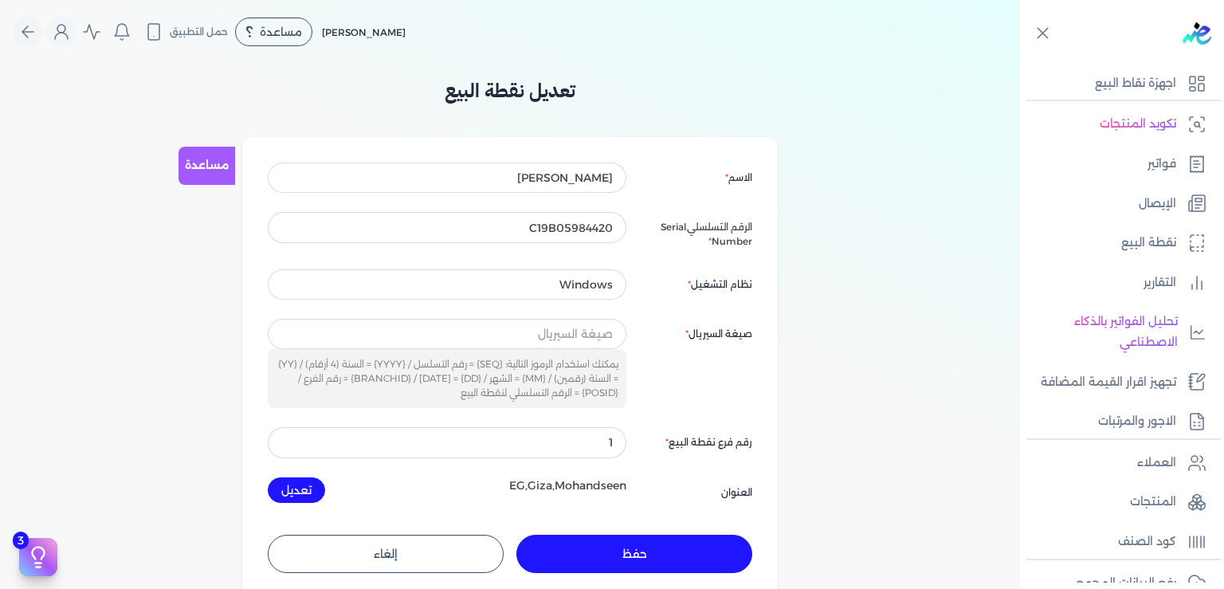
click at [643, 549] on button "حفظ" at bounding box center [635, 554] width 236 height 38
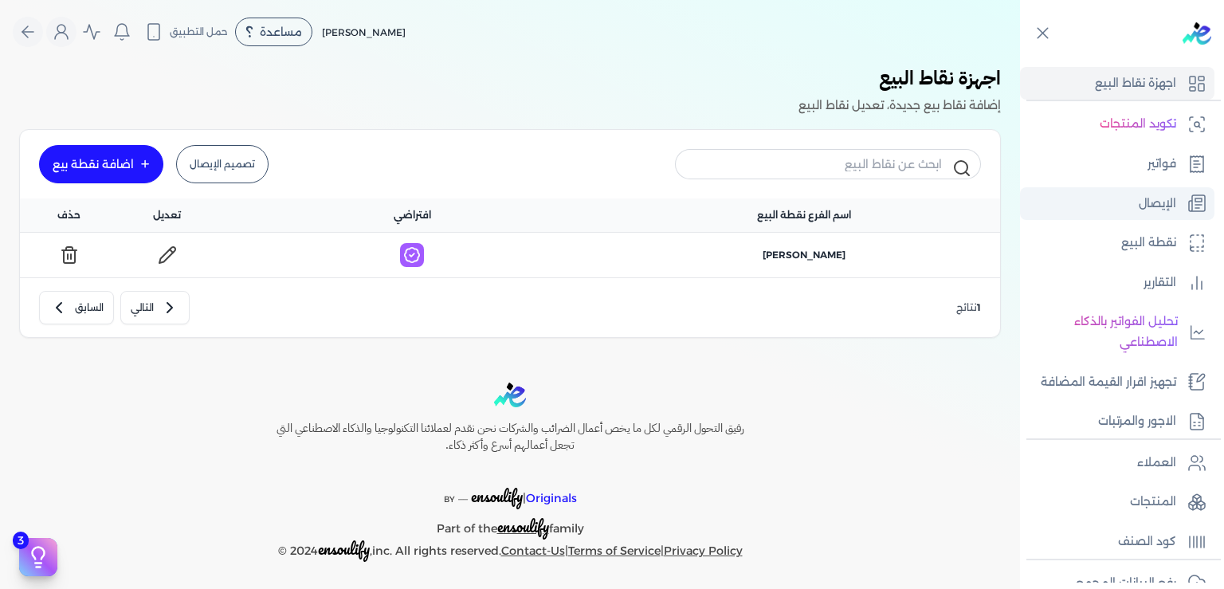
click at [1148, 204] on p "الإيصال" at bounding box center [1157, 204] width 37 height 21
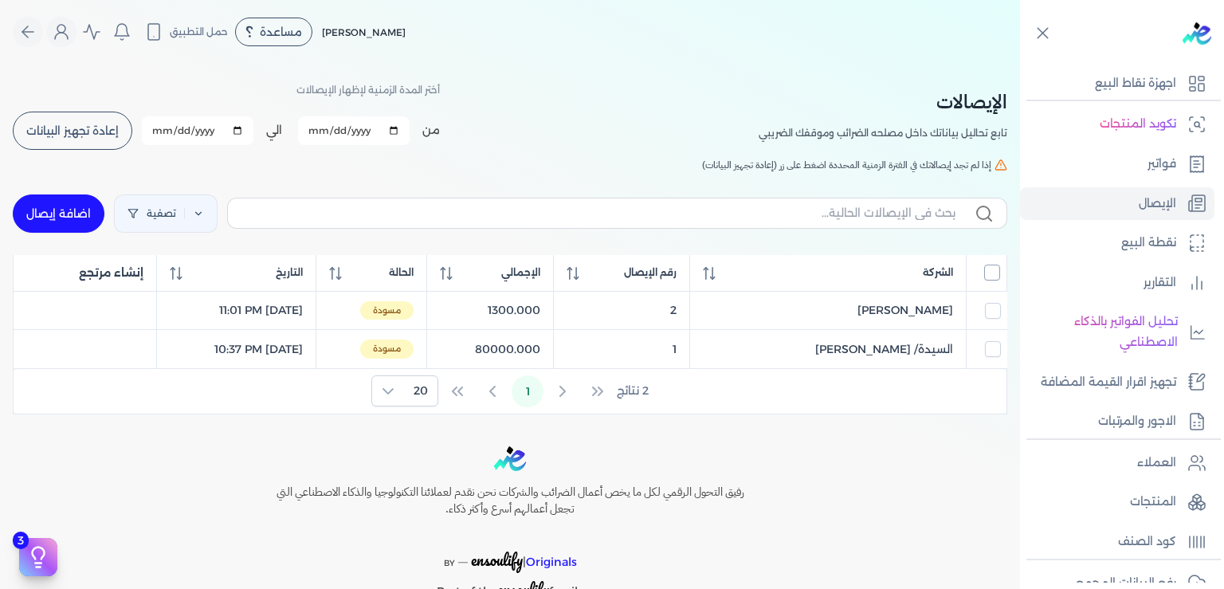
click at [994, 275] on input "All items unselected" at bounding box center [993, 273] width 16 height 16
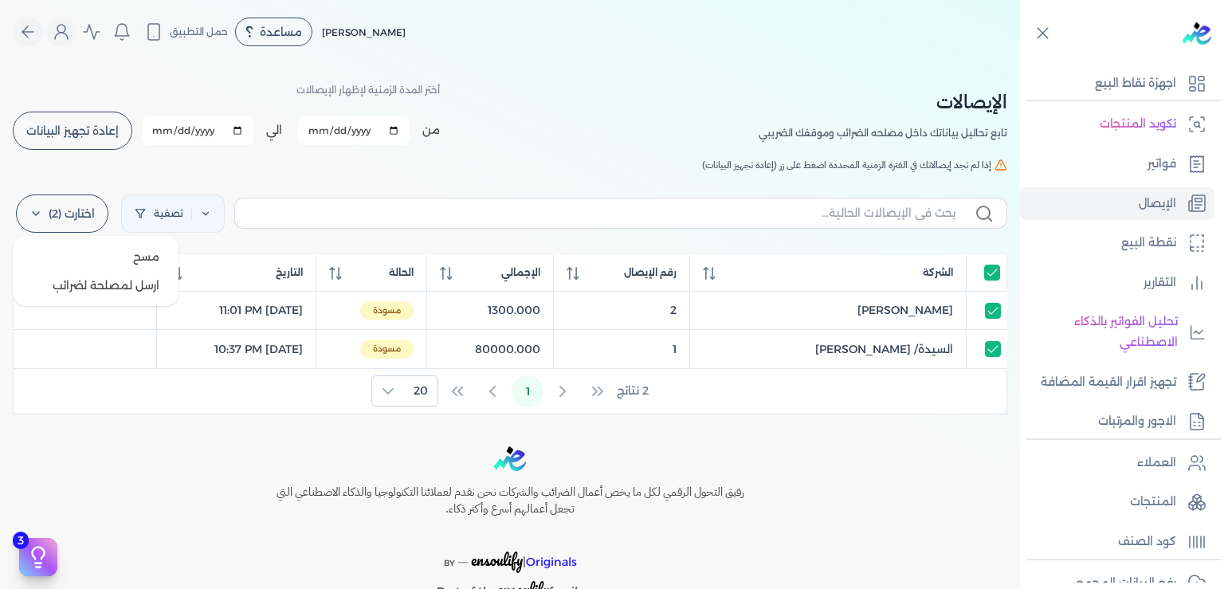
click at [69, 216] on label "اختارت (2)" at bounding box center [62, 214] width 92 height 38
click at [131, 282] on button "ارسل لمصلحة لضرائب" at bounding box center [95, 285] width 153 height 29
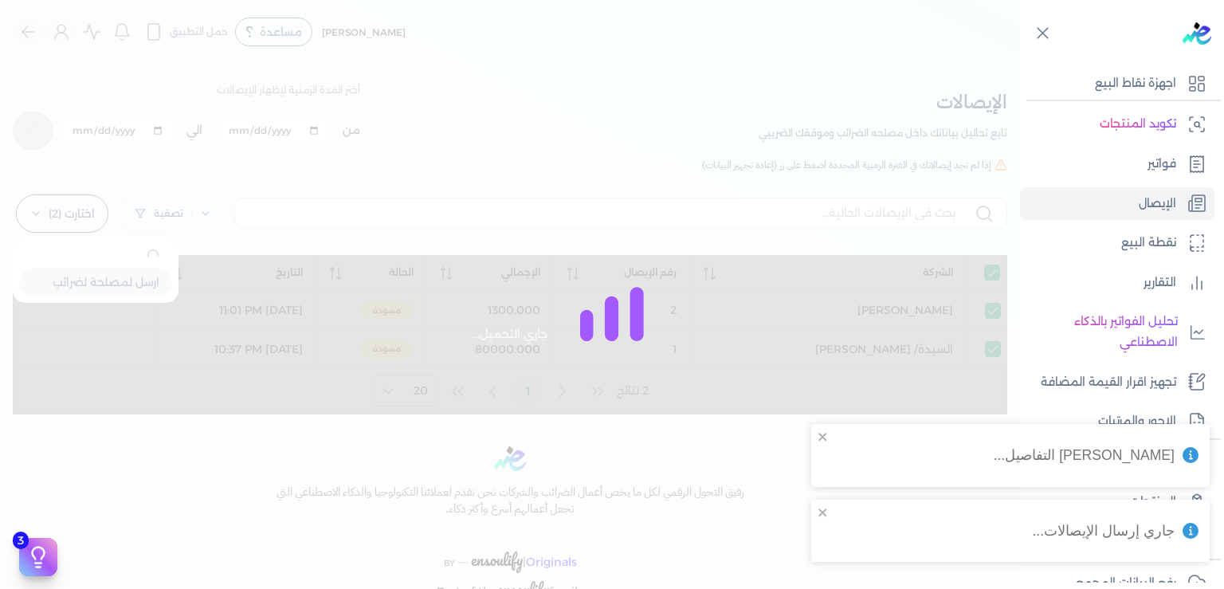
checkbox input "true"
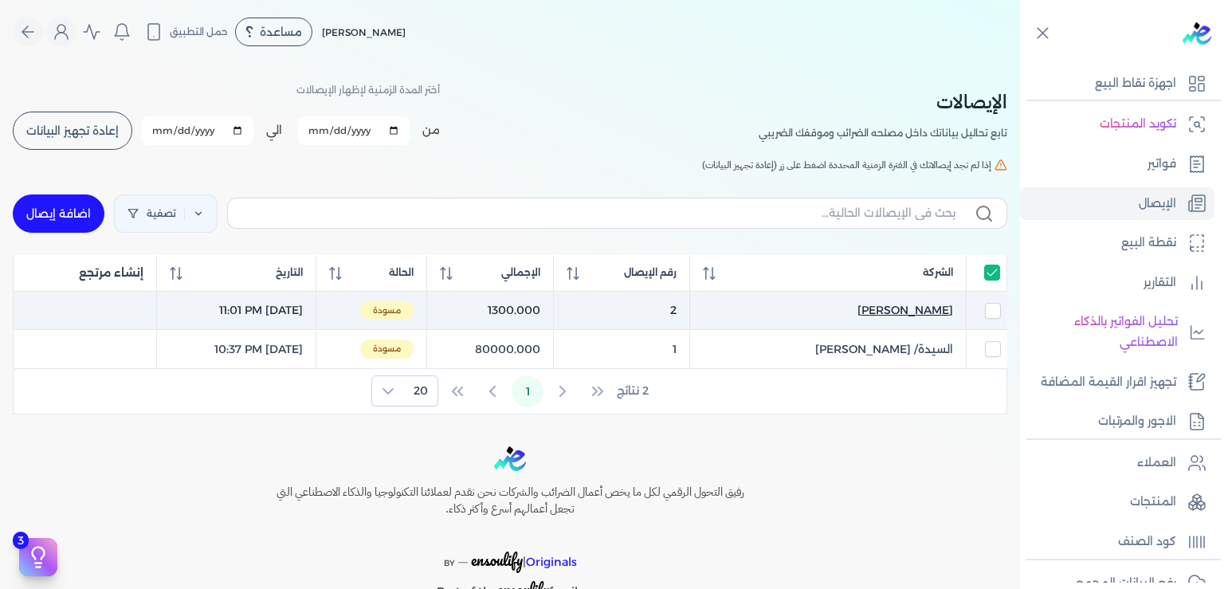
click at [914, 308] on span "[PERSON_NAME]" at bounding box center [906, 310] width 96 height 17
select select "EGP"
select select "EGS"
select select "B"
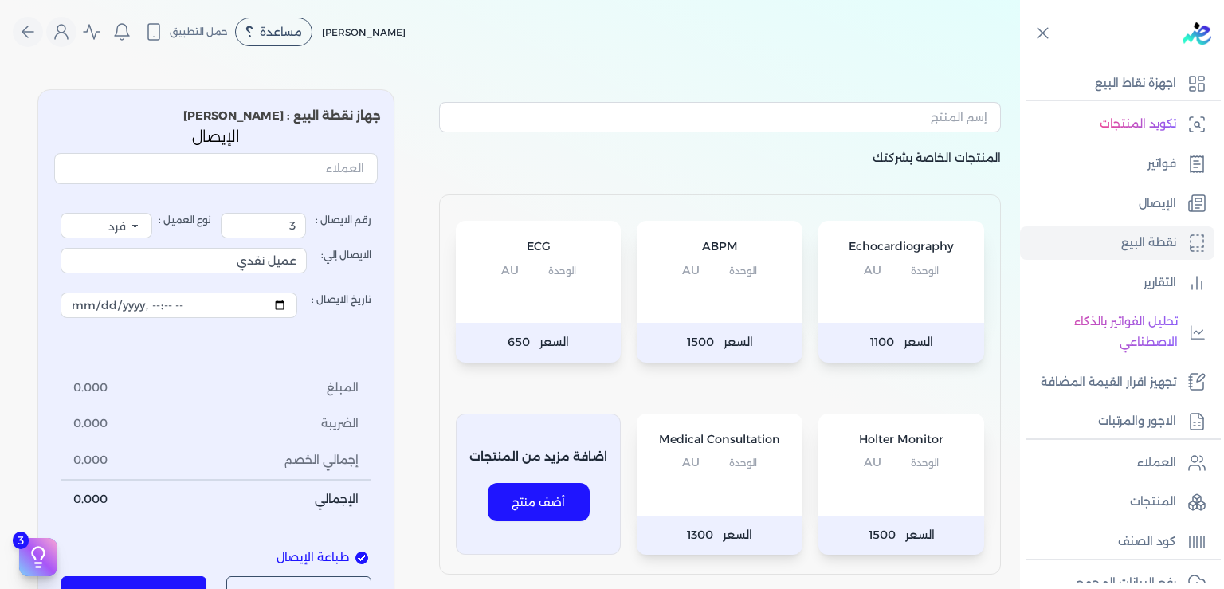
type input "2"
type input "[PERSON_NAME]"
type input "2025-09-02T23:01:59"
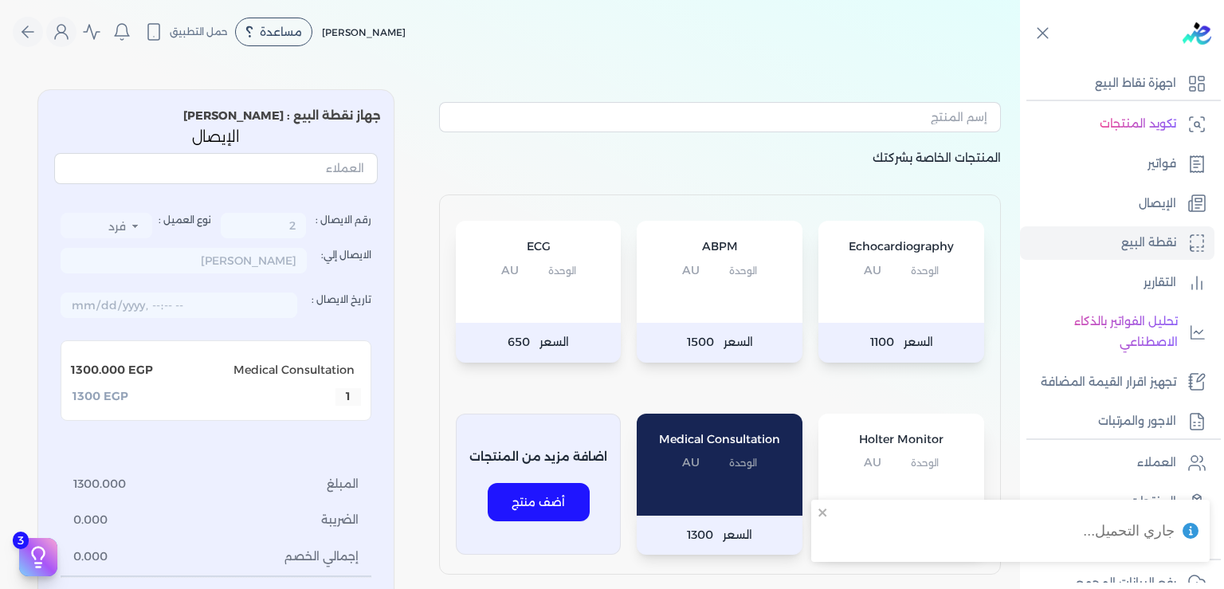
scroll to position [241, 0]
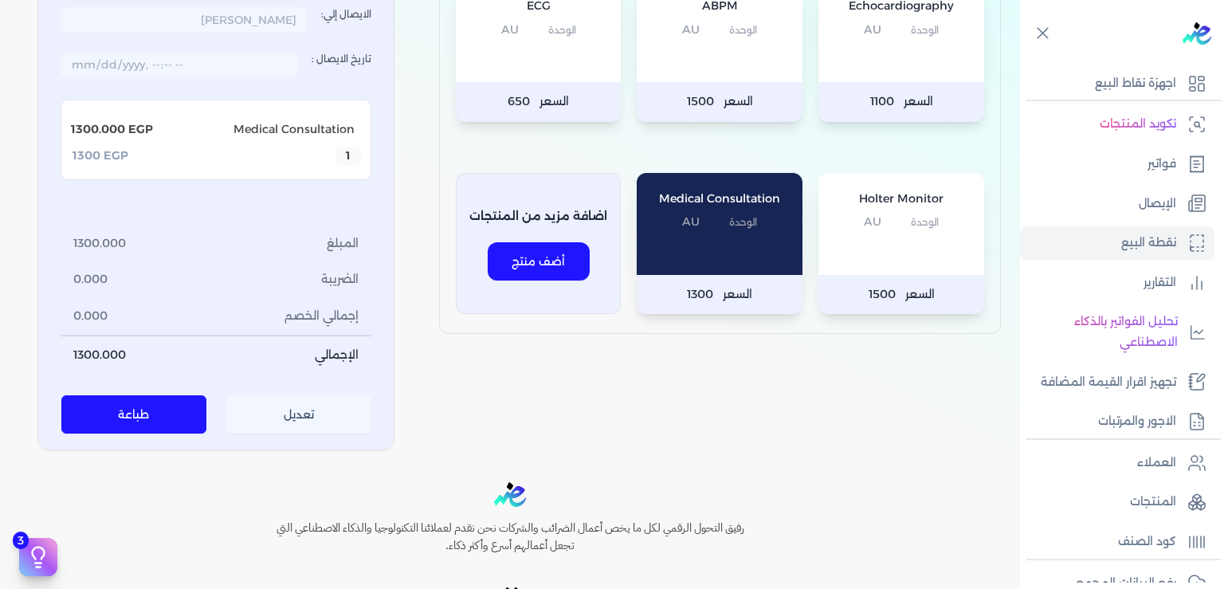
click at [136, 412] on button "طباعة" at bounding box center [134, 414] width 146 height 38
click at [1154, 203] on p "الإيصال" at bounding box center [1157, 204] width 37 height 21
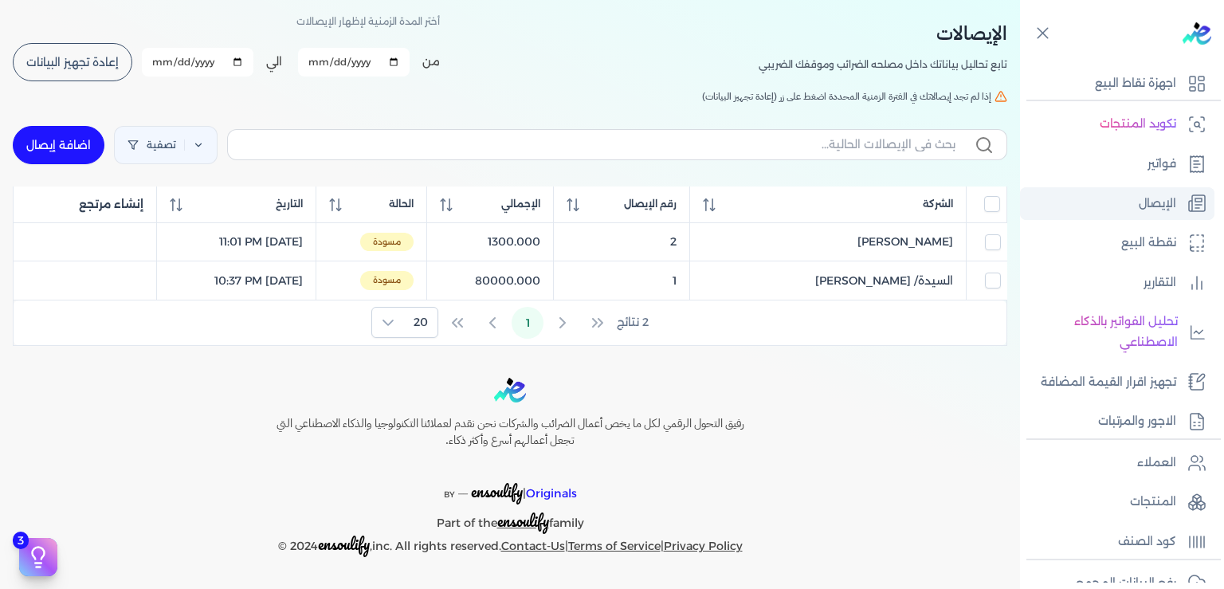
scroll to position [65, 0]
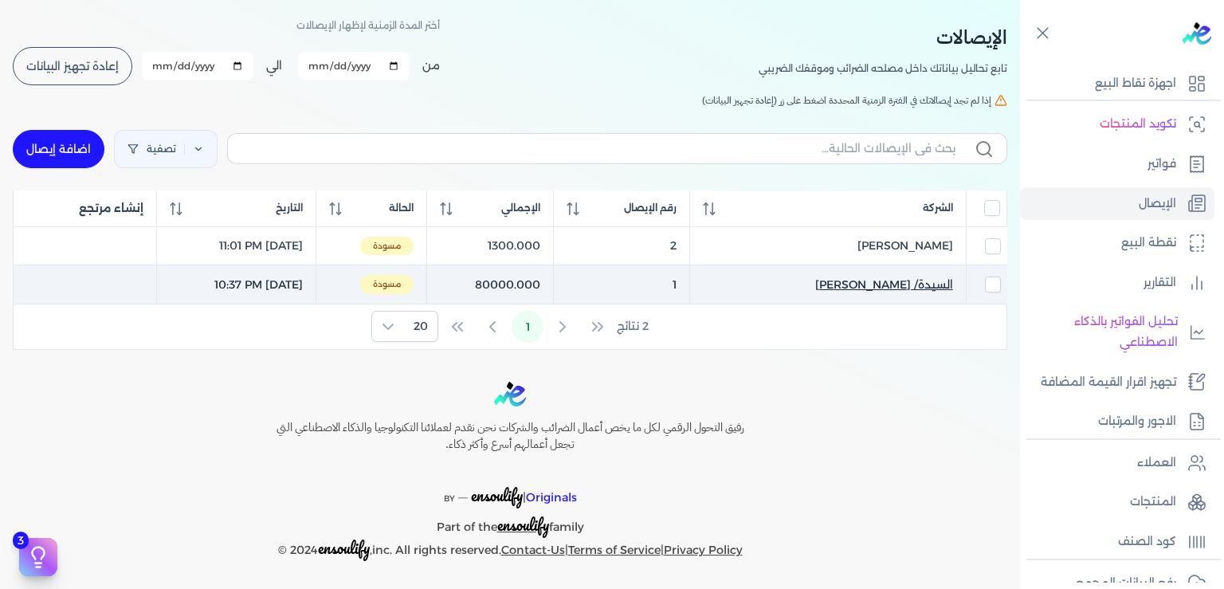
click at [853, 279] on span "السيدة/ [PERSON_NAME]" at bounding box center [885, 285] width 138 height 17
select select "EGP"
select select "EGS"
select select "B"
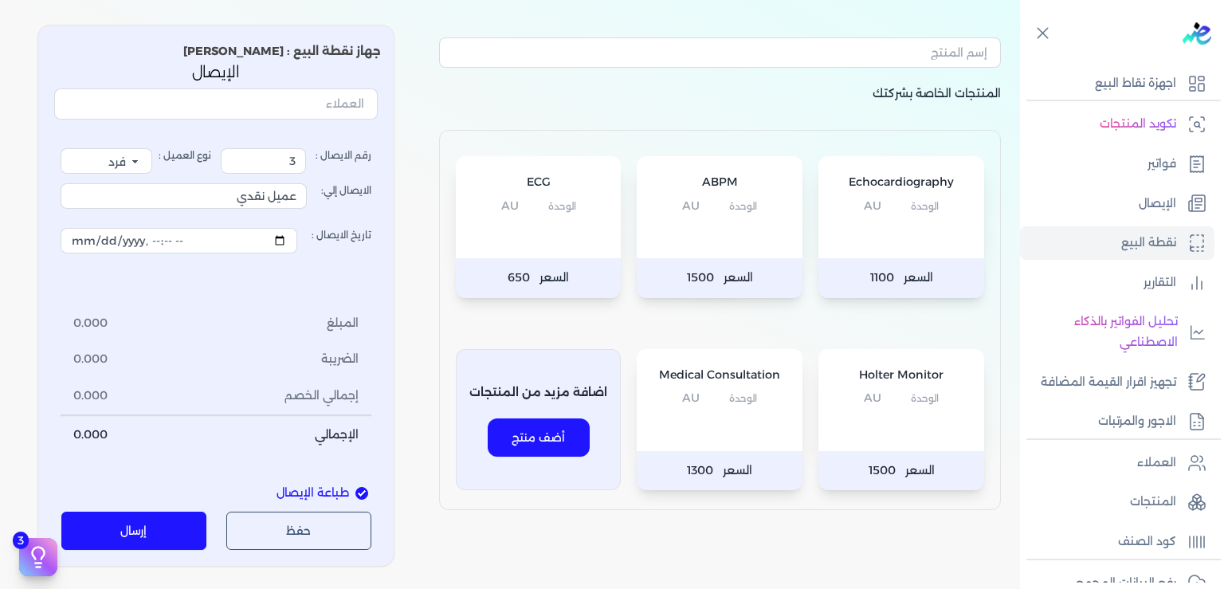
type input "1"
type input "السيدة/ [PERSON_NAME]"
type input "2025-09-02T22:37:11"
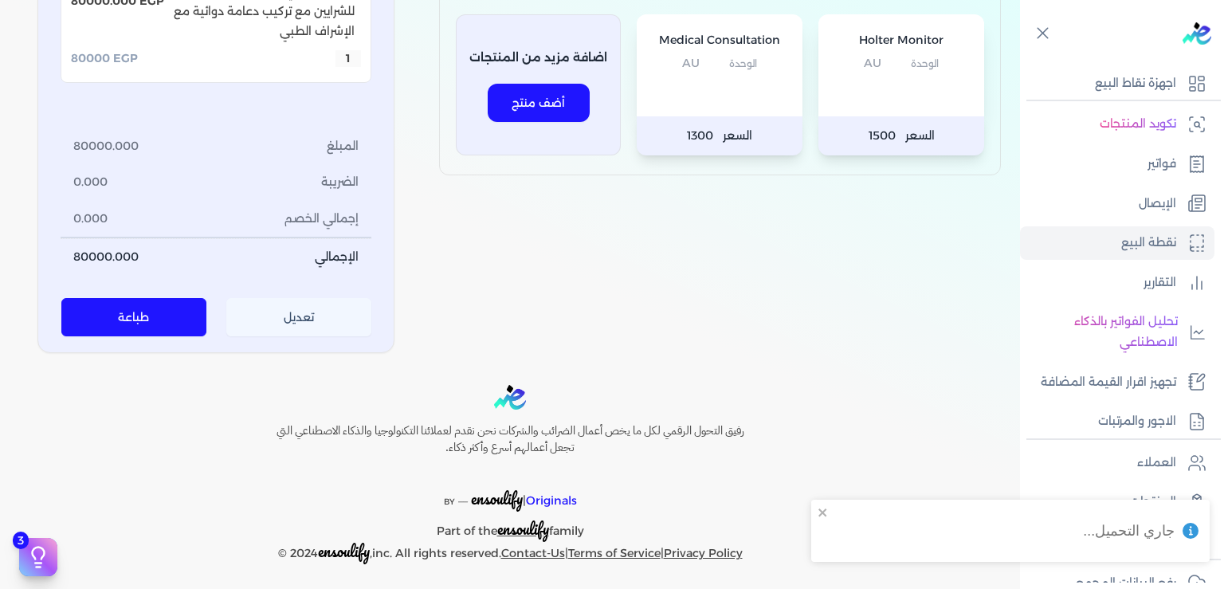
scroll to position [404, 0]
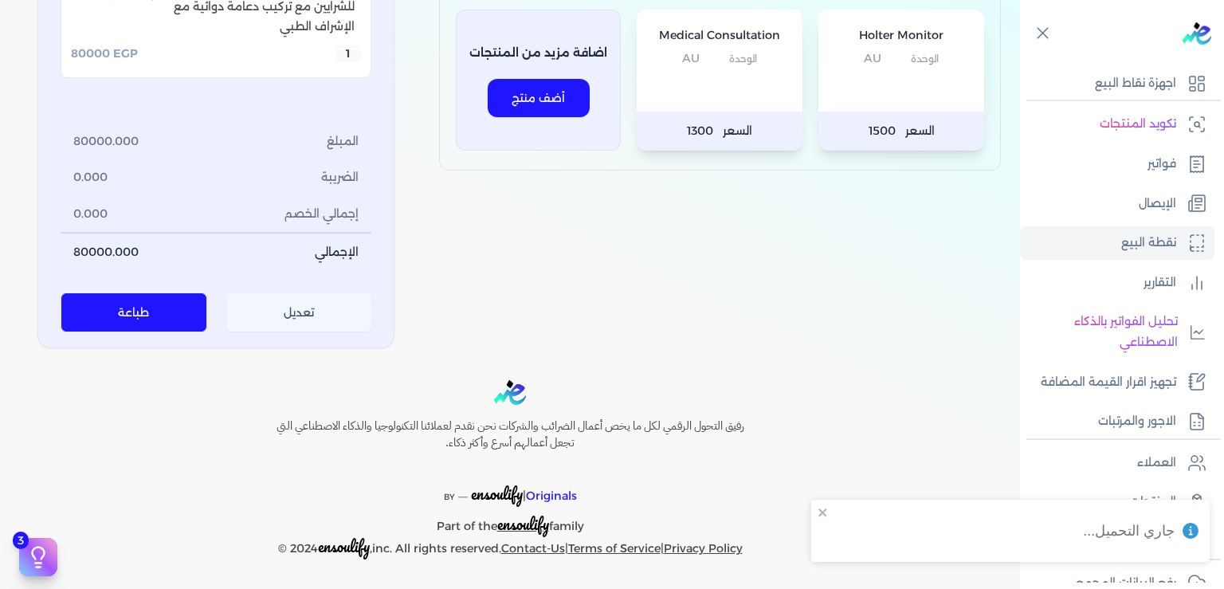
click at [174, 309] on button "طباعة" at bounding box center [134, 312] width 146 height 38
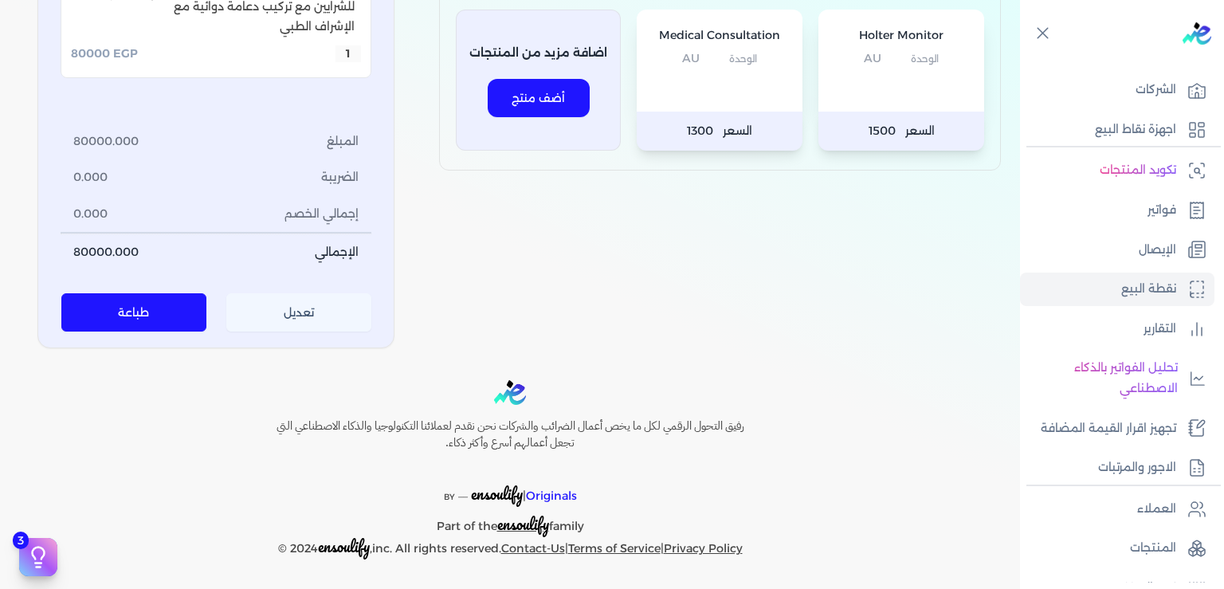
scroll to position [41, 0]
click at [1142, 127] on p "اجهزة نقاط البيع" at bounding box center [1135, 130] width 81 height 21
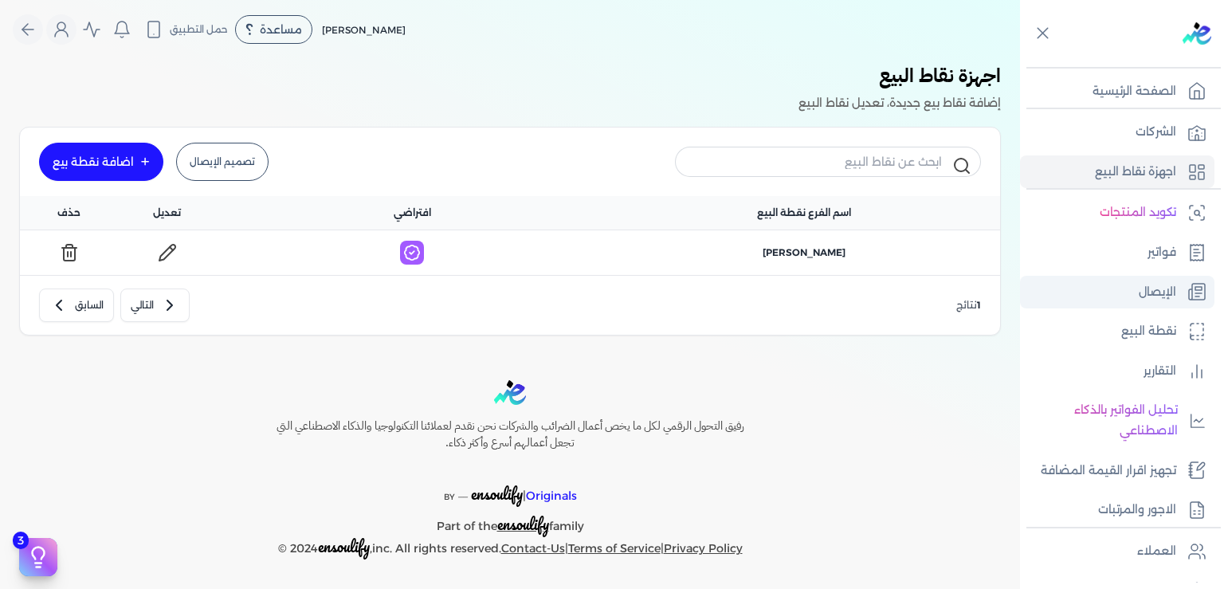
click at [1157, 299] on p "الإيصال" at bounding box center [1157, 292] width 37 height 21
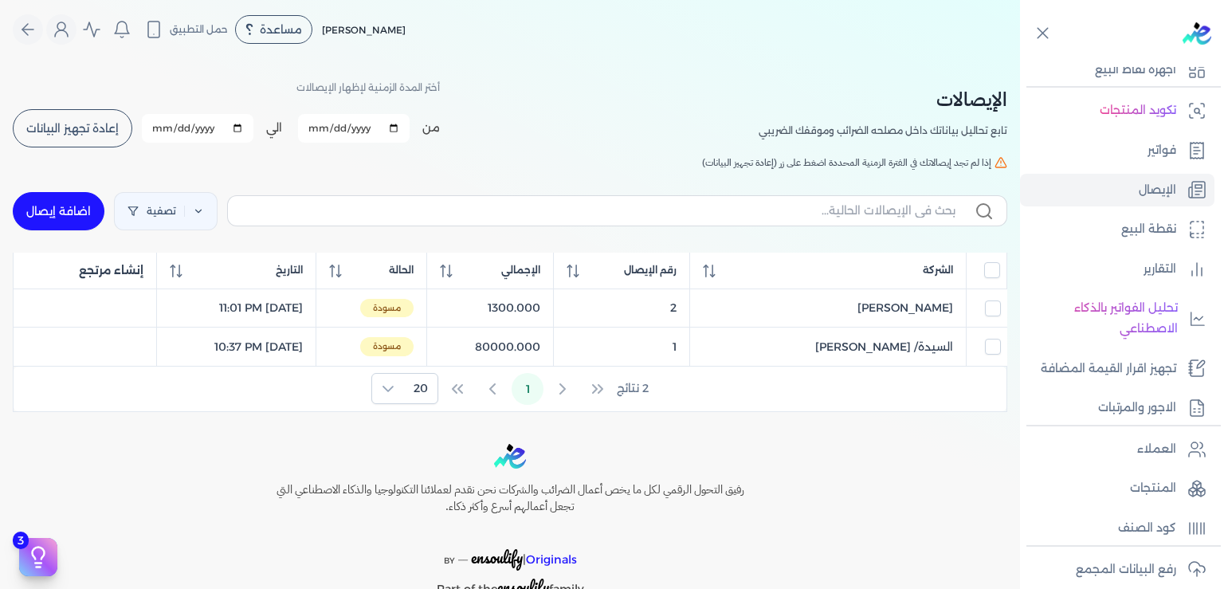
scroll to position [104, 0]
click at [1150, 263] on p "التقارير" at bounding box center [1160, 267] width 33 height 21
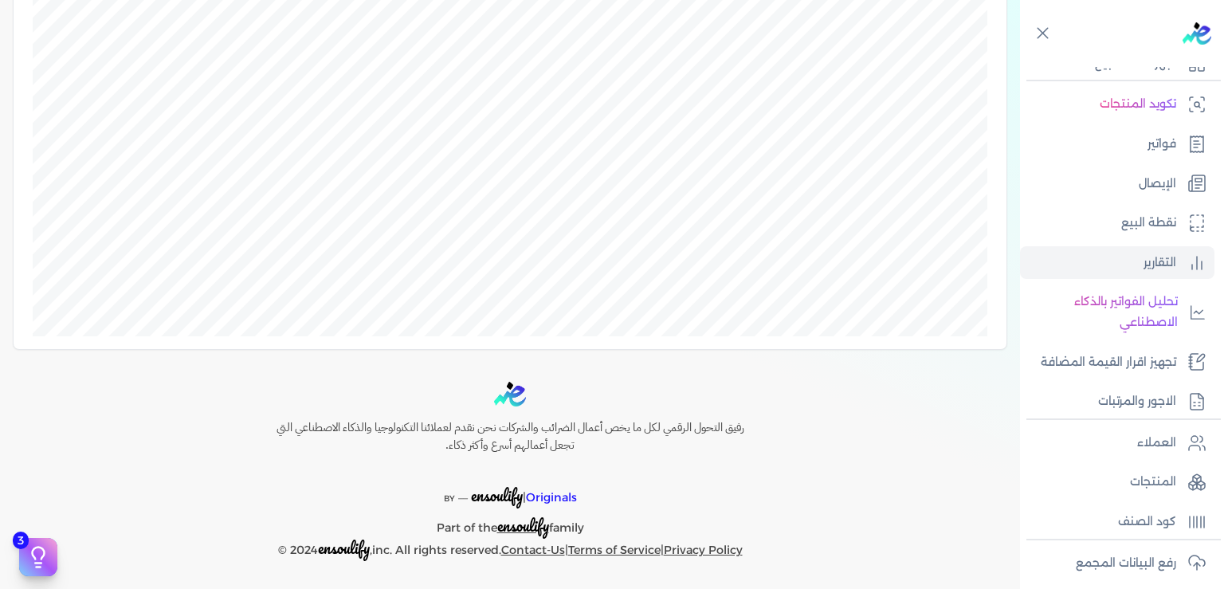
scroll to position [96, 0]
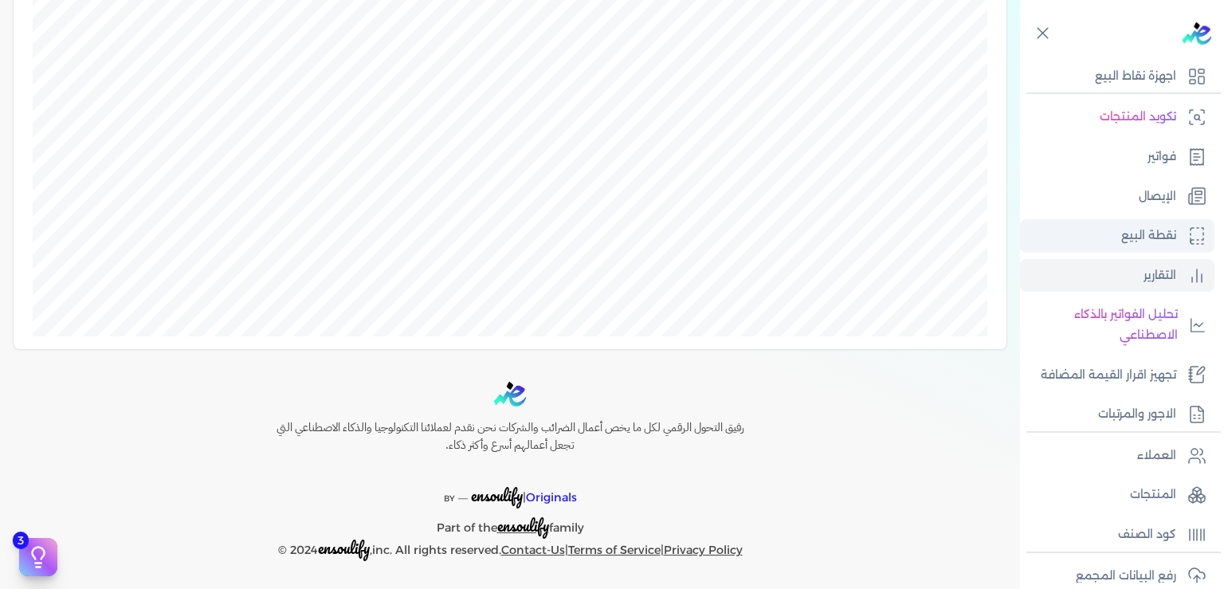
click at [1143, 232] on p "نقطة البيع" at bounding box center [1149, 236] width 55 height 21
select select "EGP"
select select "EGS"
select select "B"
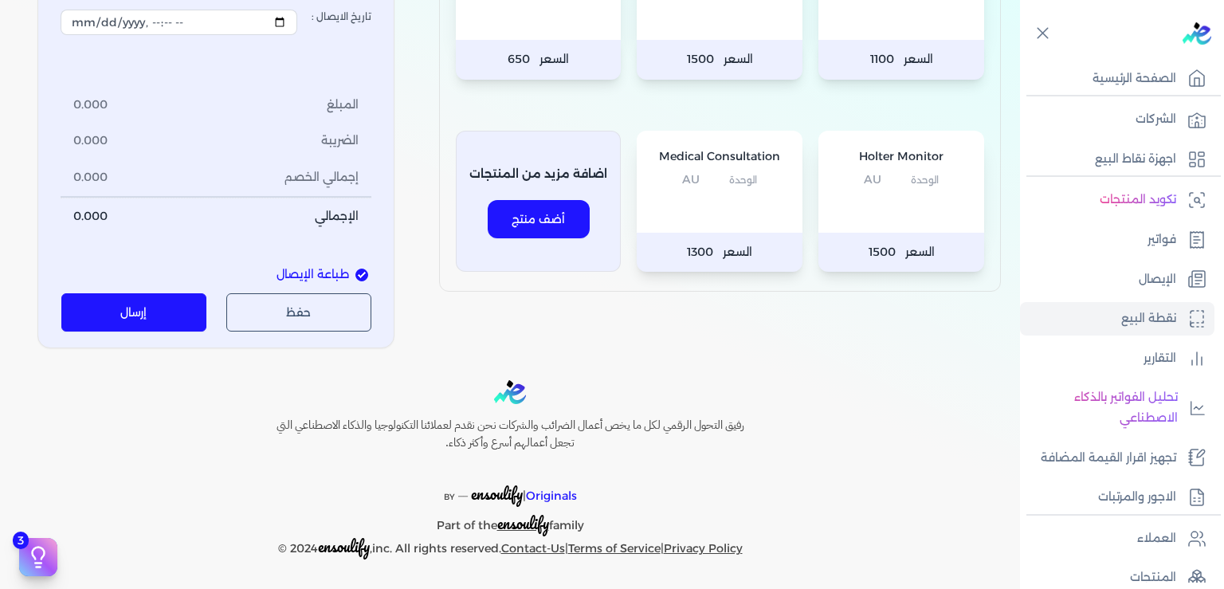
scroll to position [1, 0]
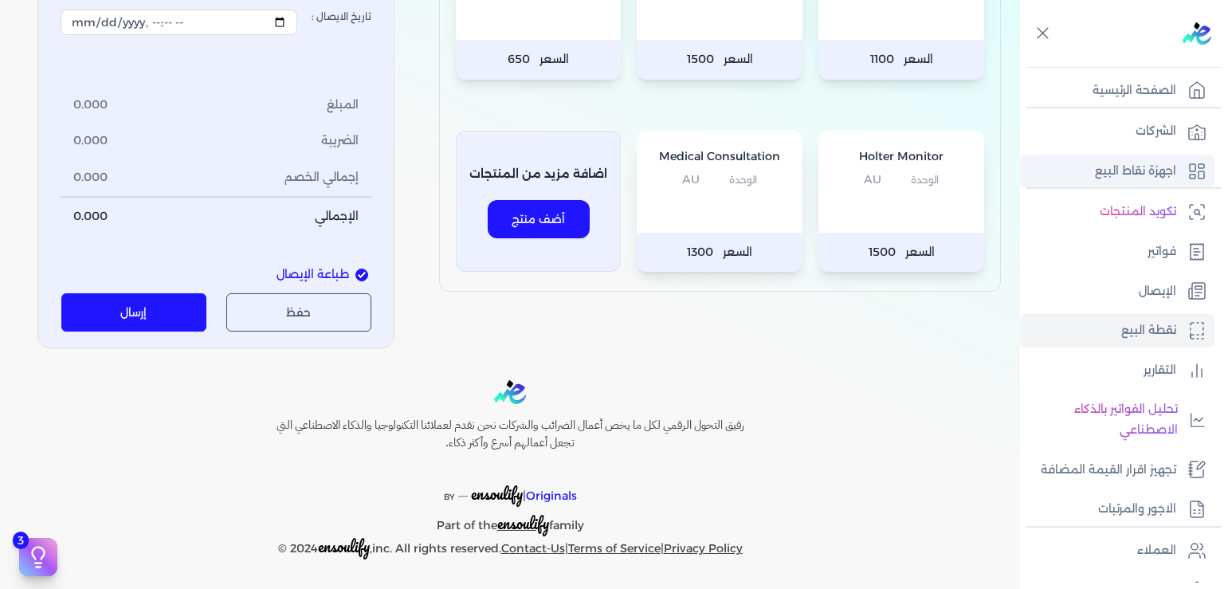
click at [1150, 167] on p "اجهزة نقاط البيع" at bounding box center [1135, 171] width 81 height 21
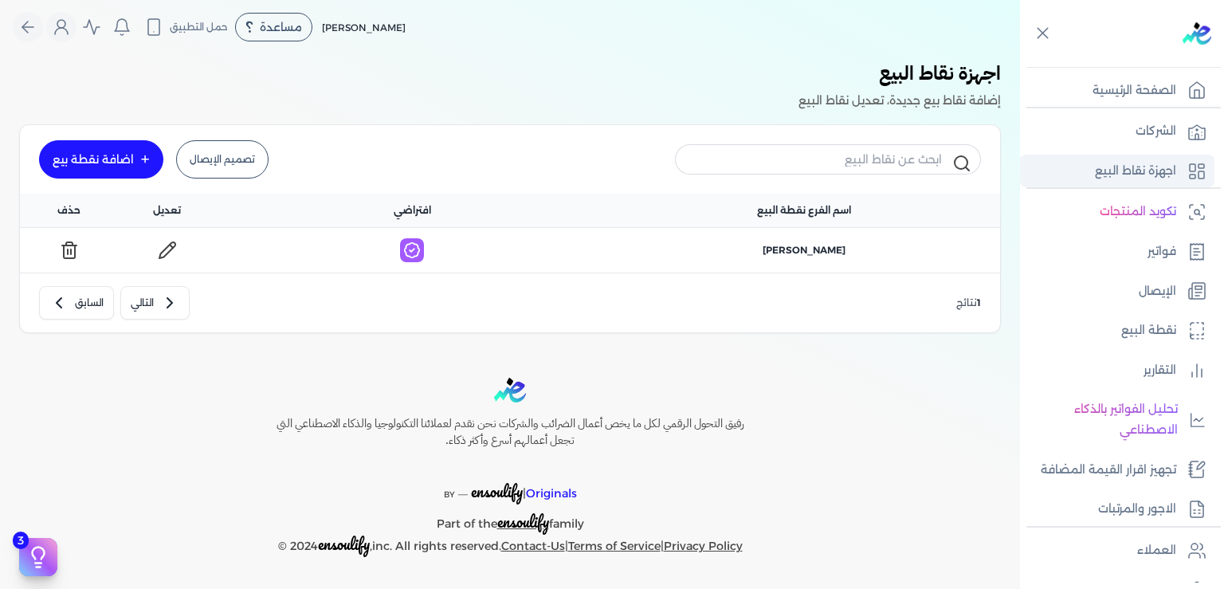
click at [1150, 167] on p "اجهزة نقاط البيع" at bounding box center [1135, 171] width 81 height 21
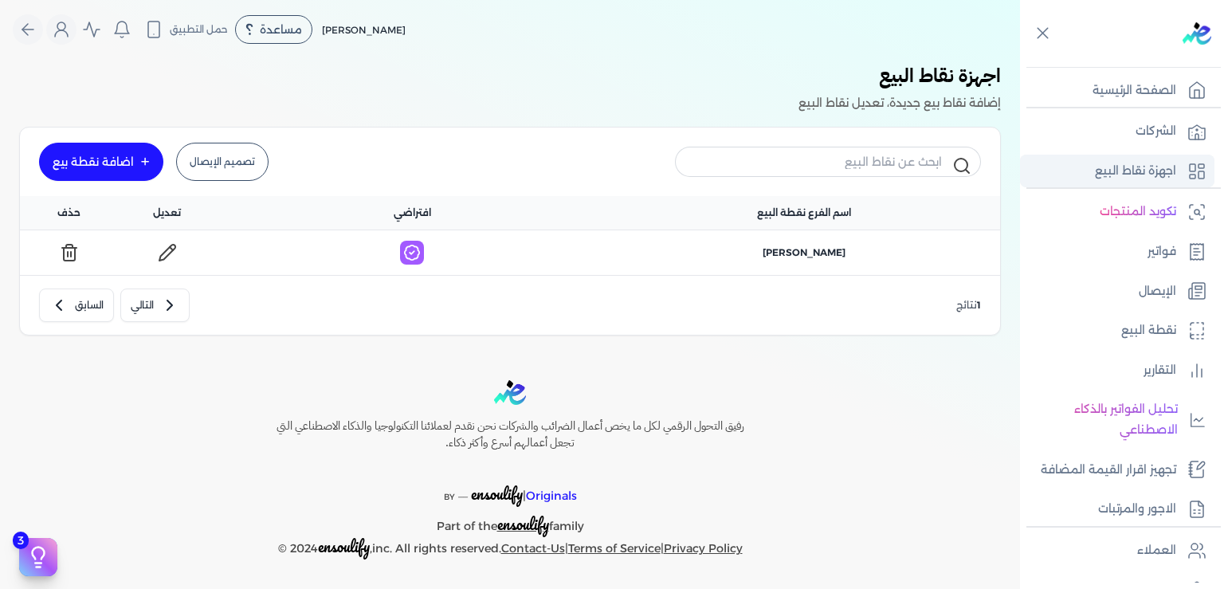
click at [1150, 167] on p "اجهزة نقاط البيع" at bounding box center [1135, 171] width 81 height 21
click at [1137, 174] on p "اجهزة نقاط البيع" at bounding box center [1135, 171] width 81 height 21
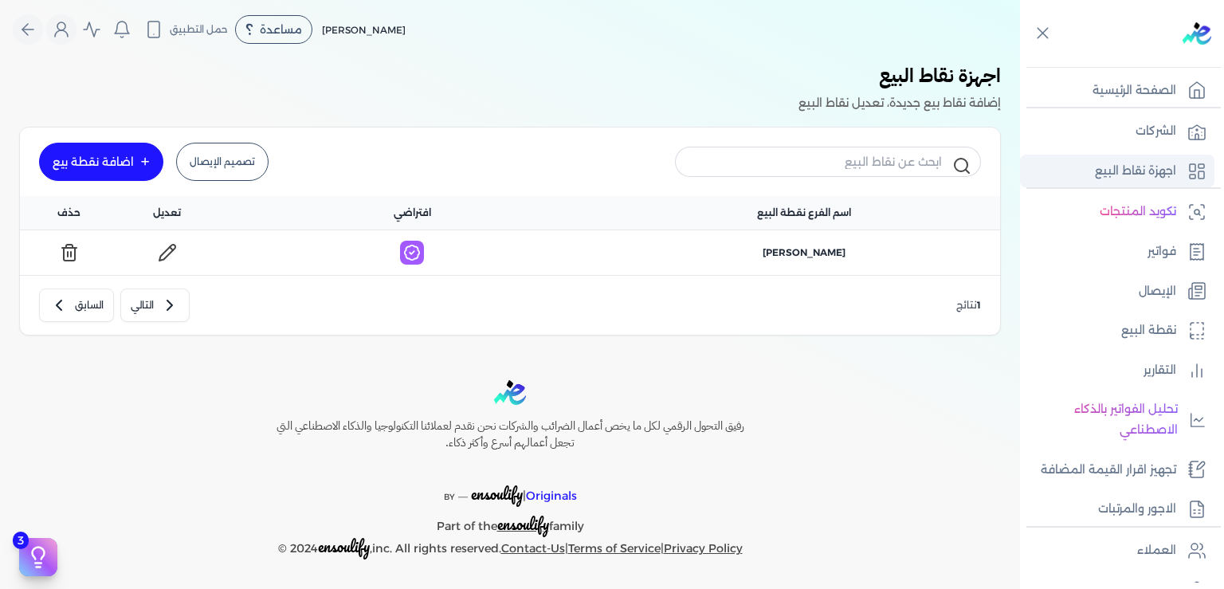
click at [1137, 174] on p "اجهزة نقاط البيع" at bounding box center [1135, 171] width 81 height 21
click at [226, 158] on link "تصميم الإيصال" at bounding box center [222, 162] width 92 height 38
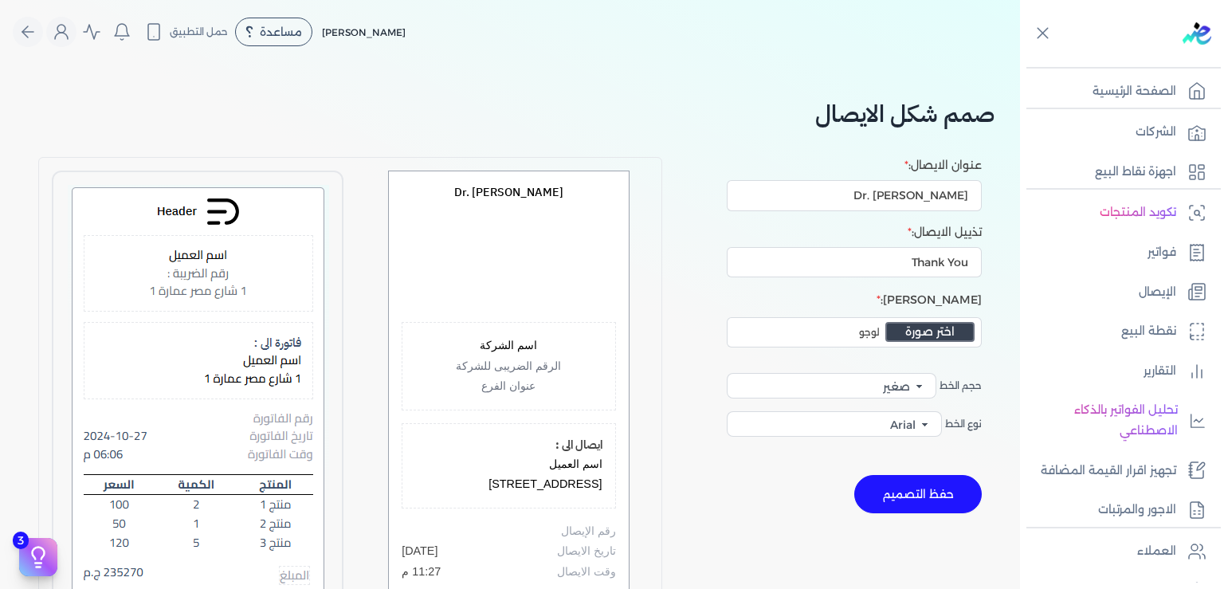
select select "Arial, sans-serif"
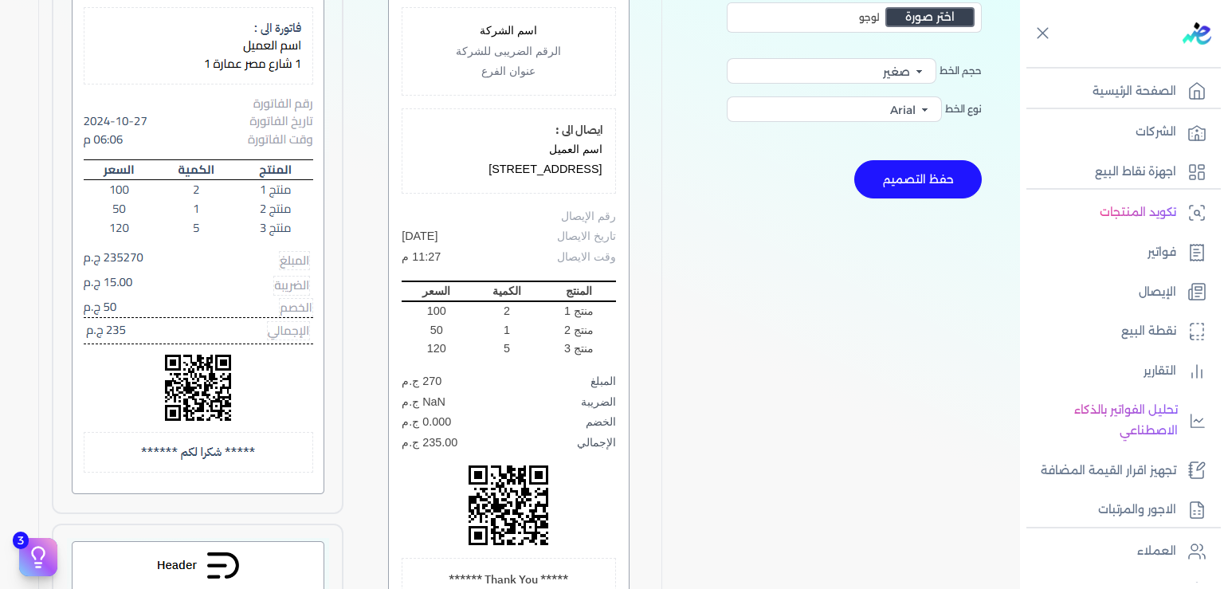
scroll to position [241, 0]
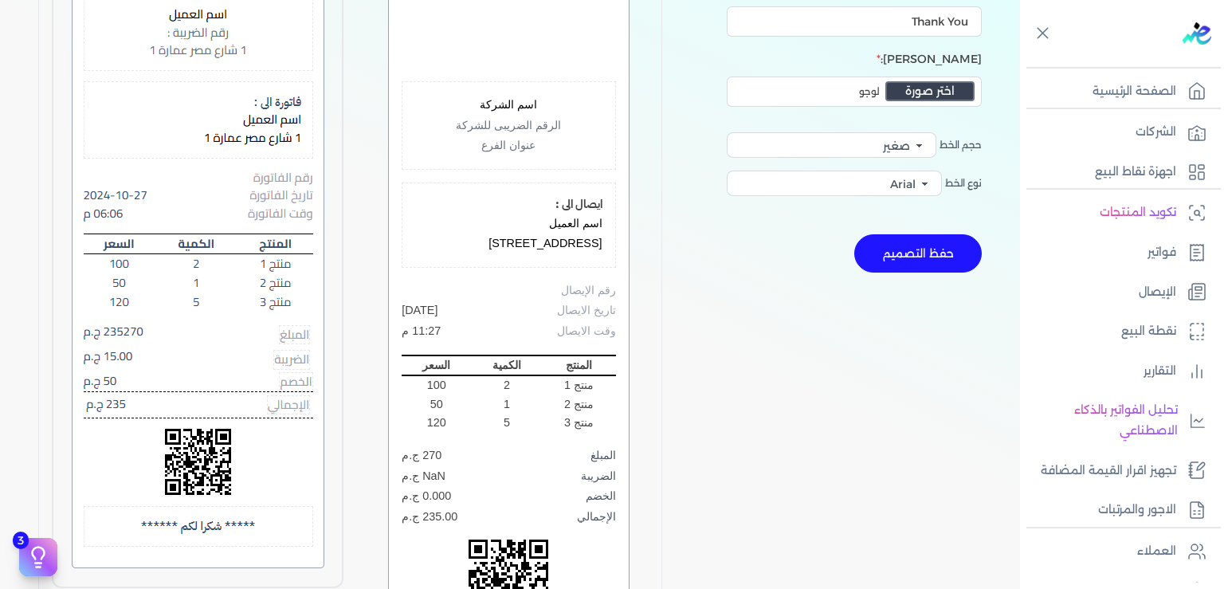
click at [525, 336] on div "وقت الايصال 11:27 م" at bounding box center [509, 331] width 214 height 21
drag, startPoint x: 525, startPoint y: 336, endPoint x: 524, endPoint y: 325, distance: 10.5
click at [525, 334] on div "وقت الايصال 11:27 م" at bounding box center [509, 331] width 214 height 21
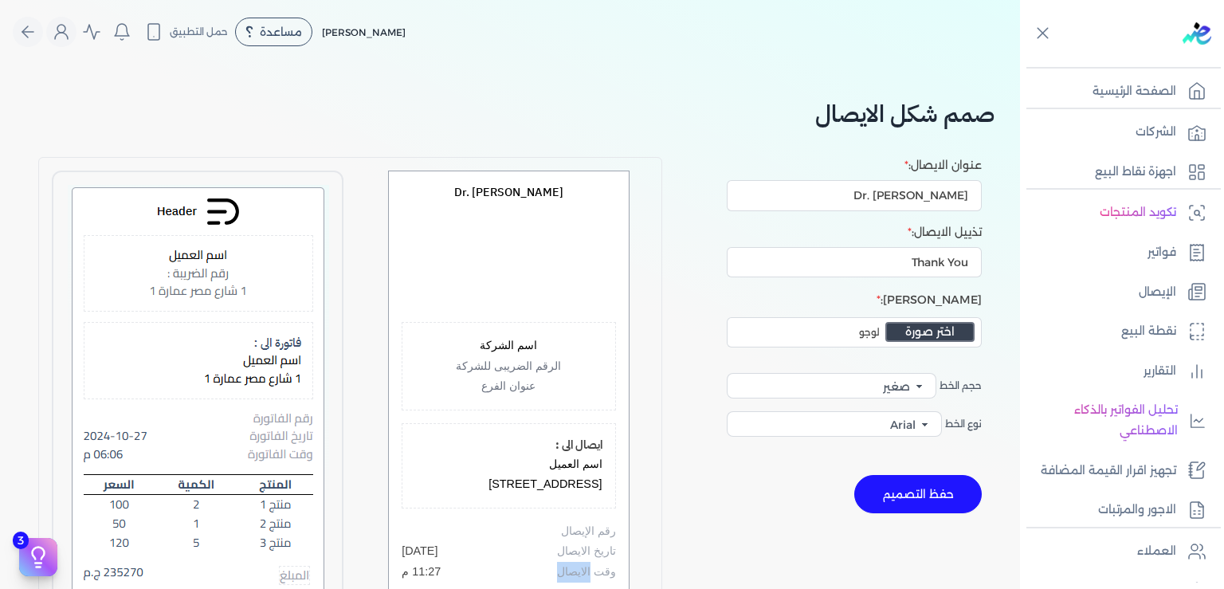
click at [521, 371] on p "الرقم الضريبى للشركة" at bounding box center [508, 366] width 187 height 21
click at [505, 344] on p "اسم الشركة" at bounding box center [508, 346] width 187 height 21
click at [891, 124] on h2 "صمم شكل الايصال" at bounding box center [510, 114] width 969 height 36
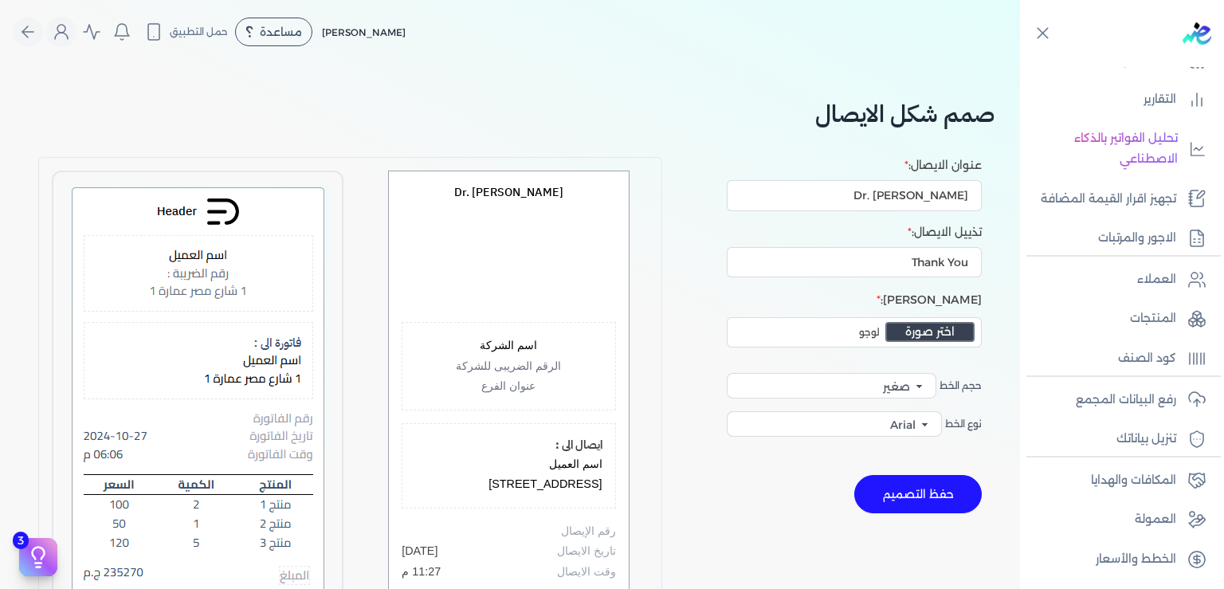
scroll to position [290, 0]
click at [727, 373] on select "صغير وسط كبير" at bounding box center [832, 386] width 210 height 26
click option "وسط" at bounding box center [0, 0] width 0 height 0
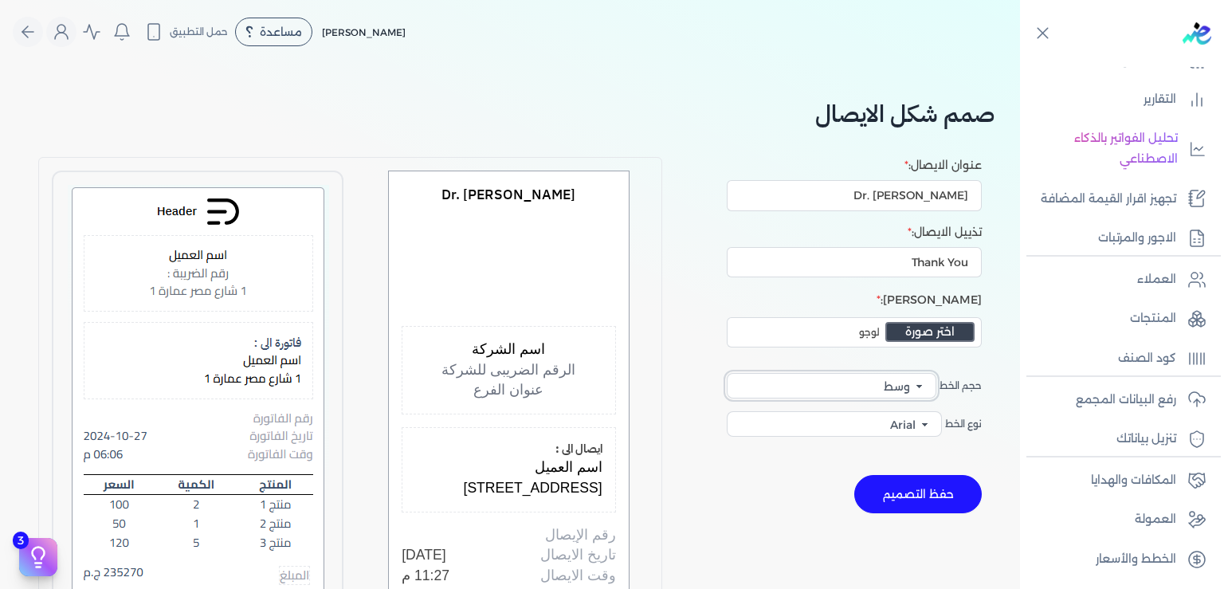
click at [727, 373] on select "صغير وسط كبير" at bounding box center [832, 386] width 210 height 26
select select "text-base"
click option "صغير" at bounding box center [0, 0] width 0 height 0
click at [727, 411] on select "Cairo Rubik monospace Arial" at bounding box center [834, 424] width 215 height 26
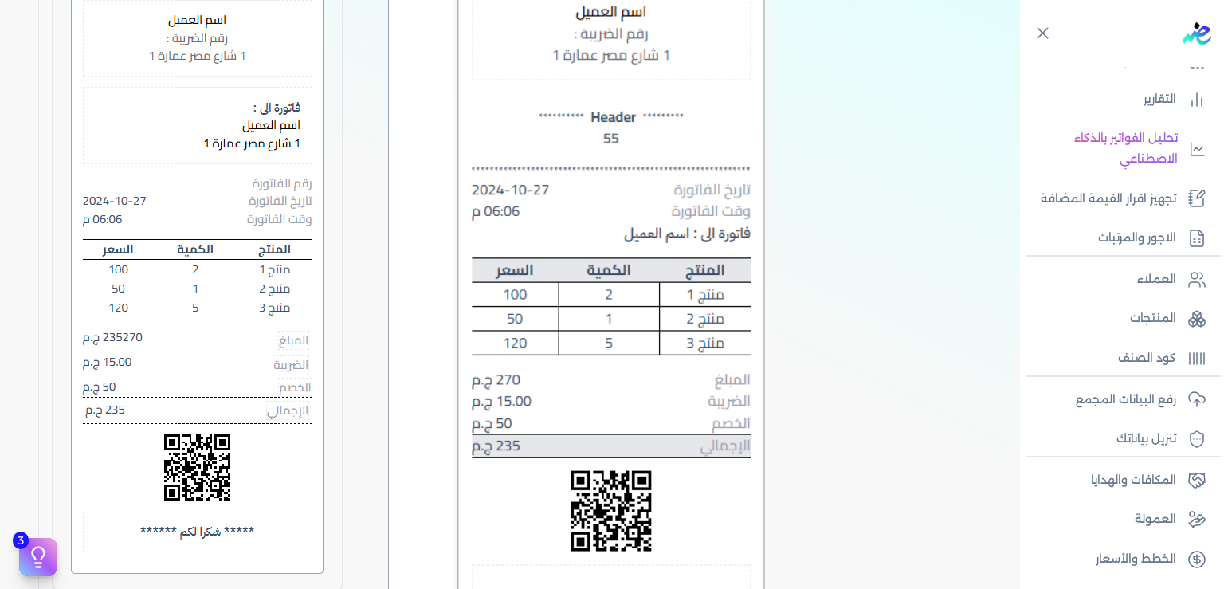
scroll to position [2411, 0]
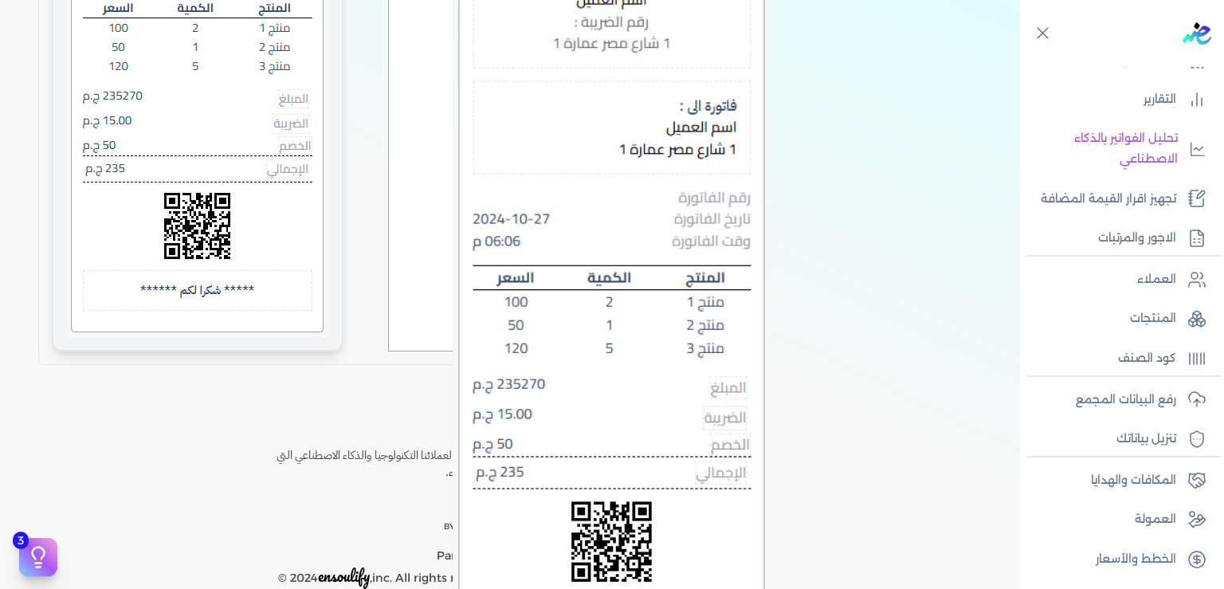
click at [229, 222] on img at bounding box center [197, 22] width 263 height 631
click at [229, 223] on img at bounding box center [197, 22] width 263 height 631
click at [254, 234] on img at bounding box center [197, 22] width 263 height 631
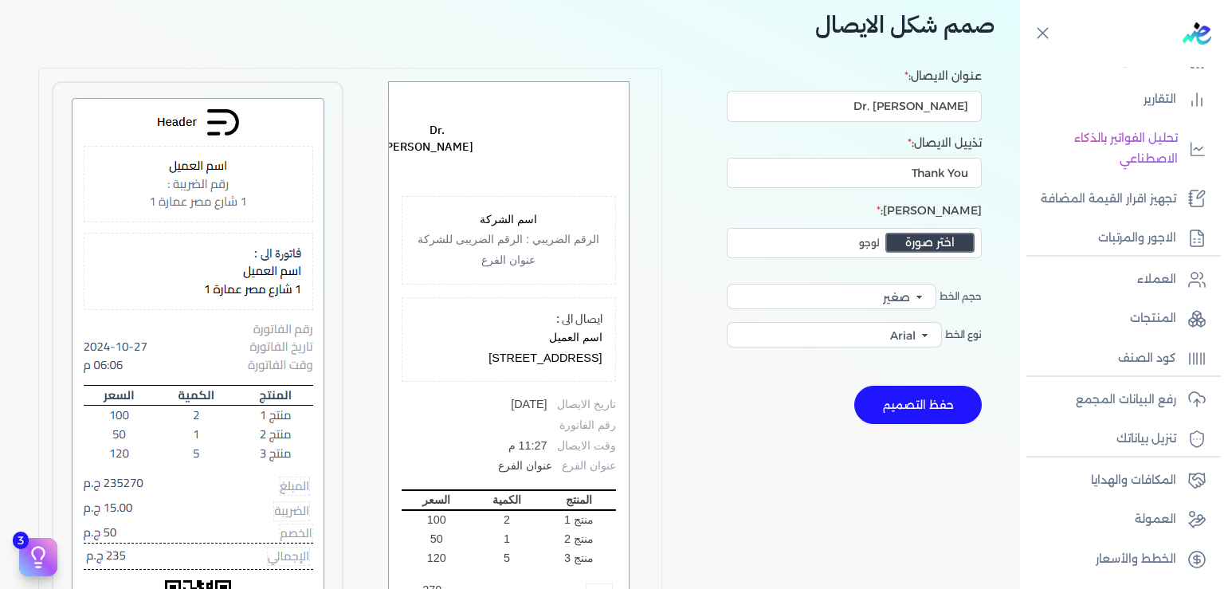
scroll to position [0, 0]
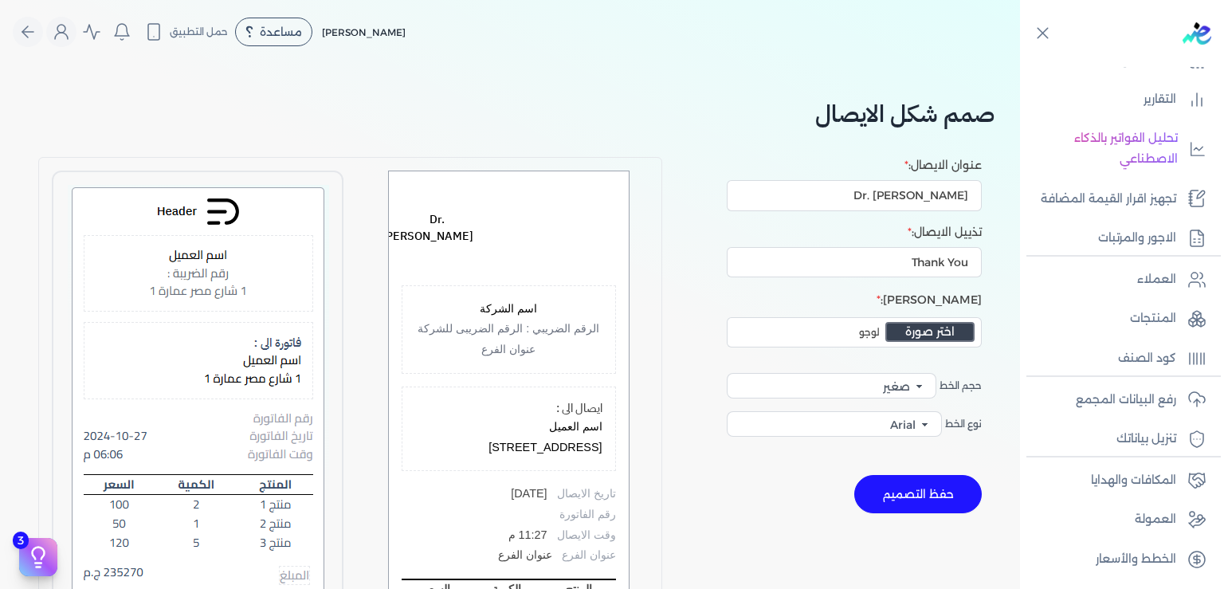
click at [575, 246] on img at bounding box center [551, 228] width 130 height 88
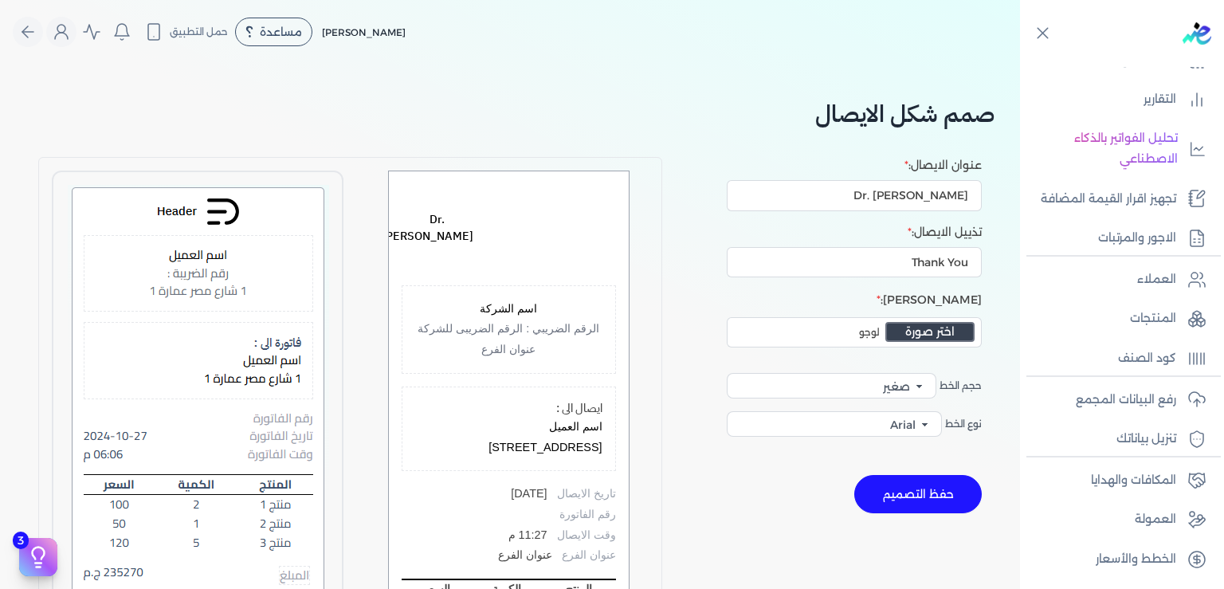
click at [525, 331] on p "الرقم الضريبي : الرقم الضريبى للشركة" at bounding box center [508, 329] width 187 height 21
click at [533, 438] on p "[STREET_ADDRESS]" at bounding box center [508, 448] width 187 height 21
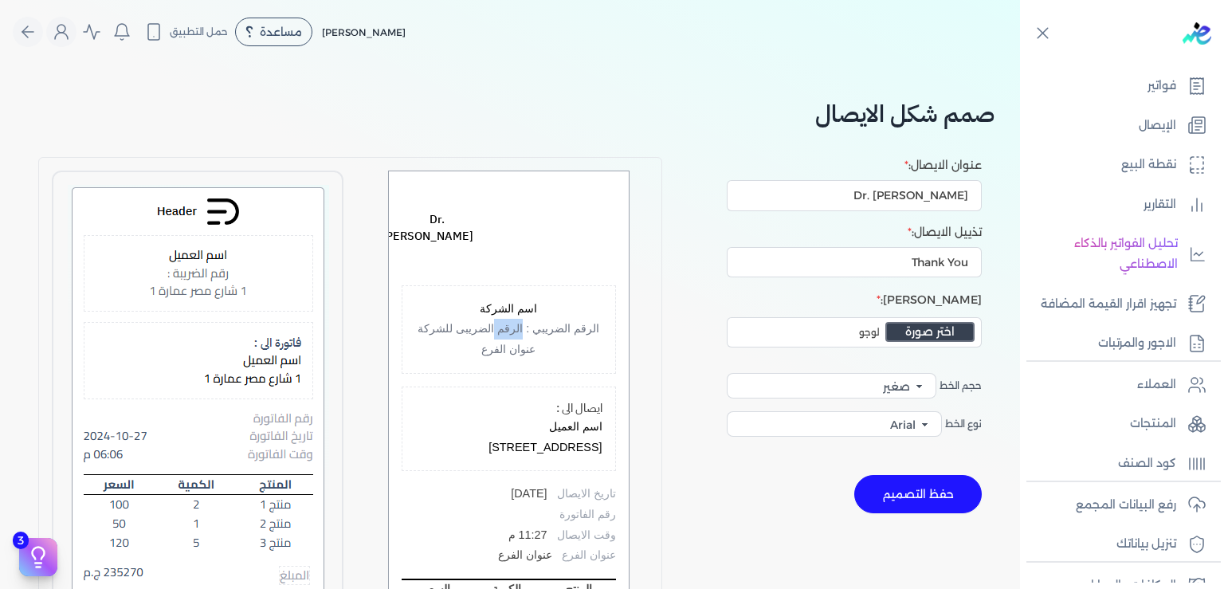
scroll to position [290, 0]
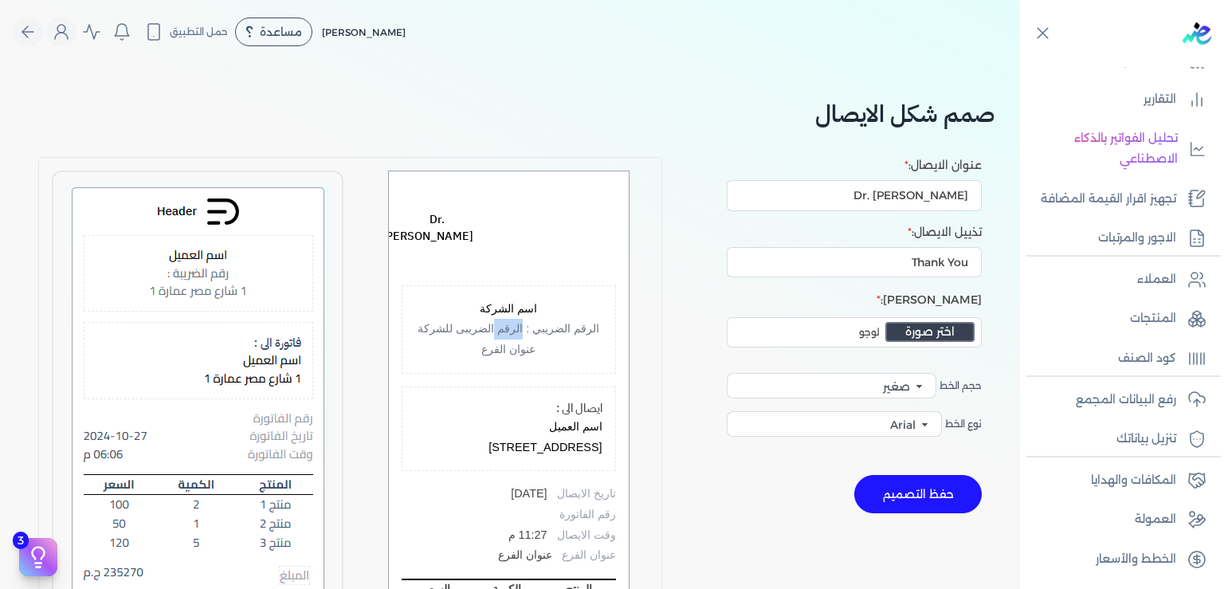
click at [532, 230] on img at bounding box center [551, 228] width 130 height 88
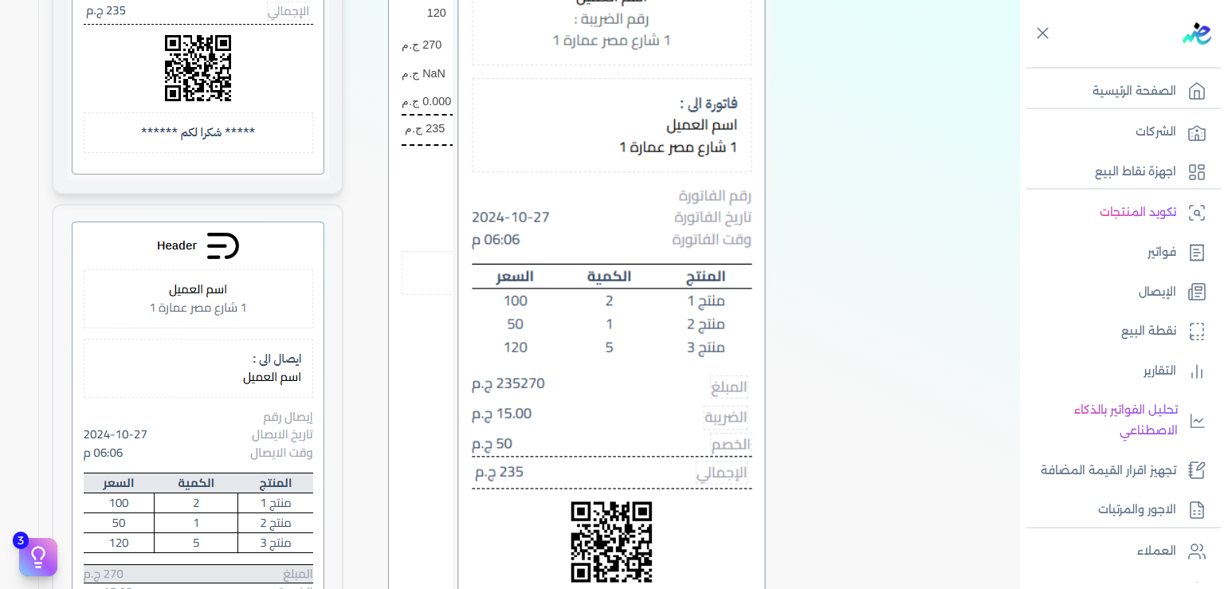
scroll to position [723, 0]
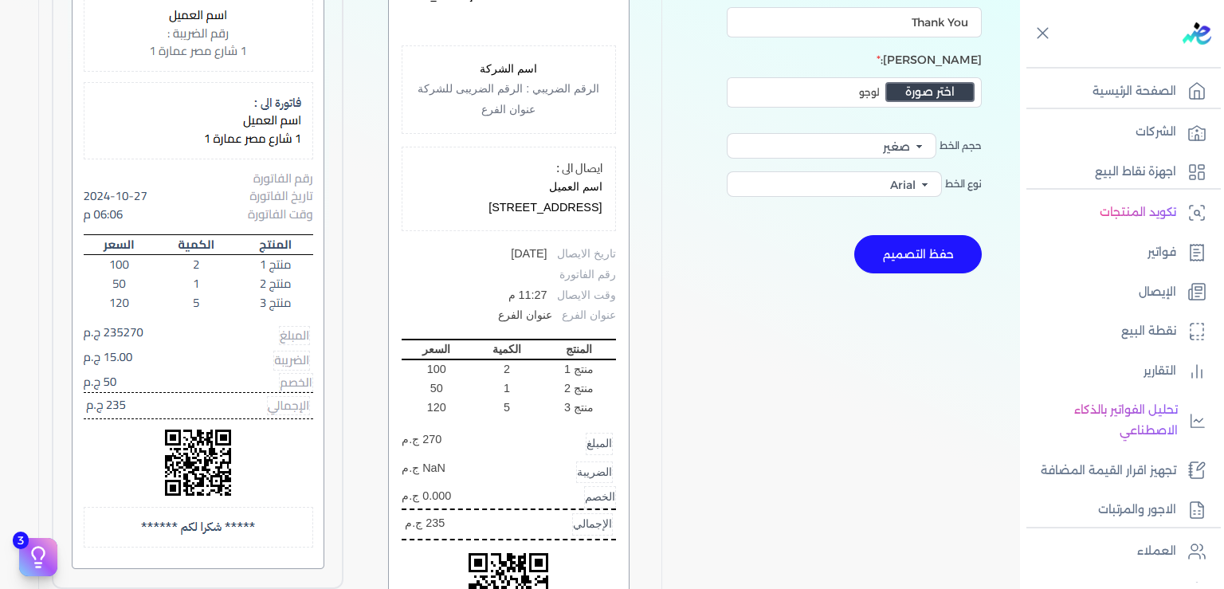
scroll to position [241, 0]
click at [1138, 97] on p "الصفحة الرئيسية" at bounding box center [1135, 91] width 84 height 21
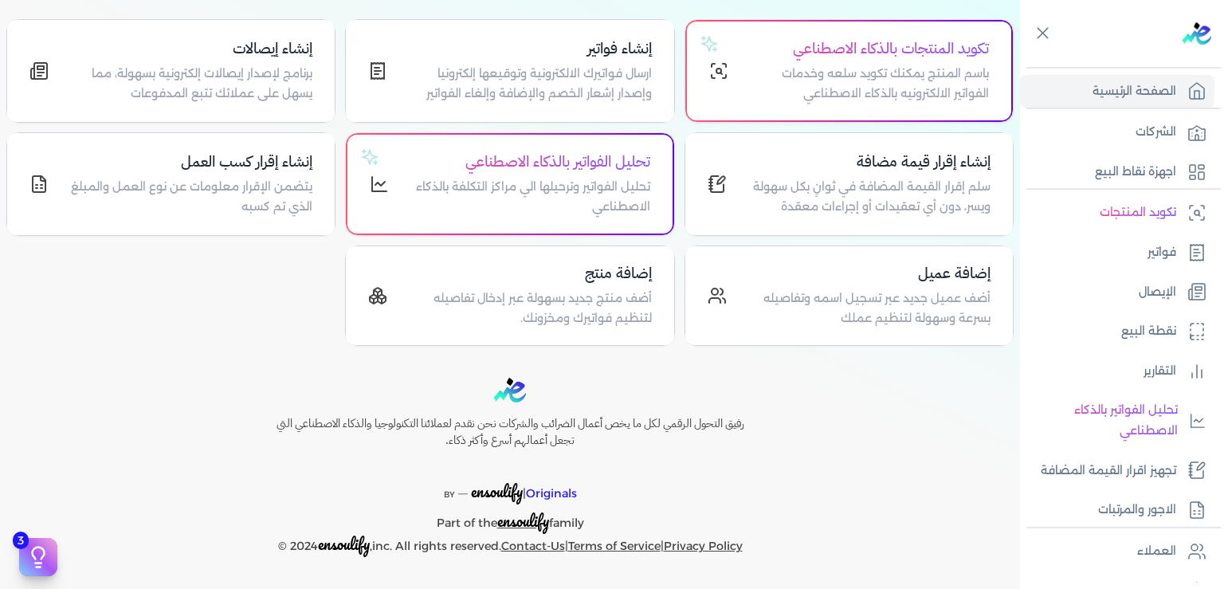
scroll to position [155, 0]
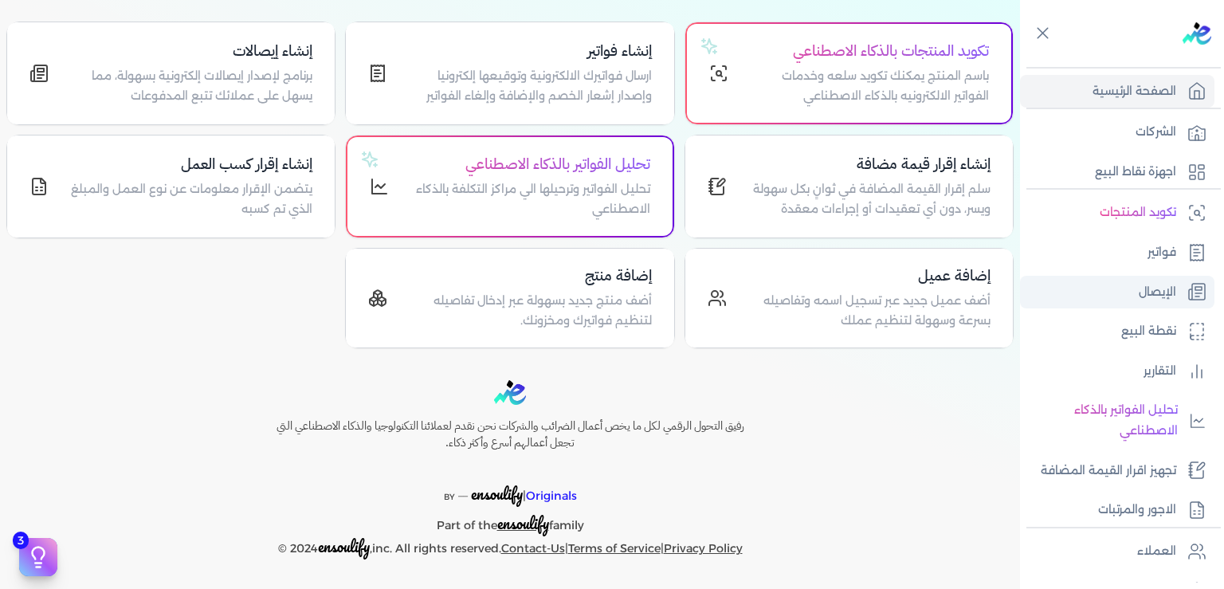
click at [1155, 289] on p "الإيصال" at bounding box center [1157, 292] width 37 height 21
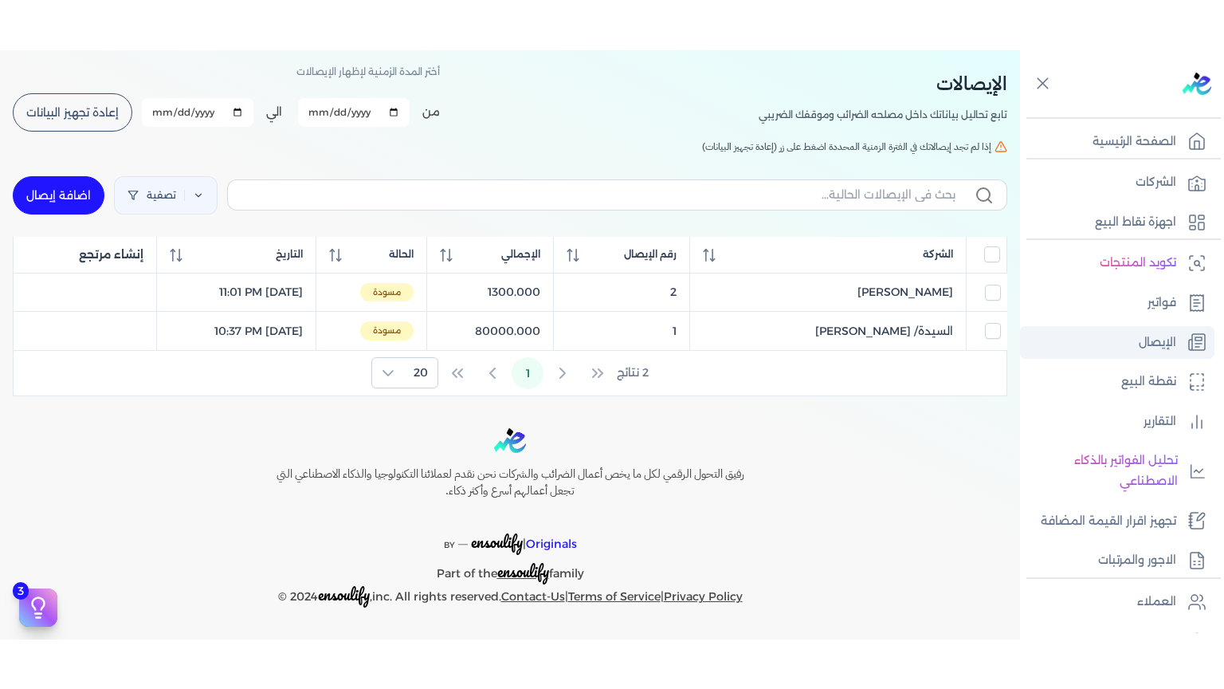
scroll to position [65, 0]
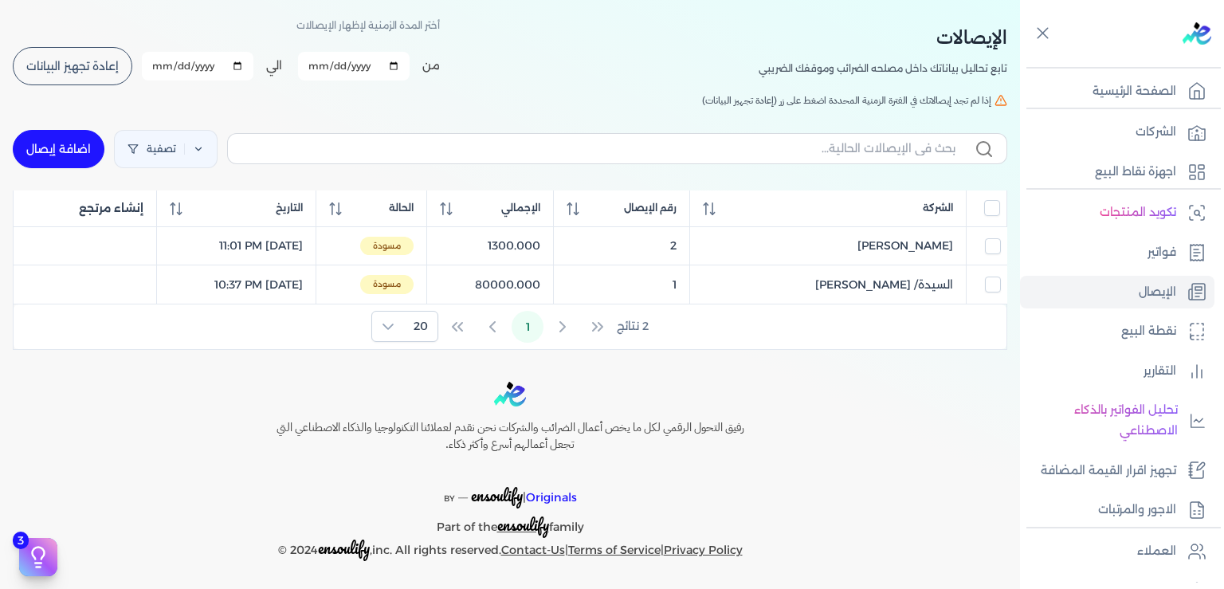
click at [92, 65] on span "إعادة تجهيز البيانات" at bounding box center [72, 66] width 92 height 11
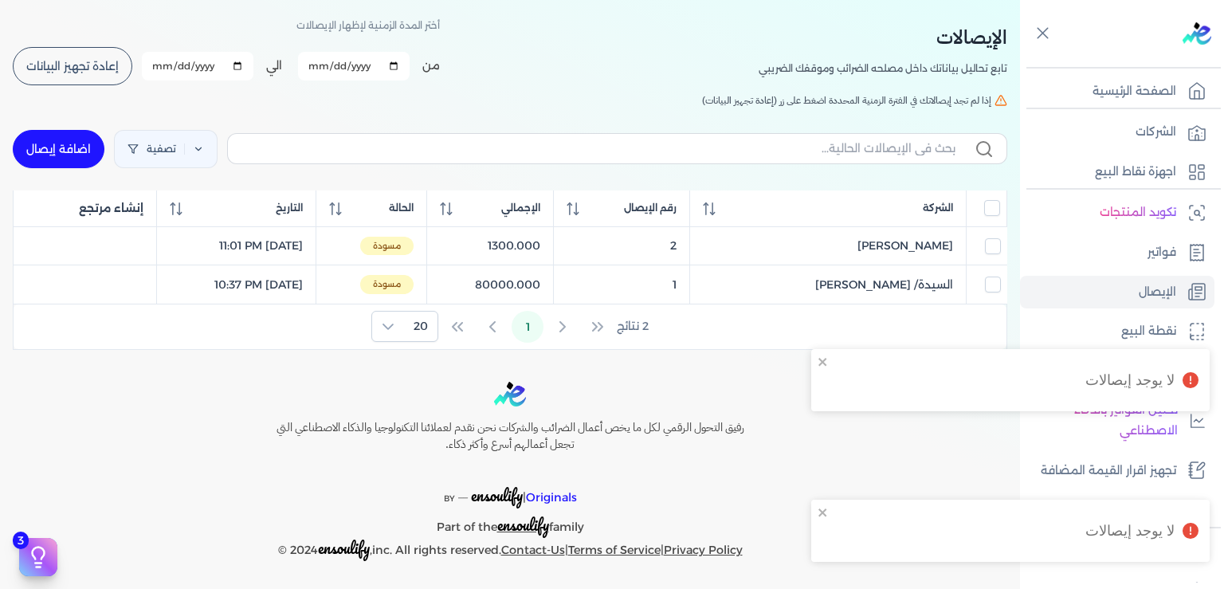
click at [90, 65] on span "إعادة تجهيز البيانات" at bounding box center [72, 66] width 92 height 11
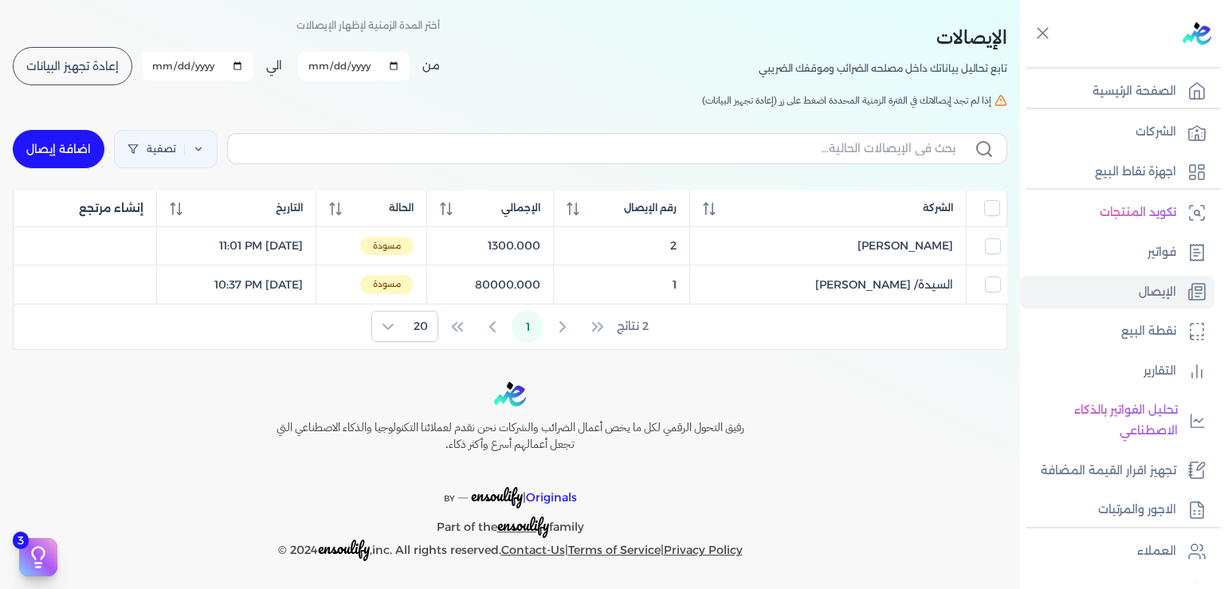
click at [90, 65] on span "إعادة تجهيز البيانات" at bounding box center [72, 66] width 92 height 11
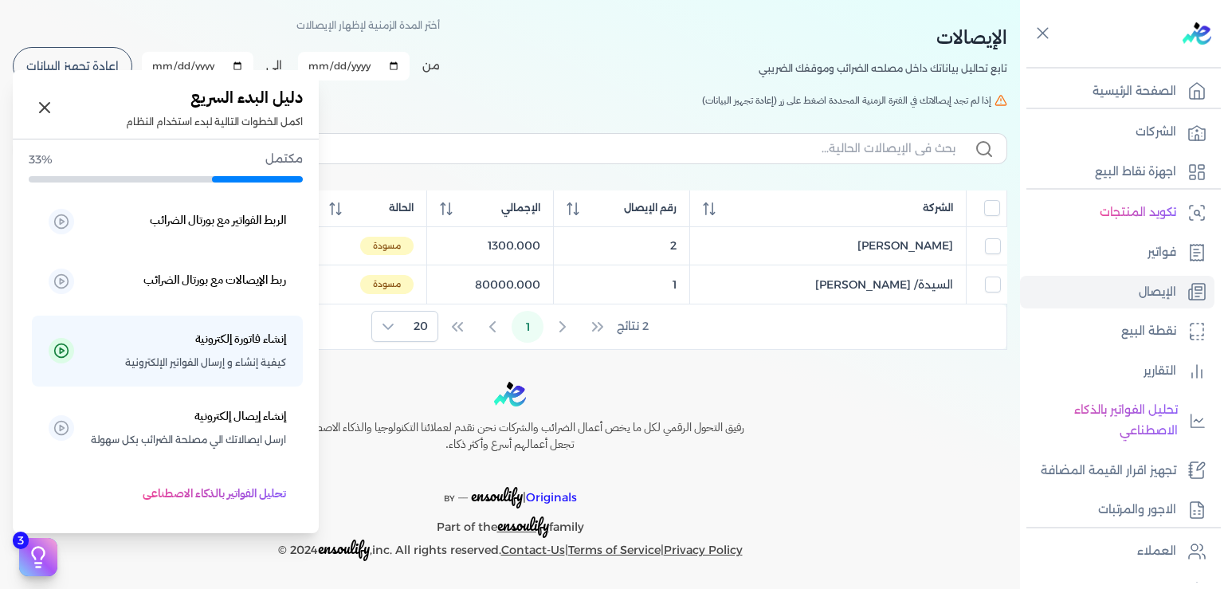
click at [37, 556] on icon at bounding box center [38, 557] width 24 height 24
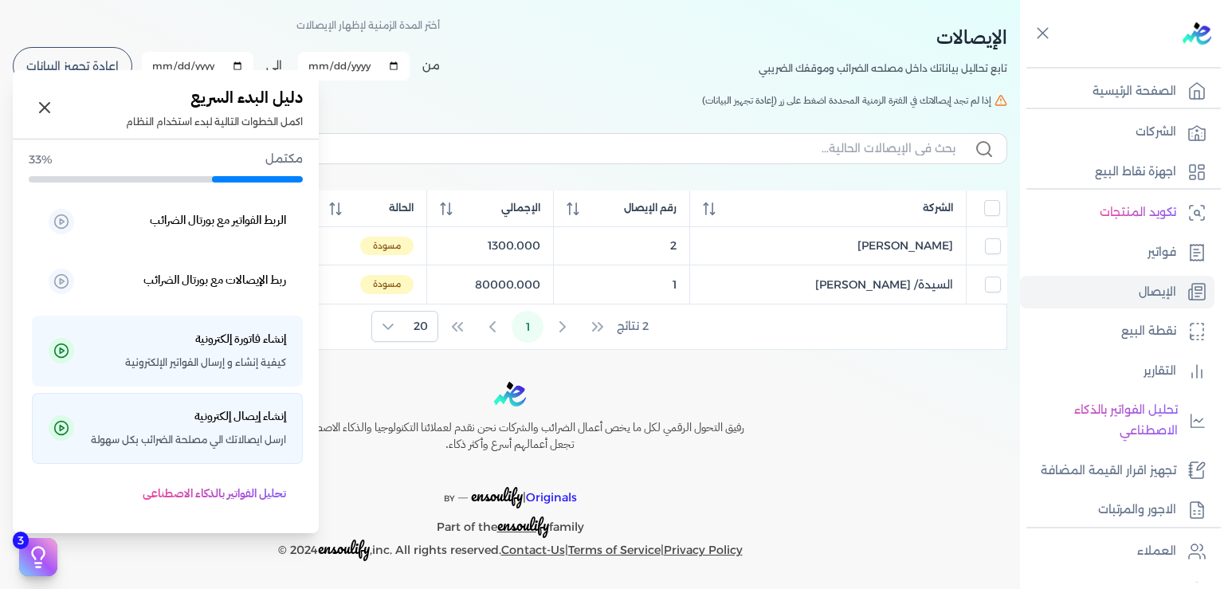
click at [246, 419] on h5 "إنشاء إيصال إلكترونية" at bounding box center [241, 417] width 92 height 21
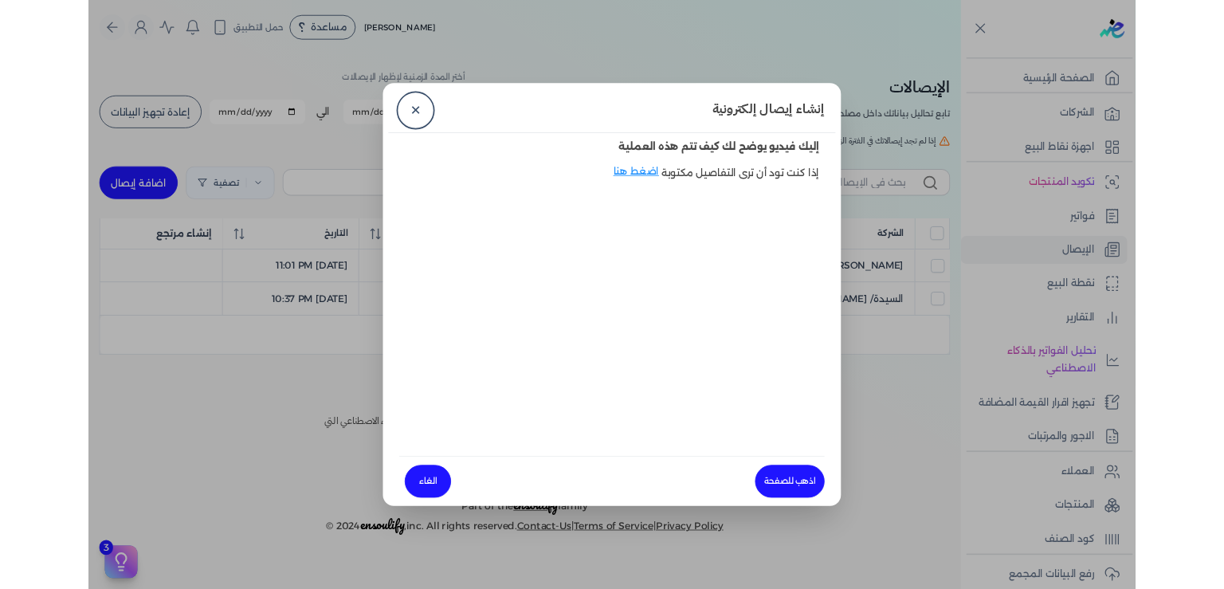
scroll to position [0, 0]
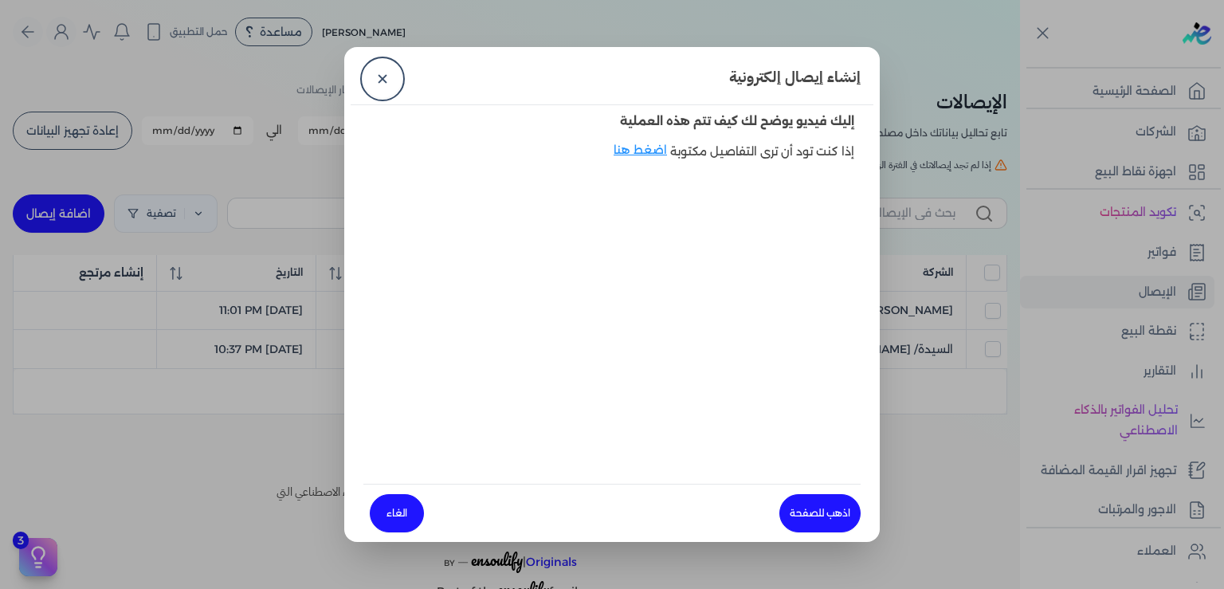
click at [376, 85] on link "✕" at bounding box center [383, 79] width 38 height 38
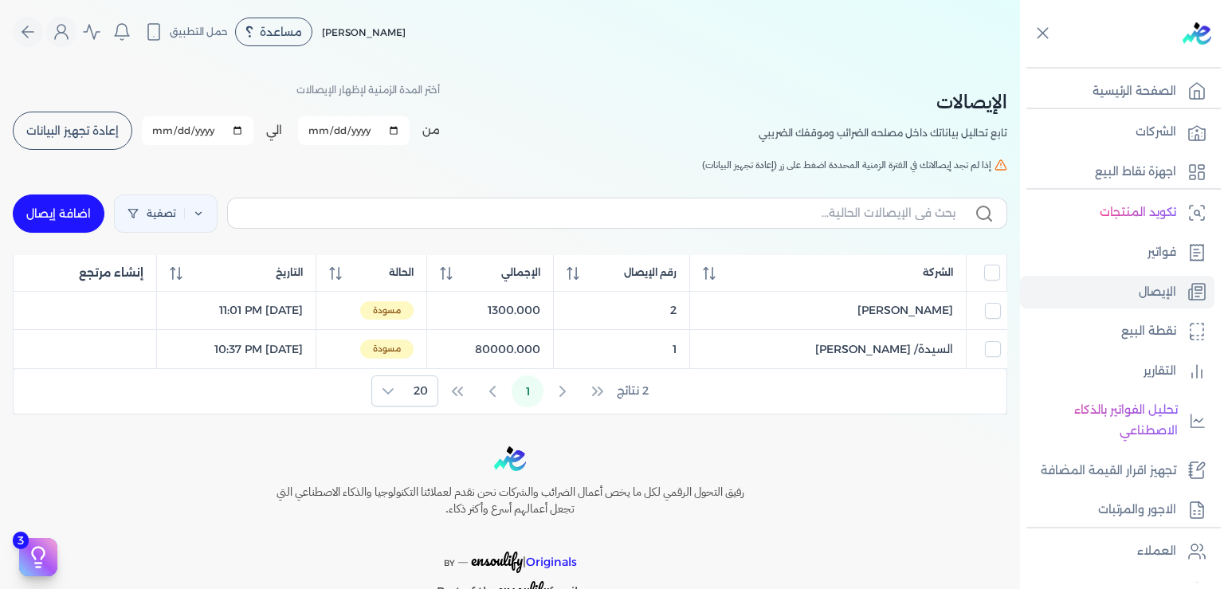
click at [93, 132] on span "إعادة تجهيز البيانات" at bounding box center [72, 130] width 92 height 11
click at [0, 0] on div at bounding box center [0, 0] width 0 height 0
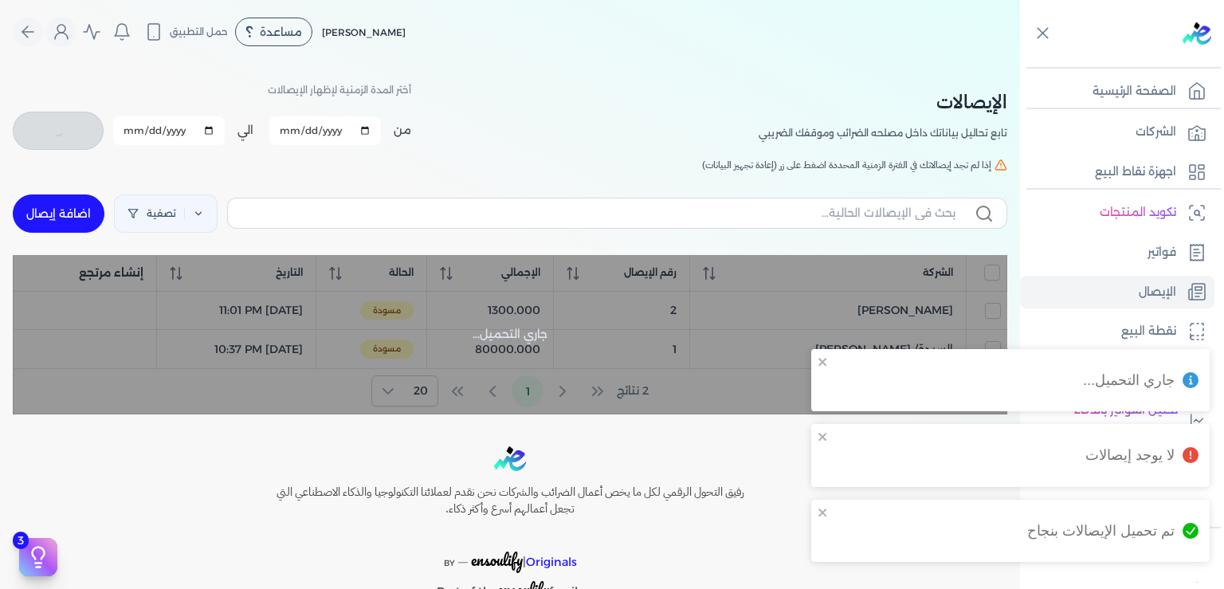
checkbox input "false"
